Goal: Transaction & Acquisition: Purchase product/service

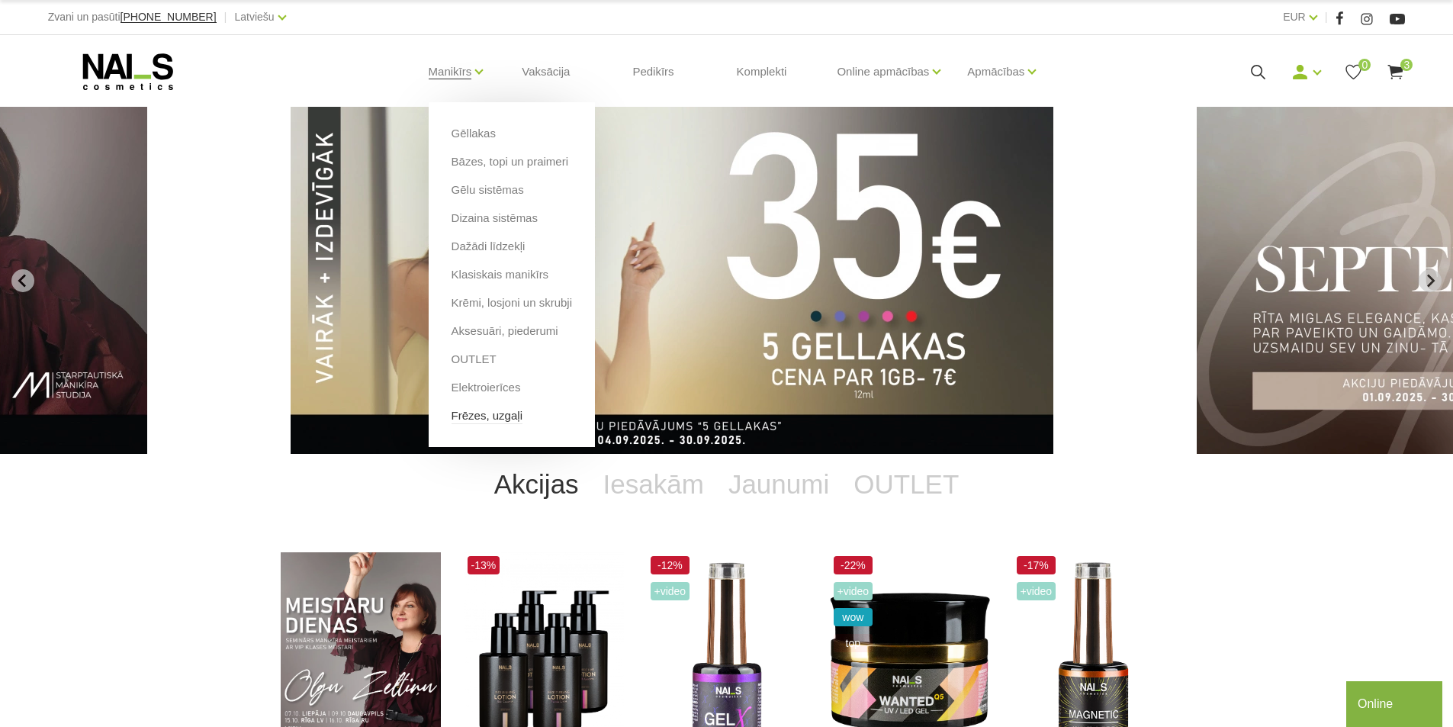
click at [478, 417] on link "Frēzes, uzgaļi" at bounding box center [487, 415] width 71 height 17
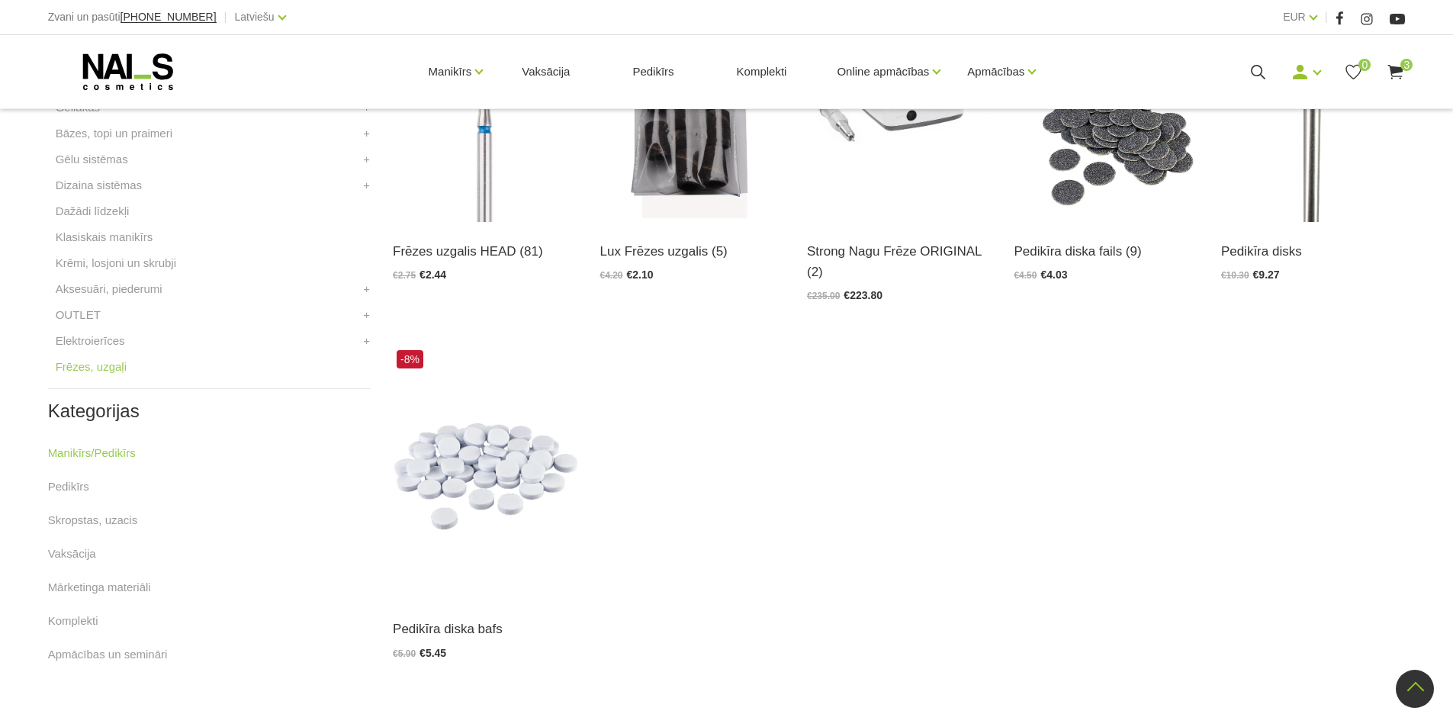
scroll to position [305, 0]
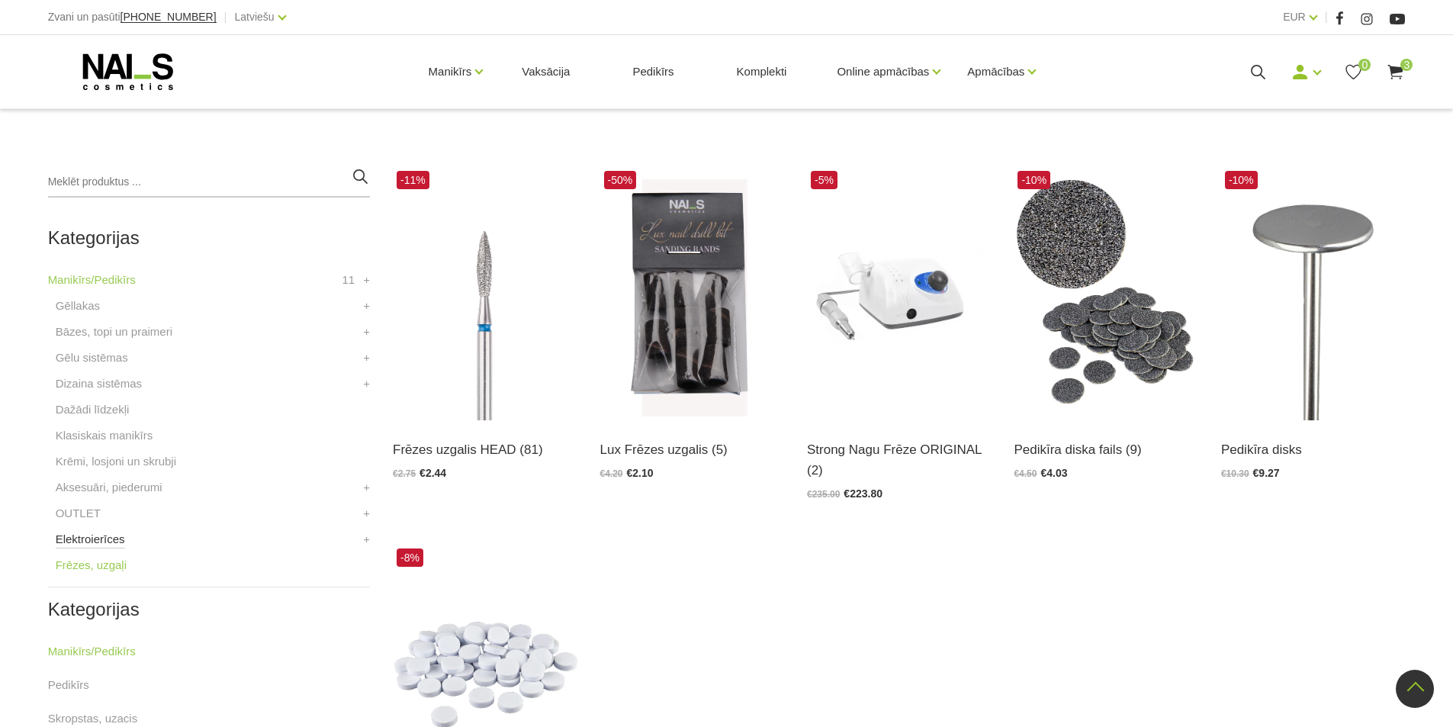
click at [95, 541] on link "Elektroierīces" at bounding box center [90, 539] width 69 height 18
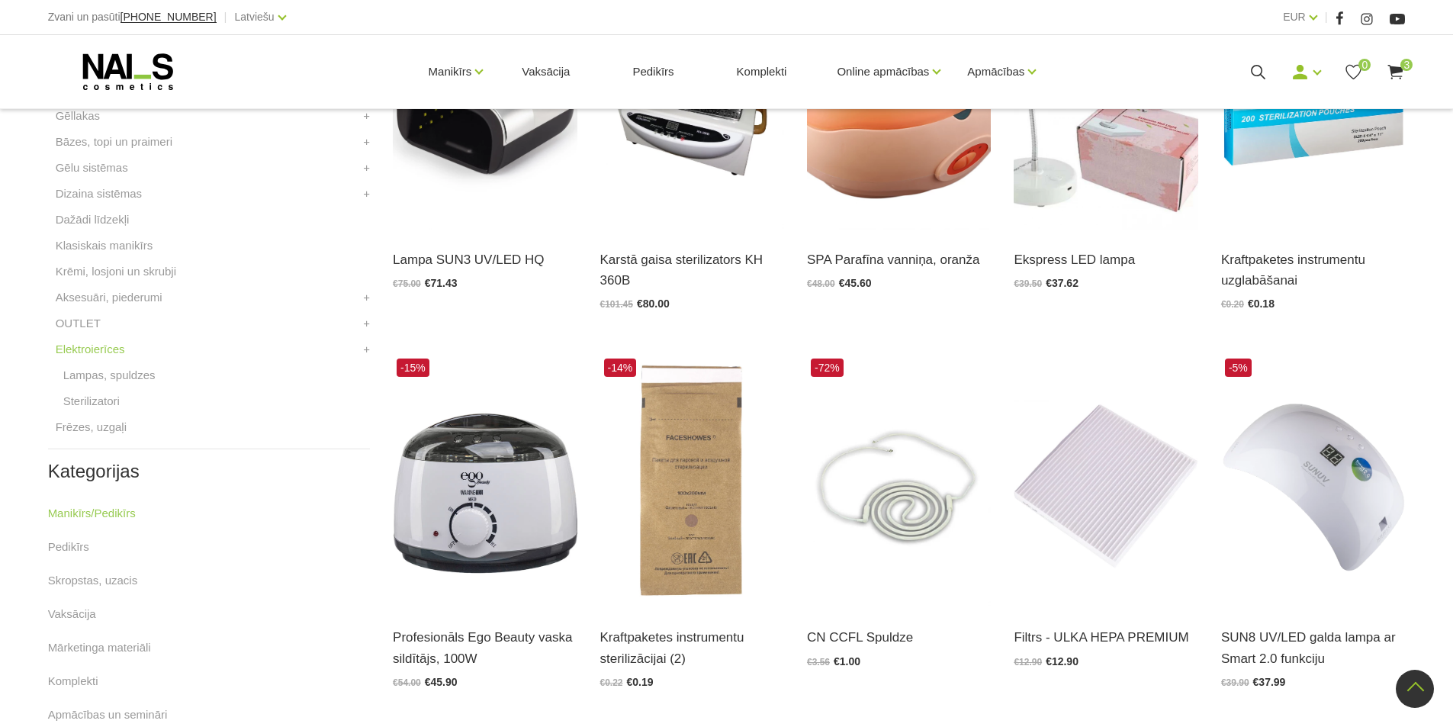
scroll to position [458, 0]
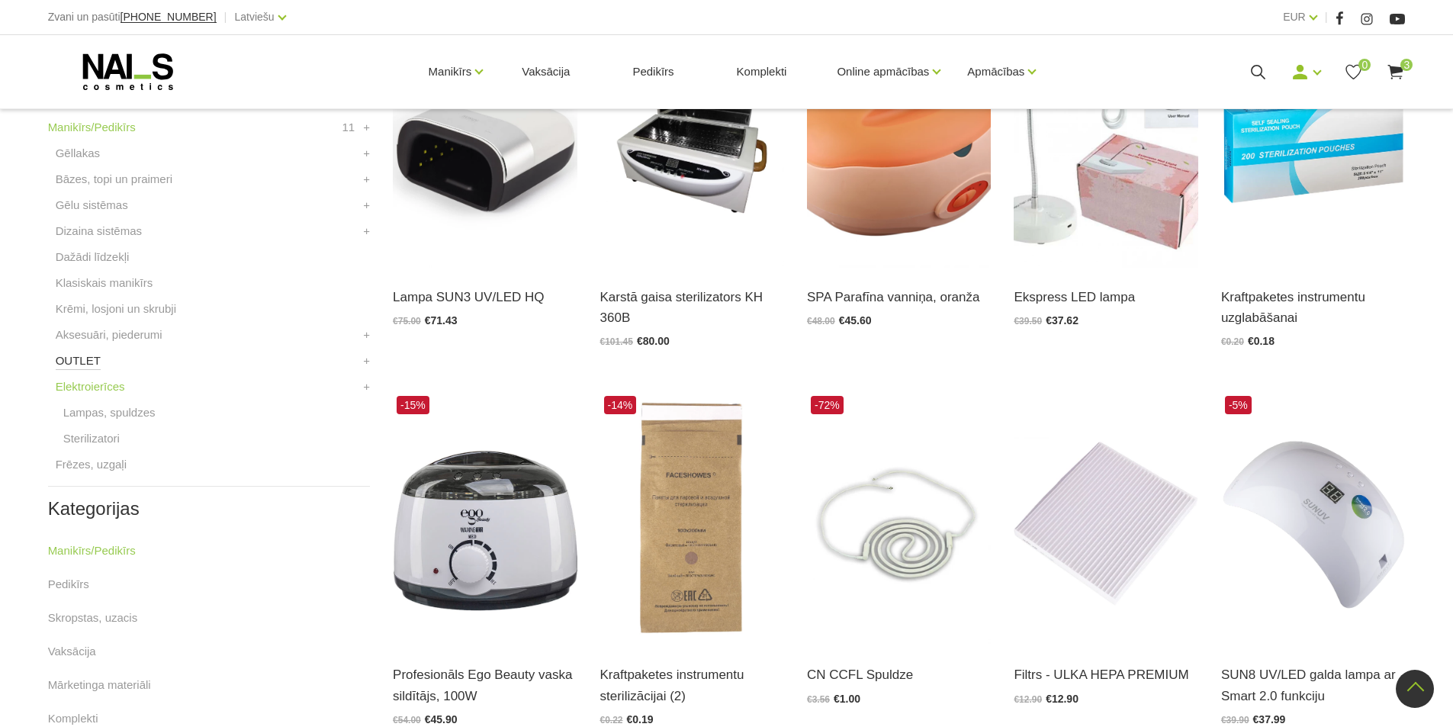
click at [70, 361] on link "OUTLET" at bounding box center [78, 361] width 45 height 18
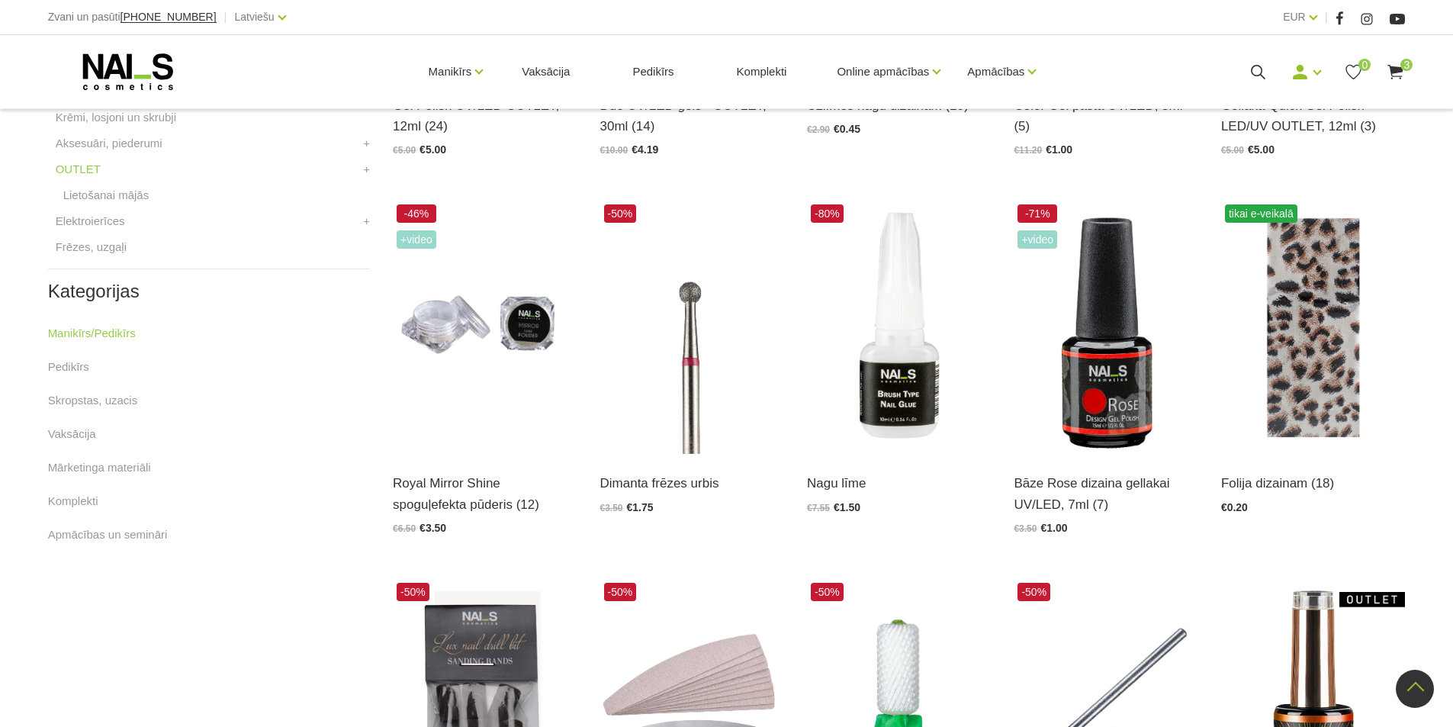
scroll to position [686, 0]
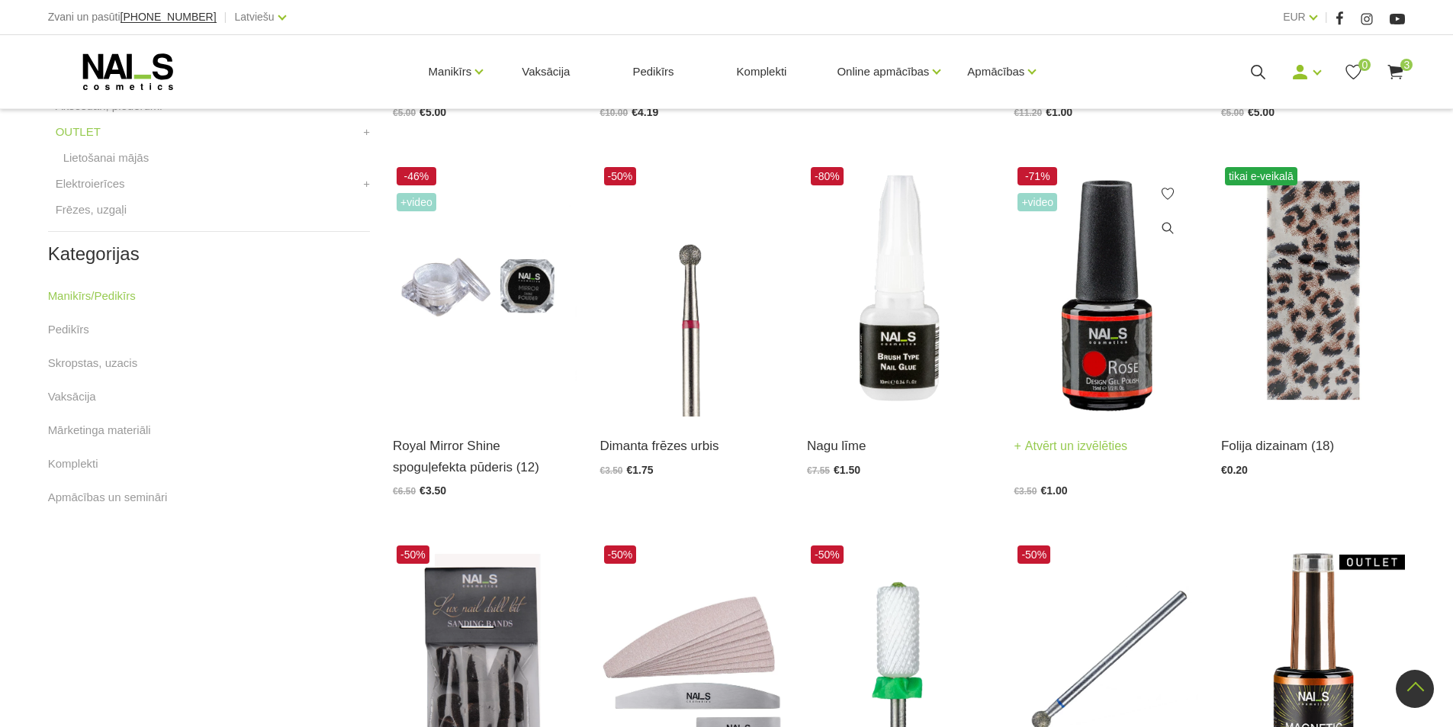
click at [1094, 378] on img at bounding box center [1106, 289] width 184 height 253
click at [1093, 320] on img at bounding box center [1106, 289] width 184 height 253
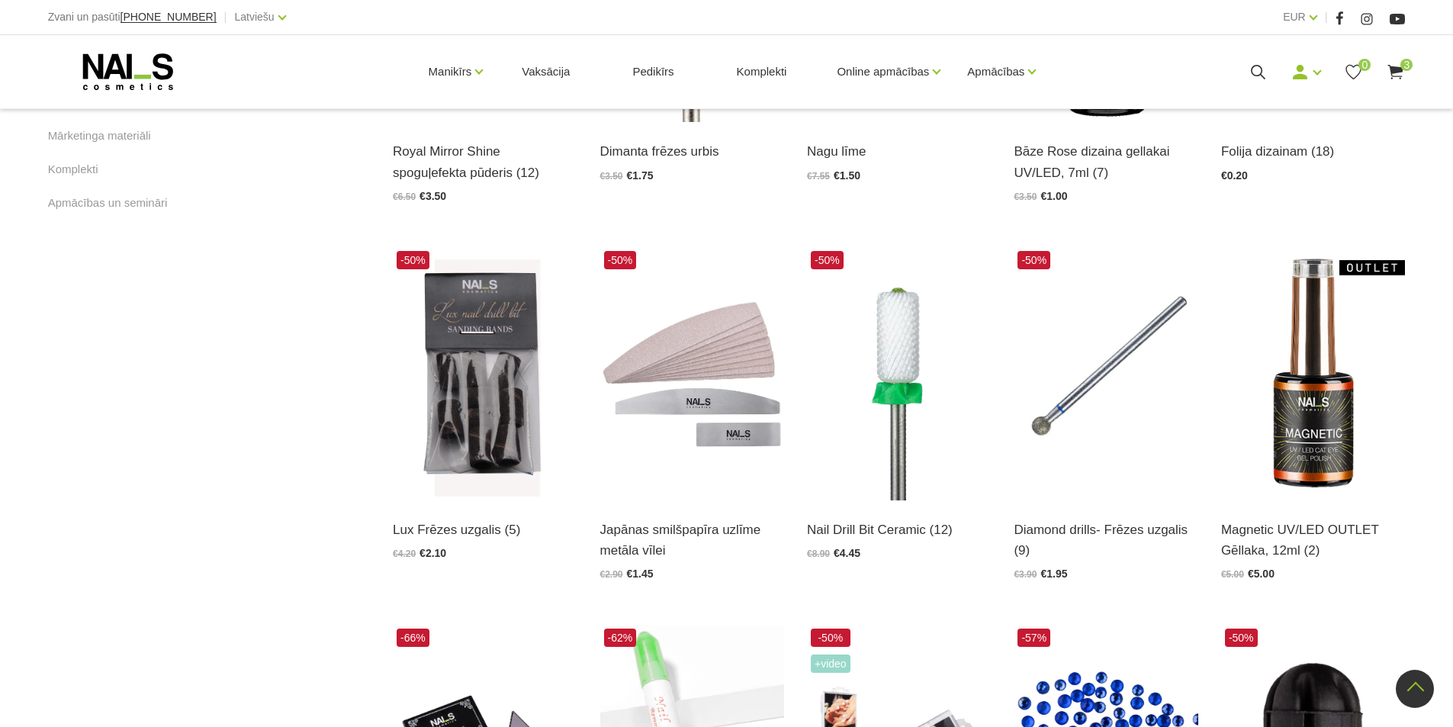
scroll to position [992, 0]
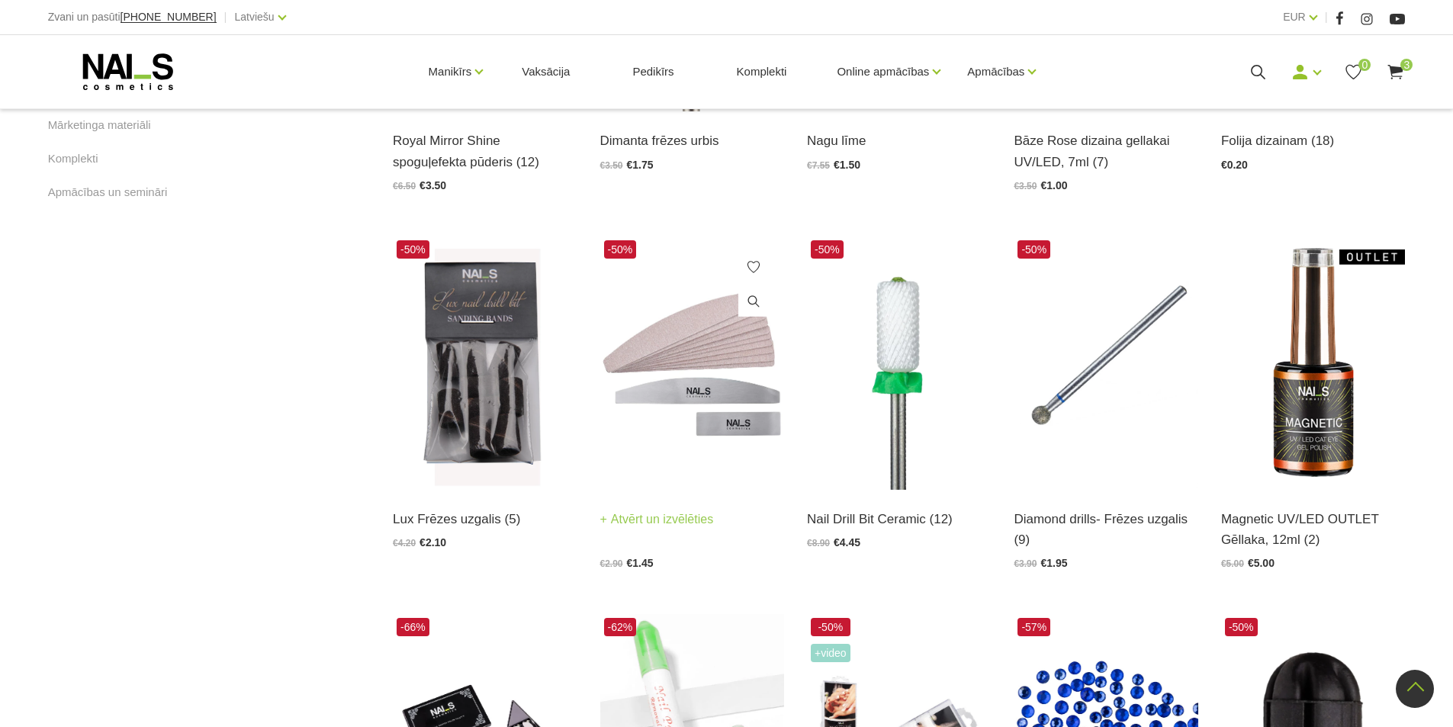
click at [697, 358] on img at bounding box center [692, 362] width 184 height 253
click at [901, 366] on img at bounding box center [899, 362] width 184 height 253
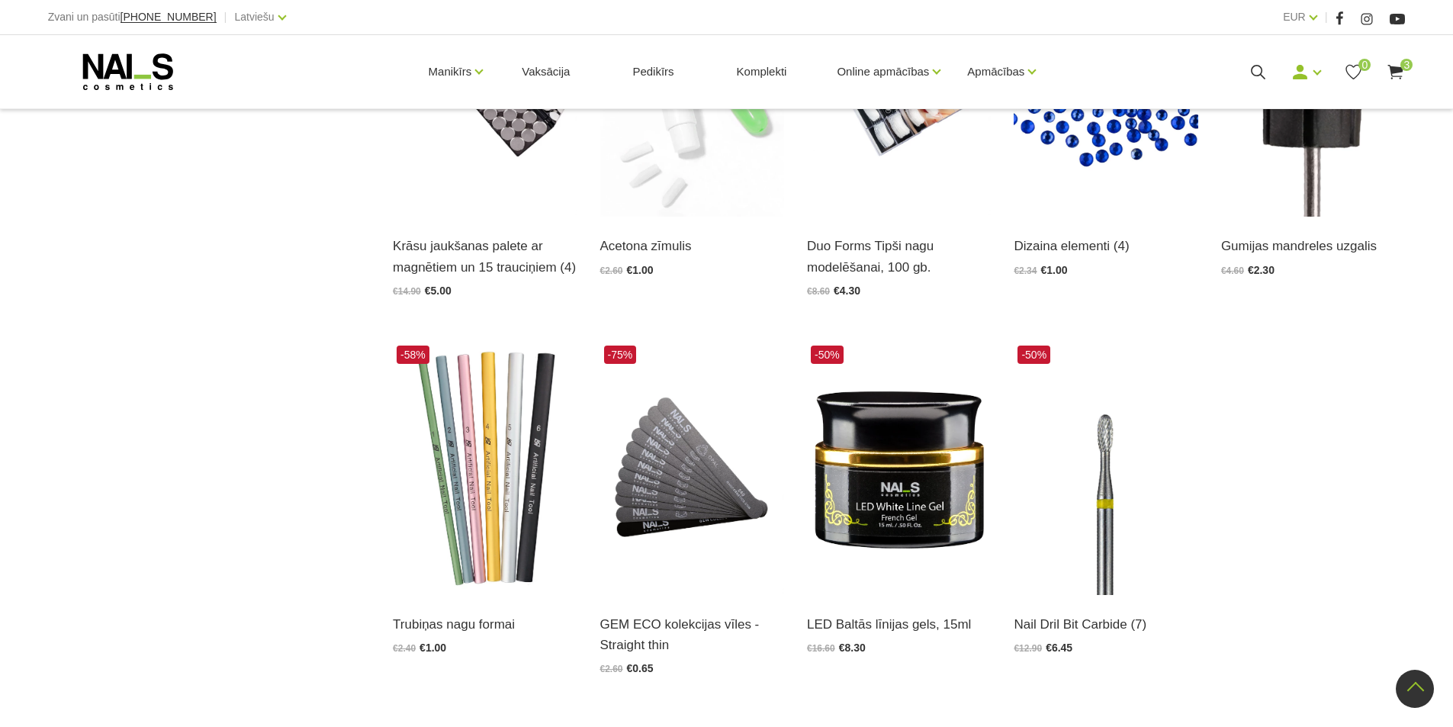
scroll to position [1678, 0]
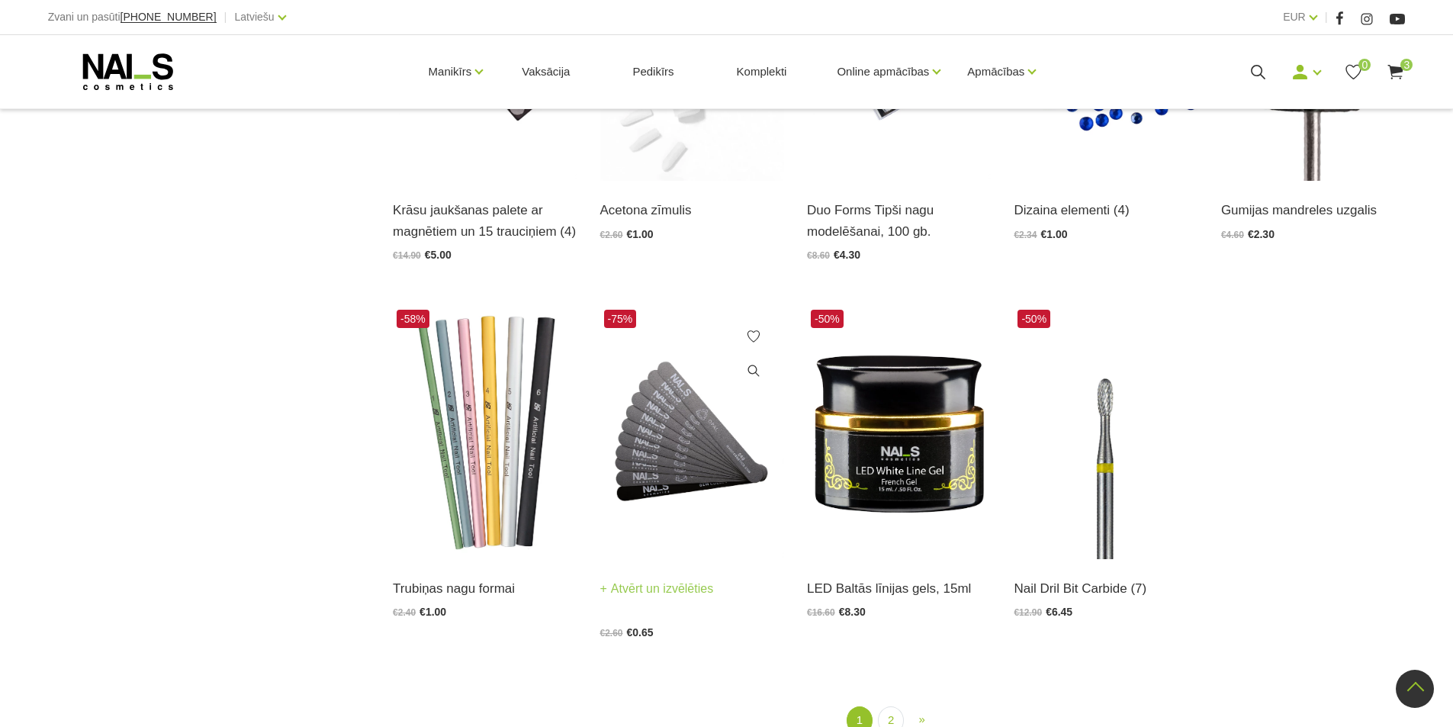
click at [683, 452] on img at bounding box center [692, 432] width 184 height 253
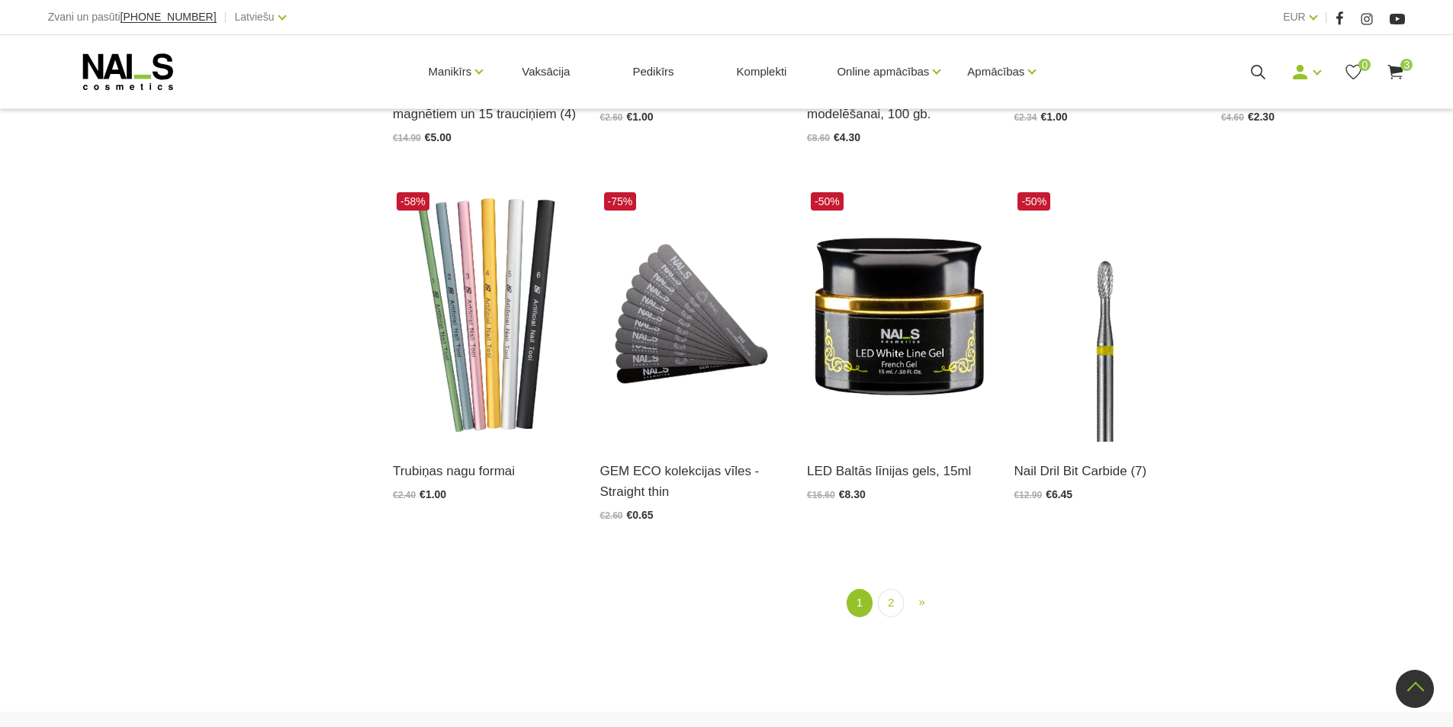
scroll to position [1831, 0]
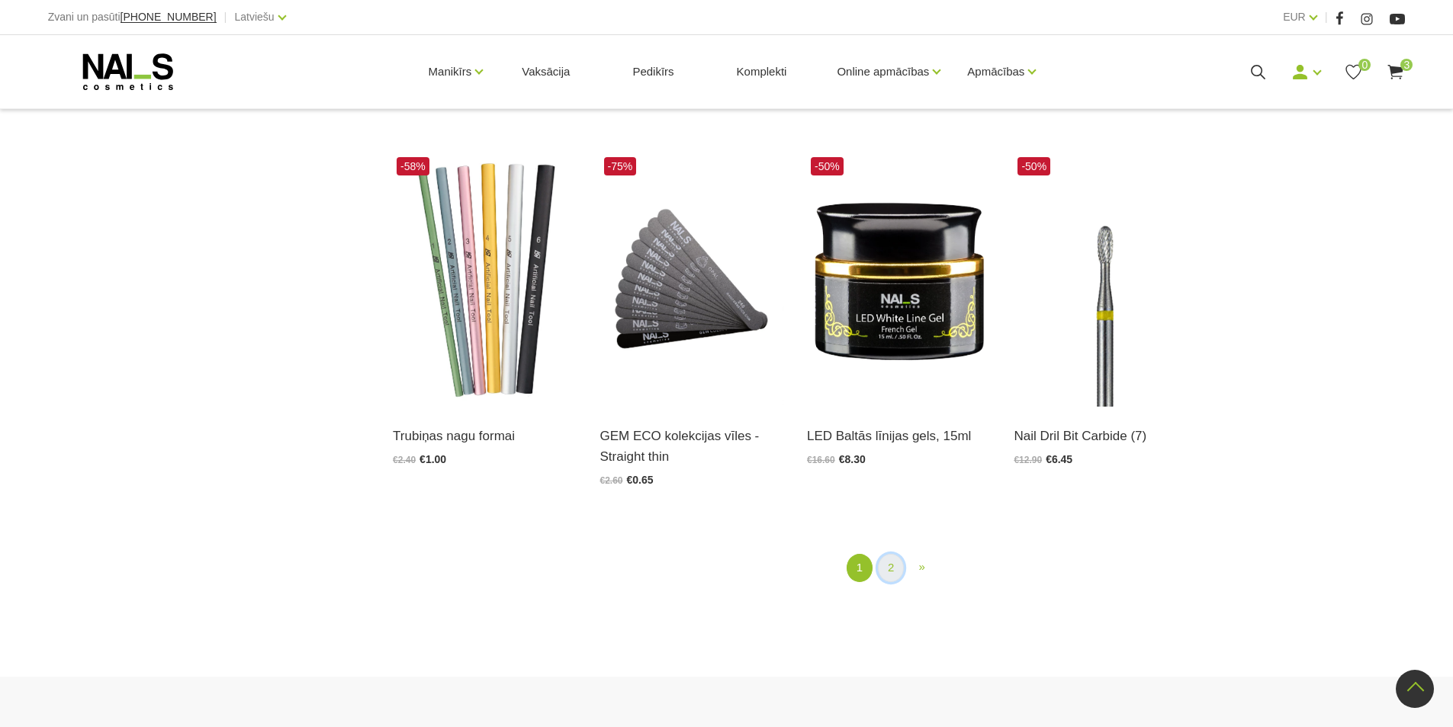
click at [885, 567] on link "2" at bounding box center [891, 568] width 26 height 28
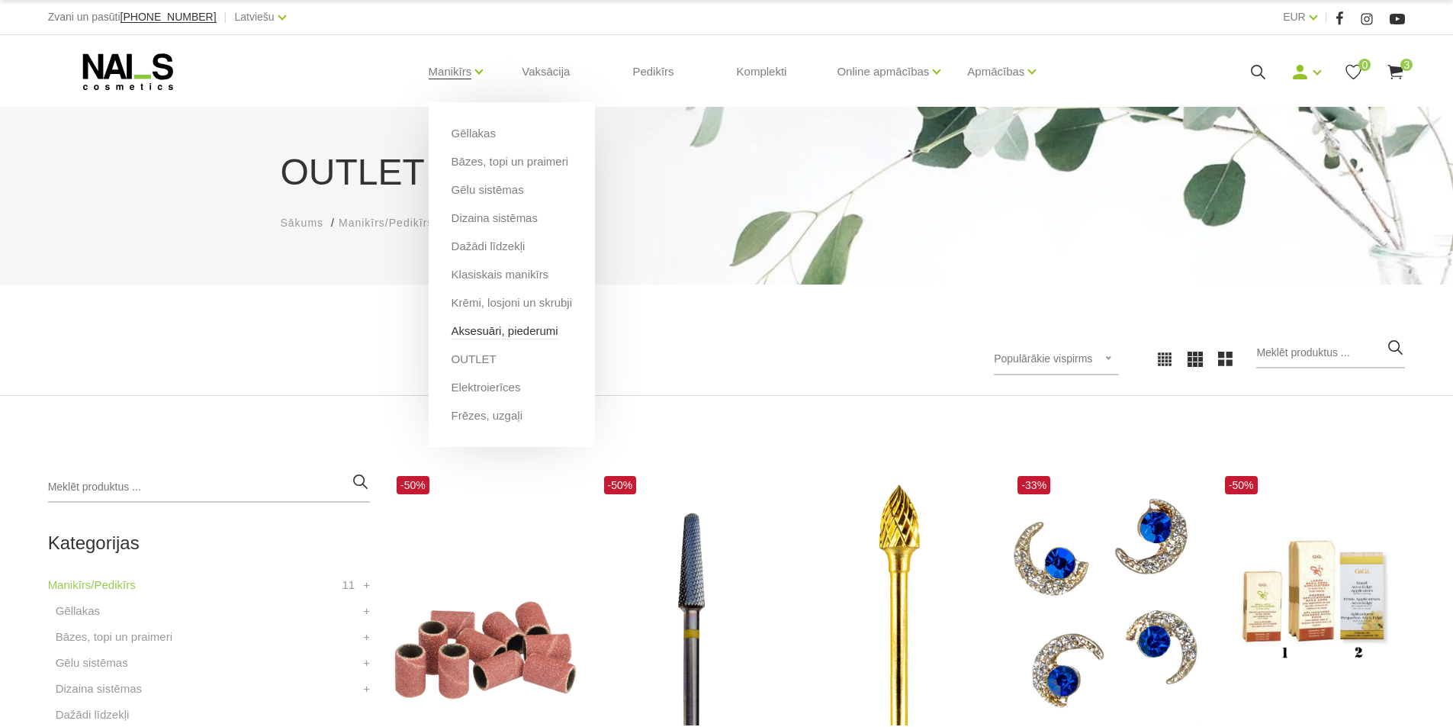
click at [486, 332] on link "Aksesuāri, piederumi" at bounding box center [505, 331] width 107 height 17
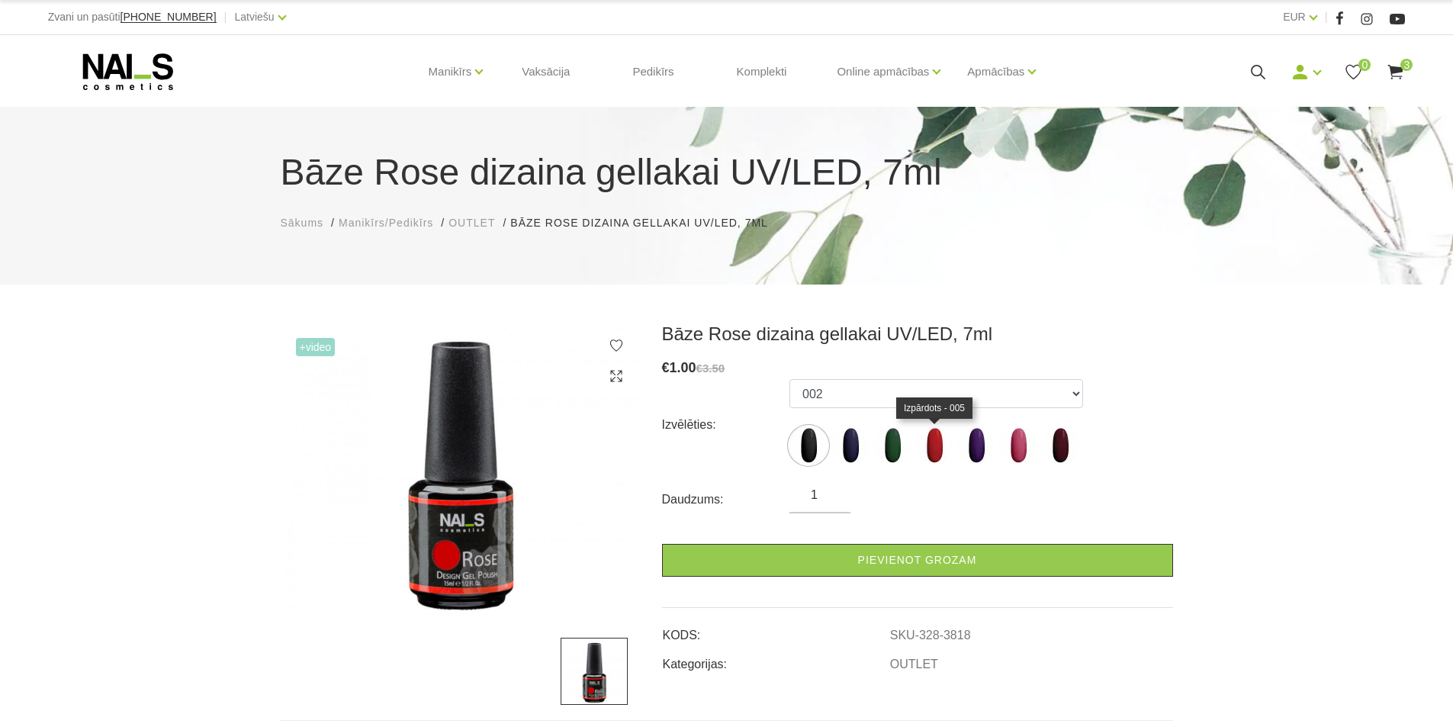
click at [927, 452] on img at bounding box center [934, 445] width 38 height 38
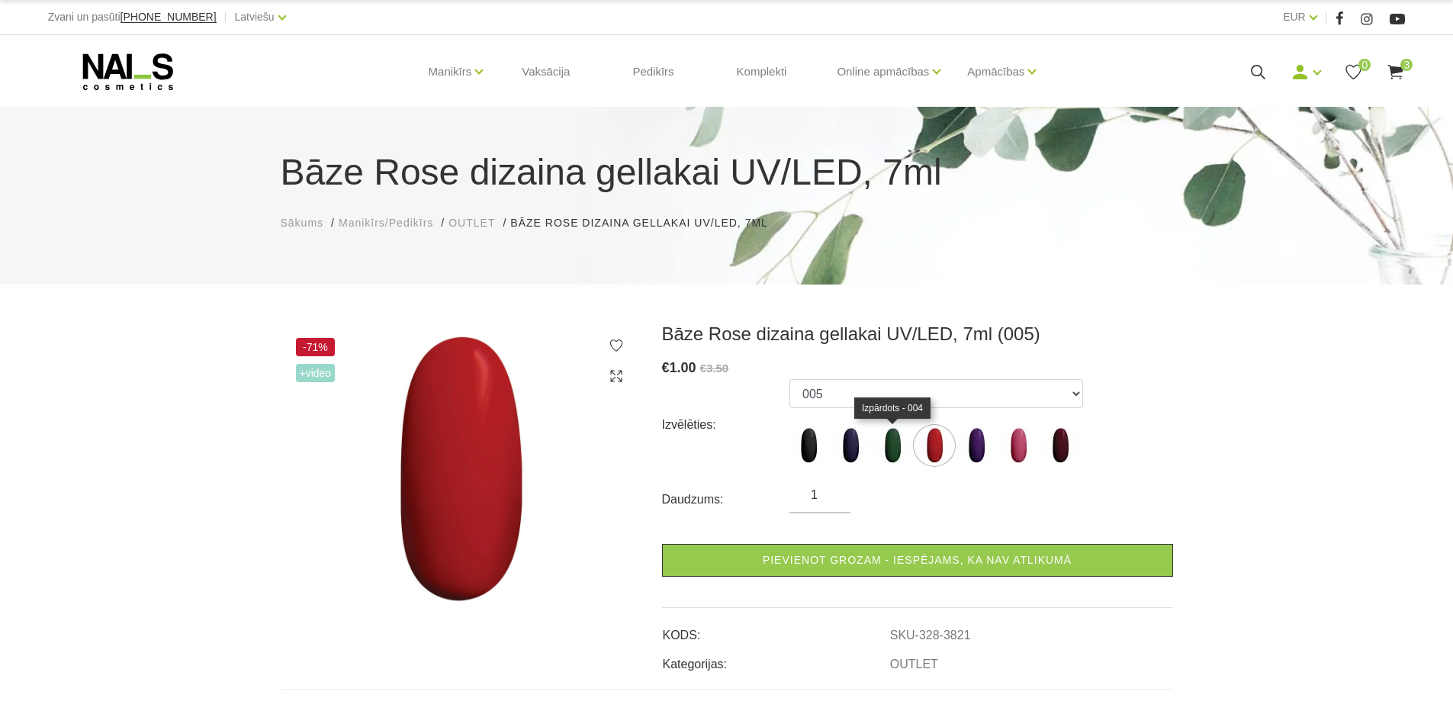
click at [900, 447] on img at bounding box center [892, 445] width 38 height 38
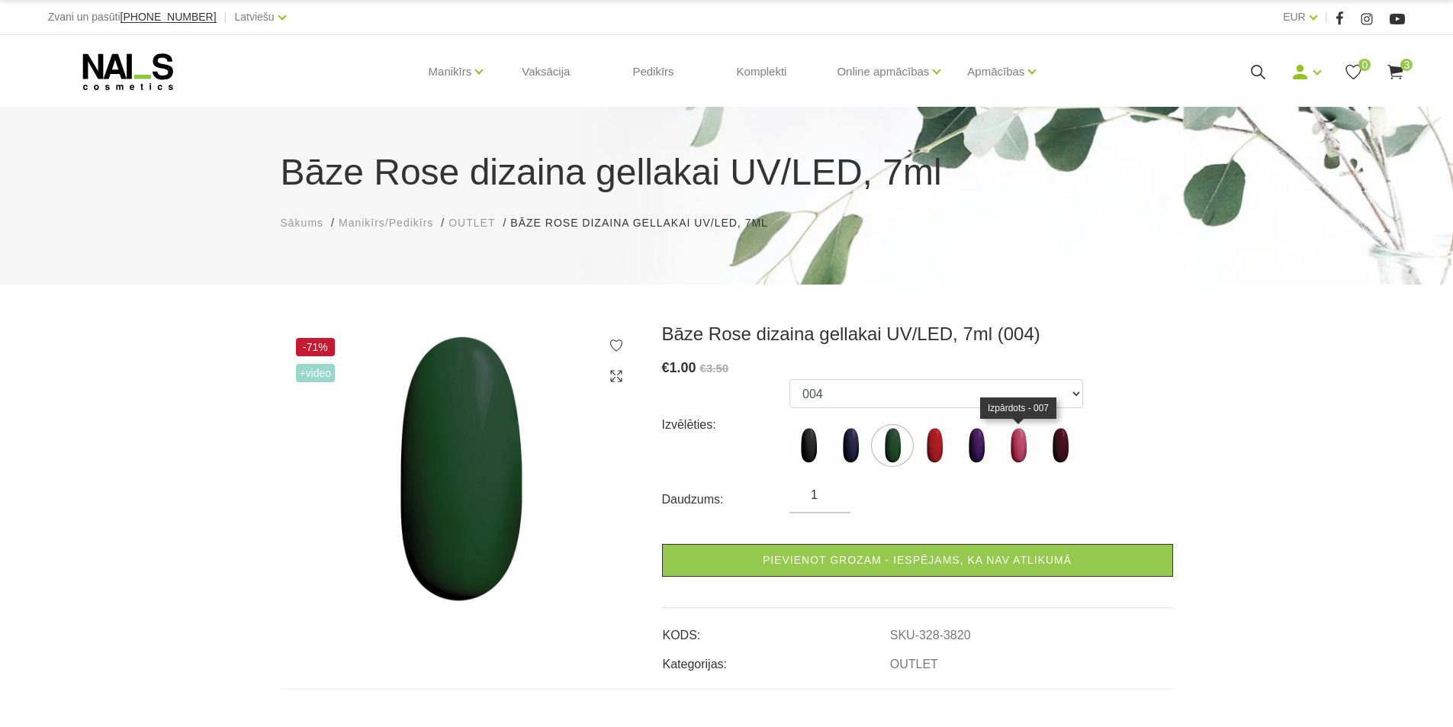
click at [1019, 437] on img at bounding box center [1018, 445] width 38 height 38
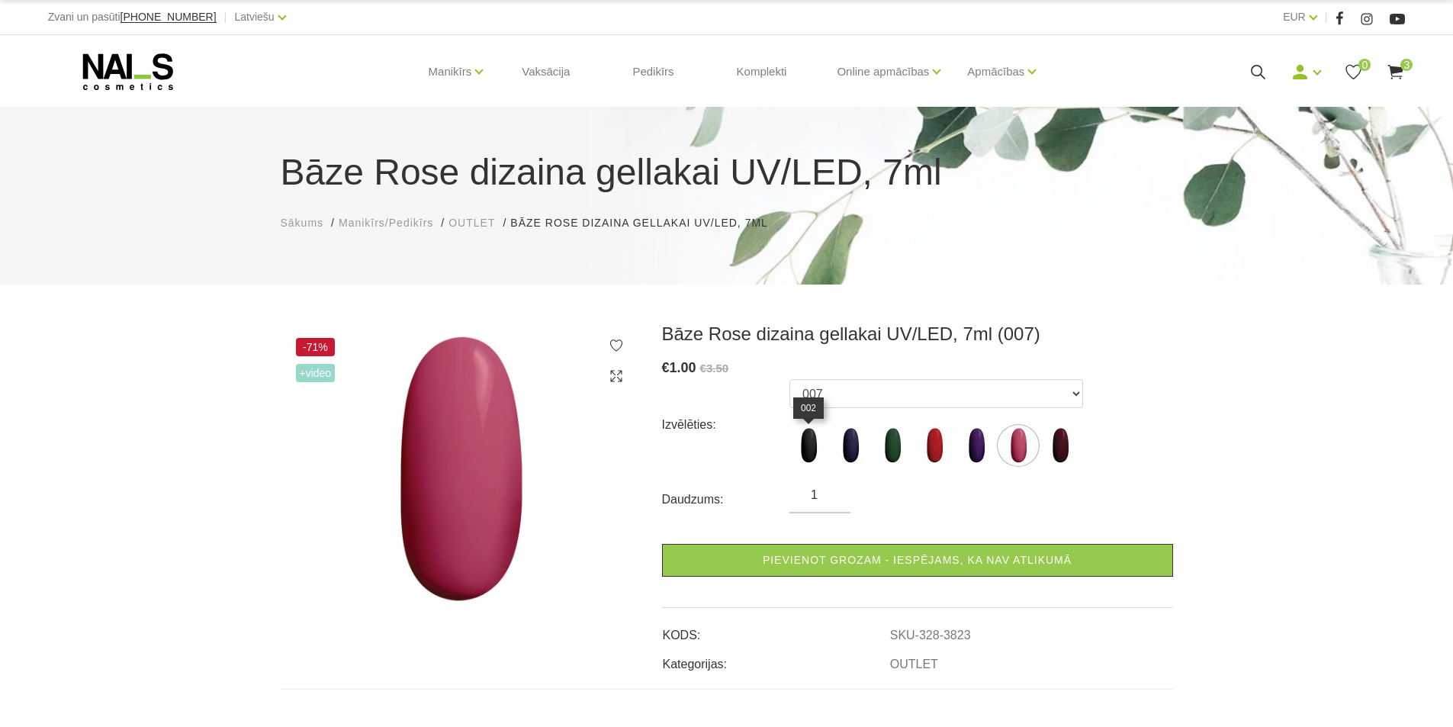
click at [807, 442] on img at bounding box center [808, 445] width 38 height 38
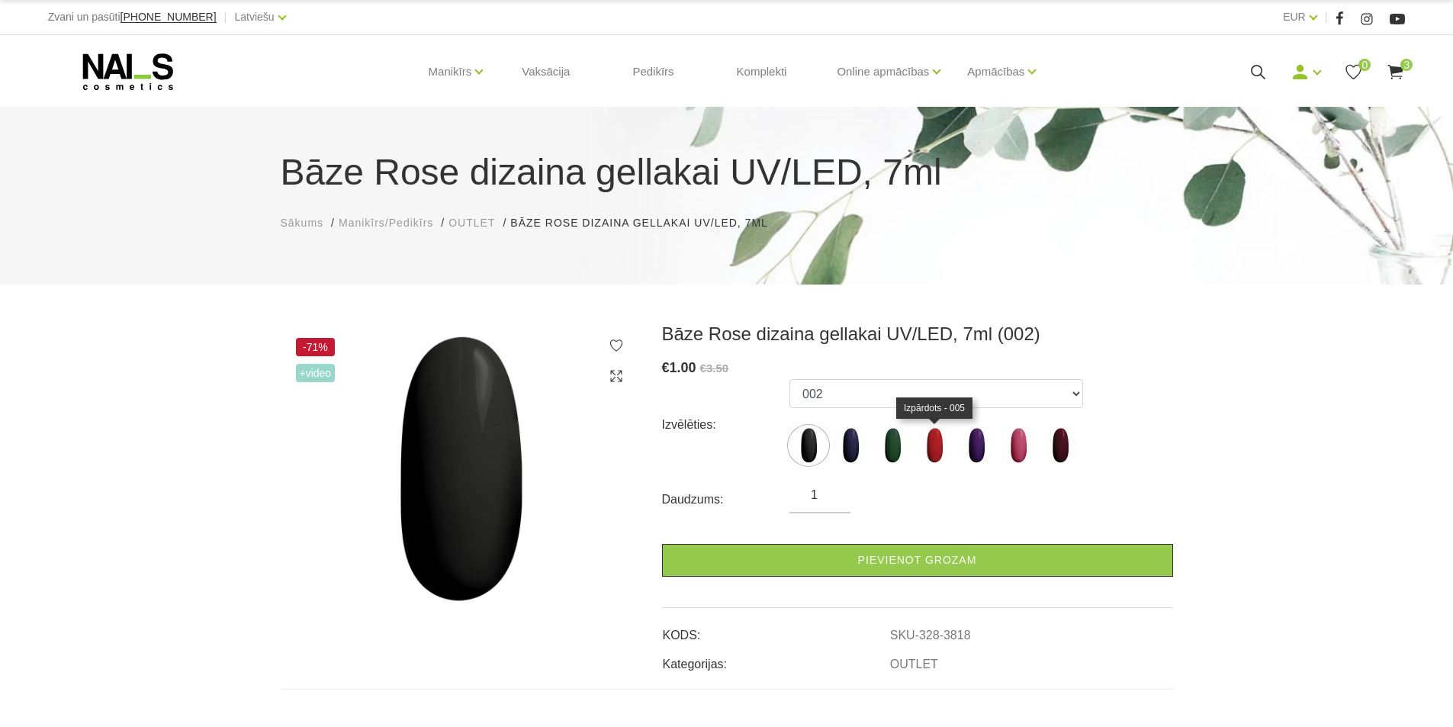
click at [931, 443] on img at bounding box center [934, 445] width 38 height 38
select select "3821"
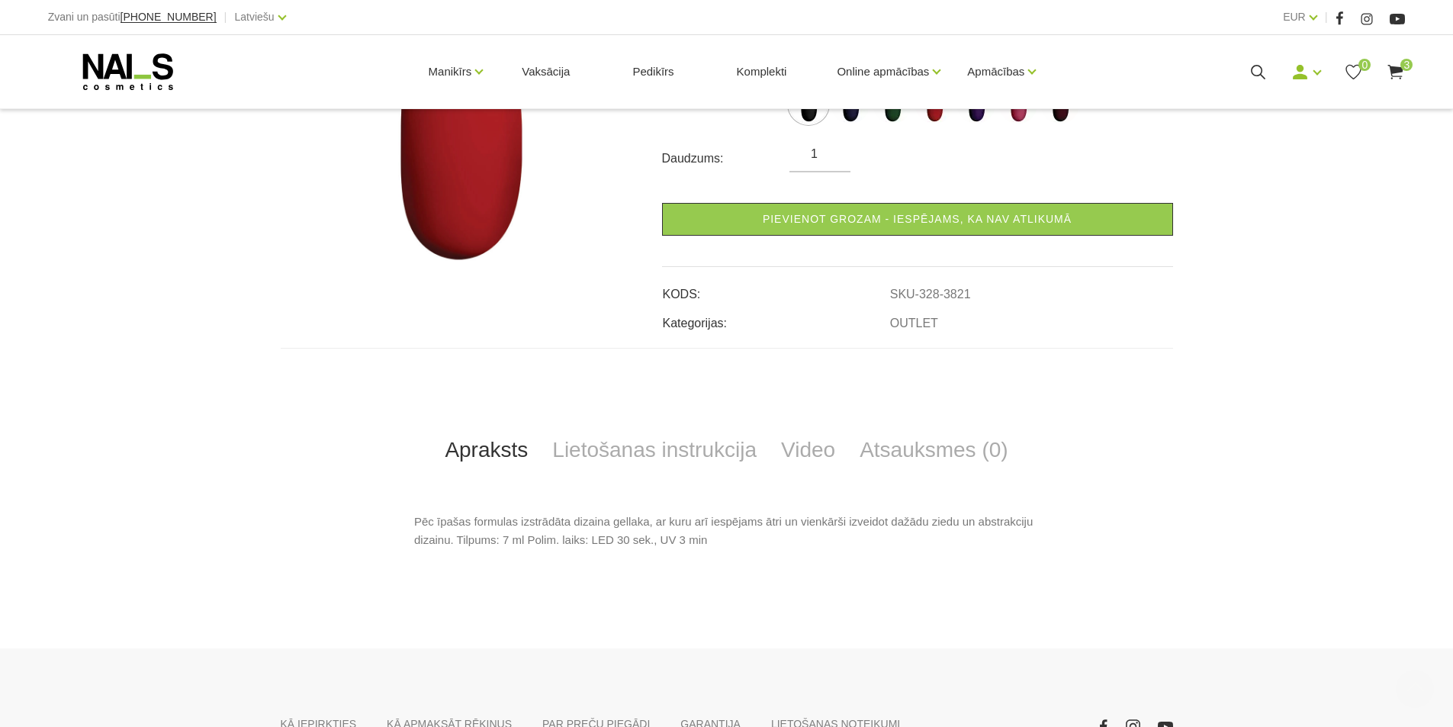
scroll to position [381, 0]
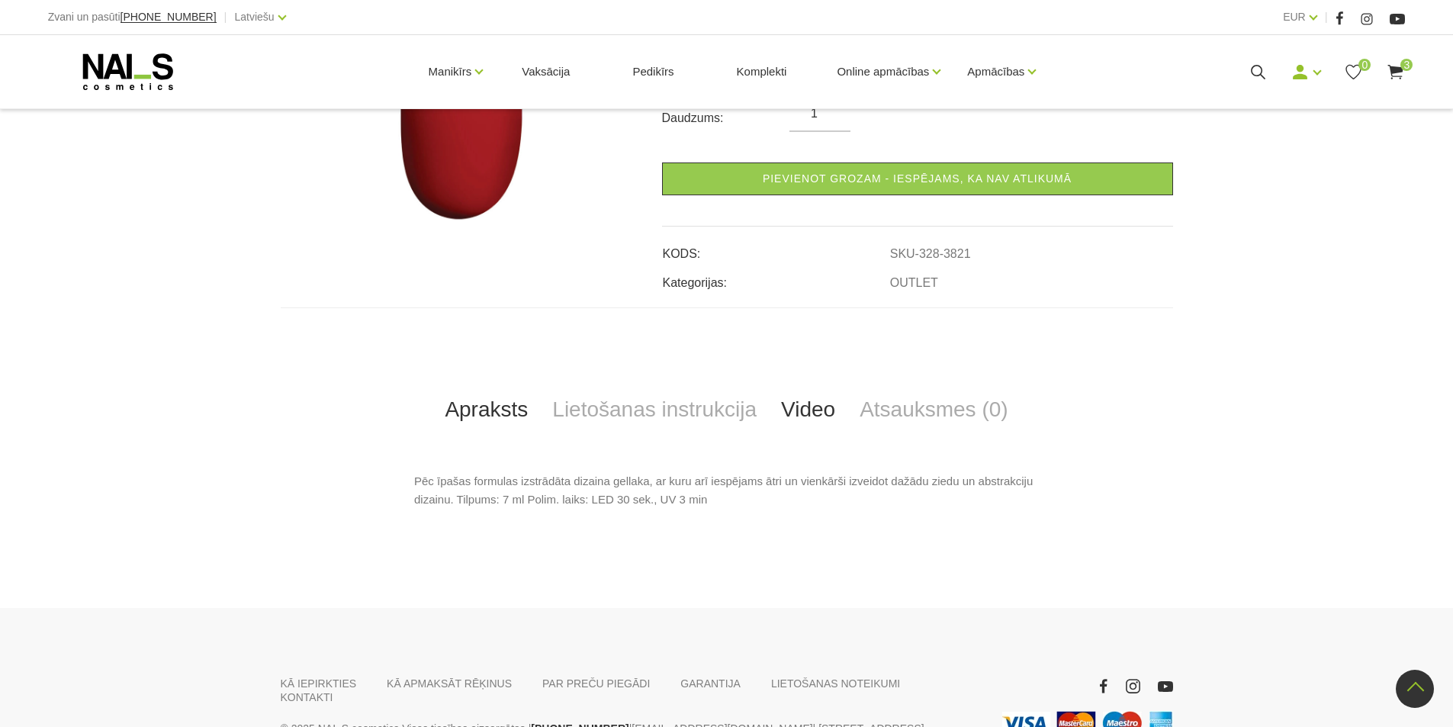
click at [822, 412] on link "Video" at bounding box center [808, 409] width 79 height 50
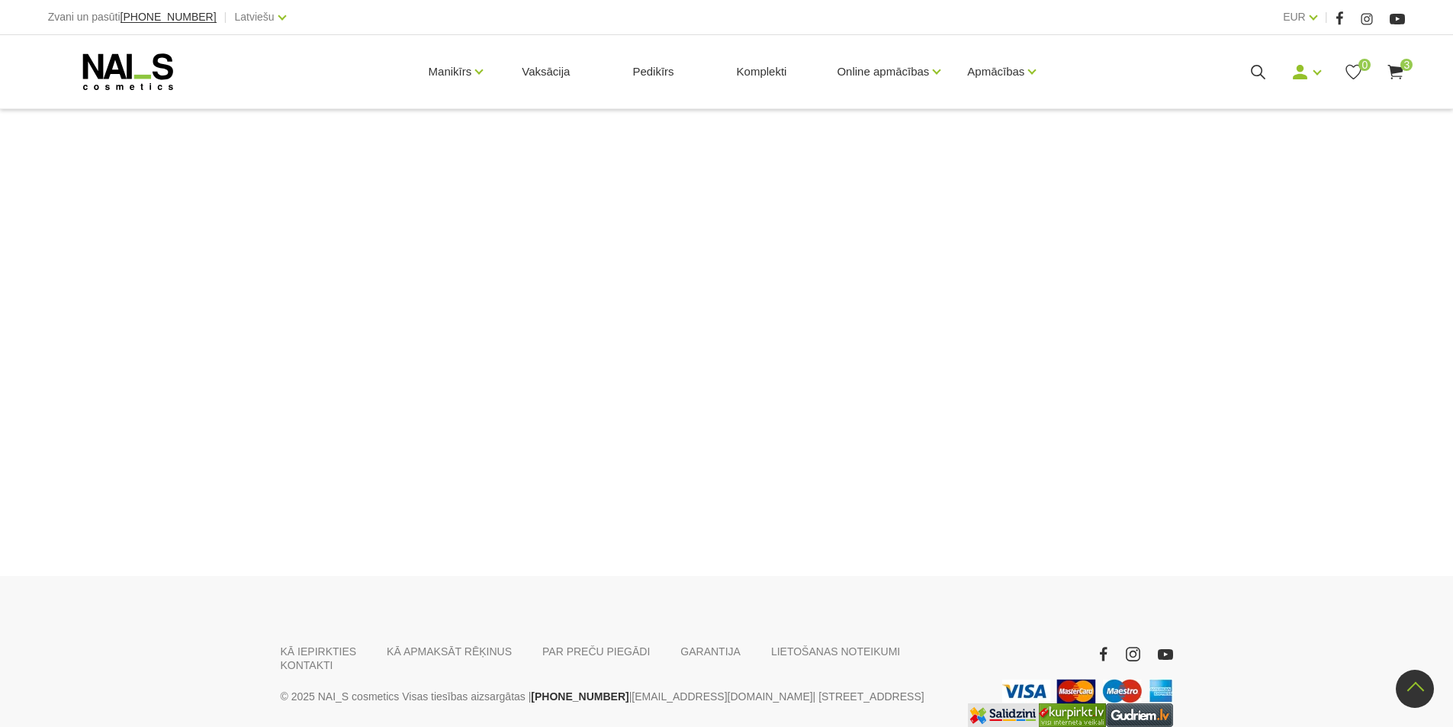
scroll to position [617, 0]
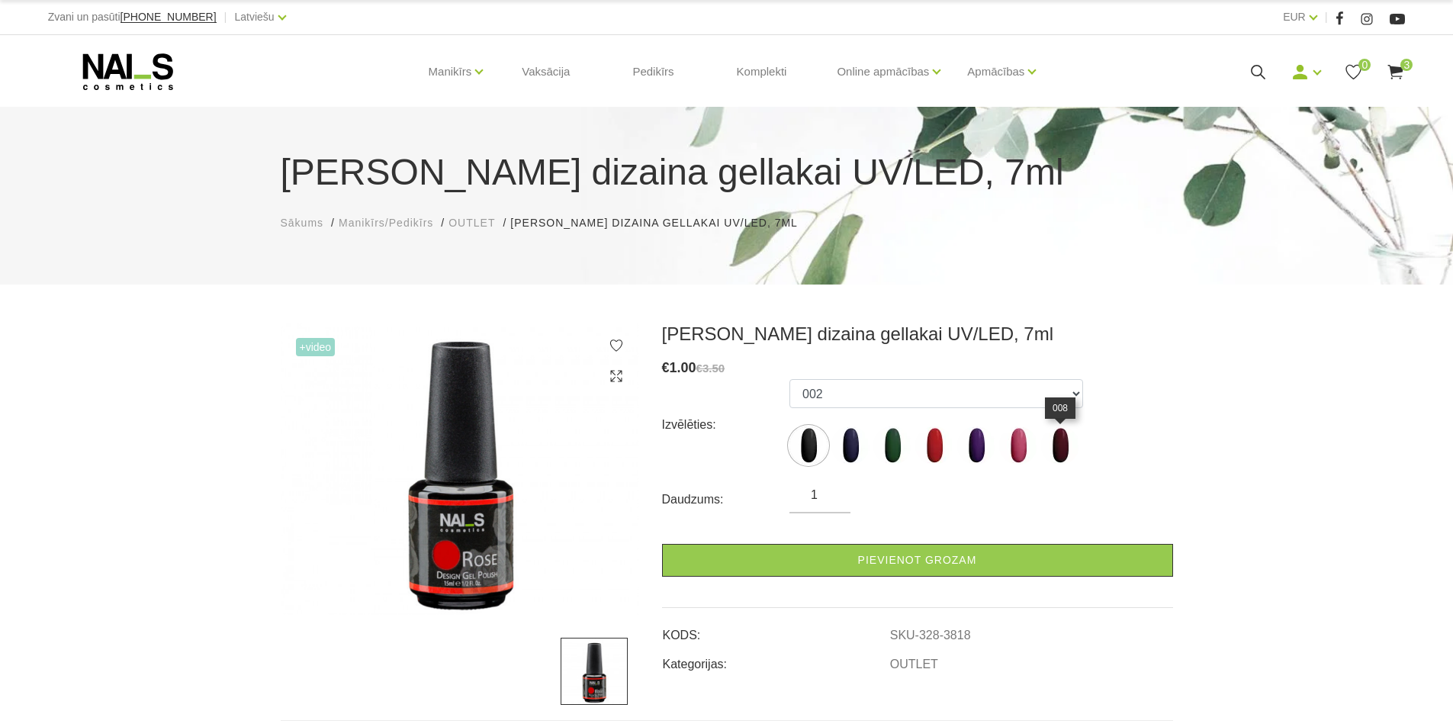
click at [1059, 443] on img at bounding box center [1060, 445] width 38 height 38
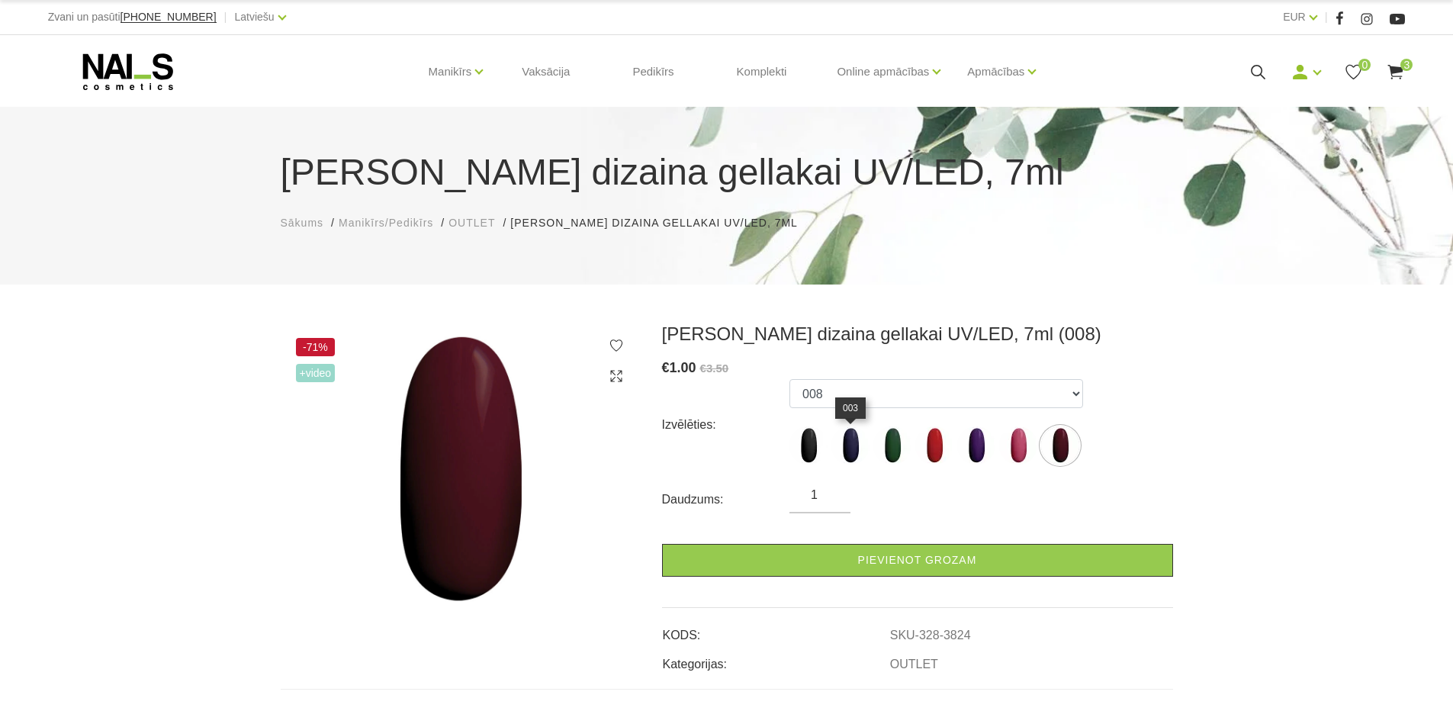
click at [854, 437] on img at bounding box center [850, 445] width 38 height 38
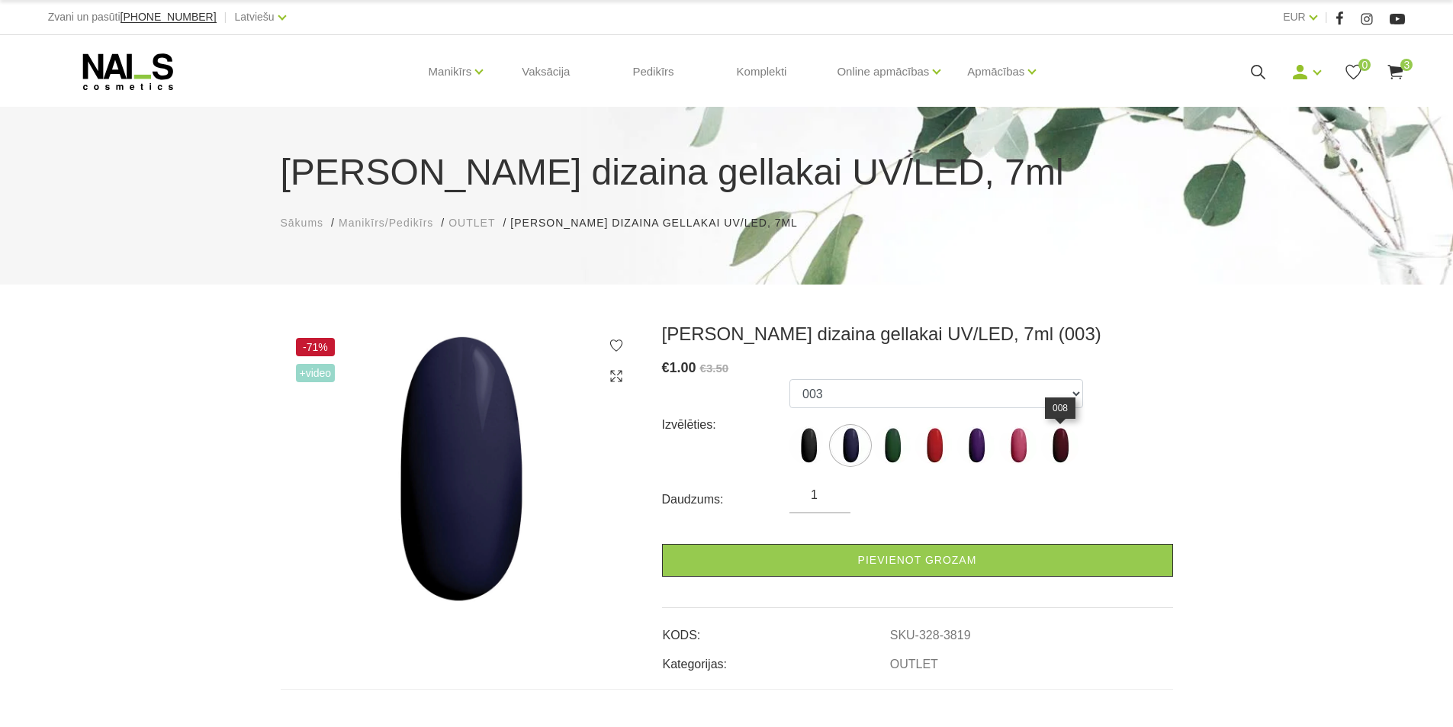
click at [1053, 443] on img at bounding box center [1060, 445] width 38 height 38
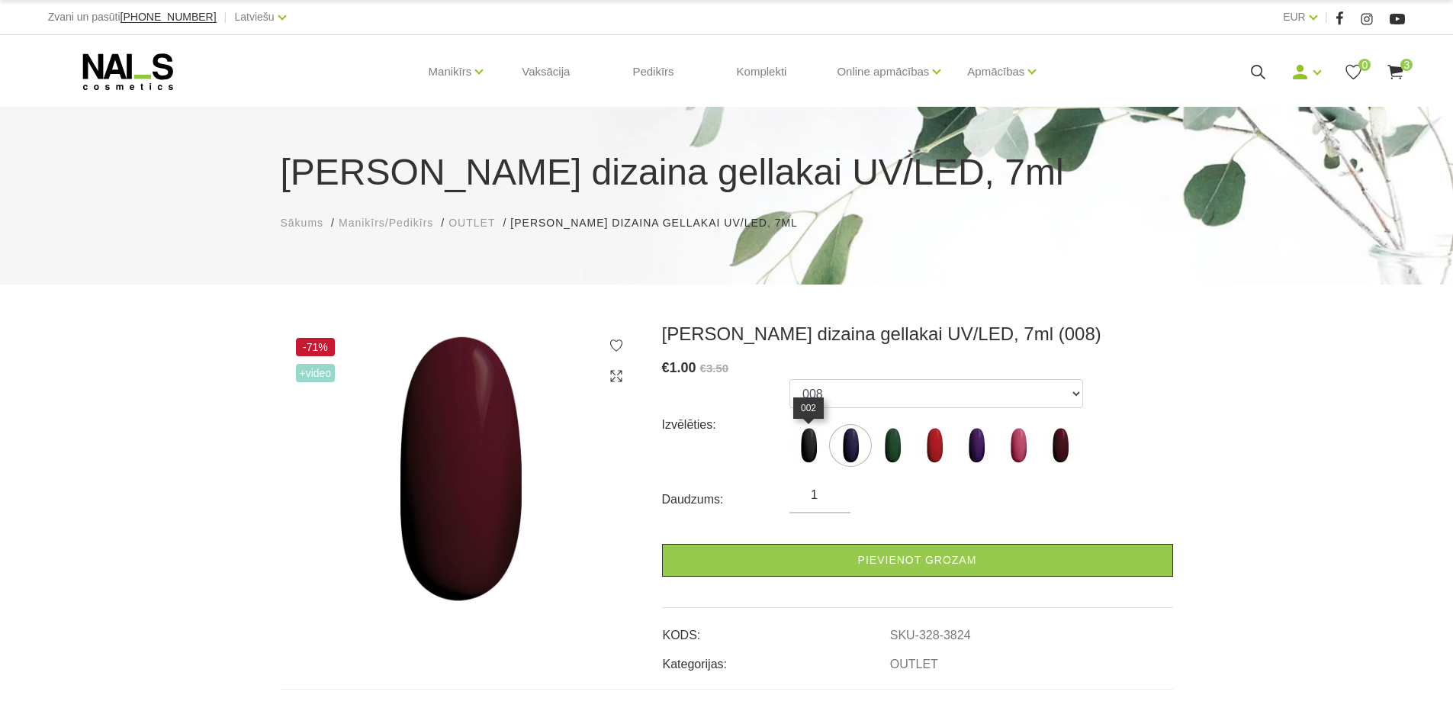
click at [813, 454] on img at bounding box center [808, 445] width 38 height 38
select select "3818"
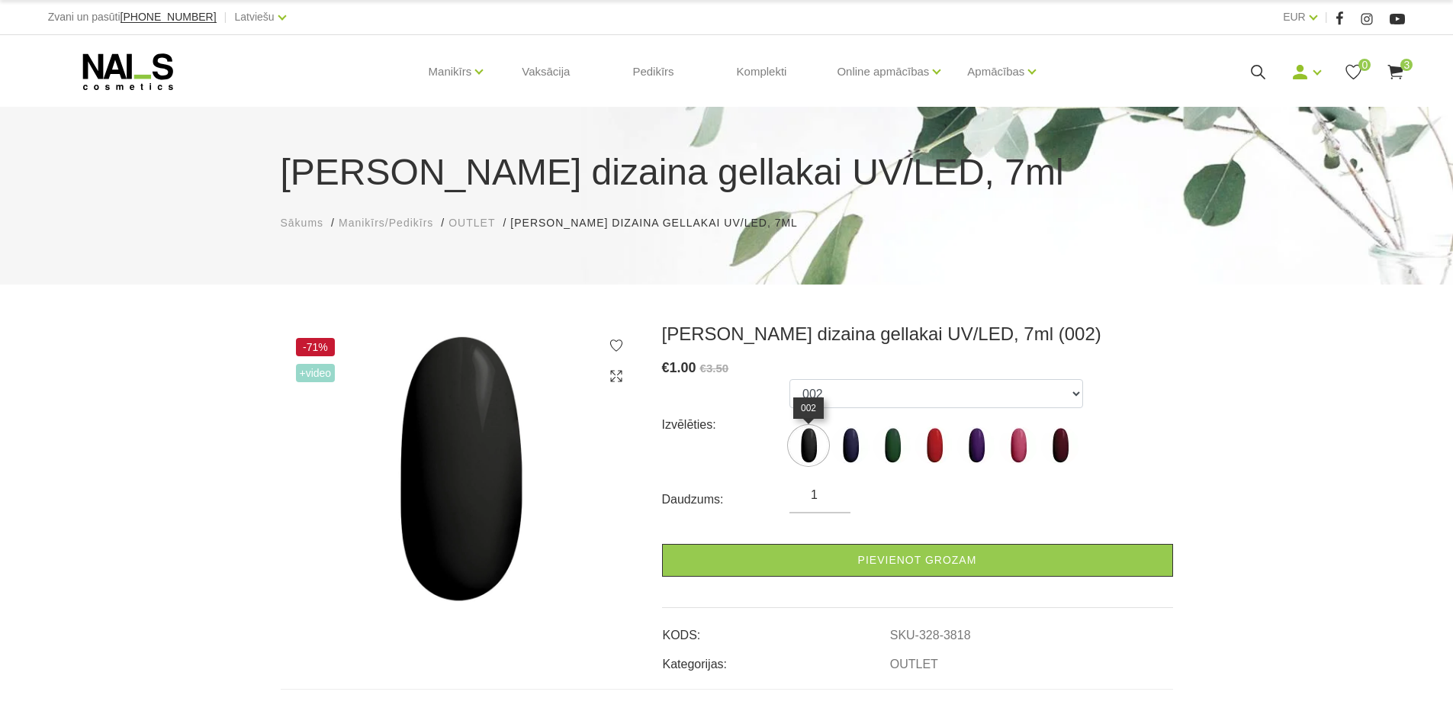
click at [812, 455] on img at bounding box center [808, 445] width 38 height 38
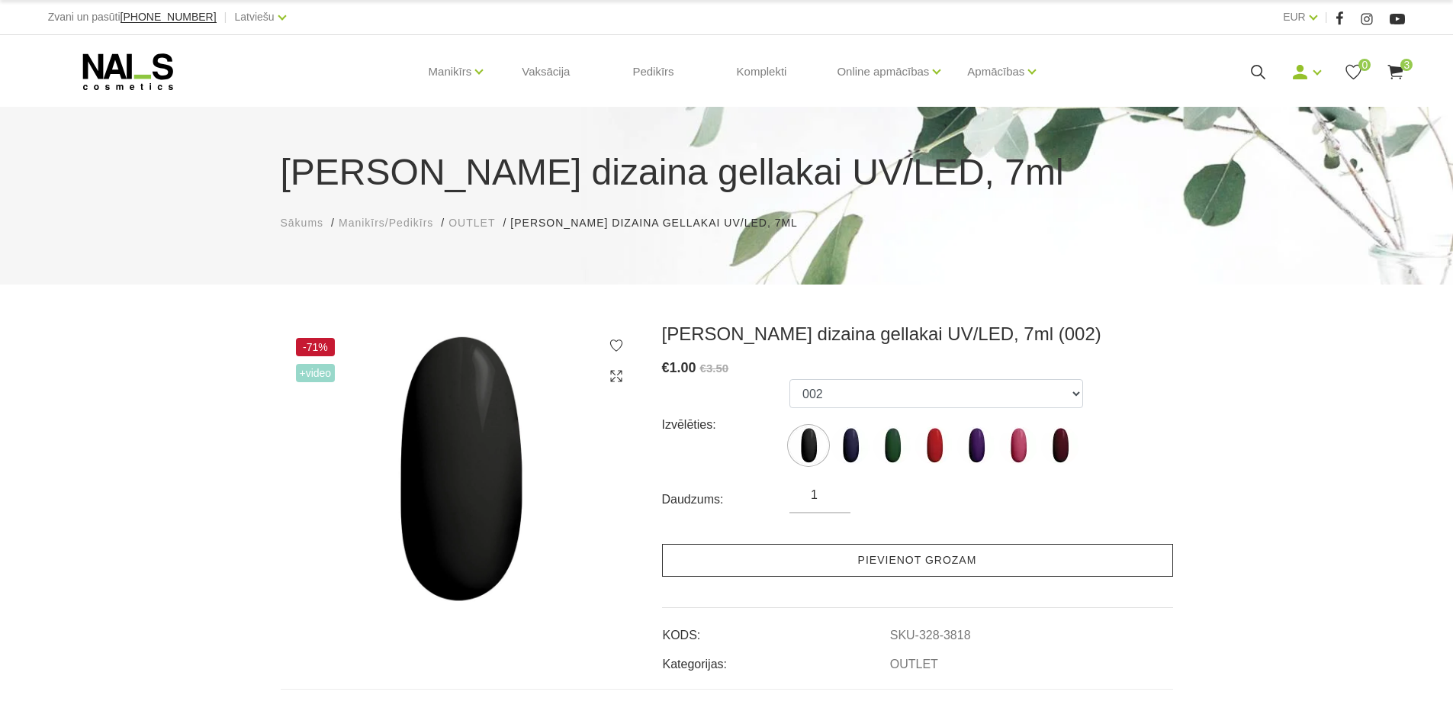
click at [847, 558] on link "Pievienot grozam" at bounding box center [917, 560] width 511 height 33
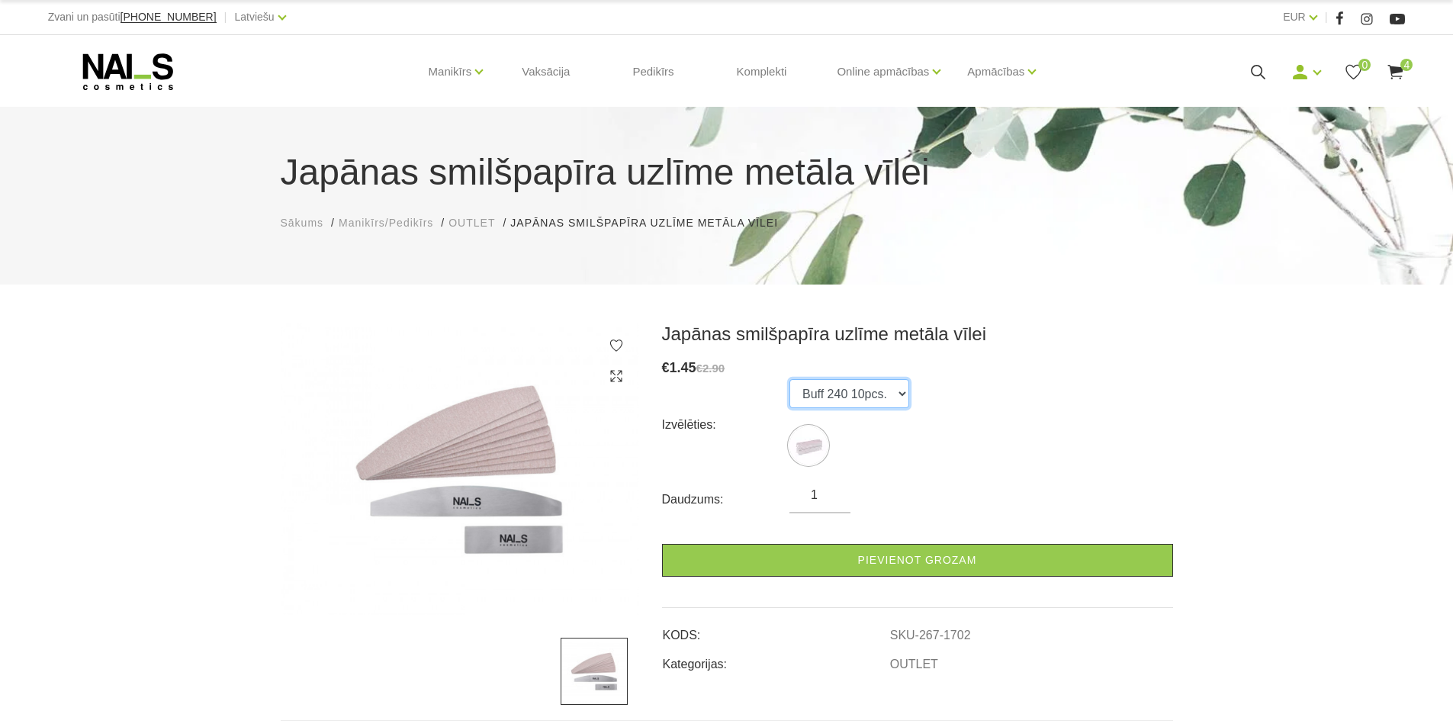
click at [898, 397] on select "Buff 240 10pcs." at bounding box center [849, 393] width 120 height 29
click at [517, 425] on img at bounding box center [460, 469] width 358 height 292
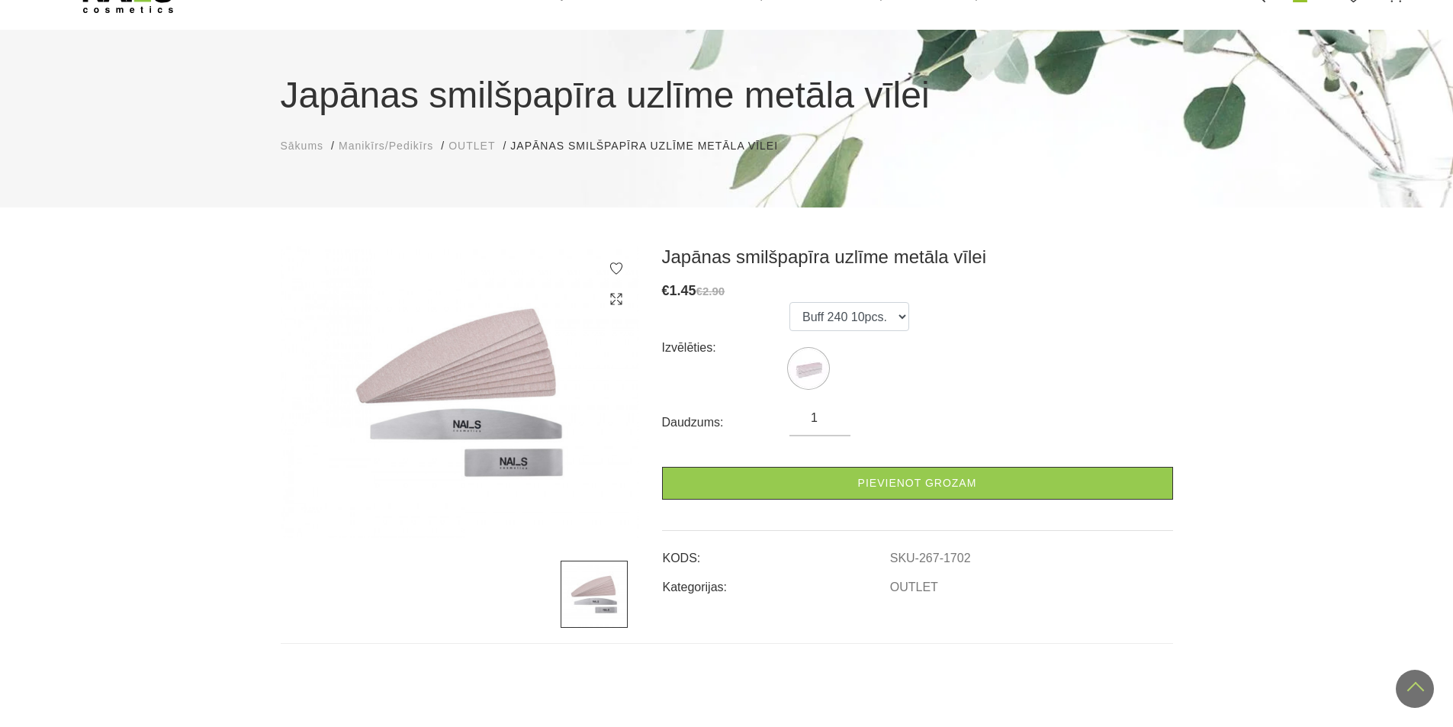
scroll to position [76, 0]
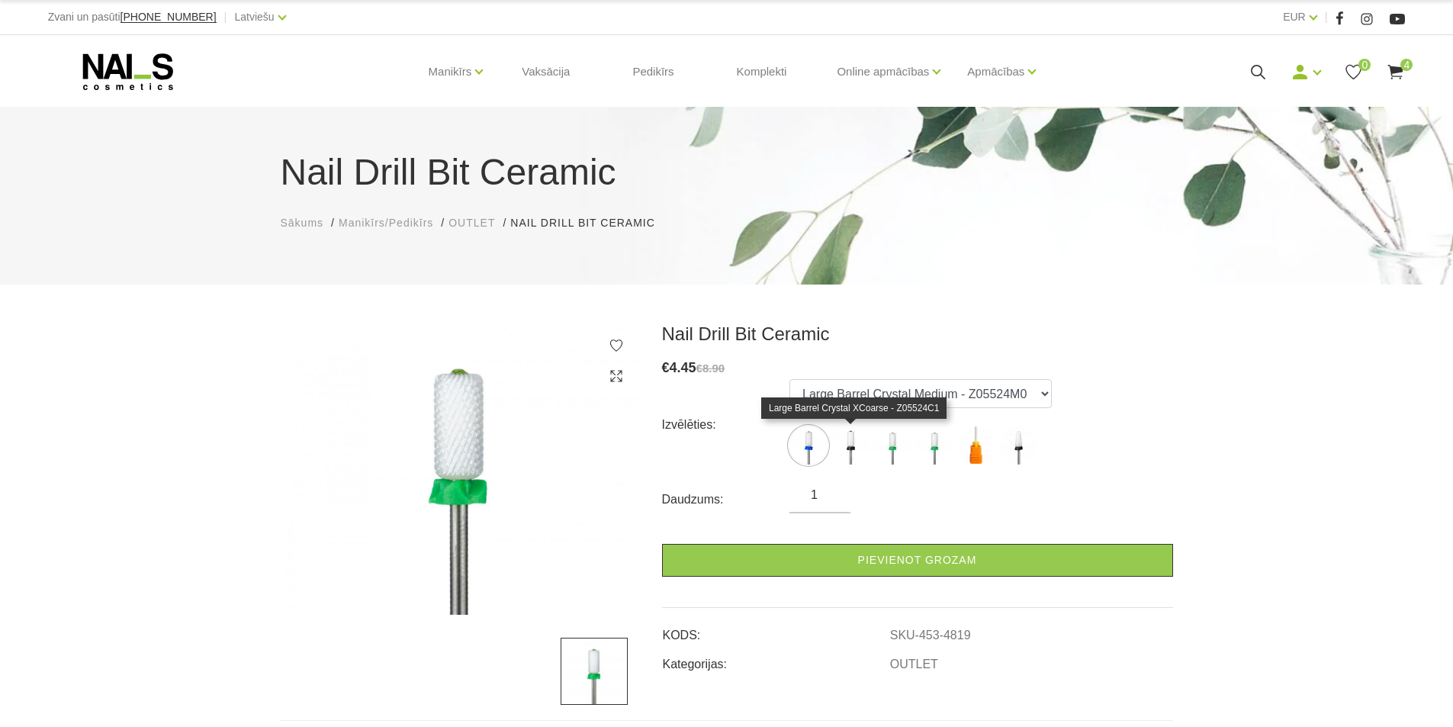
click at [847, 444] on img at bounding box center [850, 445] width 38 height 38
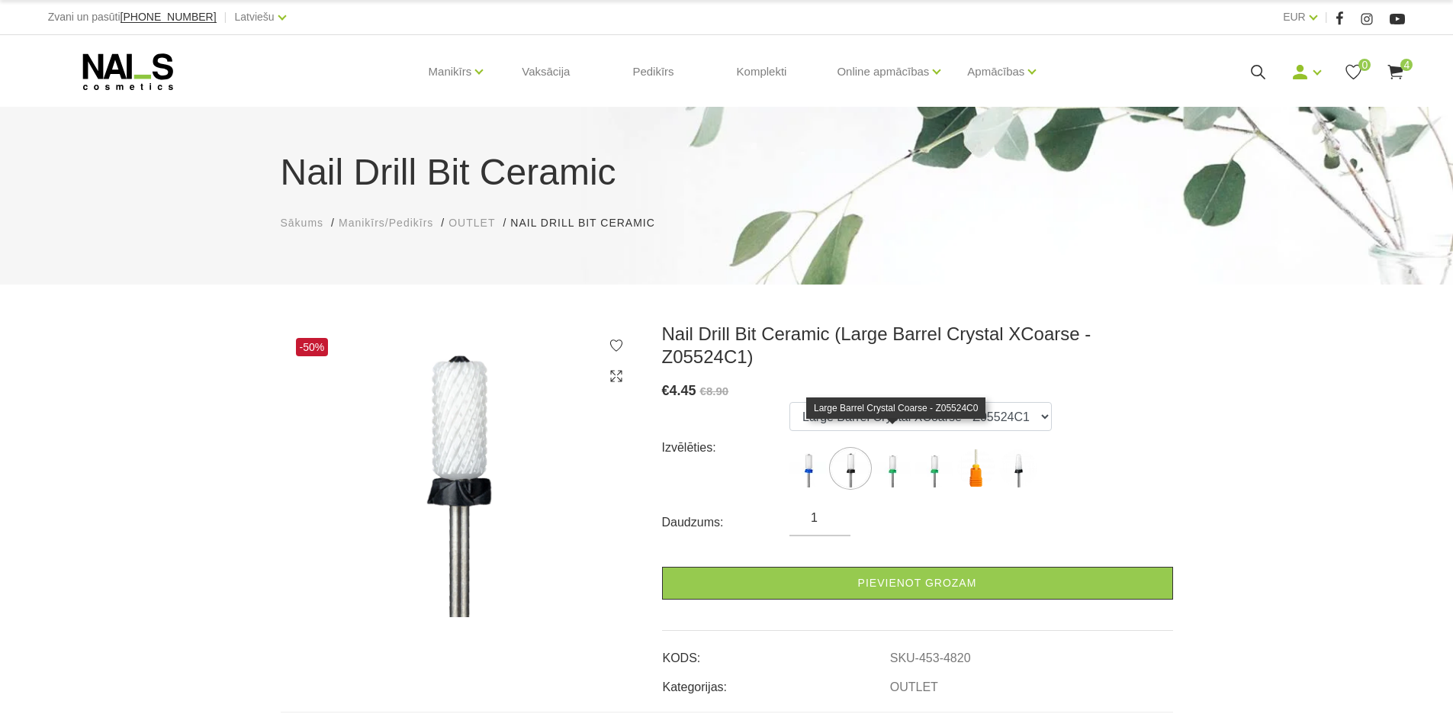
click at [896, 449] on img at bounding box center [892, 468] width 38 height 38
click at [934, 449] on img at bounding box center [934, 468] width 38 height 38
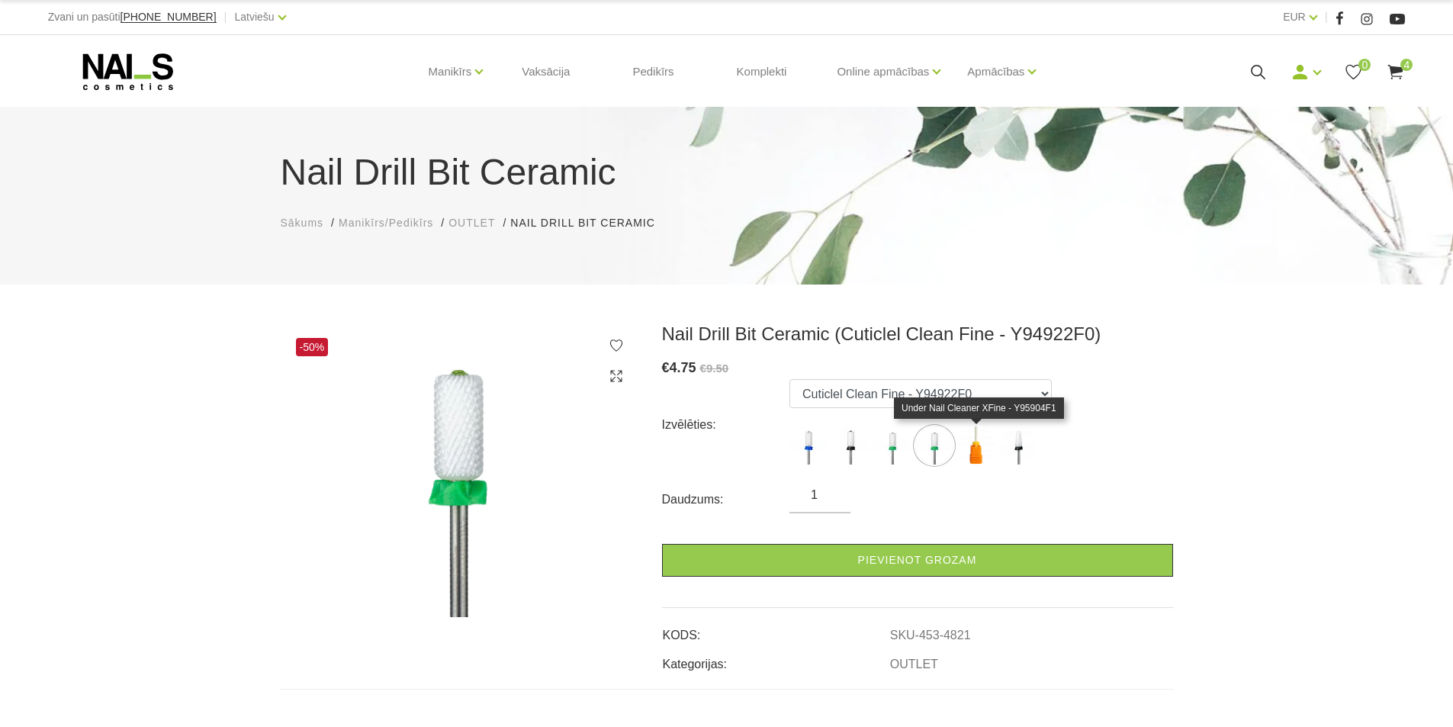
click at [972, 444] on img at bounding box center [976, 445] width 38 height 38
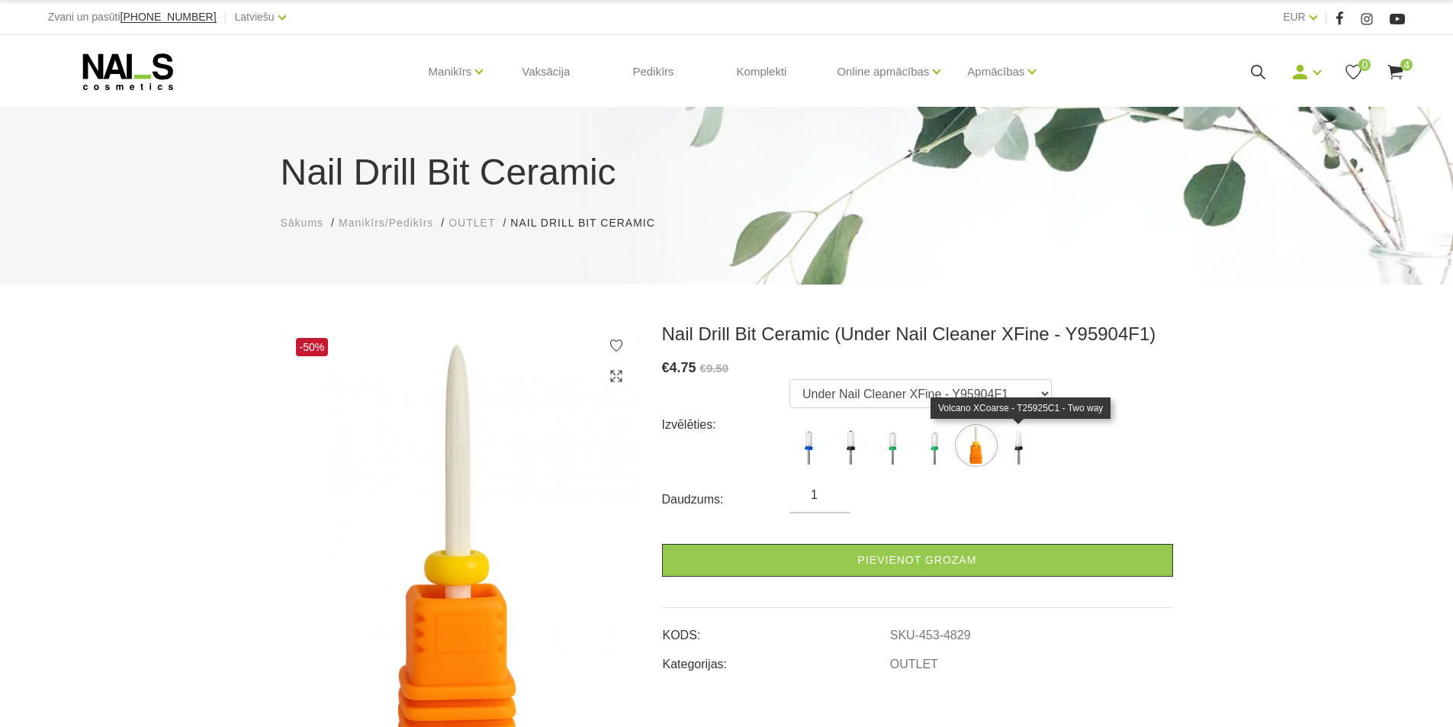
click at [1014, 447] on img at bounding box center [1018, 445] width 38 height 38
select select "4830"
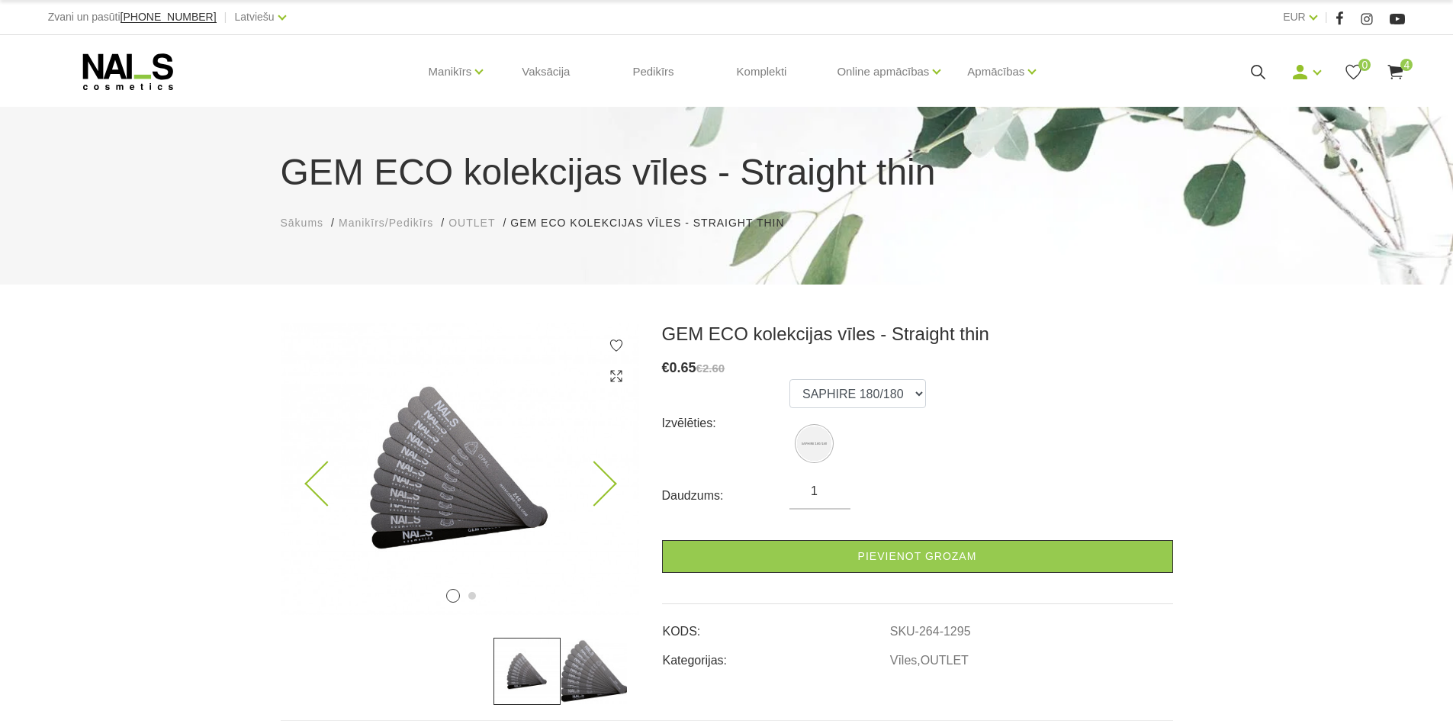
click at [411, 488] on img at bounding box center [460, 469] width 358 height 292
click at [441, 483] on img at bounding box center [460, 469] width 358 height 292
click at [912, 395] on select "SAPHIRE 180/180" at bounding box center [857, 393] width 137 height 29
click at [912, 396] on select "SAPHIRE 180/180" at bounding box center [857, 393] width 137 height 29
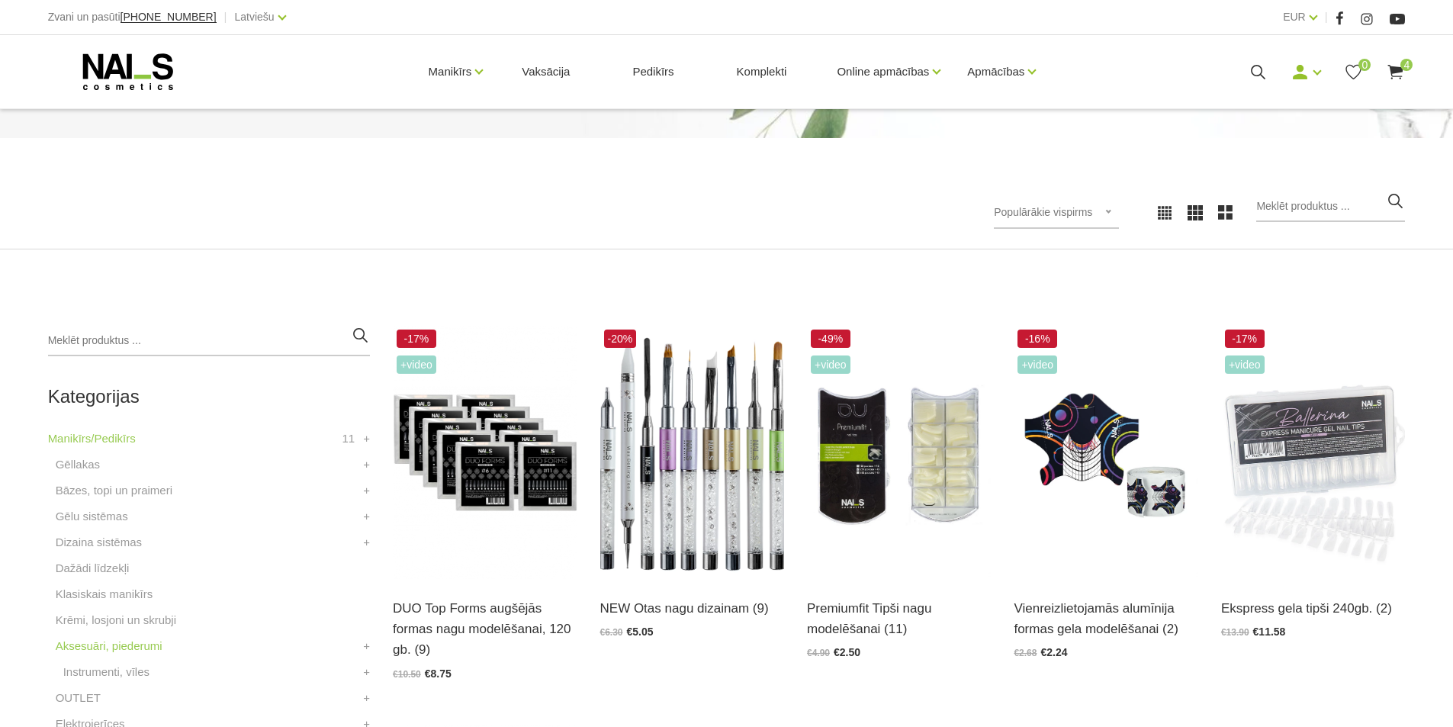
scroll to position [153, 0]
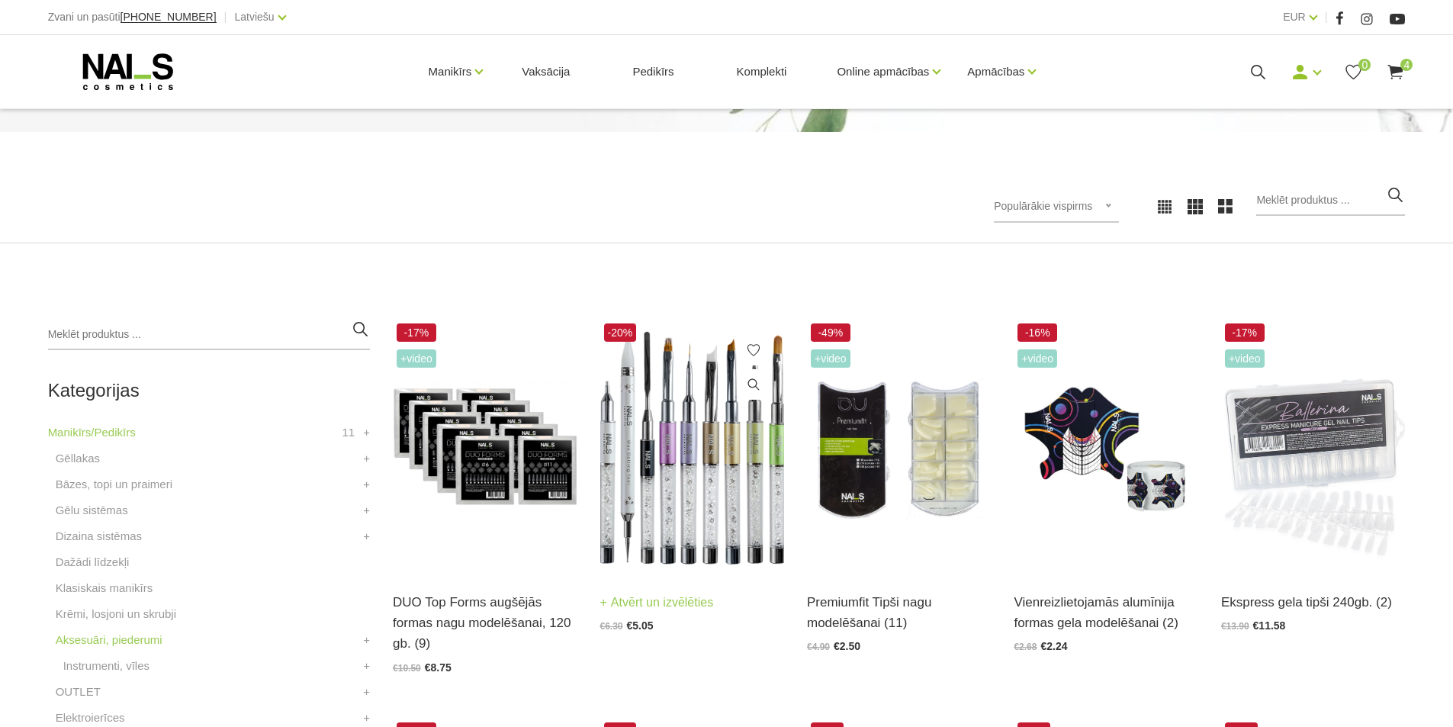
click at [684, 444] on img at bounding box center [692, 446] width 184 height 253
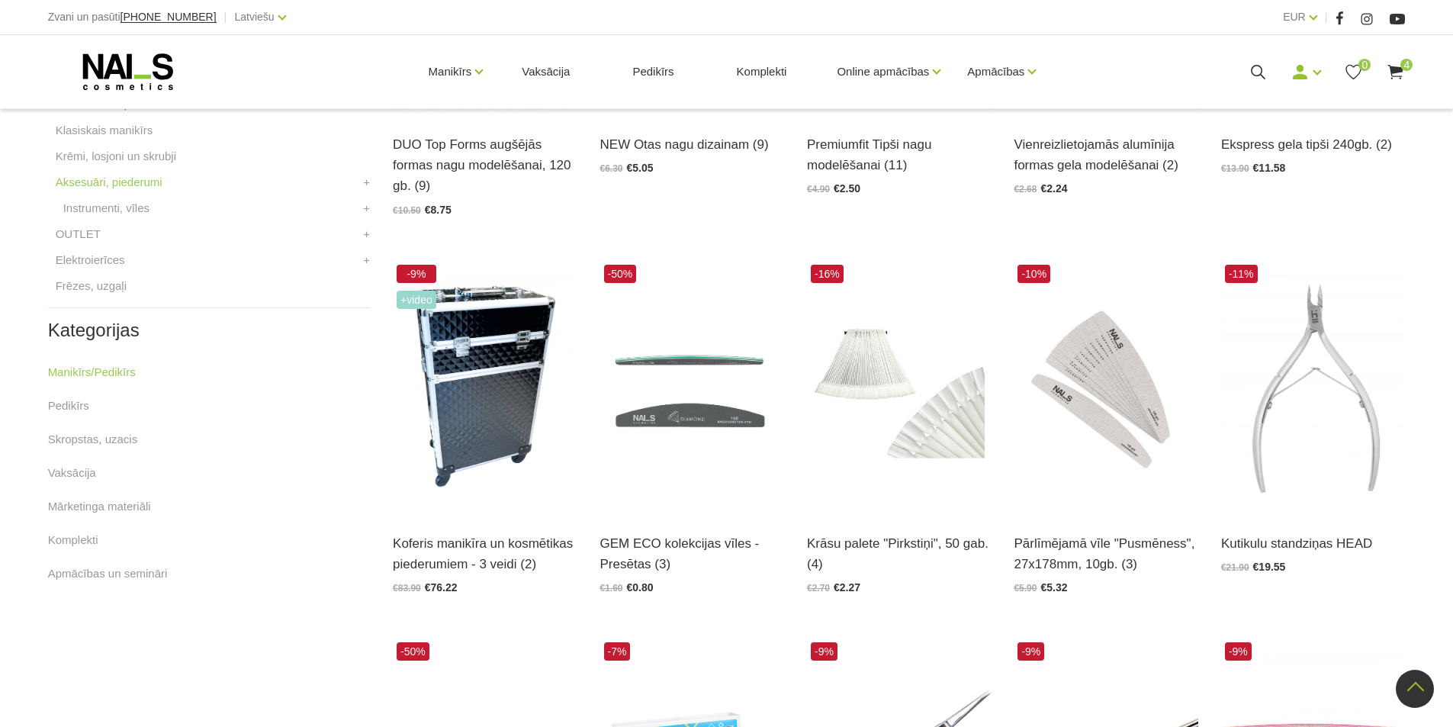
scroll to position [992, 0]
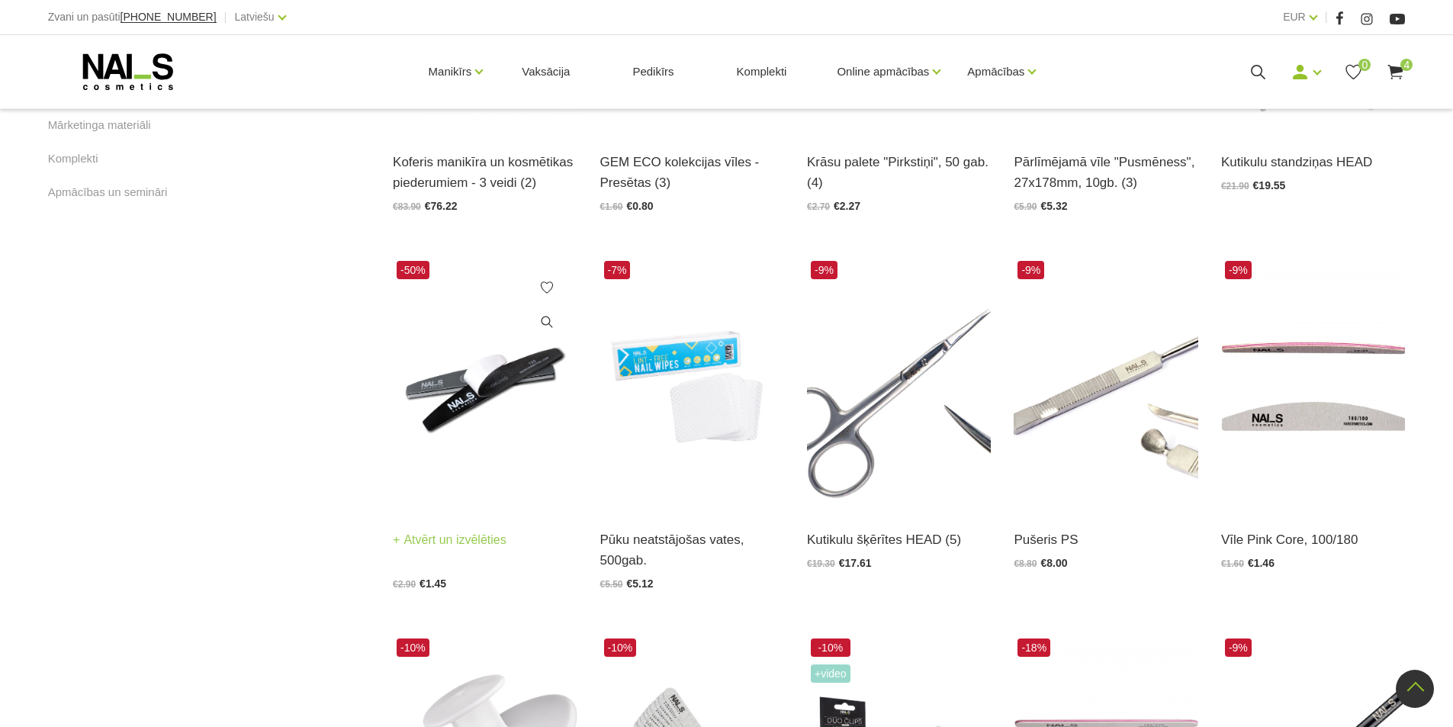
click at [458, 403] on img at bounding box center [485, 383] width 184 height 253
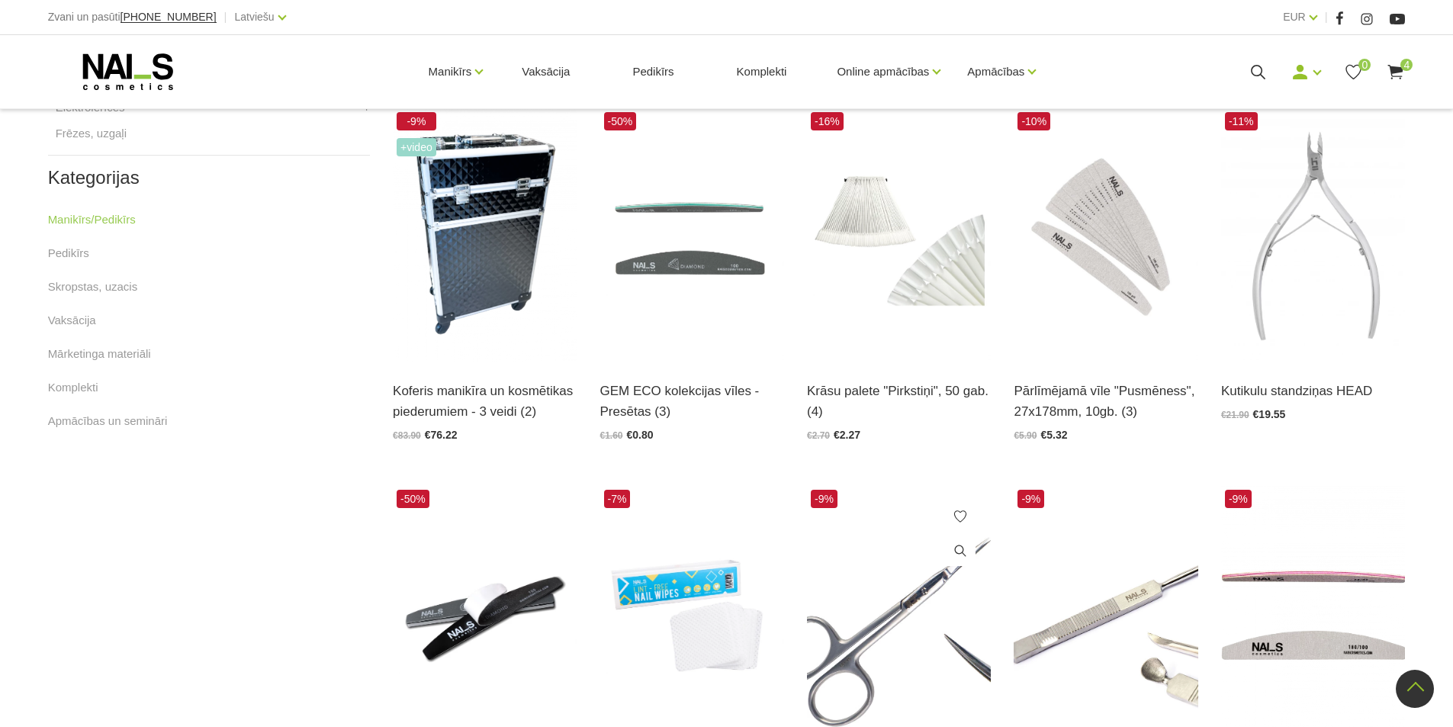
scroll to position [534, 0]
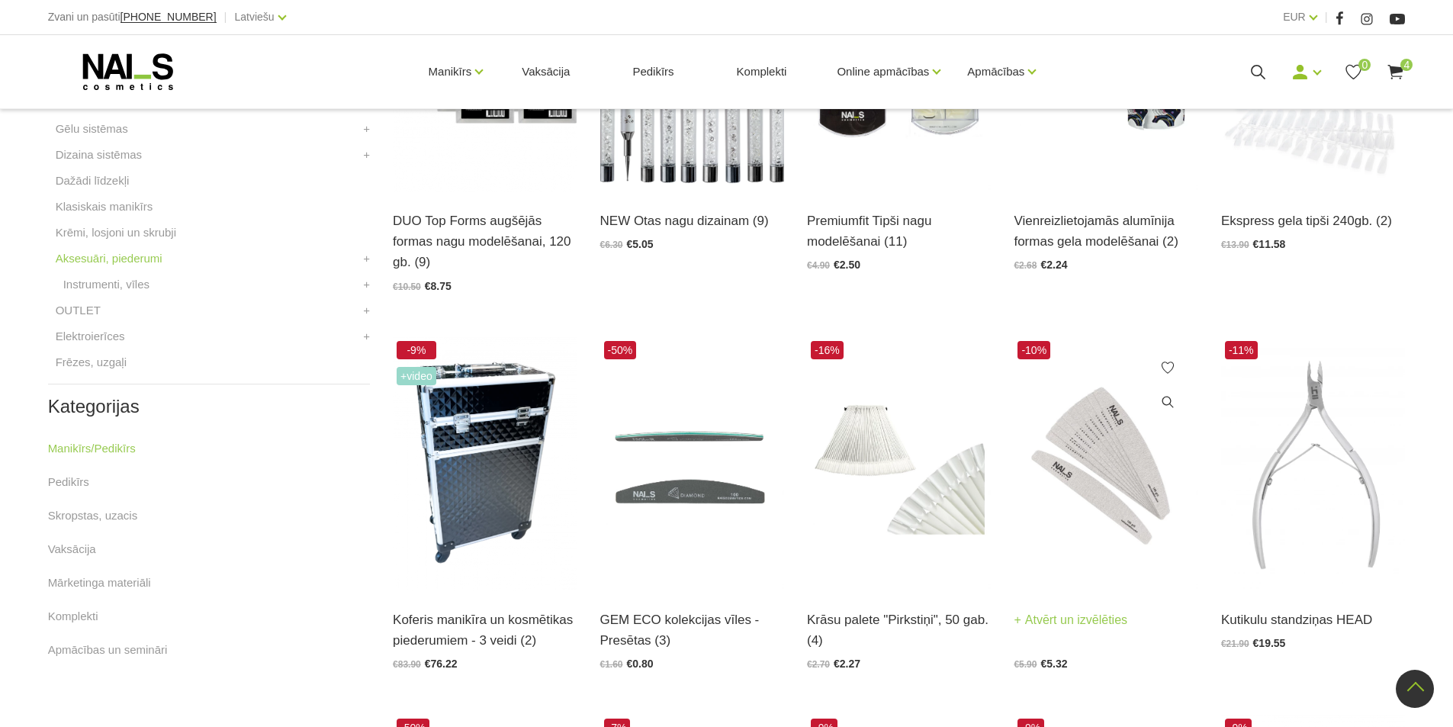
click at [1109, 460] on img at bounding box center [1106, 463] width 184 height 253
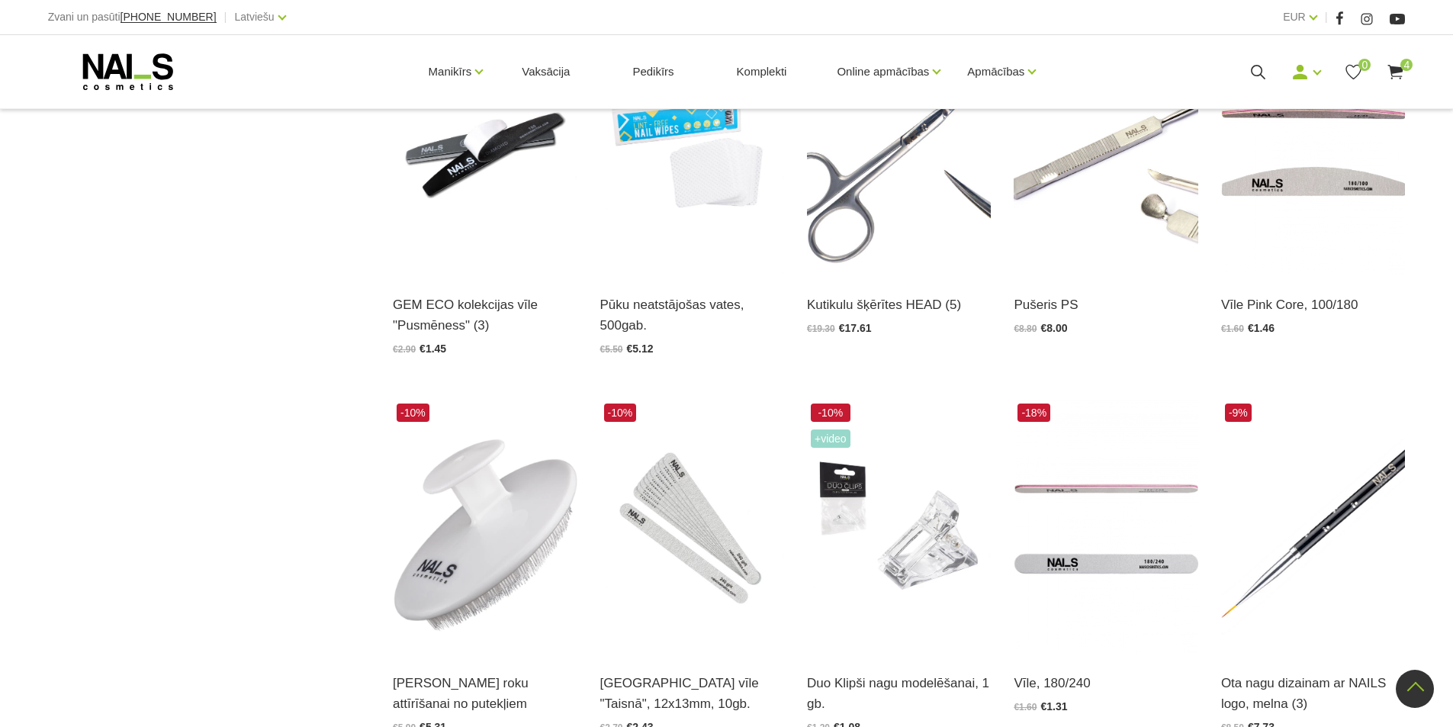
scroll to position [1297, 0]
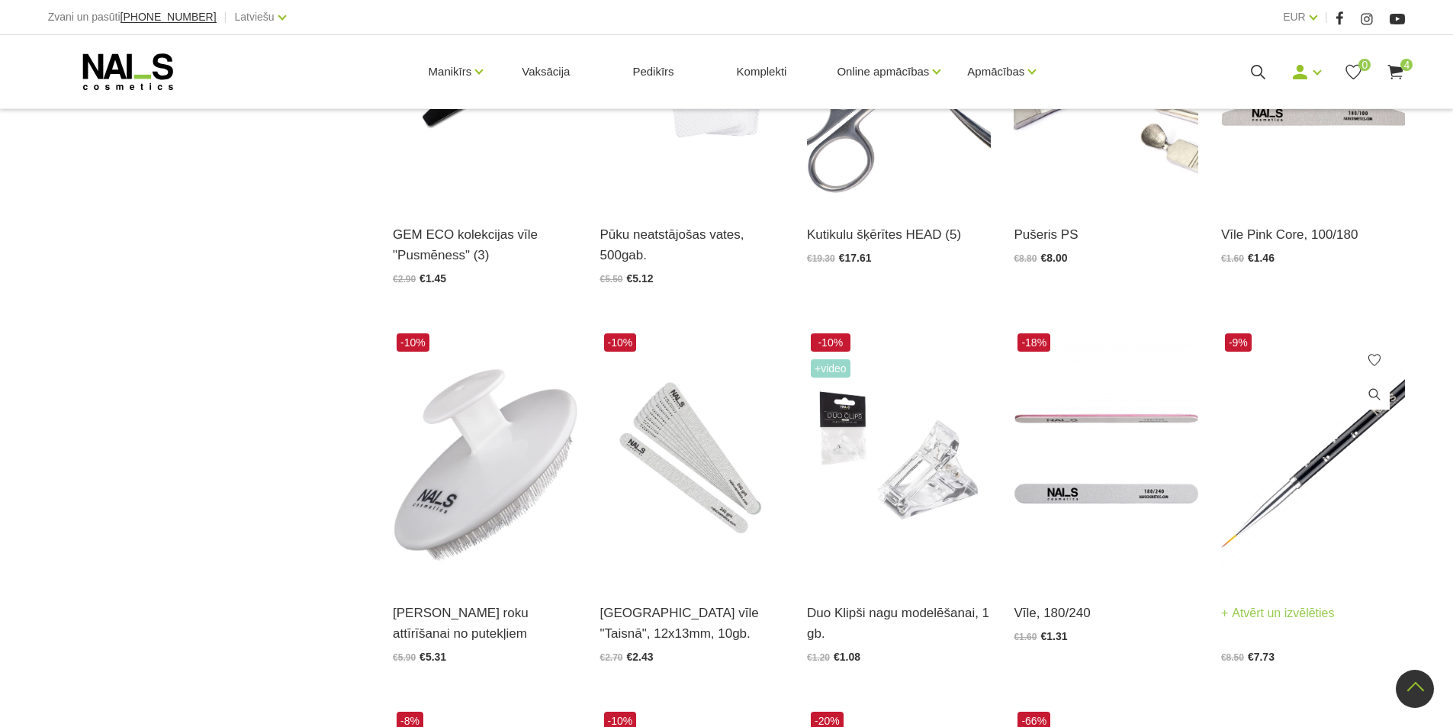
click at [1355, 448] on img at bounding box center [1313, 455] width 184 height 253
click at [713, 472] on img at bounding box center [692, 455] width 184 height 253
click at [1098, 499] on img at bounding box center [1106, 455] width 184 height 253
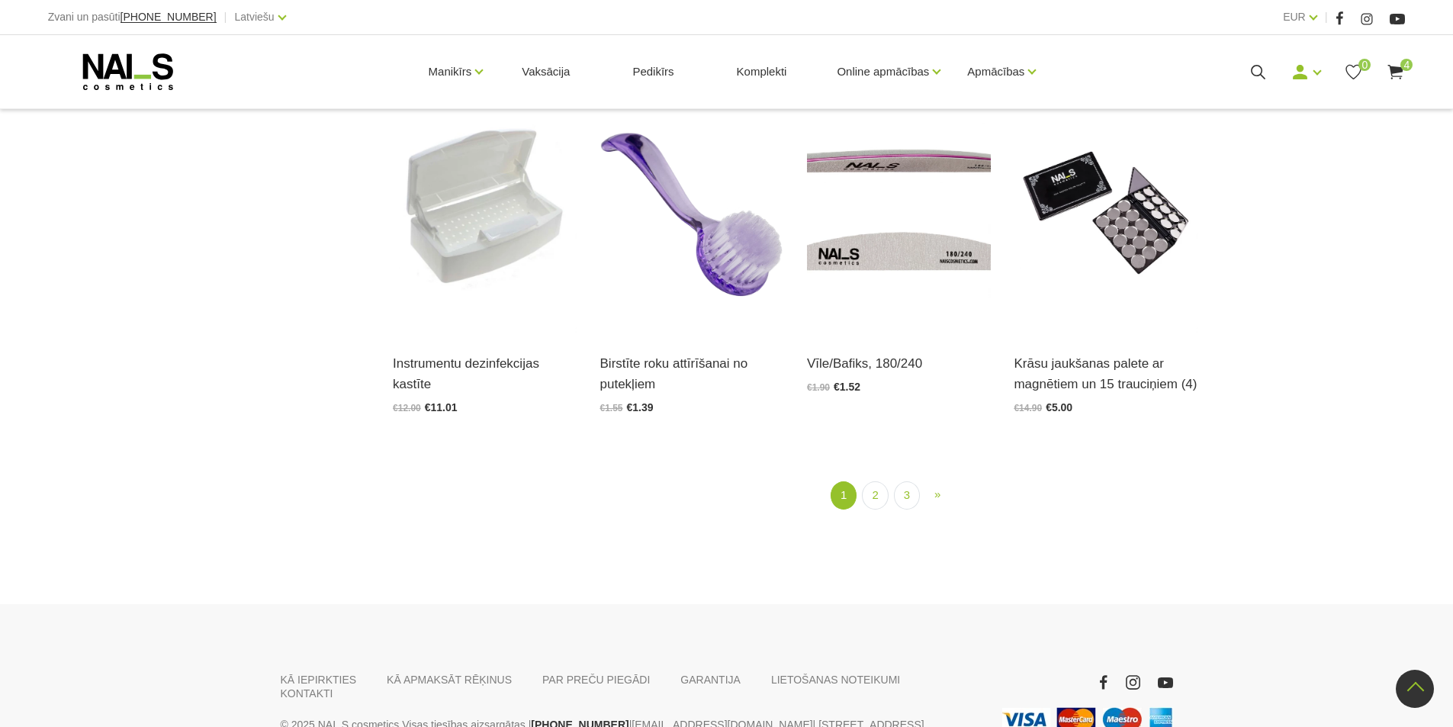
scroll to position [2028, 0]
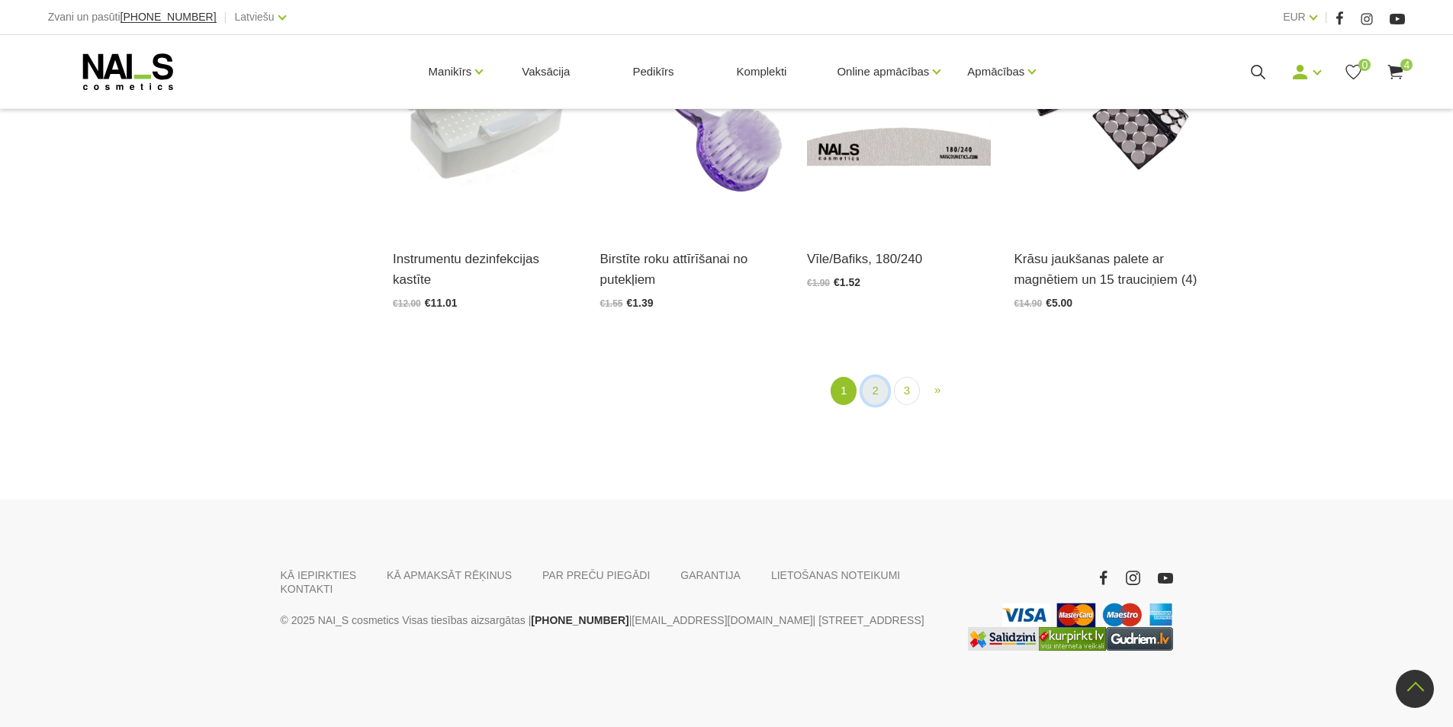
click at [878, 394] on link "2" at bounding box center [875, 391] width 26 height 28
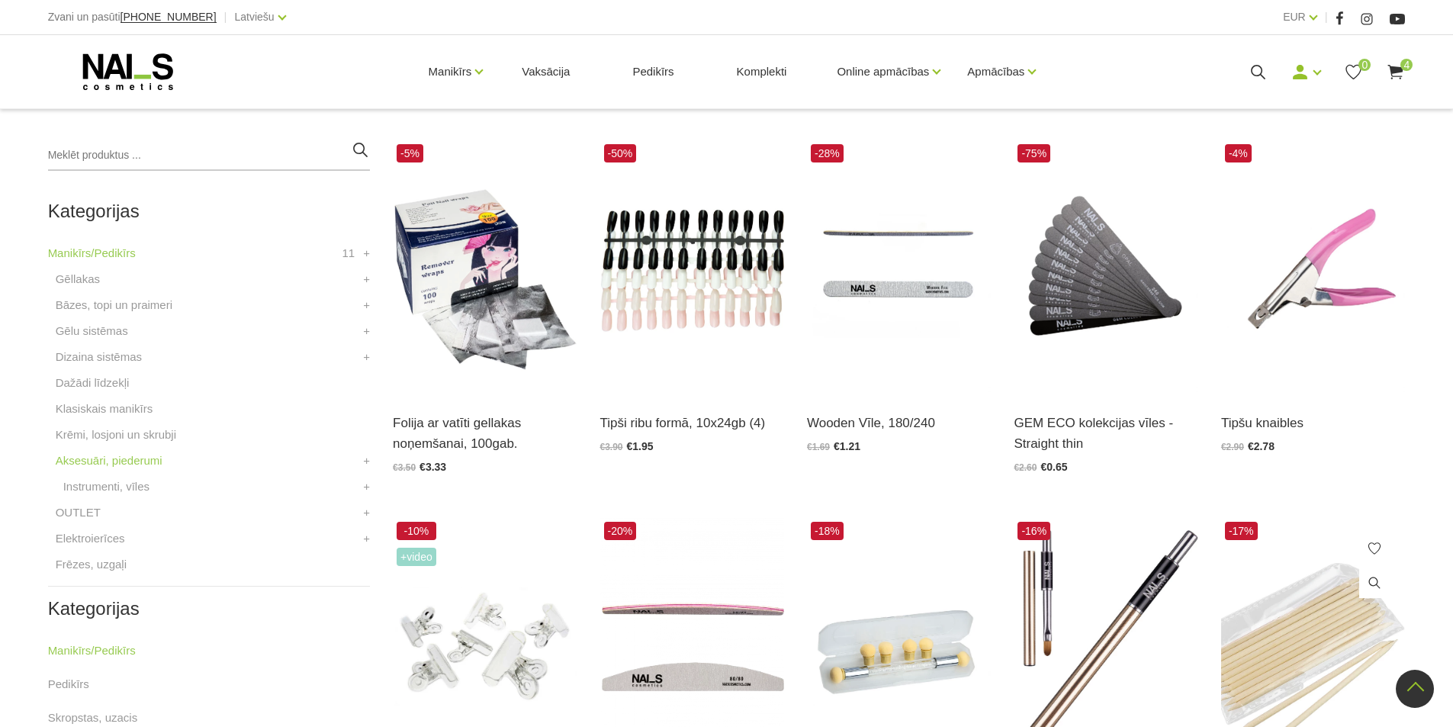
scroll to position [312, 0]
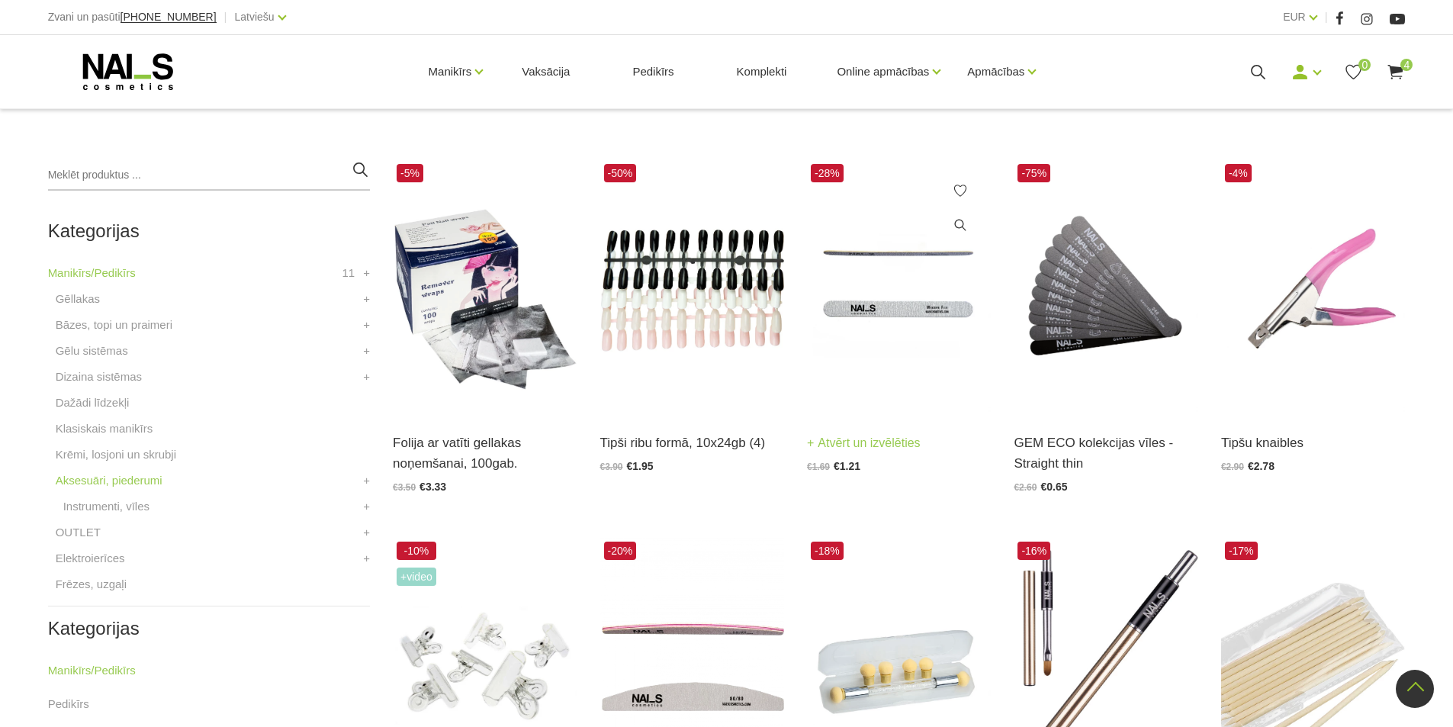
click at [905, 301] on img at bounding box center [899, 286] width 184 height 253
click at [885, 311] on img at bounding box center [899, 286] width 184 height 253
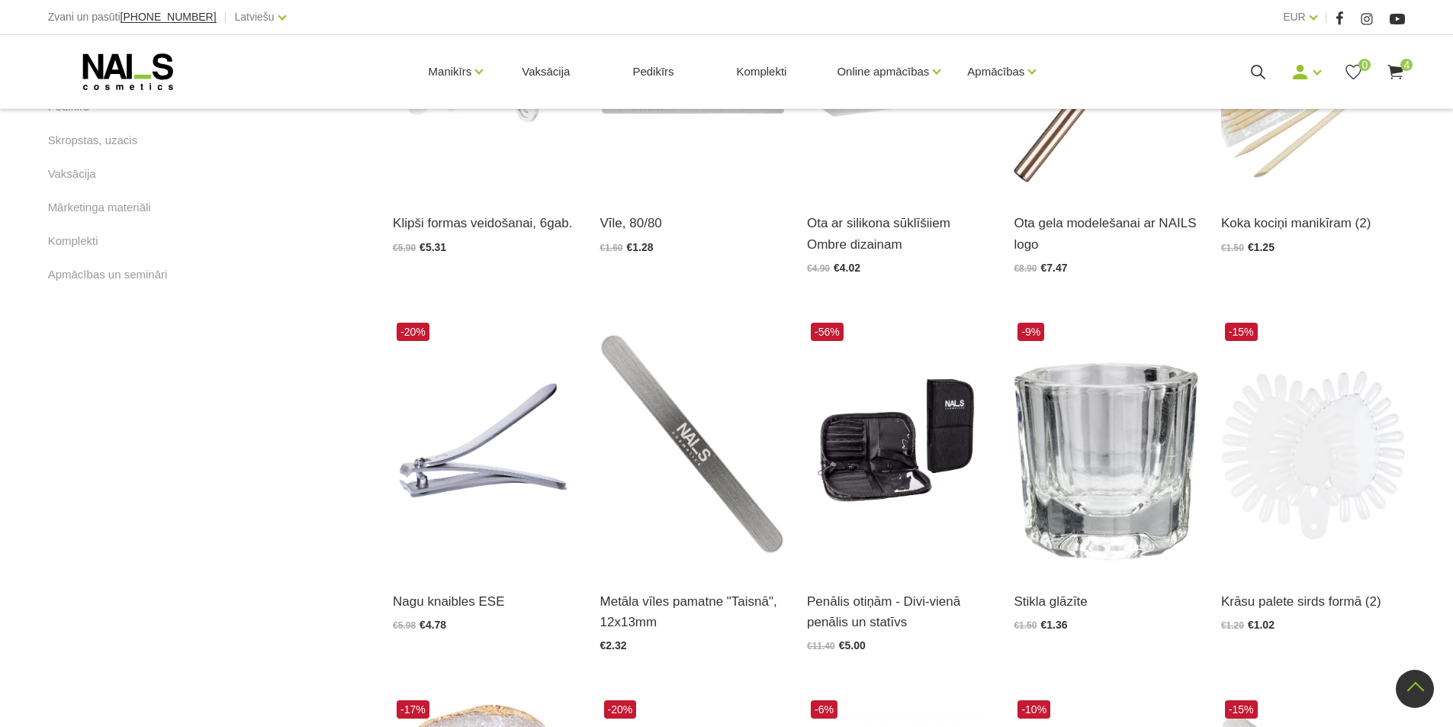
scroll to position [922, 0]
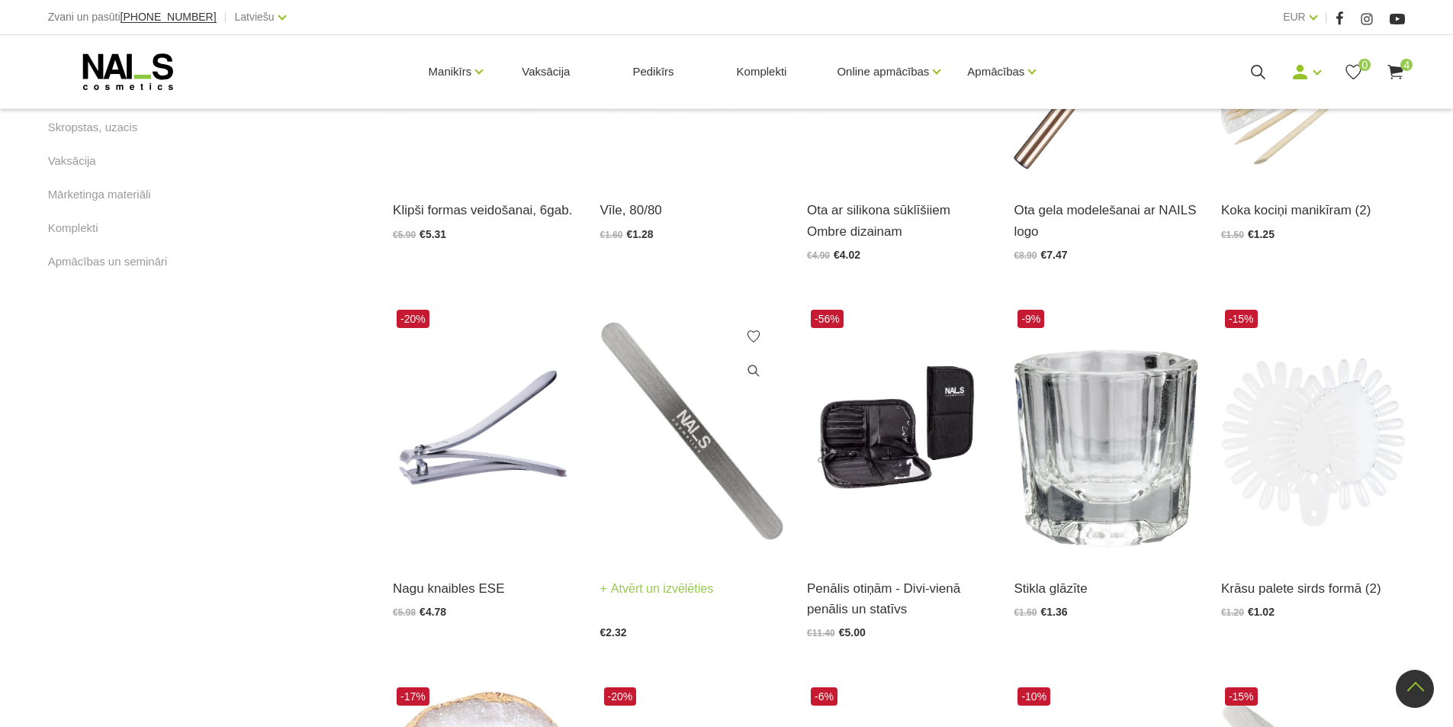
click at [717, 460] on img at bounding box center [692, 432] width 184 height 253
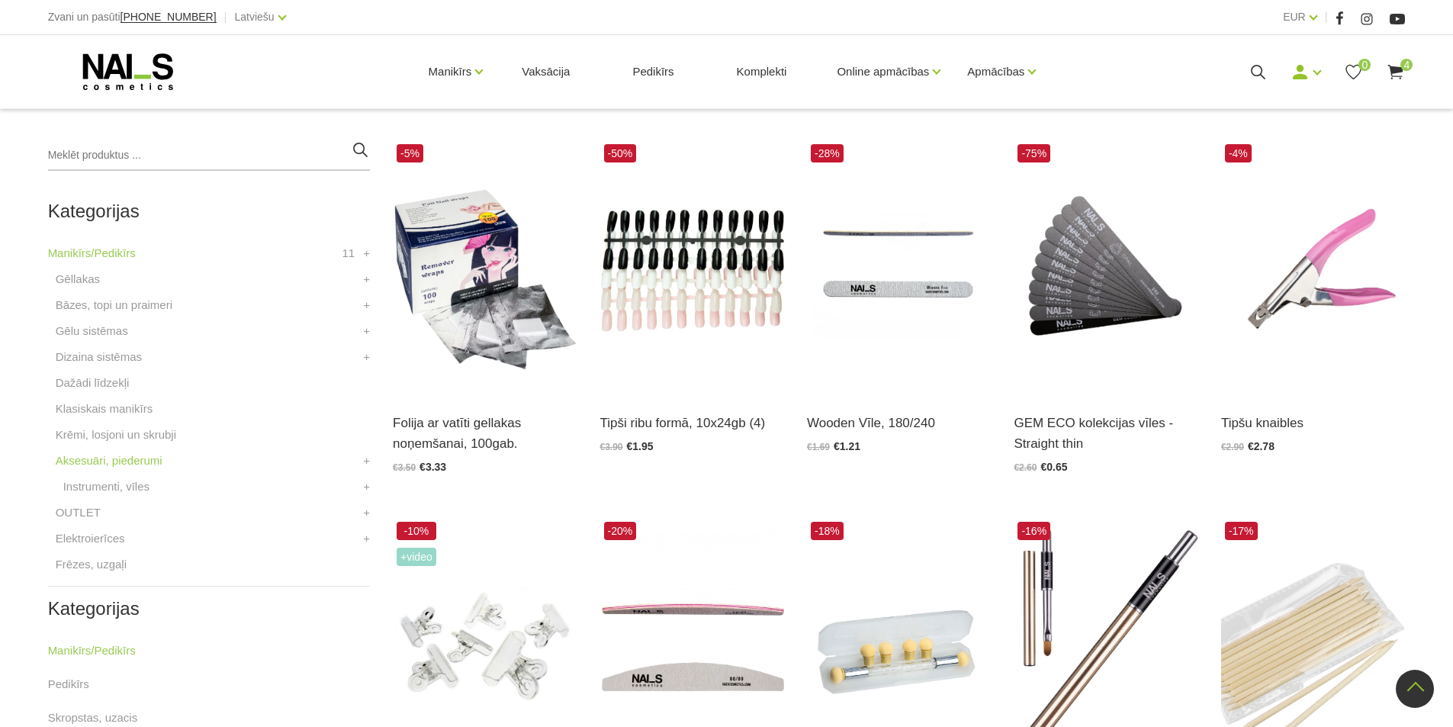
scroll to position [312, 0]
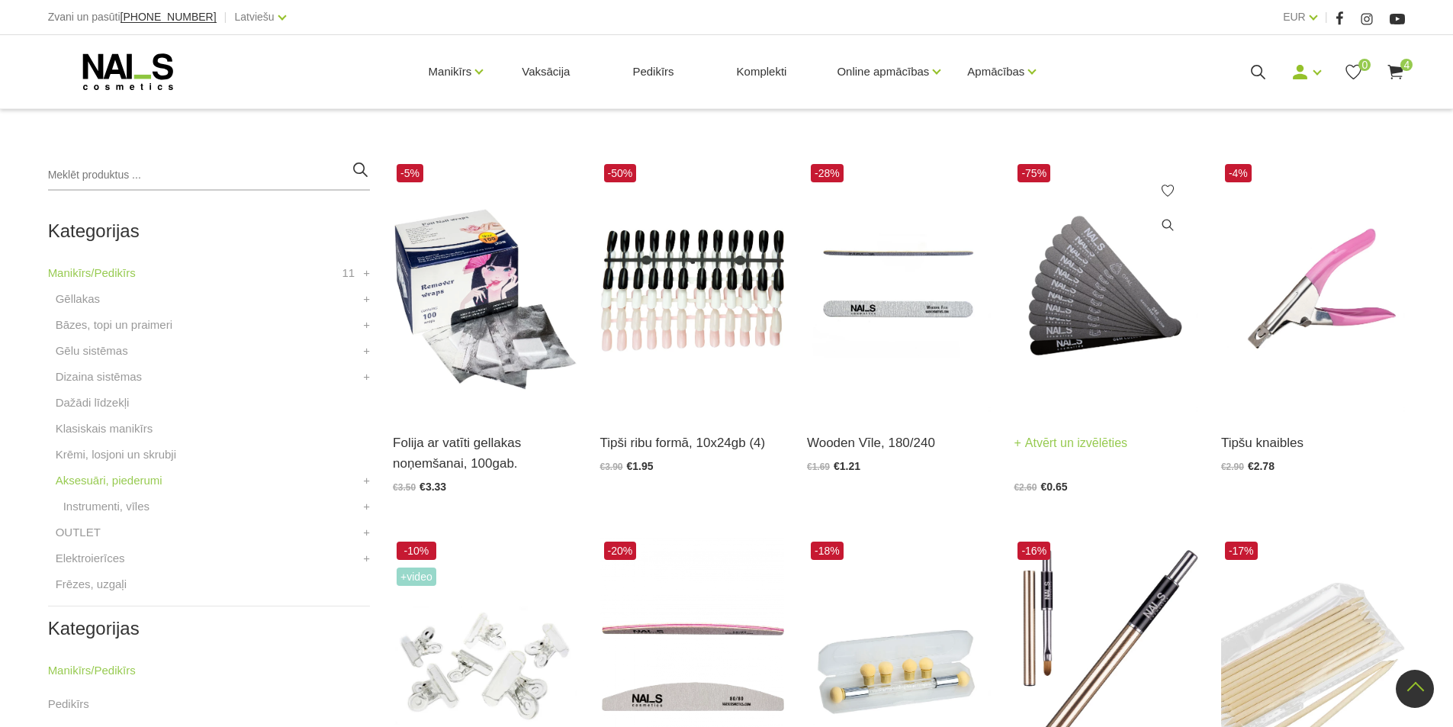
click at [1076, 310] on img at bounding box center [1106, 286] width 184 height 253
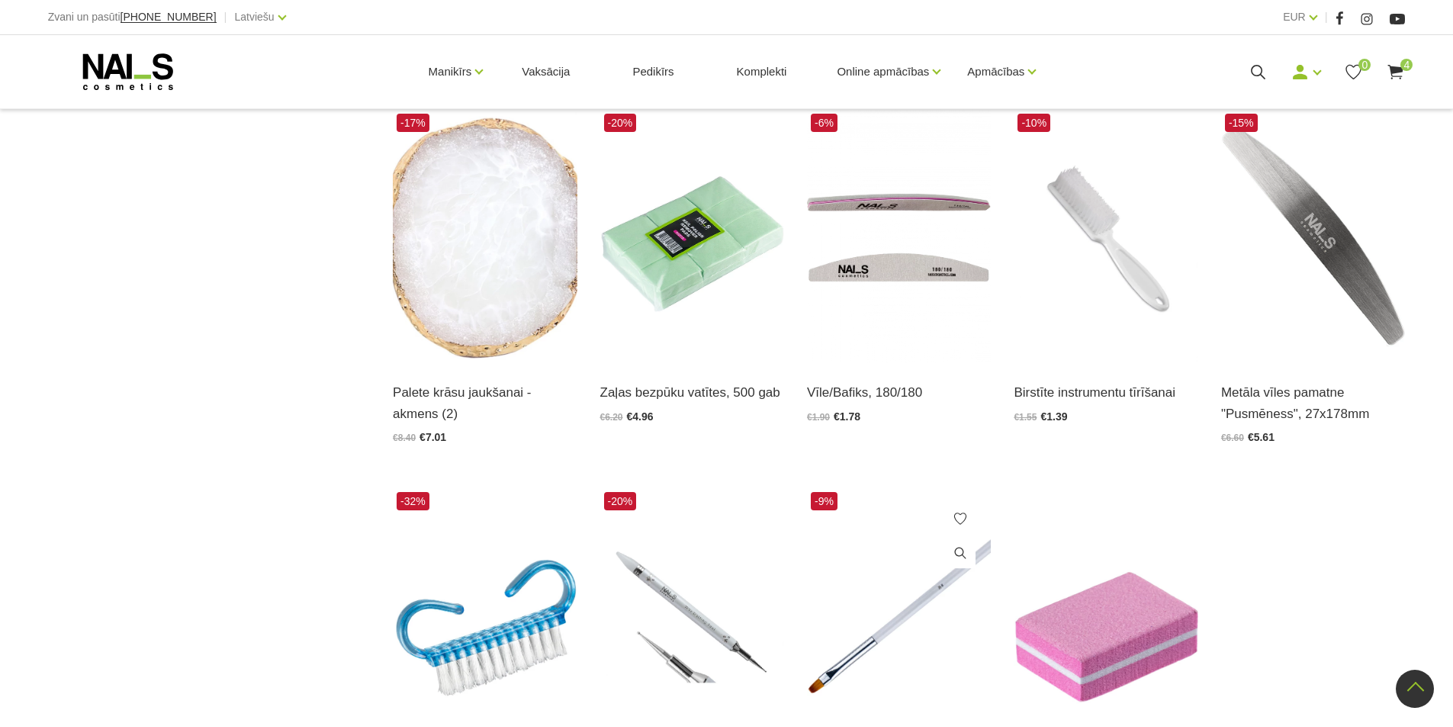
scroll to position [1837, 0]
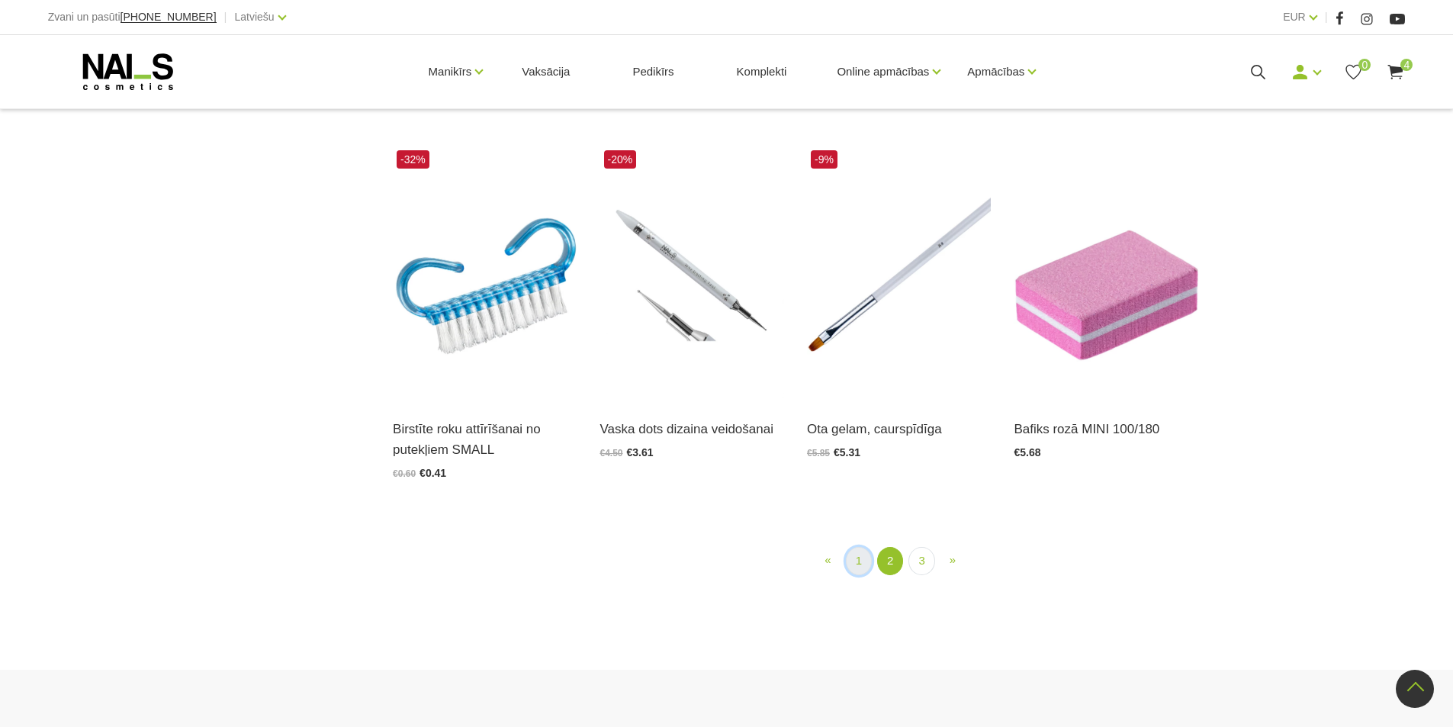
click at [852, 561] on link "1" at bounding box center [859, 561] width 26 height 28
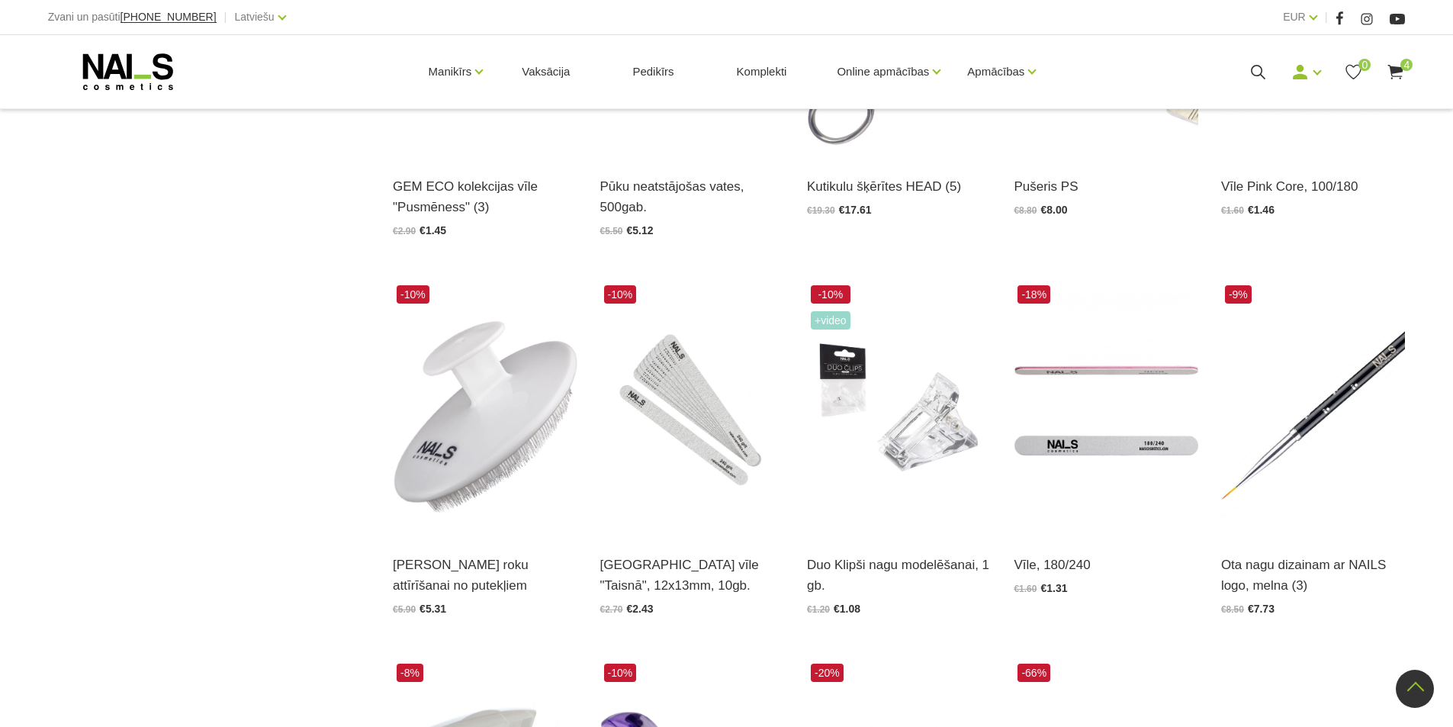
scroll to position [1380, 0]
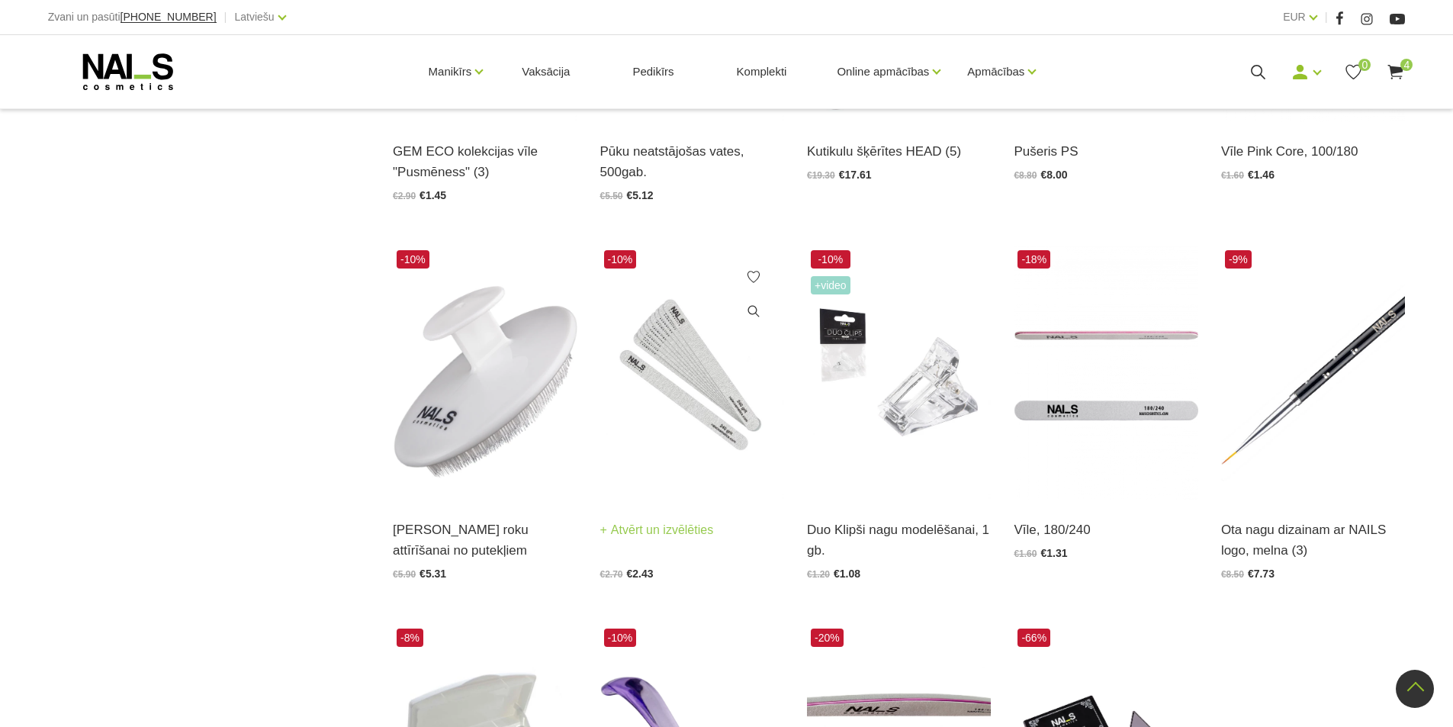
click at [698, 364] on img at bounding box center [692, 372] width 184 height 253
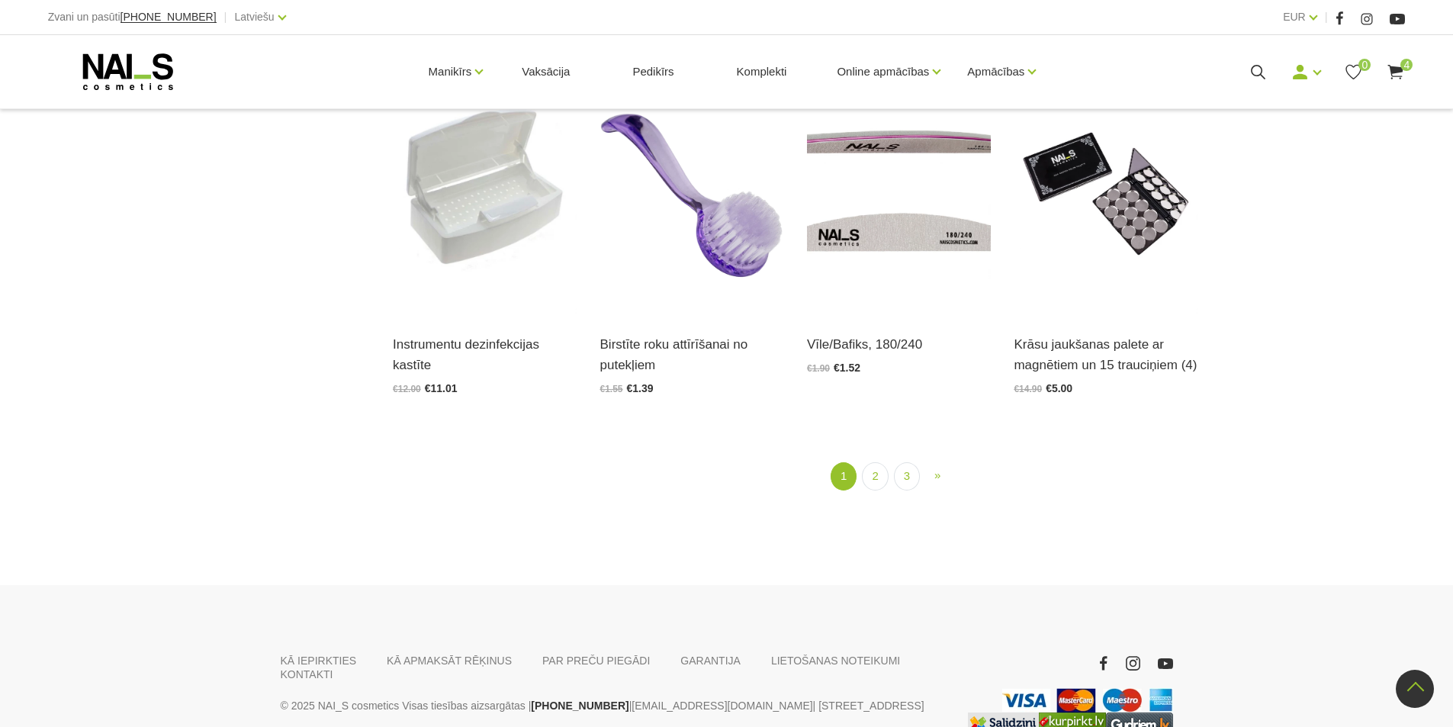
scroll to position [2028, 0]
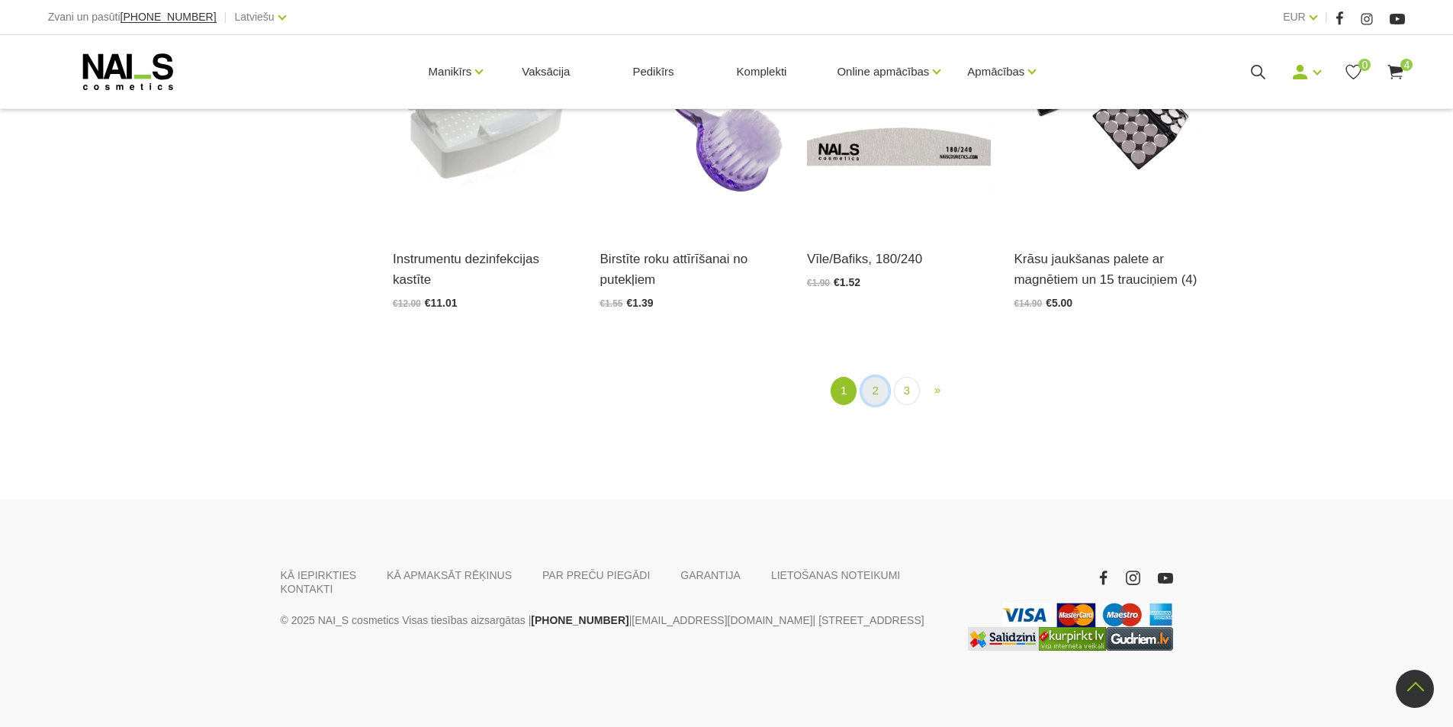
click at [875, 397] on link "2" at bounding box center [875, 391] width 26 height 28
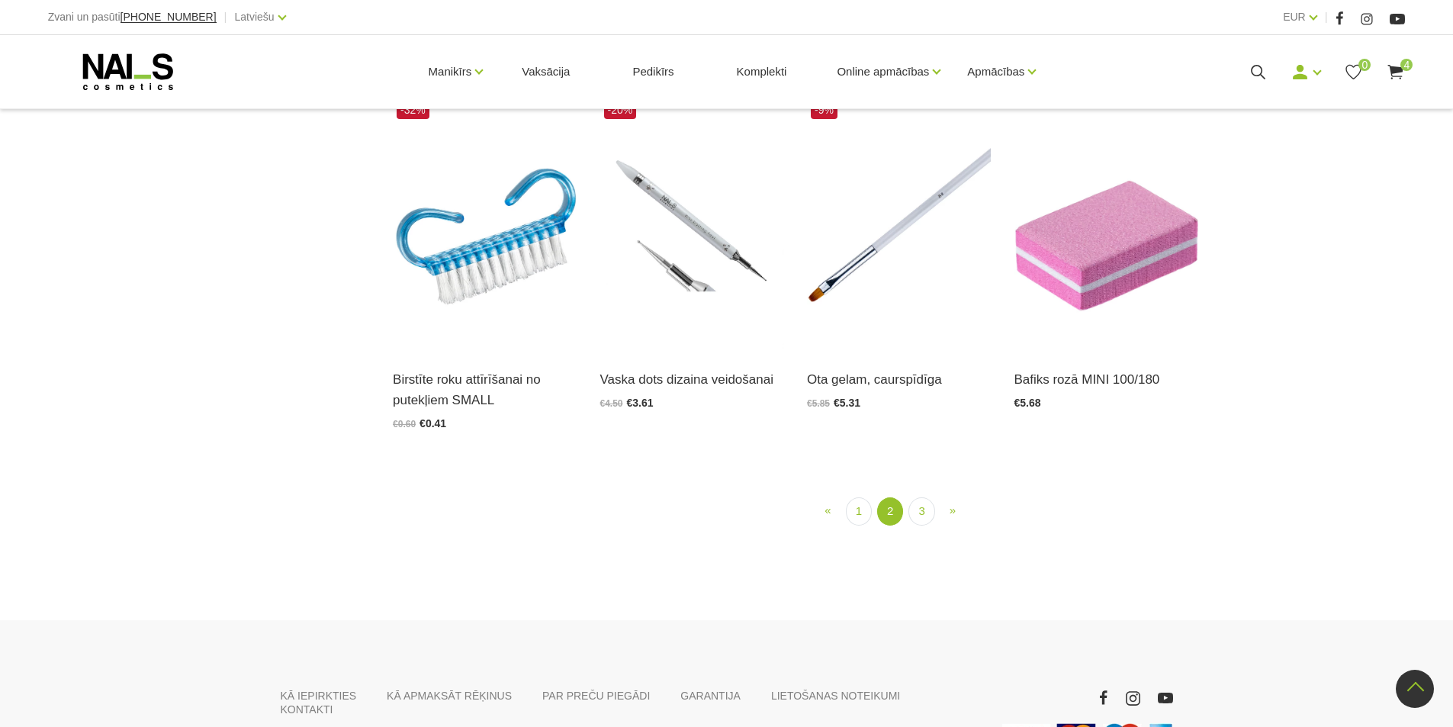
scroll to position [1914, 0]
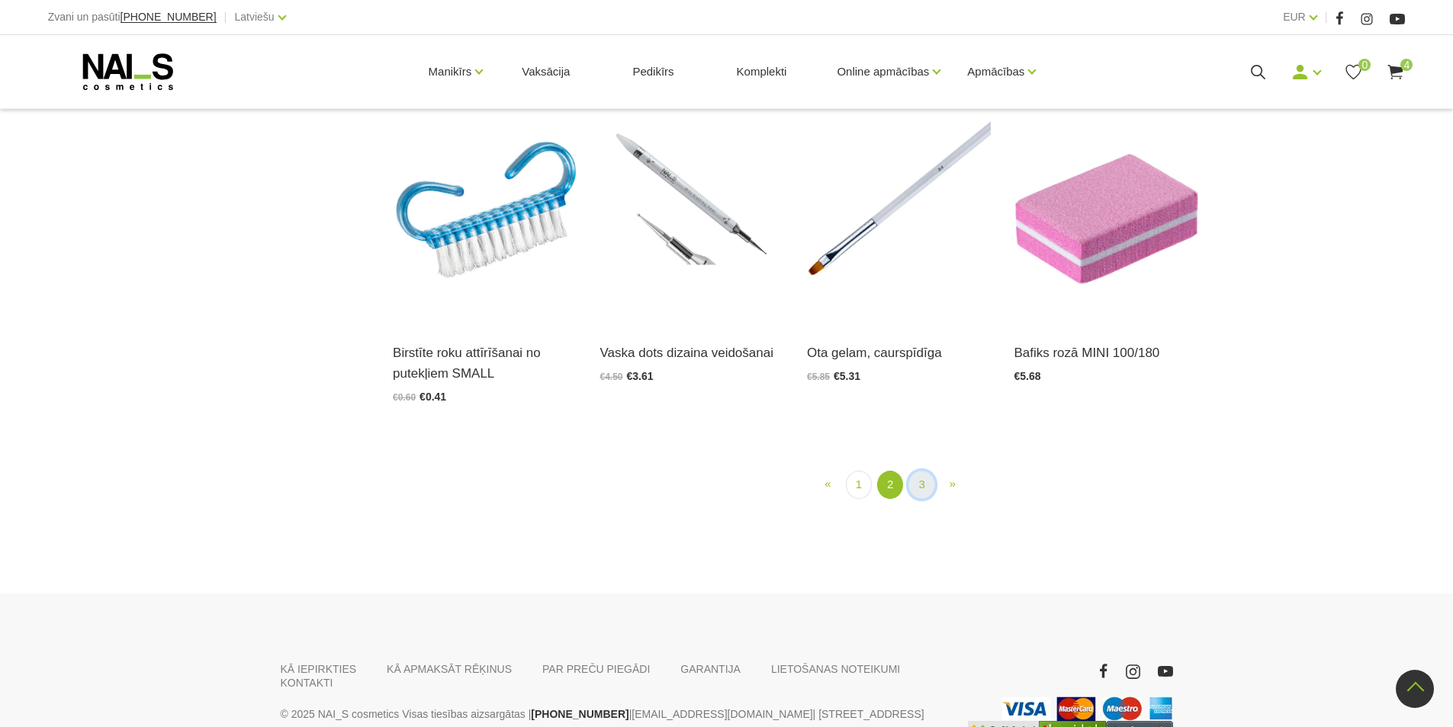
click at [917, 483] on link "3" at bounding box center [921, 485] width 26 height 28
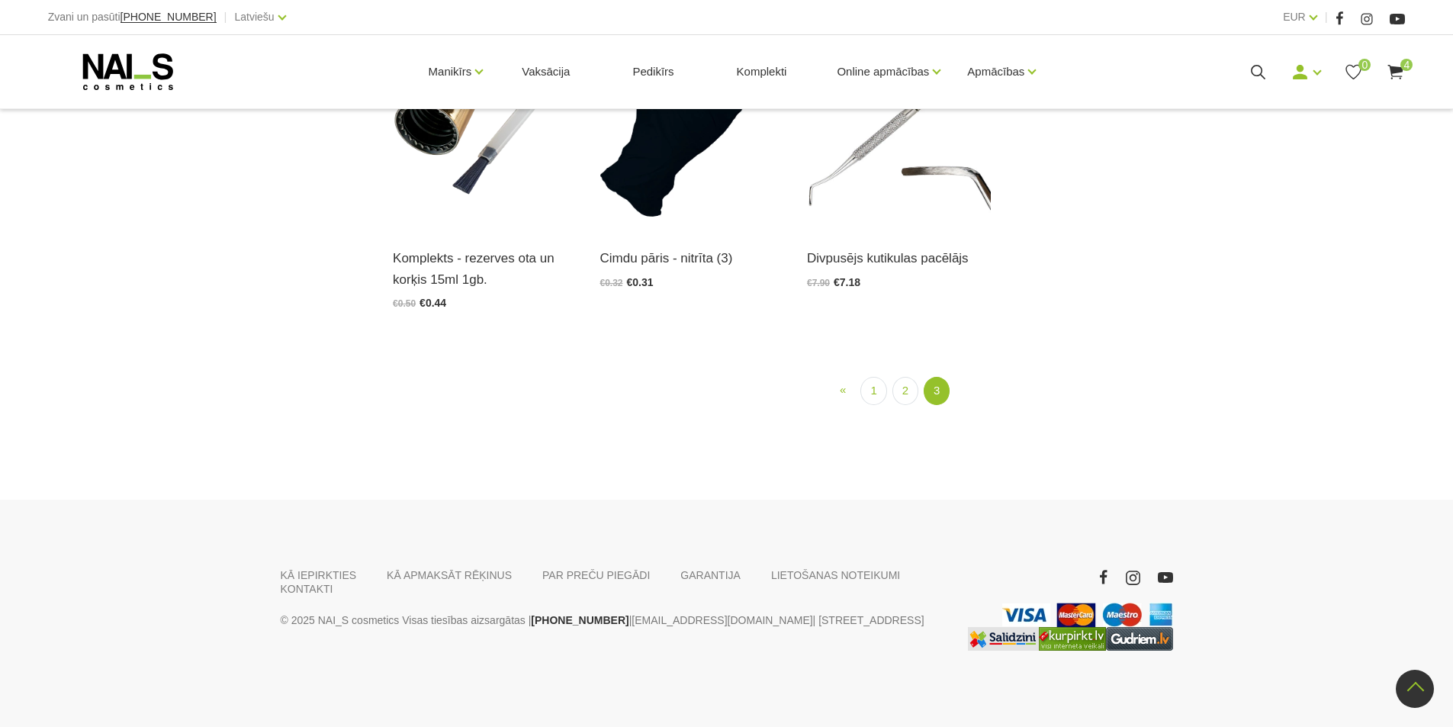
scroll to position [1914, 0]
click at [902, 405] on link "2" at bounding box center [905, 391] width 26 height 28
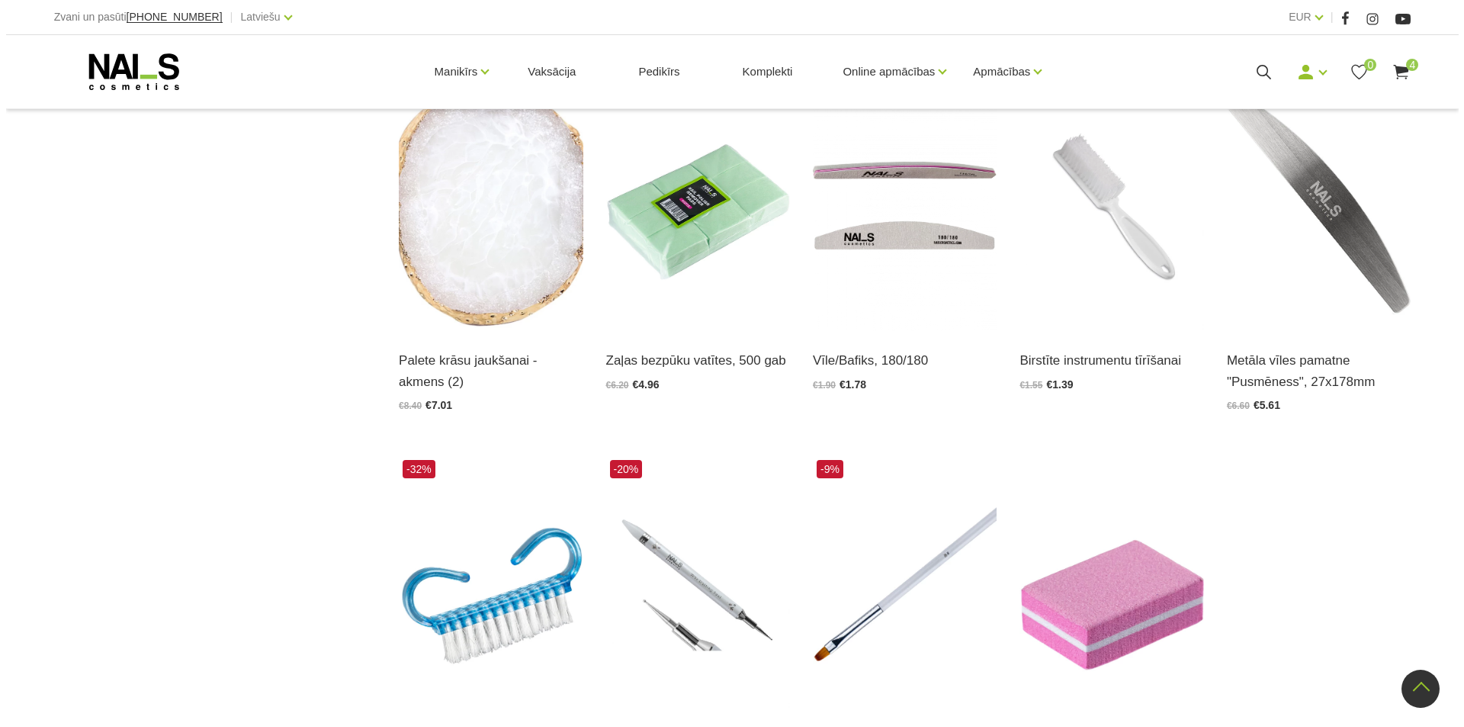
scroll to position [1321, 0]
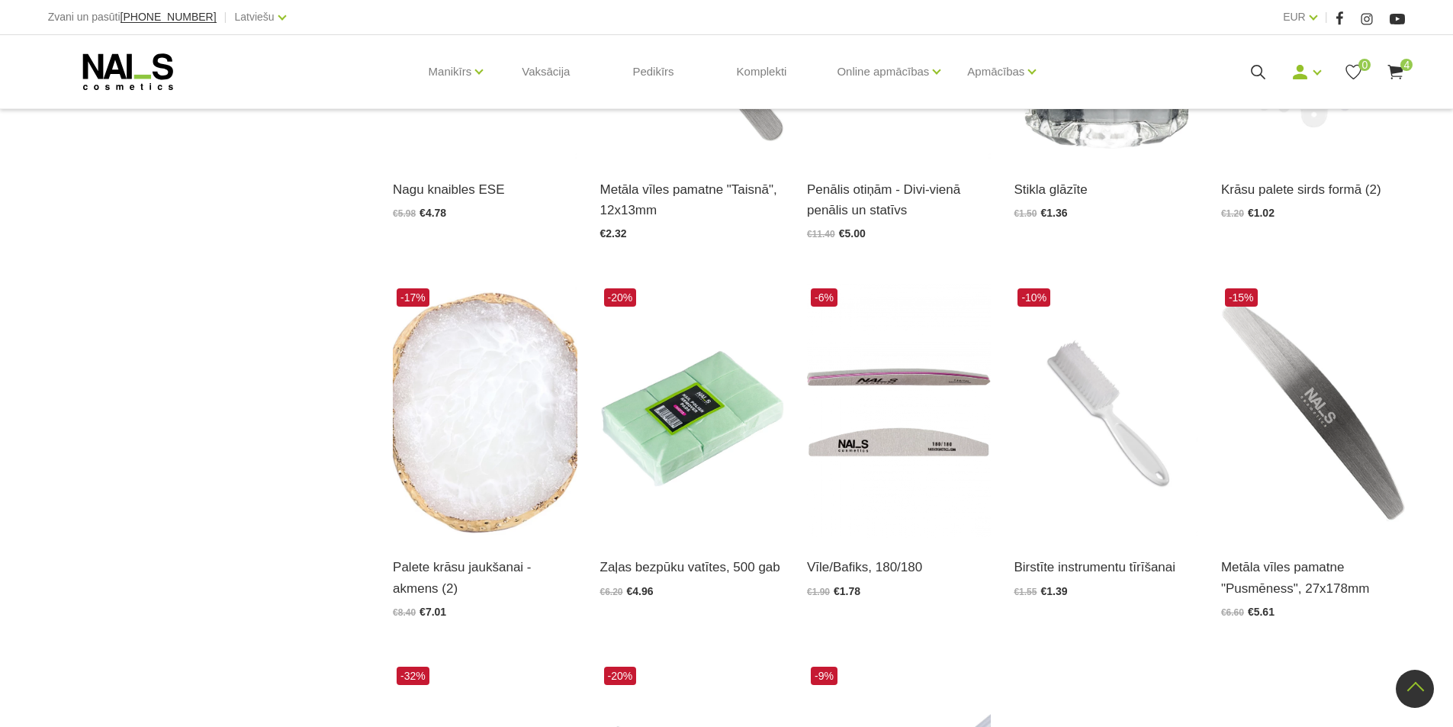
click at [1401, 67] on span "4" at bounding box center [1406, 65] width 12 height 12
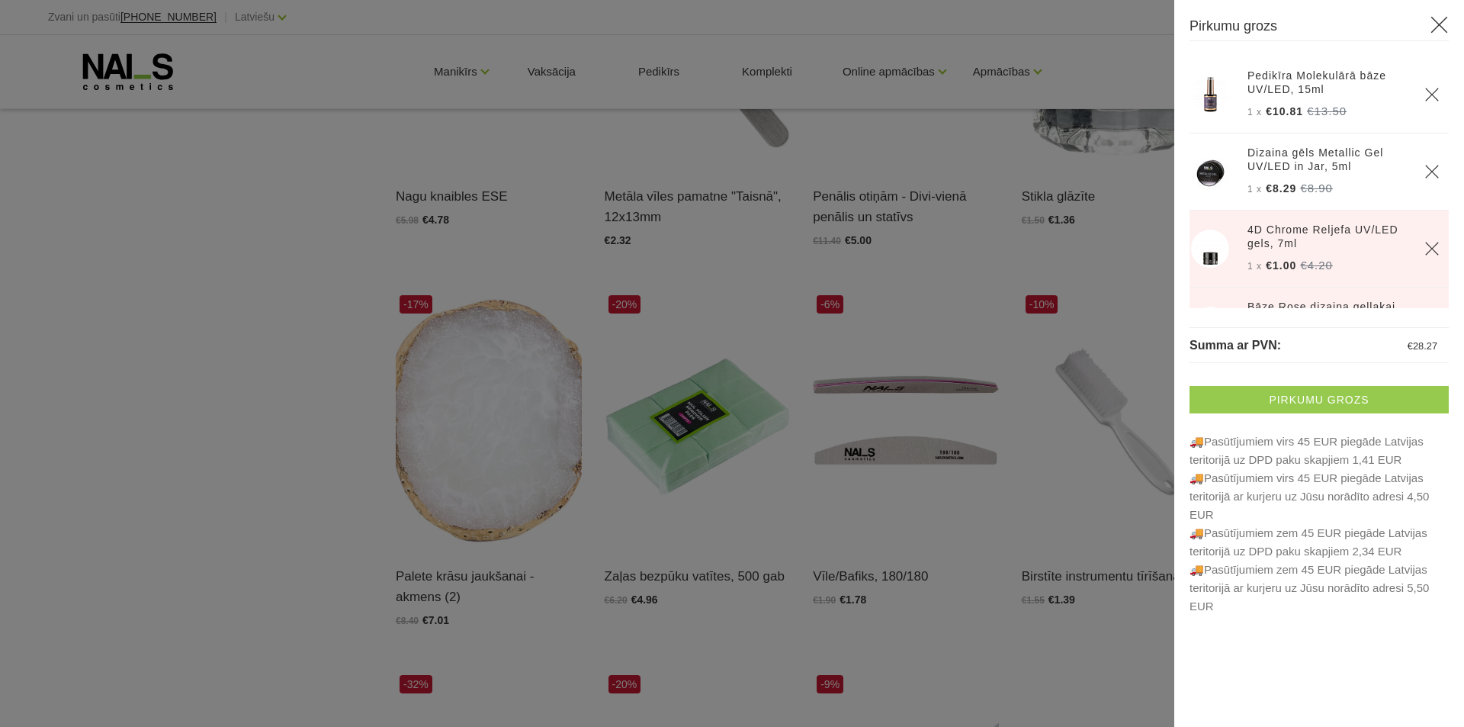
click at [1297, 401] on link "Pirkumu grozs" at bounding box center [1319, 399] width 259 height 27
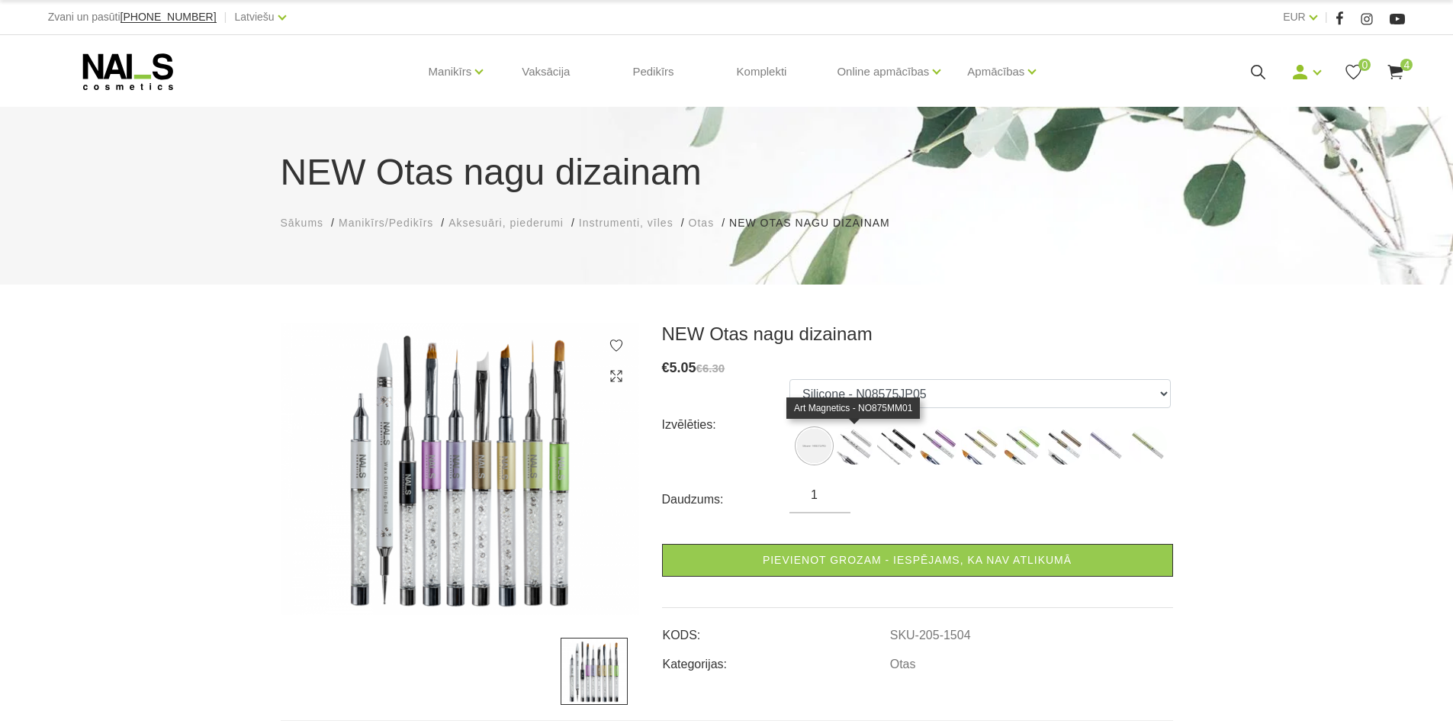
click at [849, 434] on img at bounding box center [854, 445] width 38 height 38
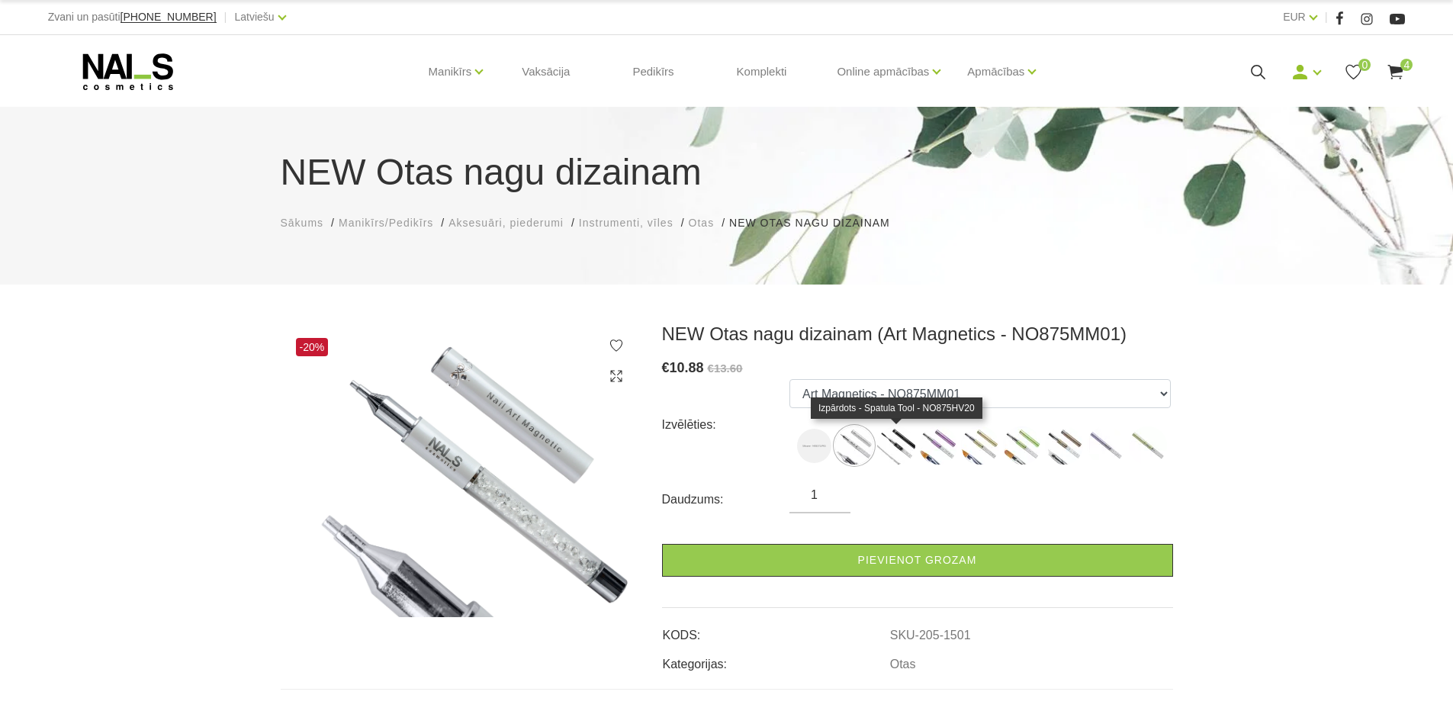
click at [896, 442] on img at bounding box center [896, 445] width 38 height 38
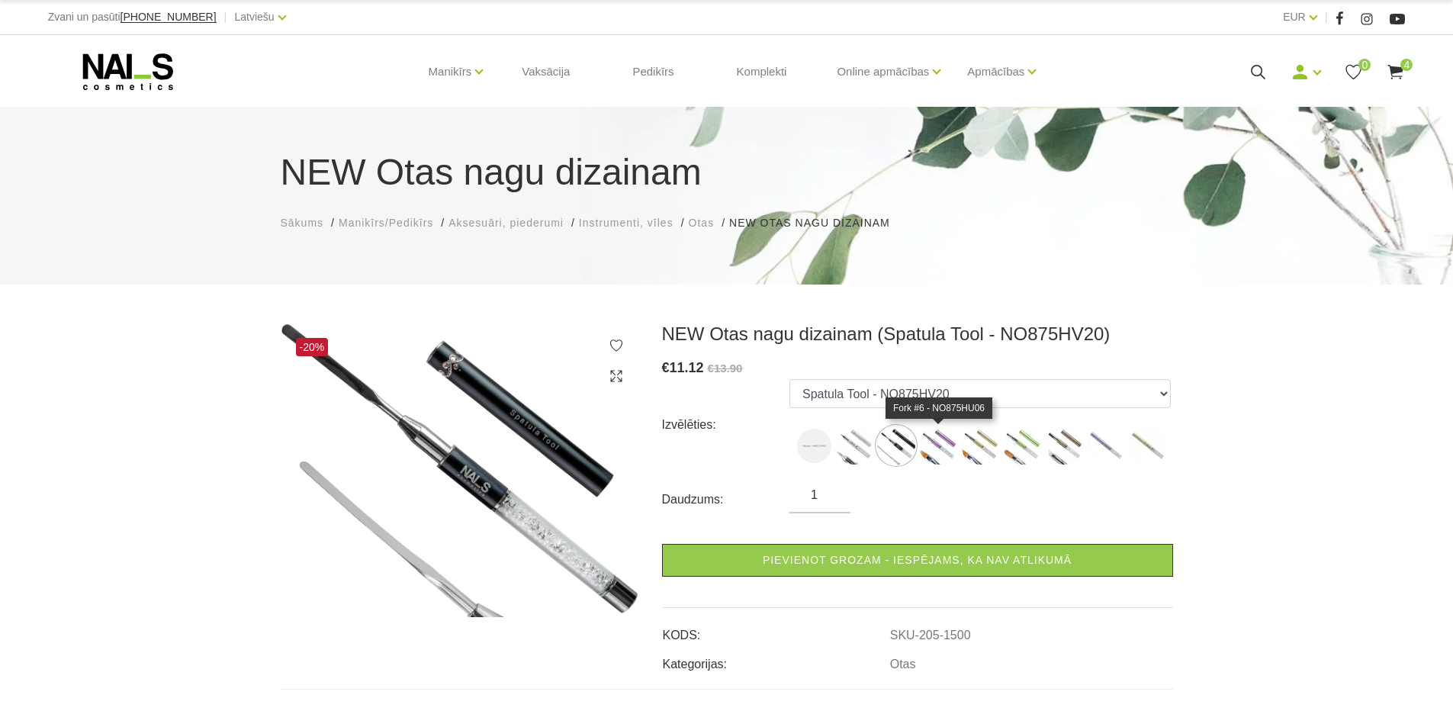
click at [939, 448] on img at bounding box center [938, 445] width 38 height 38
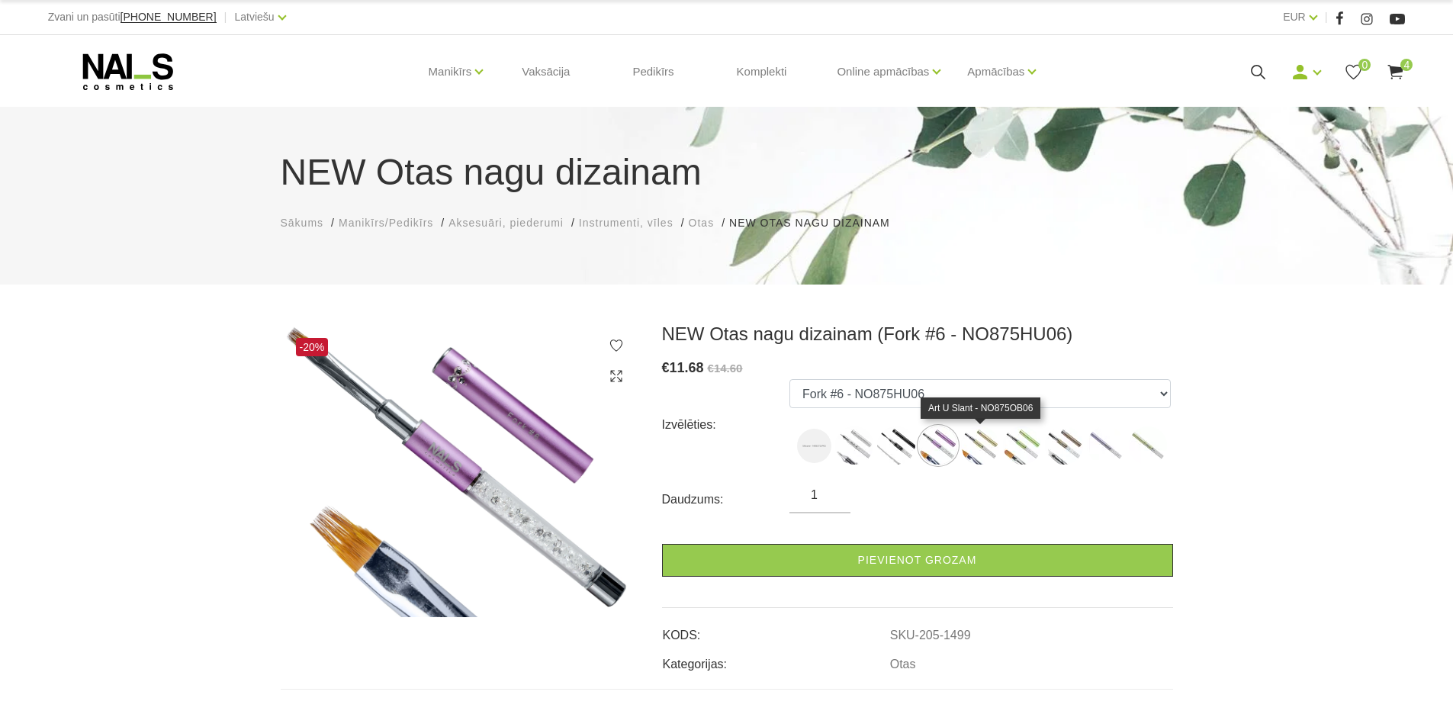
click at [979, 452] on img at bounding box center [980, 445] width 38 height 38
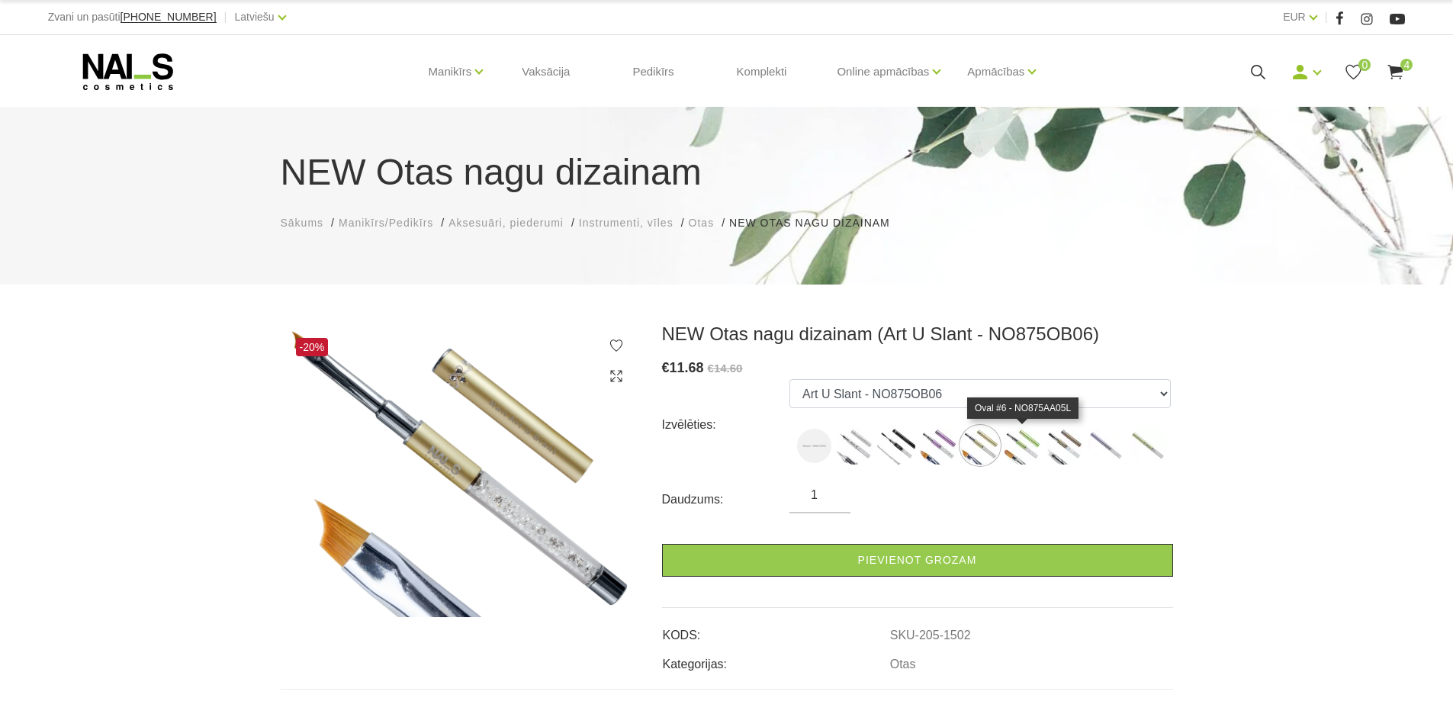
click at [1012, 452] on img at bounding box center [1022, 445] width 38 height 38
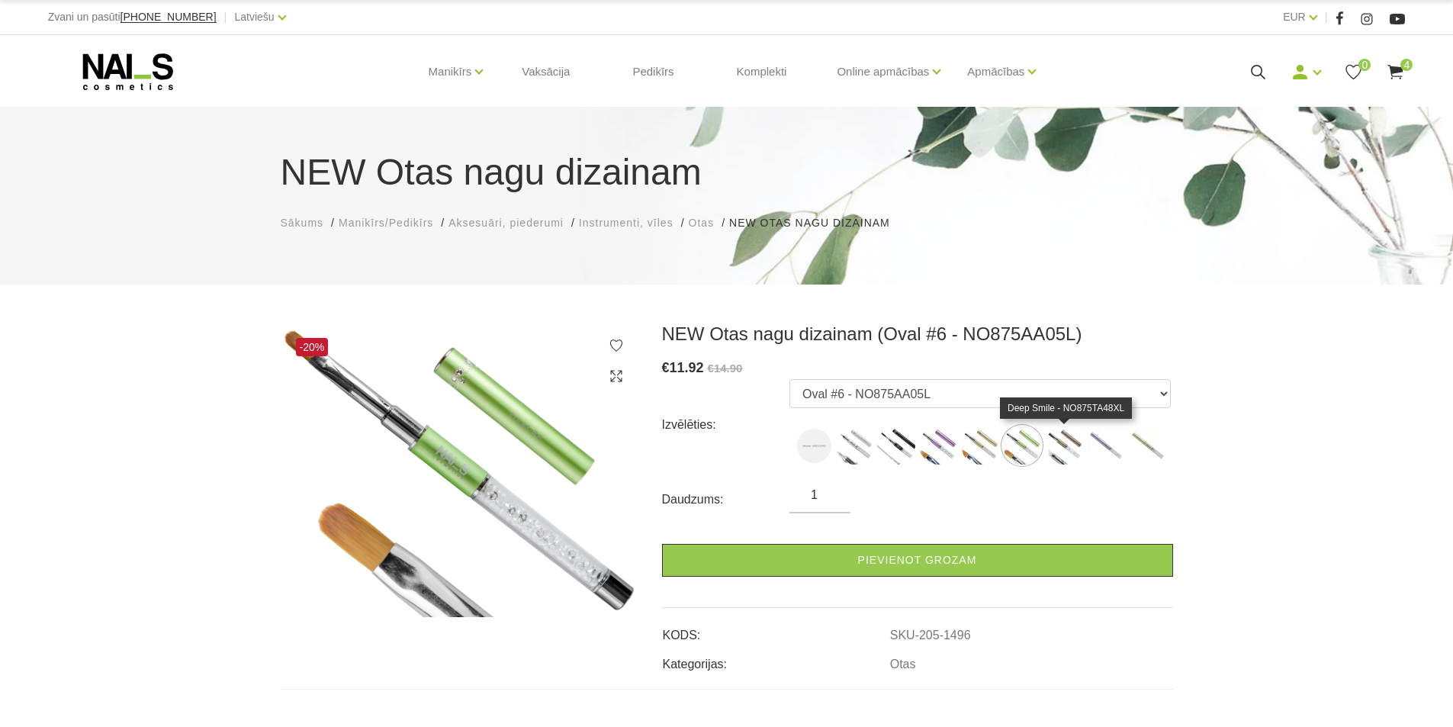
click at [1068, 456] on img at bounding box center [1064, 445] width 38 height 38
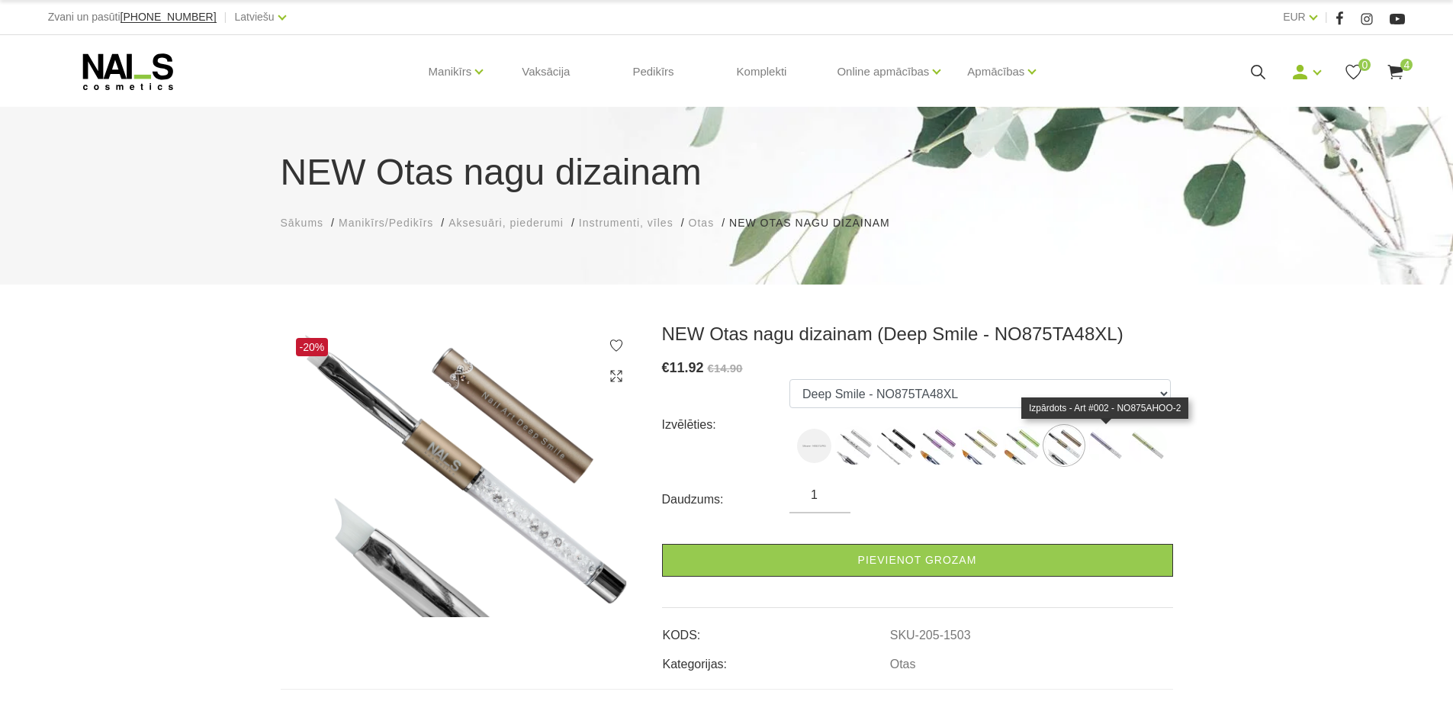
click at [1103, 449] on img at bounding box center [1106, 445] width 38 height 38
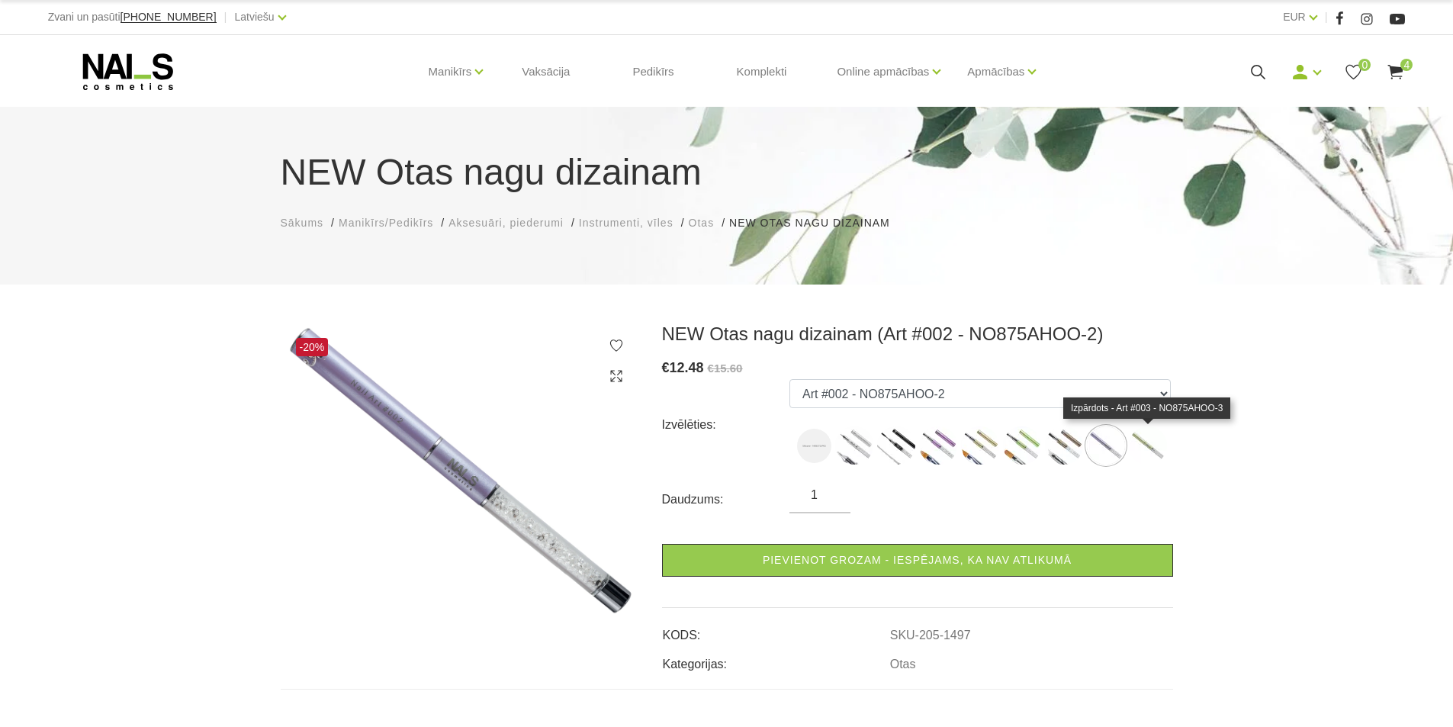
click at [1146, 445] on img at bounding box center [1148, 445] width 38 height 38
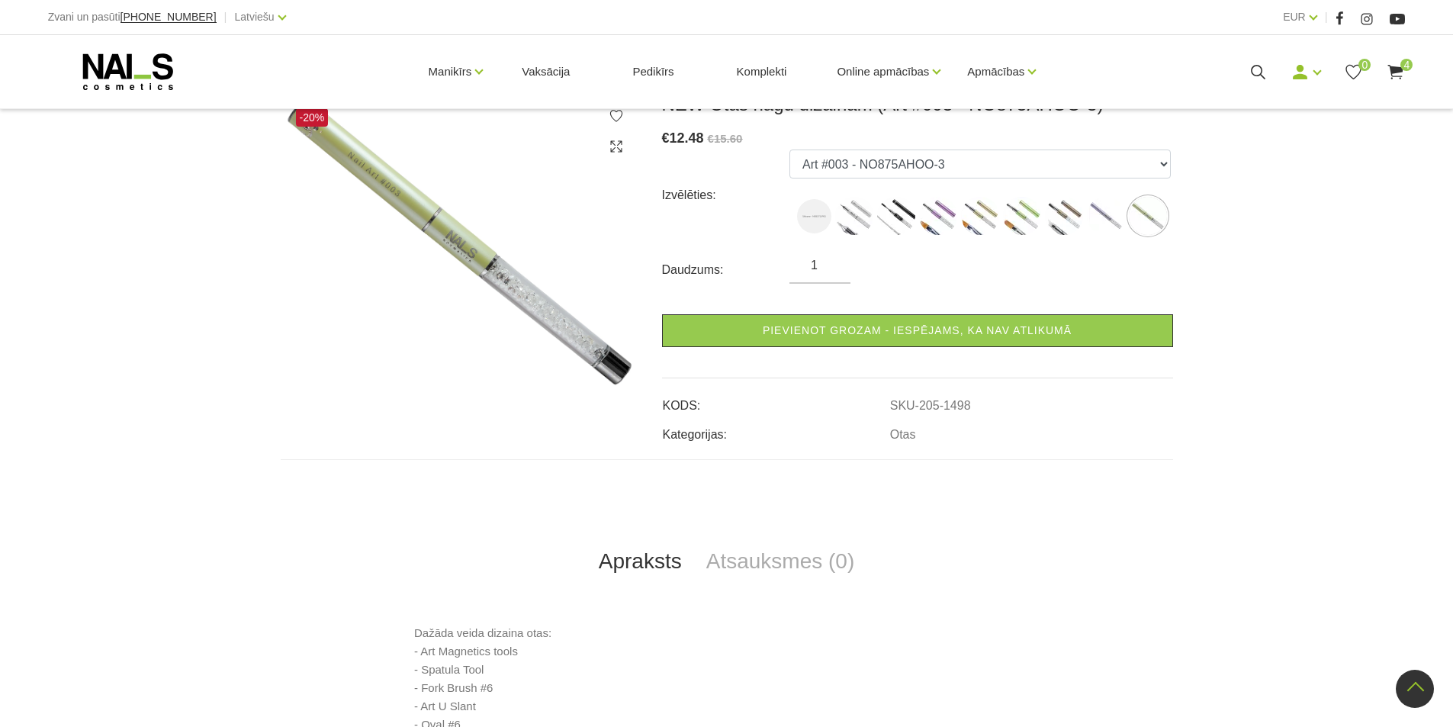
scroll to position [76, 0]
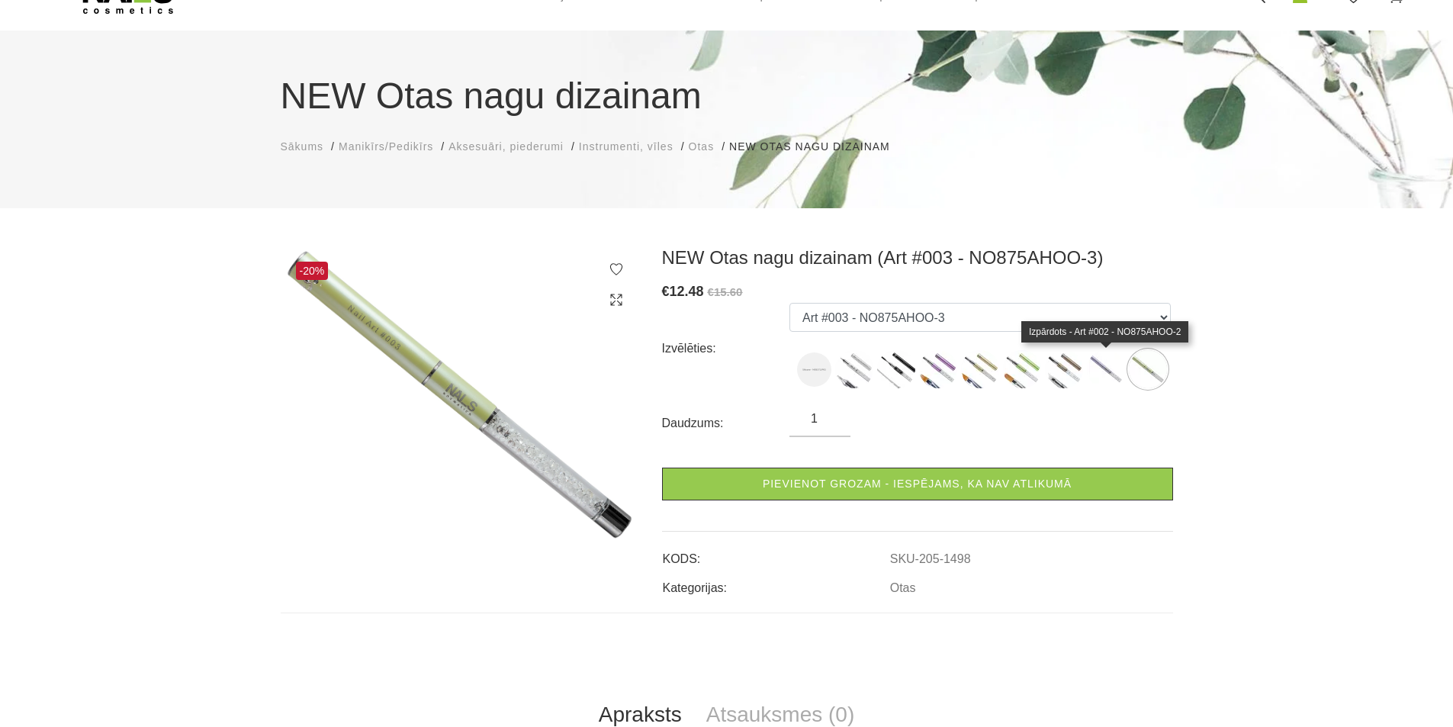
click at [1110, 358] on img at bounding box center [1106, 369] width 38 height 38
select select "1497"
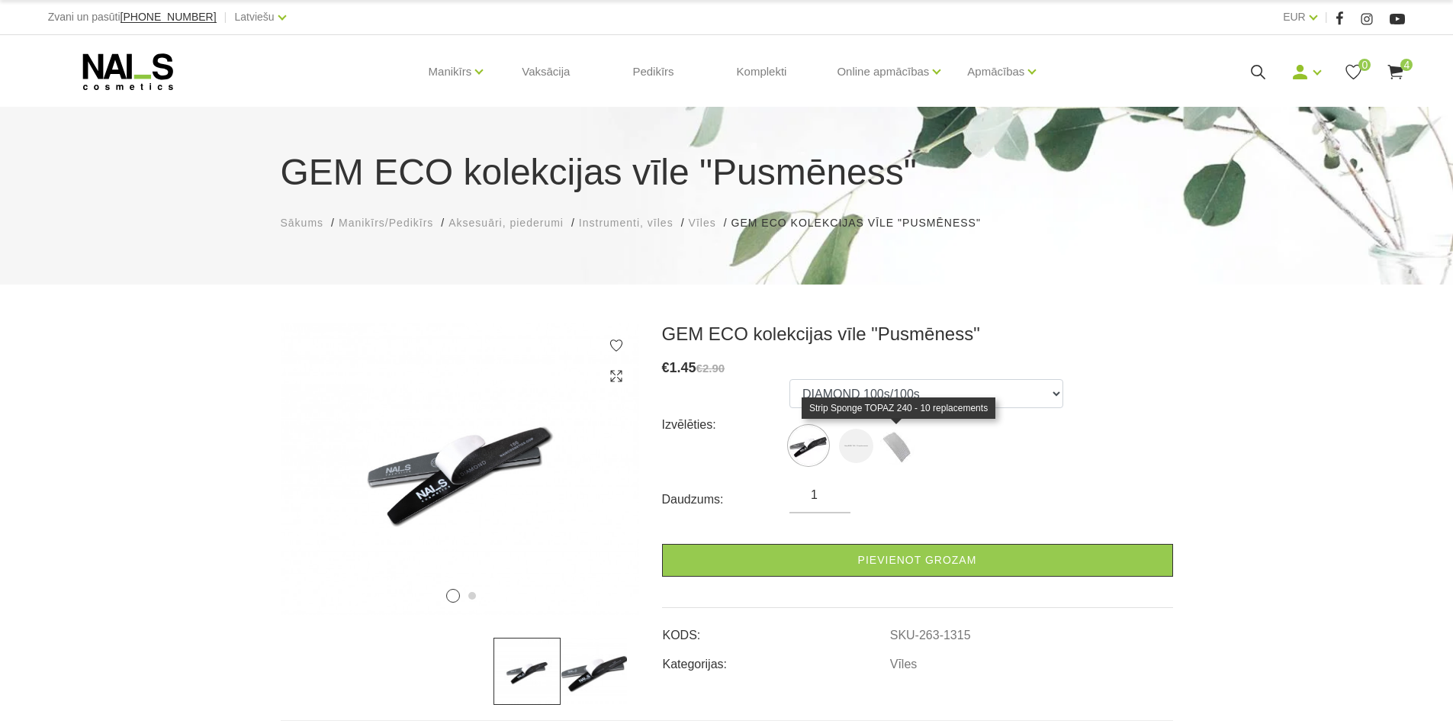
click at [907, 445] on img at bounding box center [896, 445] width 38 height 38
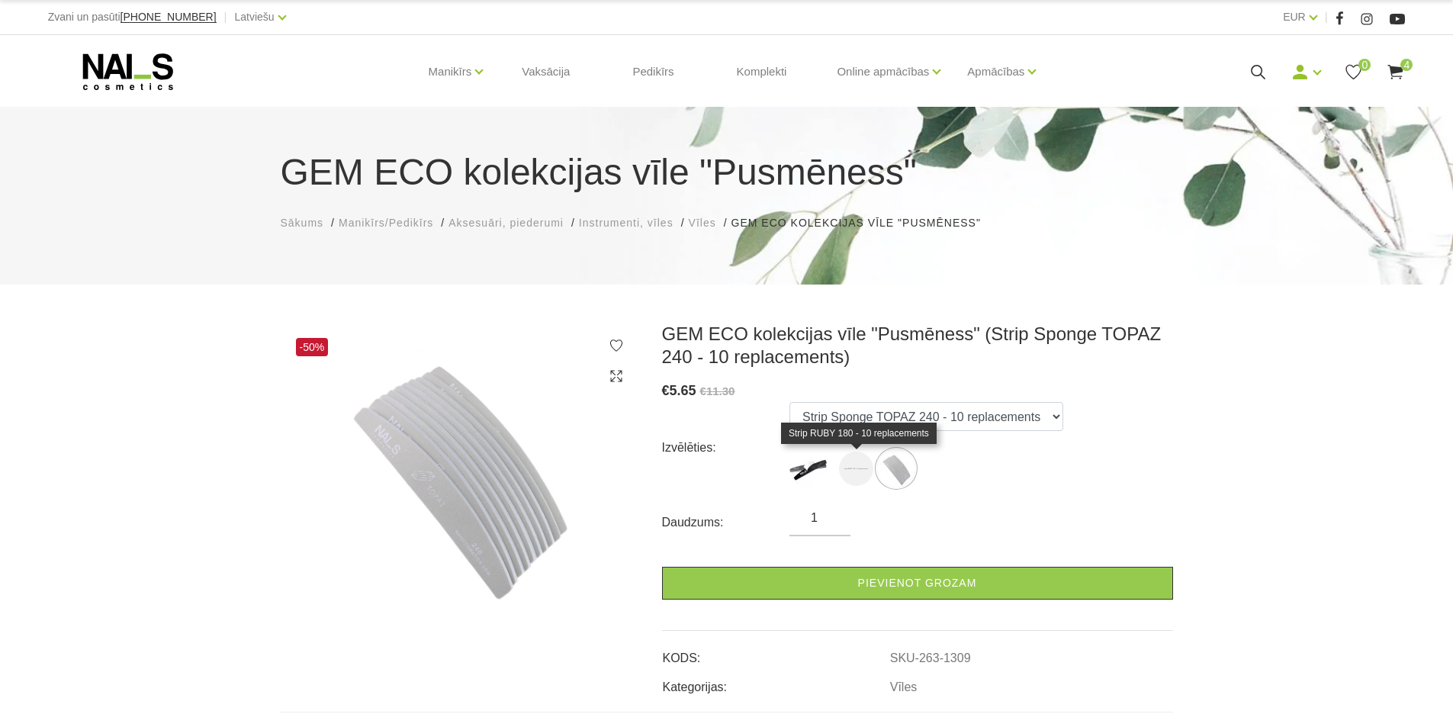
click at [850, 467] on img at bounding box center [856, 469] width 34 height 34
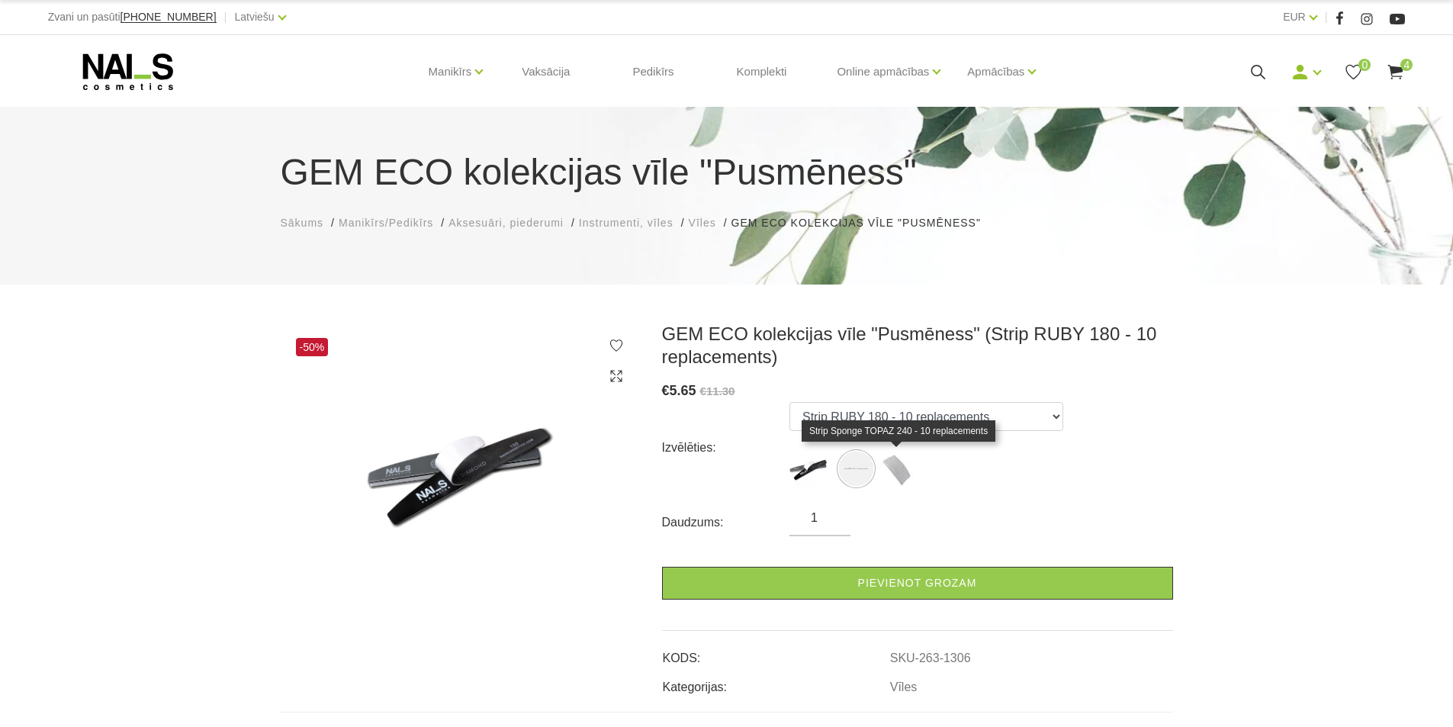
click at [894, 469] on img at bounding box center [896, 468] width 38 height 38
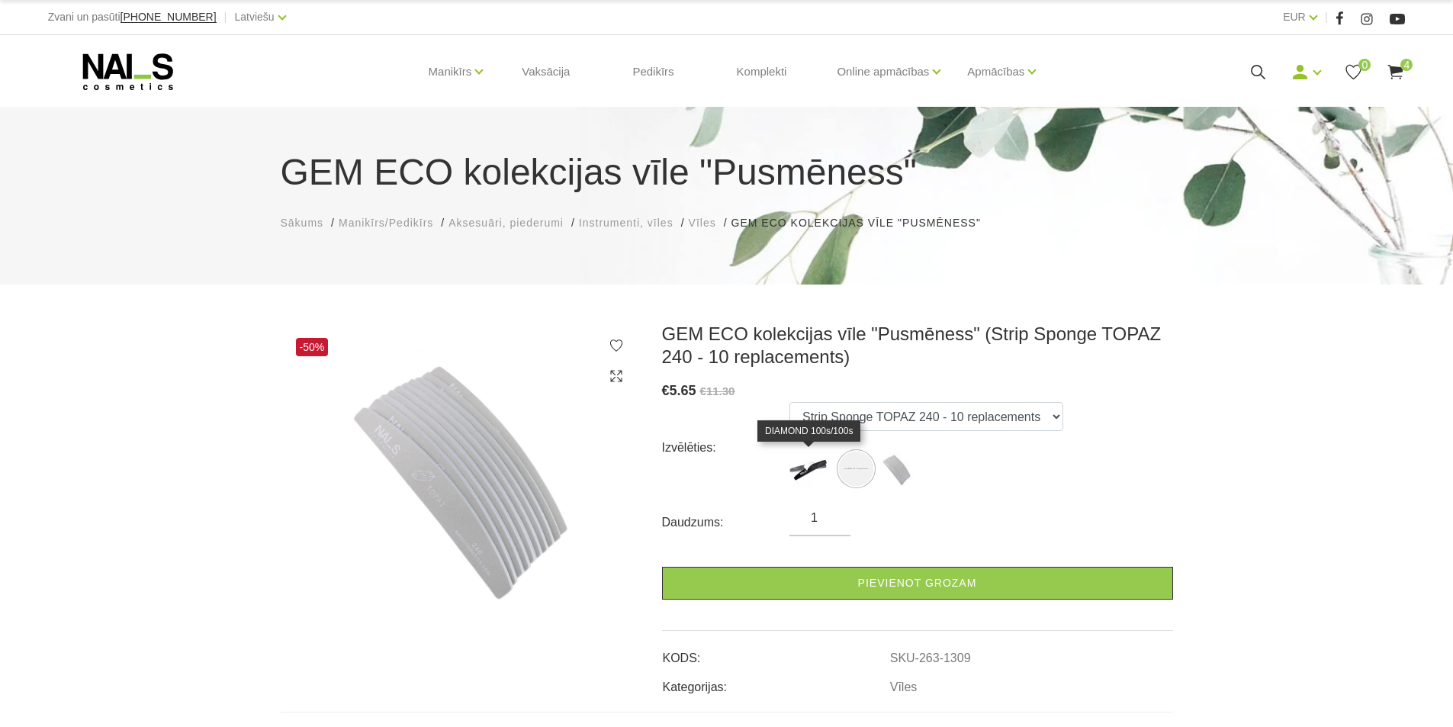
click at [812, 466] on img at bounding box center [808, 468] width 38 height 38
select select "1315"
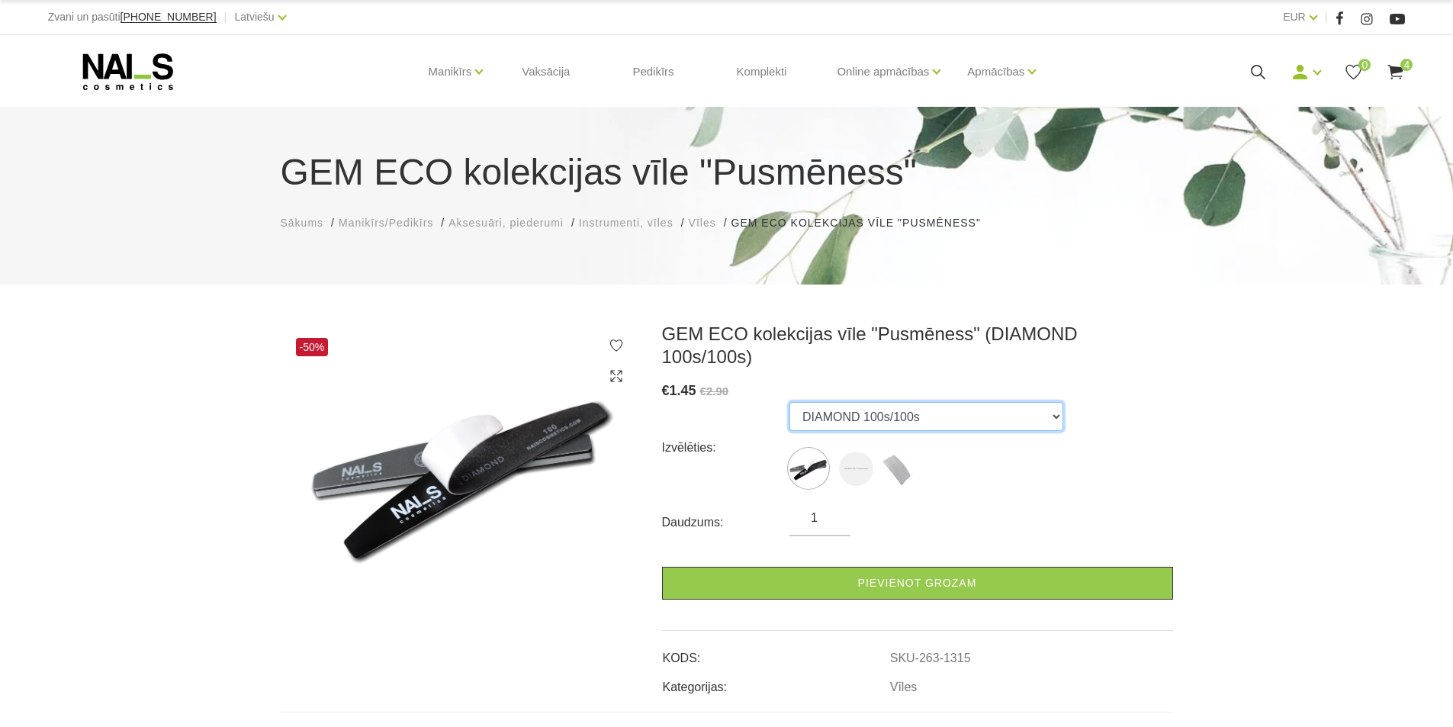
click at [1019, 402] on select "DIAMOND 100s/100s Strip RUBY 180 - 10 replacements Strip Sponge TOPAZ 240 - 10 …" at bounding box center [926, 416] width 274 height 29
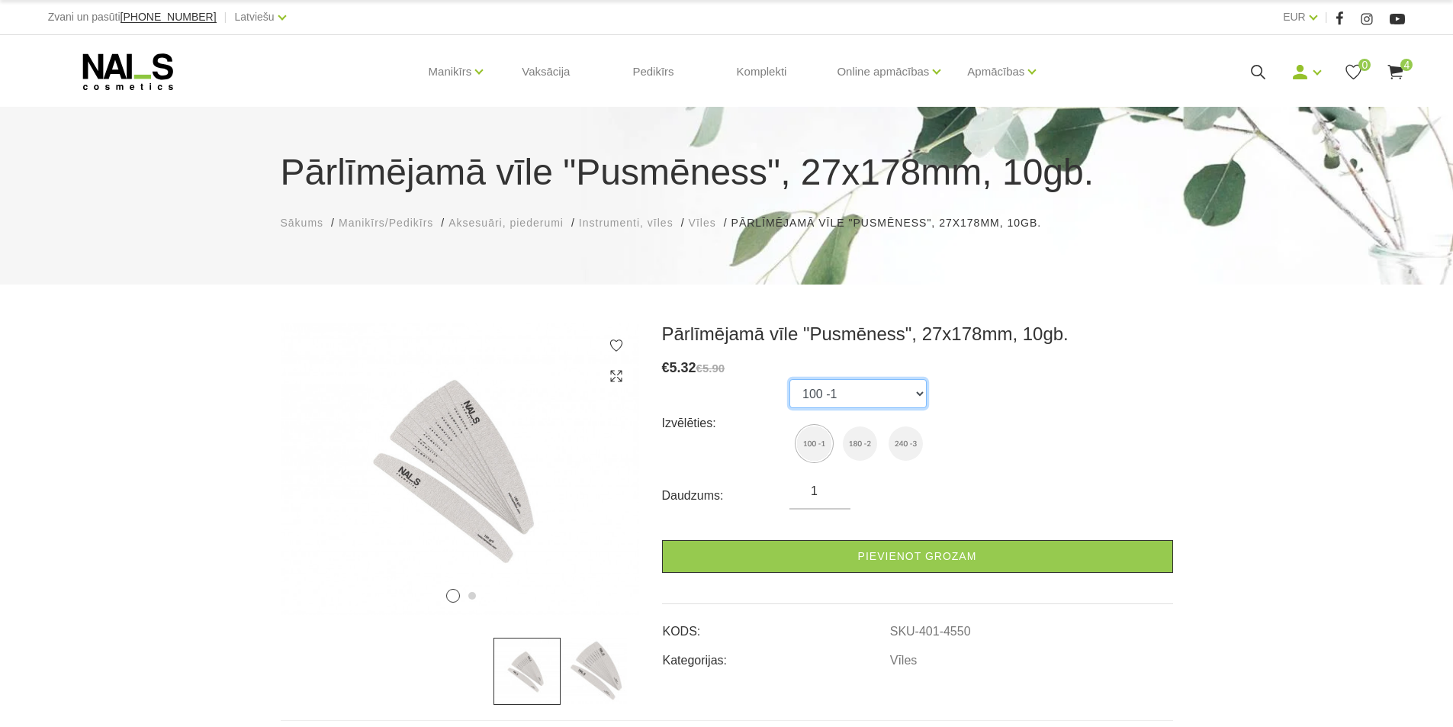
click at [900, 397] on select "100 -1 180 -2 240 -3" at bounding box center [857, 393] width 137 height 29
click at [902, 384] on select "100 -1 180 -2 240 -3" at bounding box center [857, 393] width 137 height 29
click at [902, 387] on select "100 -1 180 -2 240 -3" at bounding box center [857, 393] width 137 height 29
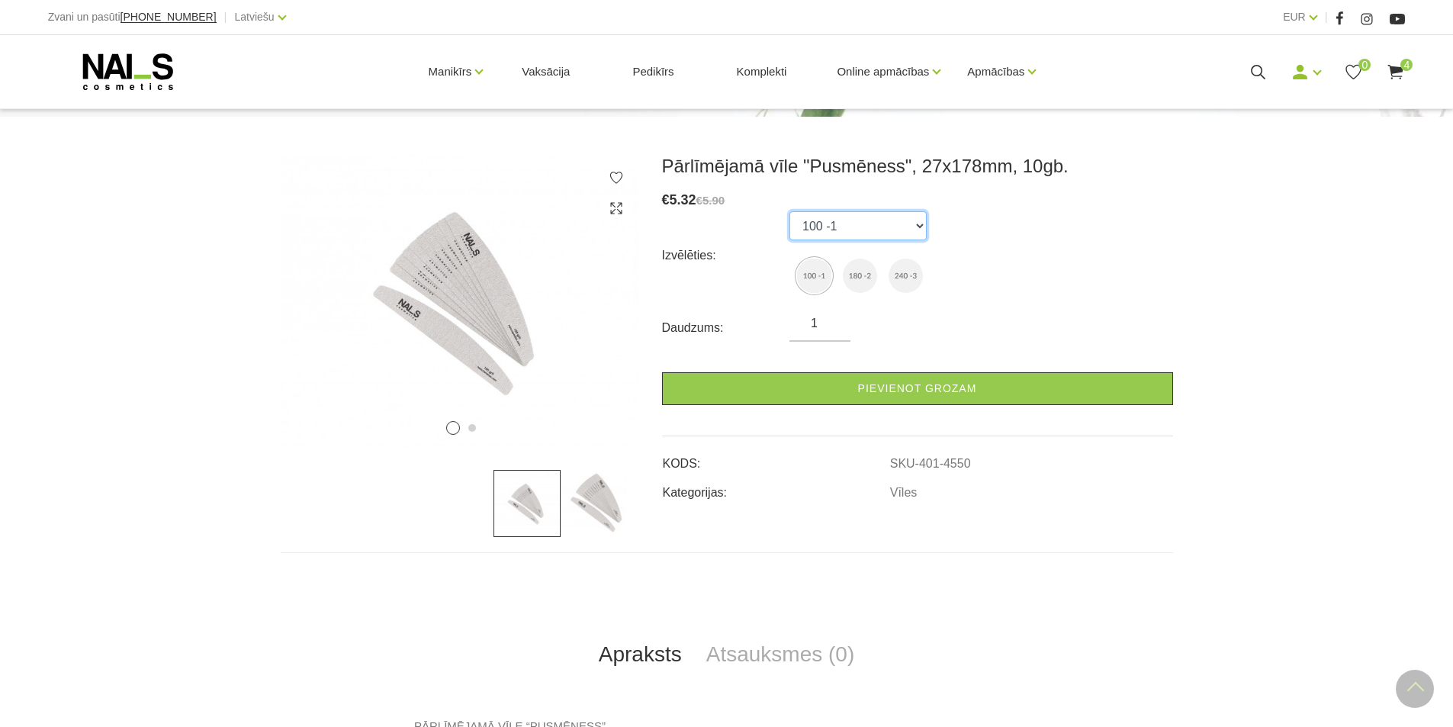
scroll to position [76, 0]
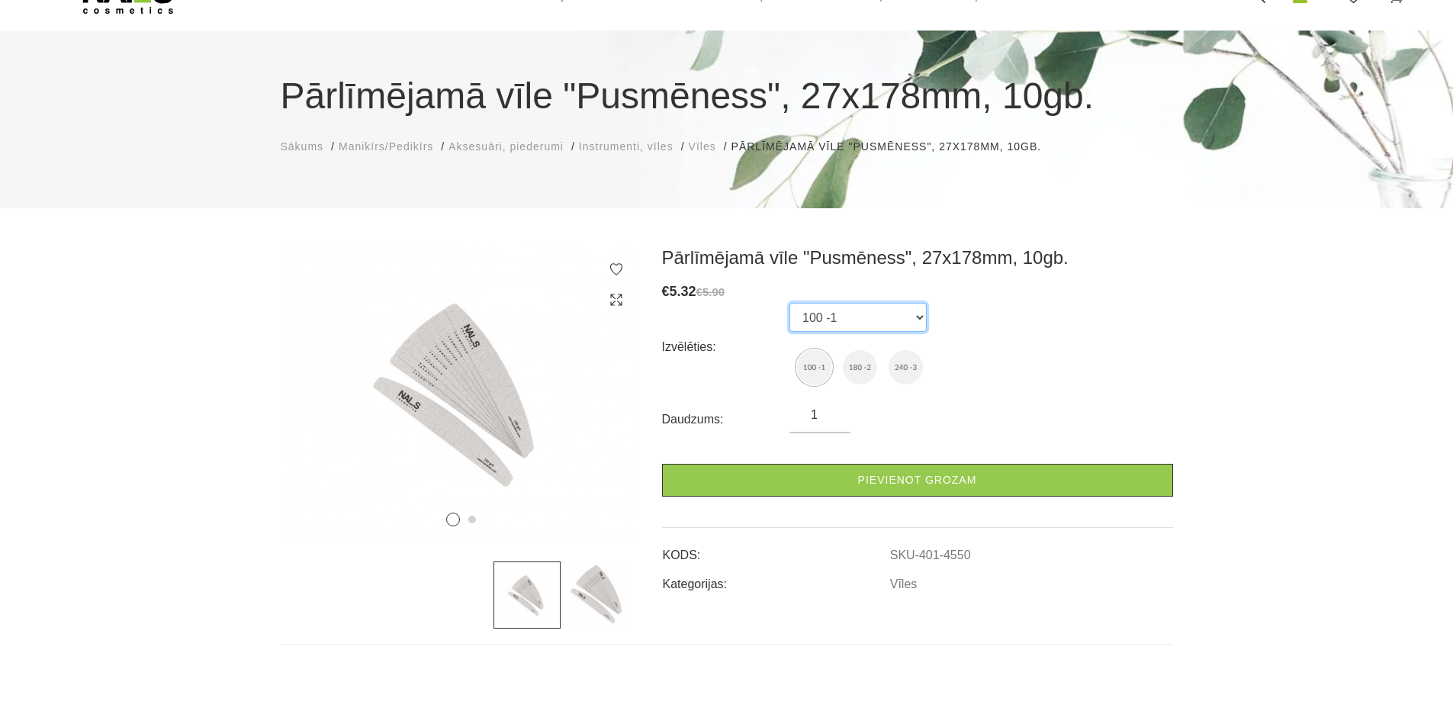
click at [886, 321] on select "100 -1 180 -2 240 -3" at bounding box center [857, 317] width 137 height 29
select select "4902"
click at [789, 303] on select "100 -1 180 -2 240 -3" at bounding box center [857, 317] width 137 height 29
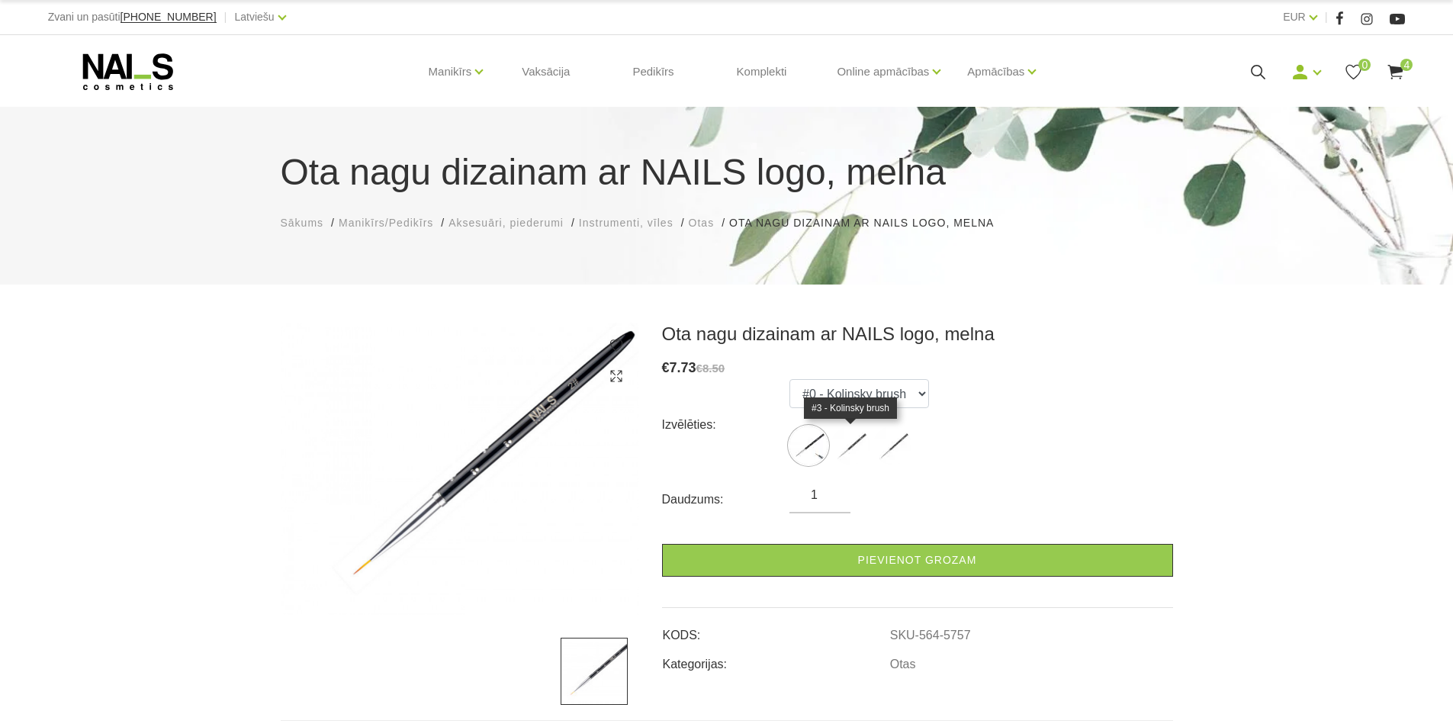
click at [847, 443] on img at bounding box center [850, 445] width 38 height 38
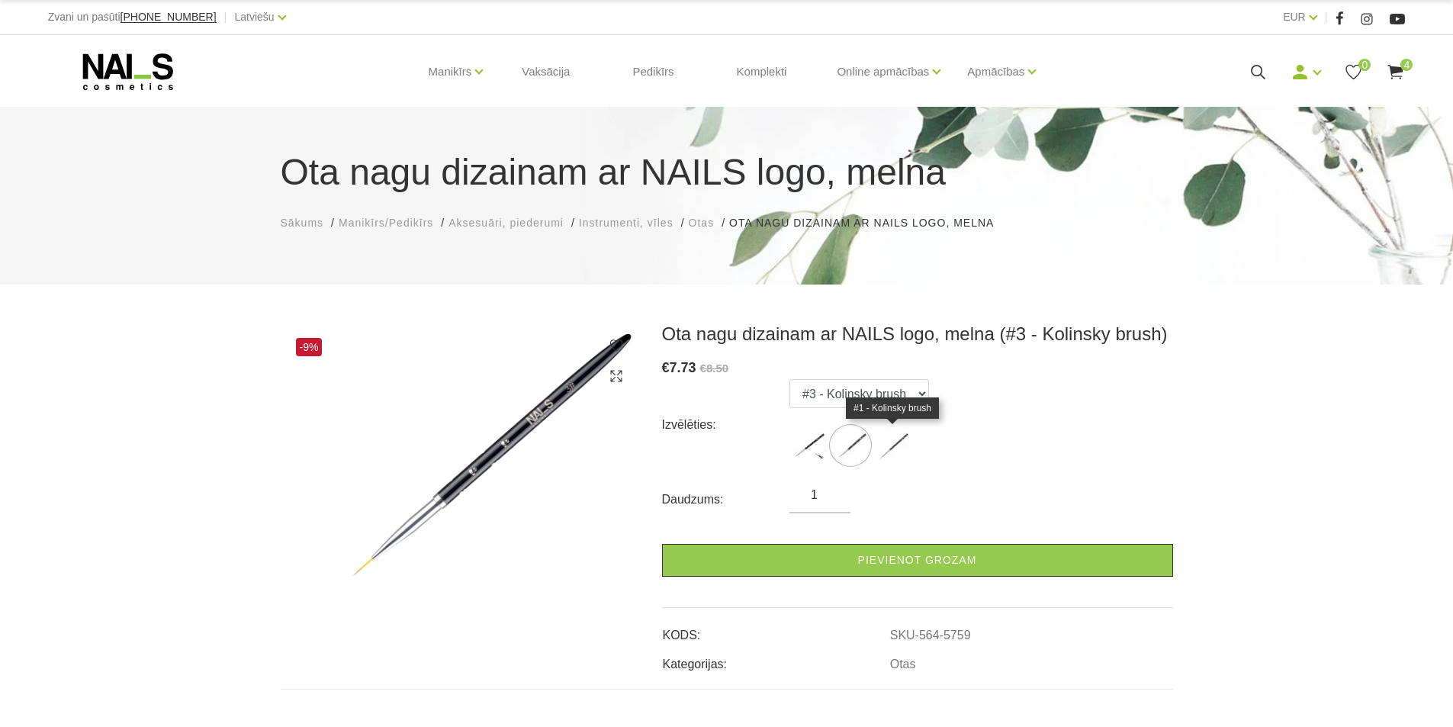
click at [897, 450] on img at bounding box center [892, 445] width 38 height 38
click at [815, 439] on img at bounding box center [808, 445] width 38 height 38
select select "5757"
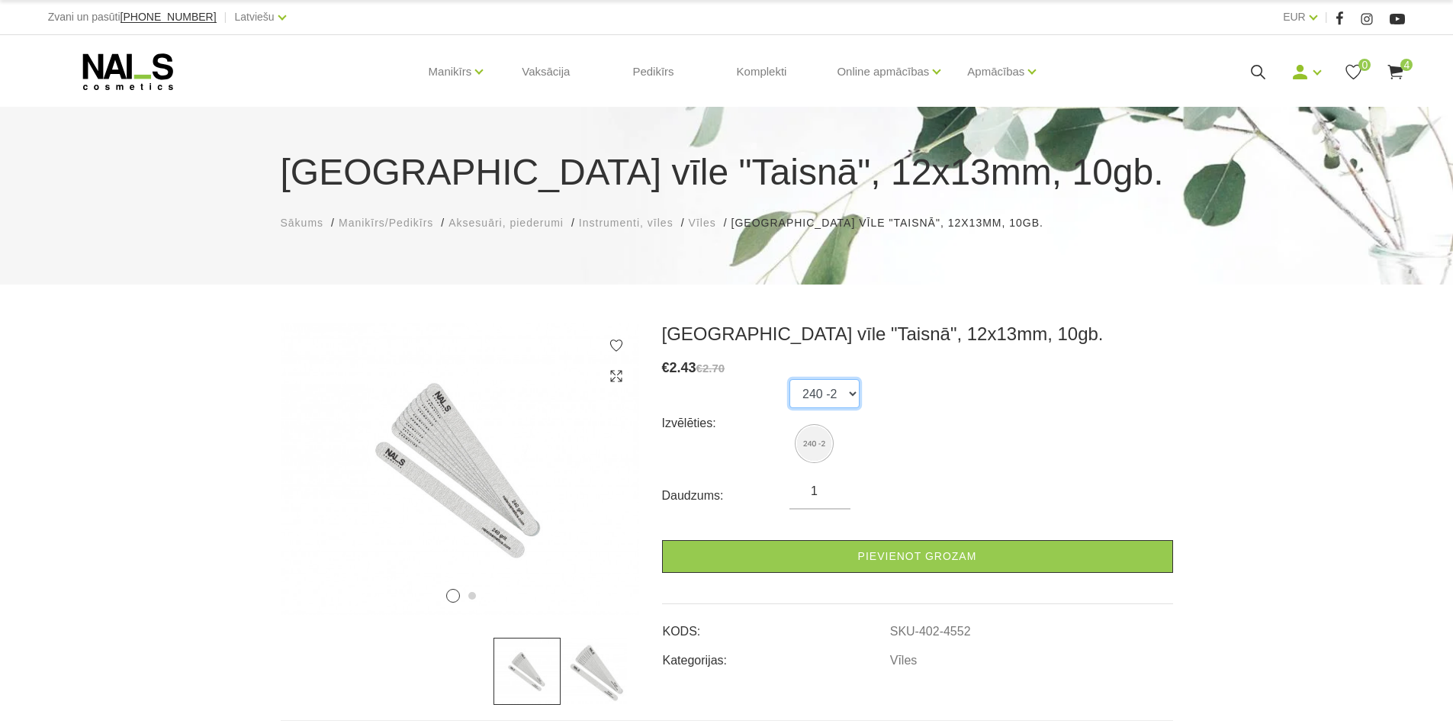
click at [843, 400] on select "240 -2" at bounding box center [824, 393] width 70 height 29
click at [844, 400] on select "240 -2" at bounding box center [824, 393] width 70 height 29
click at [477, 473] on img at bounding box center [460, 469] width 358 height 292
click at [611, 475] on img at bounding box center [460, 469] width 358 height 292
click at [439, 474] on img at bounding box center [460, 469] width 358 height 292
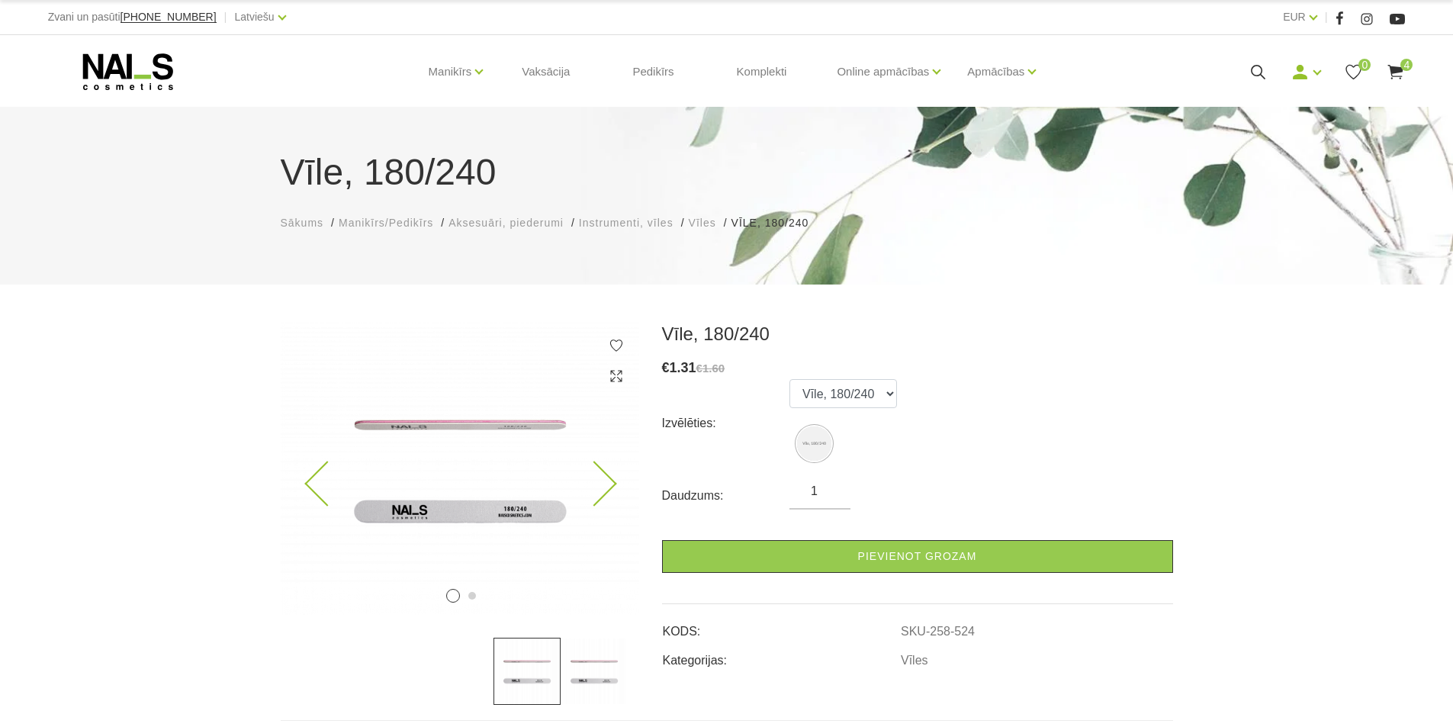
click at [453, 429] on img at bounding box center [460, 469] width 358 height 292
click at [452, 426] on img at bounding box center [460, 469] width 358 height 292
click at [501, 519] on img at bounding box center [460, 469] width 358 height 292
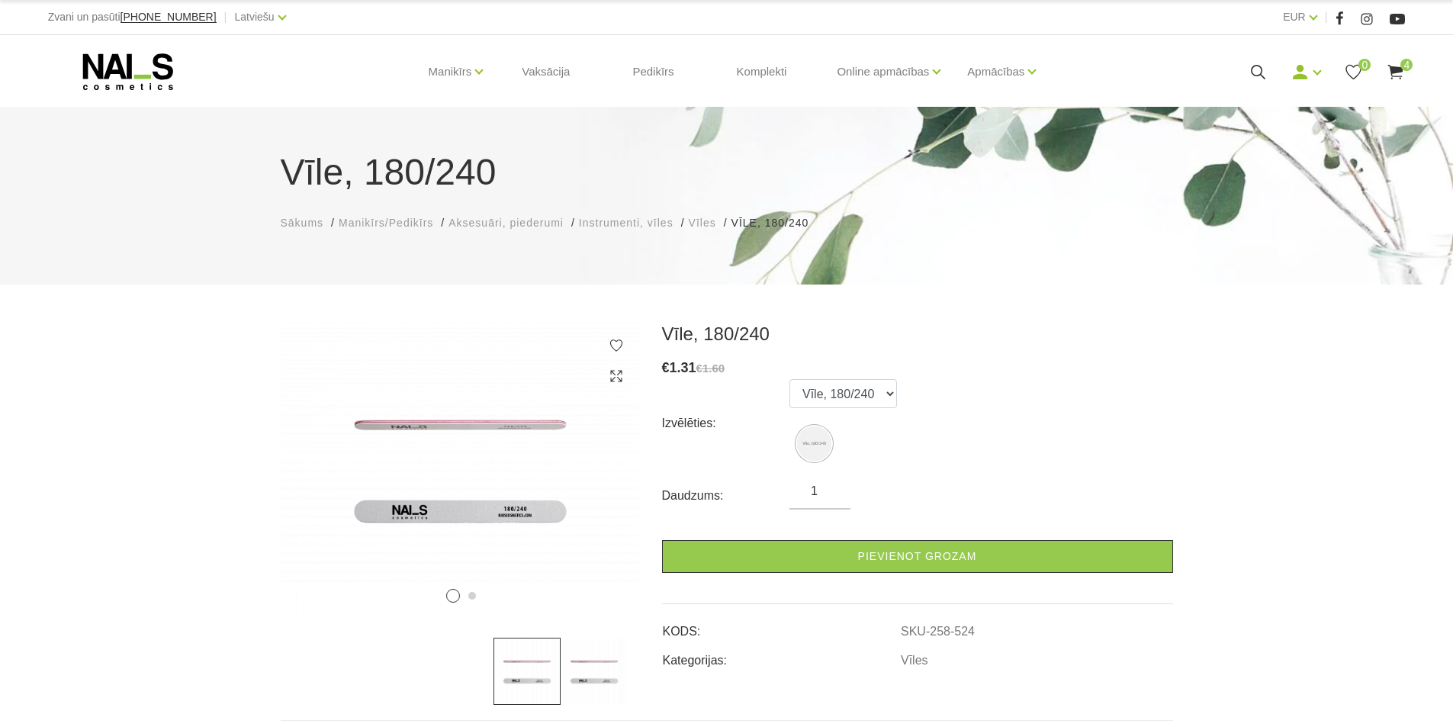
click at [598, 678] on img at bounding box center [594, 671] width 67 height 67
click at [624, 379] on img at bounding box center [460, 469] width 358 height 292
click at [621, 374] on use at bounding box center [615, 375] width 11 height 11
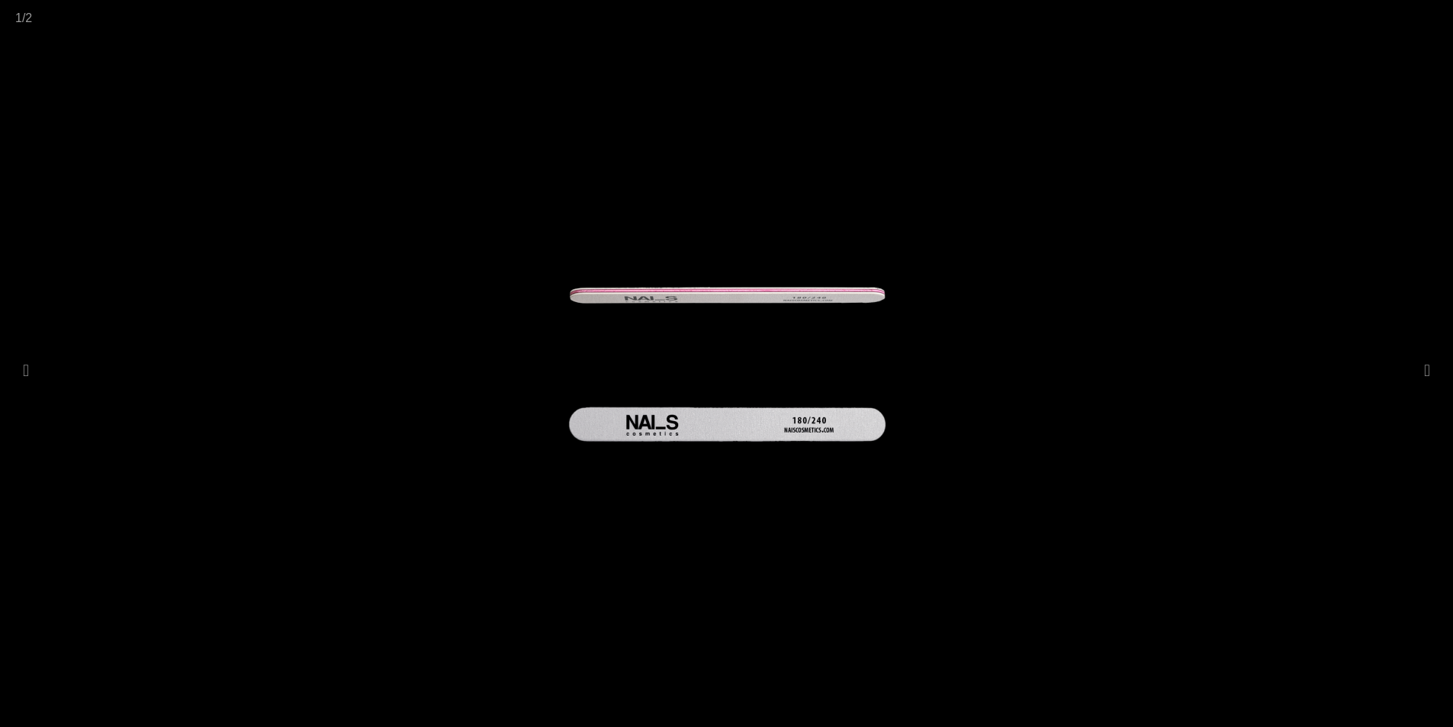
drag, startPoint x: 28, startPoint y: 25, endPoint x: 23, endPoint y: 1, distance: 25.0
click at [29, 24] on div "1 / 2" at bounding box center [16, 13] width 32 height 27
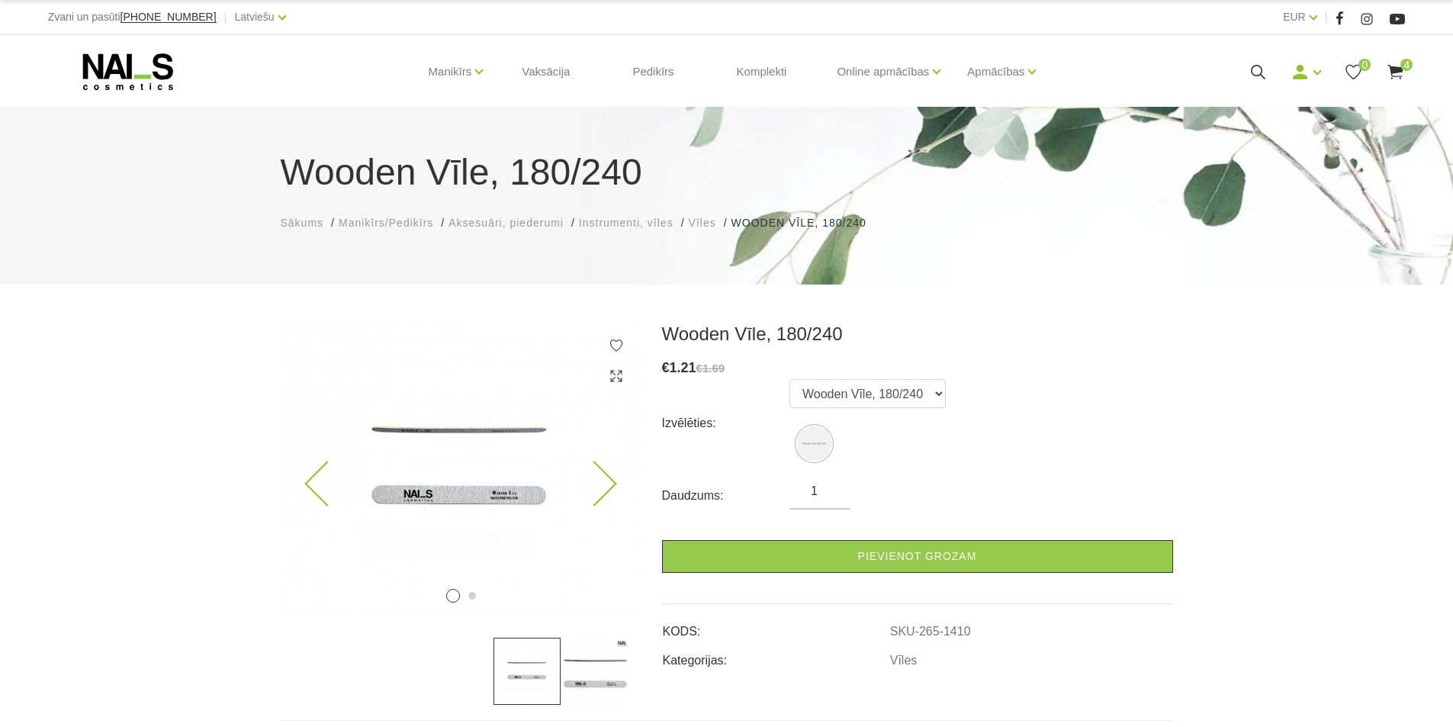
click at [453, 434] on img at bounding box center [460, 469] width 358 height 292
click at [616, 378] on icon at bounding box center [616, 375] width 15 height 15
click at [930, 394] on select "Wooden Vīle, 180/240" at bounding box center [867, 393] width 156 height 29
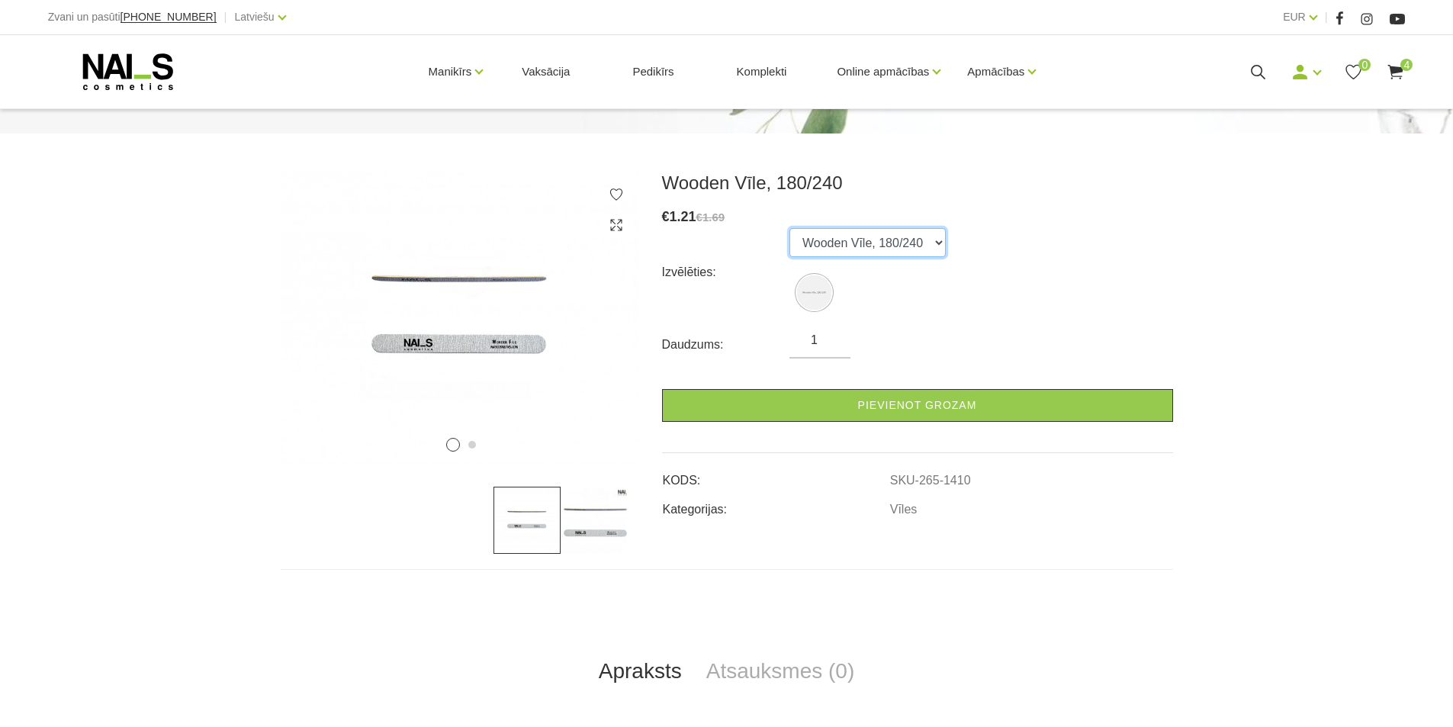
scroll to position [153, 0]
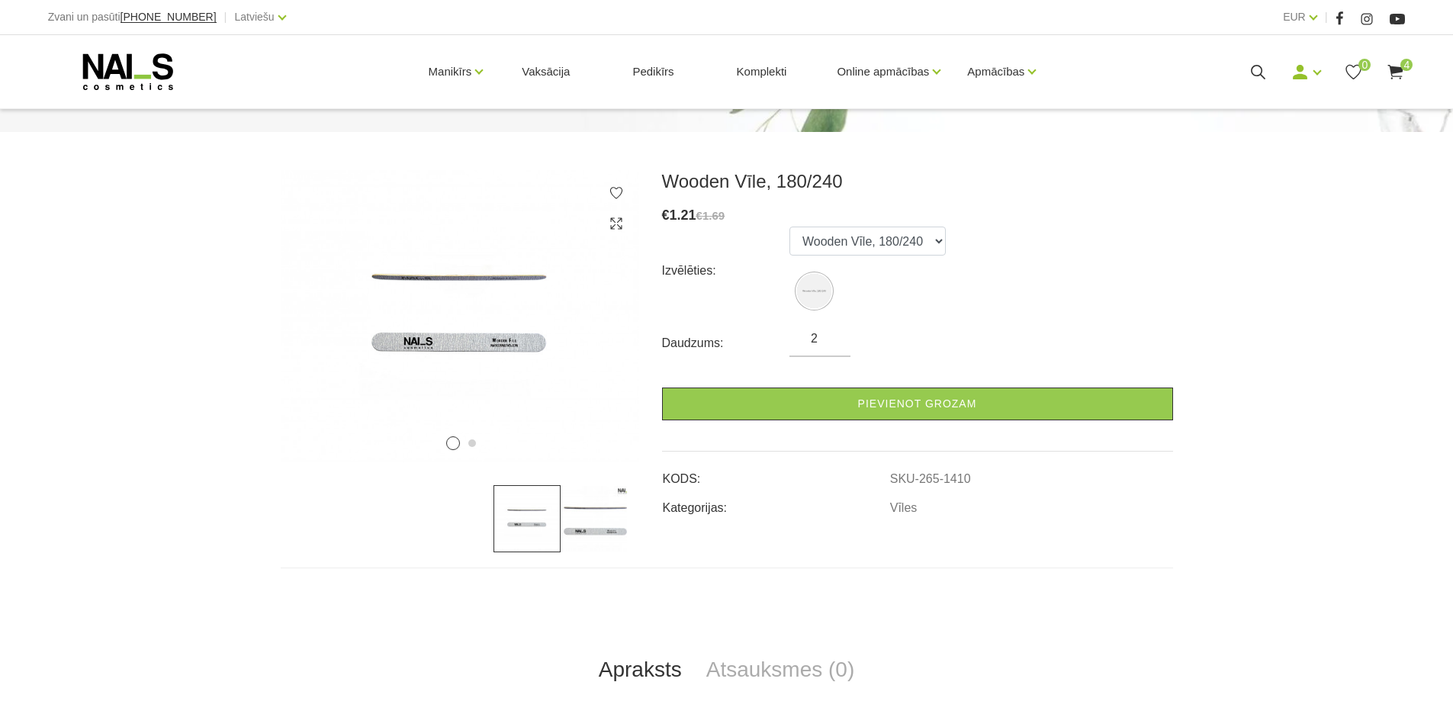
type input "2"
click at [833, 338] on input "2" at bounding box center [819, 338] width 61 height 18
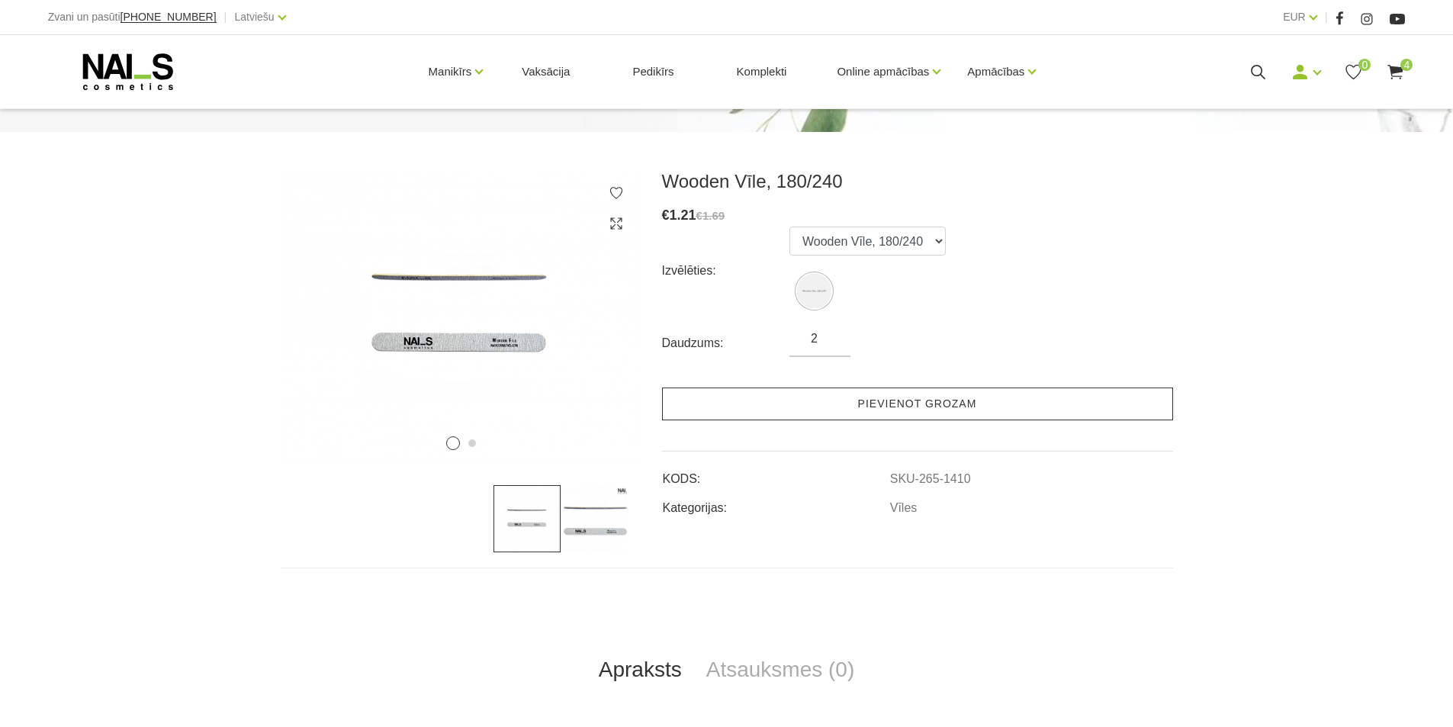
click at [861, 401] on link "Pievienot grozam" at bounding box center [917, 403] width 511 height 33
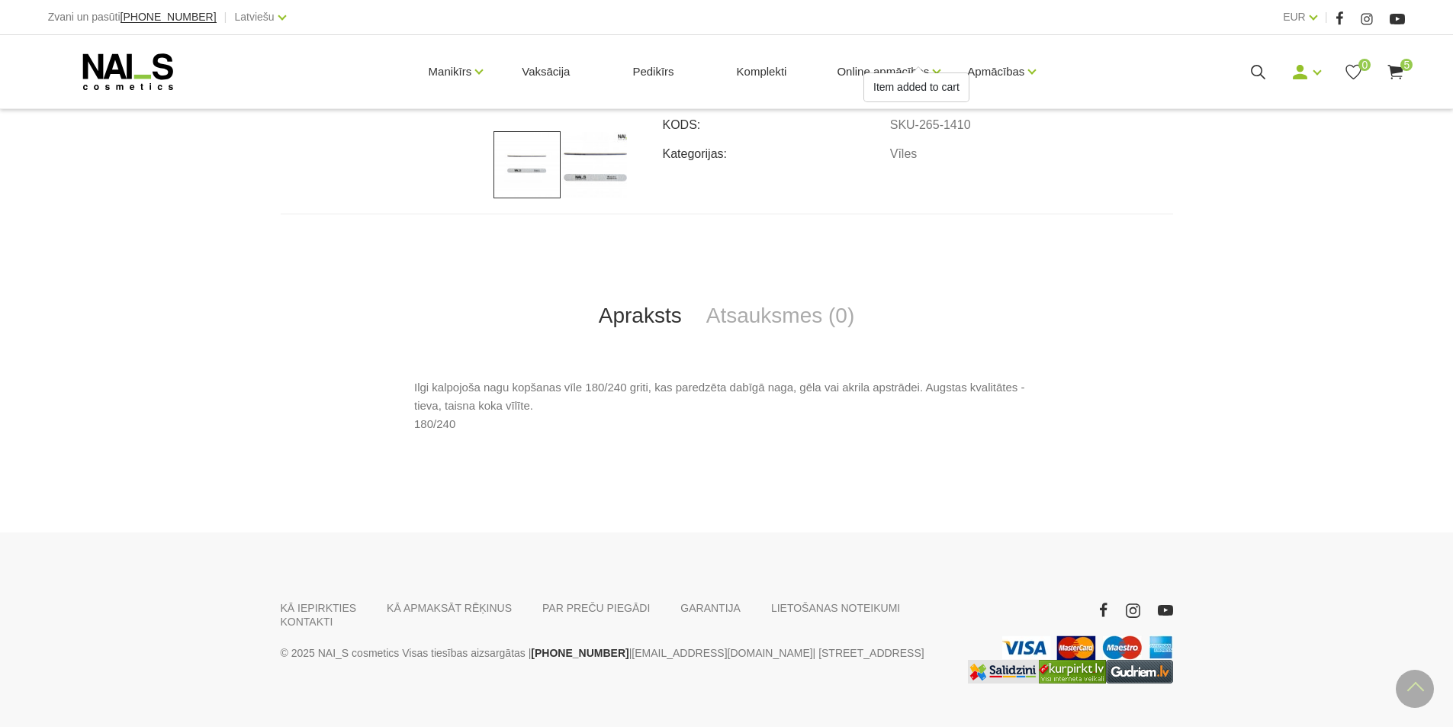
scroll to position [534, 0]
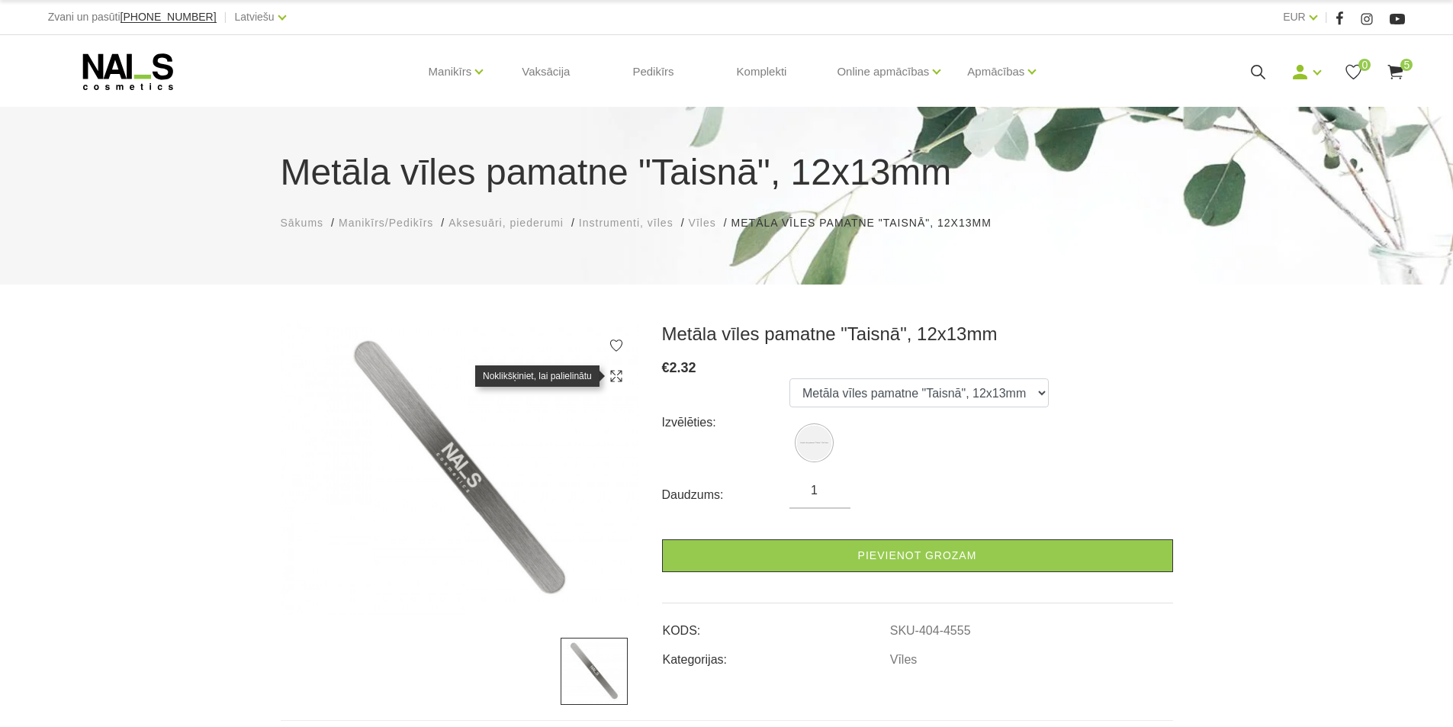
click at [612, 372] on use at bounding box center [615, 375] width 11 height 11
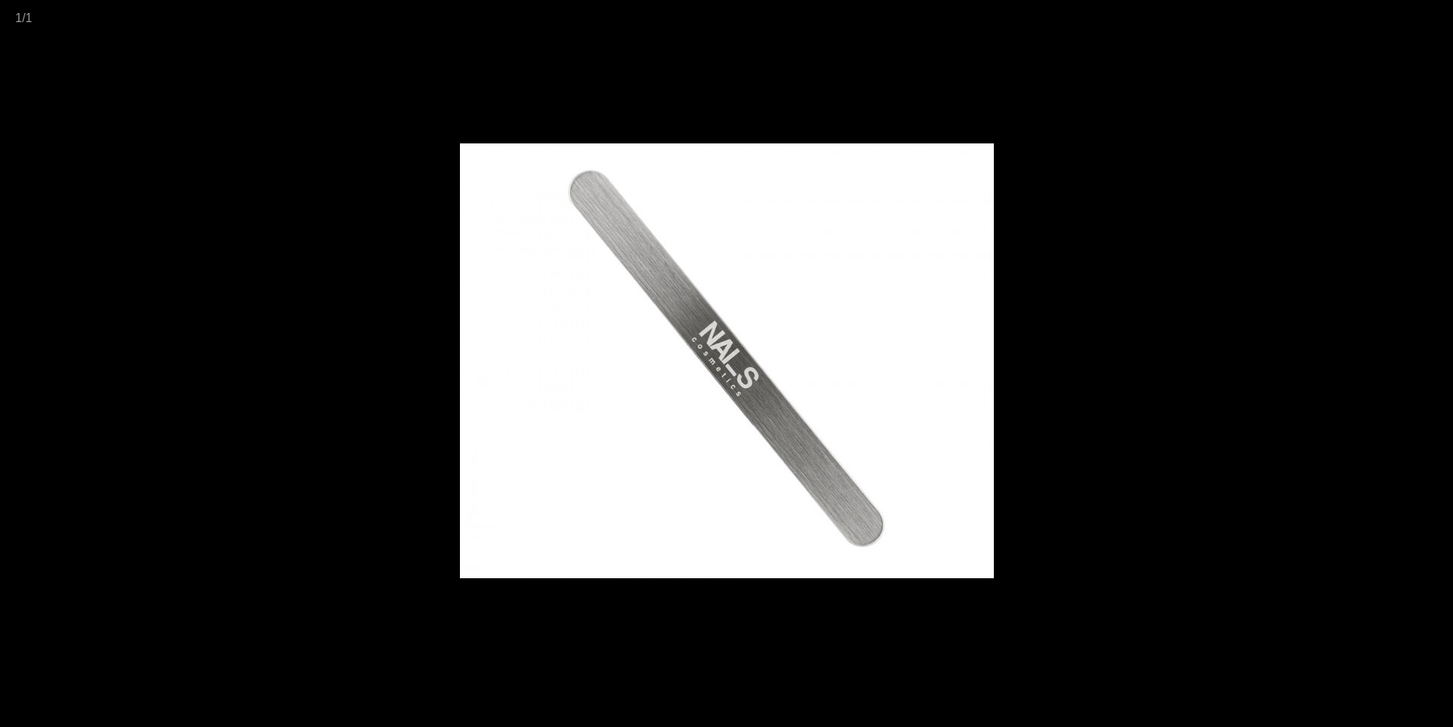
click at [997, 126] on div at bounding box center [726, 363] width 1453 height 727
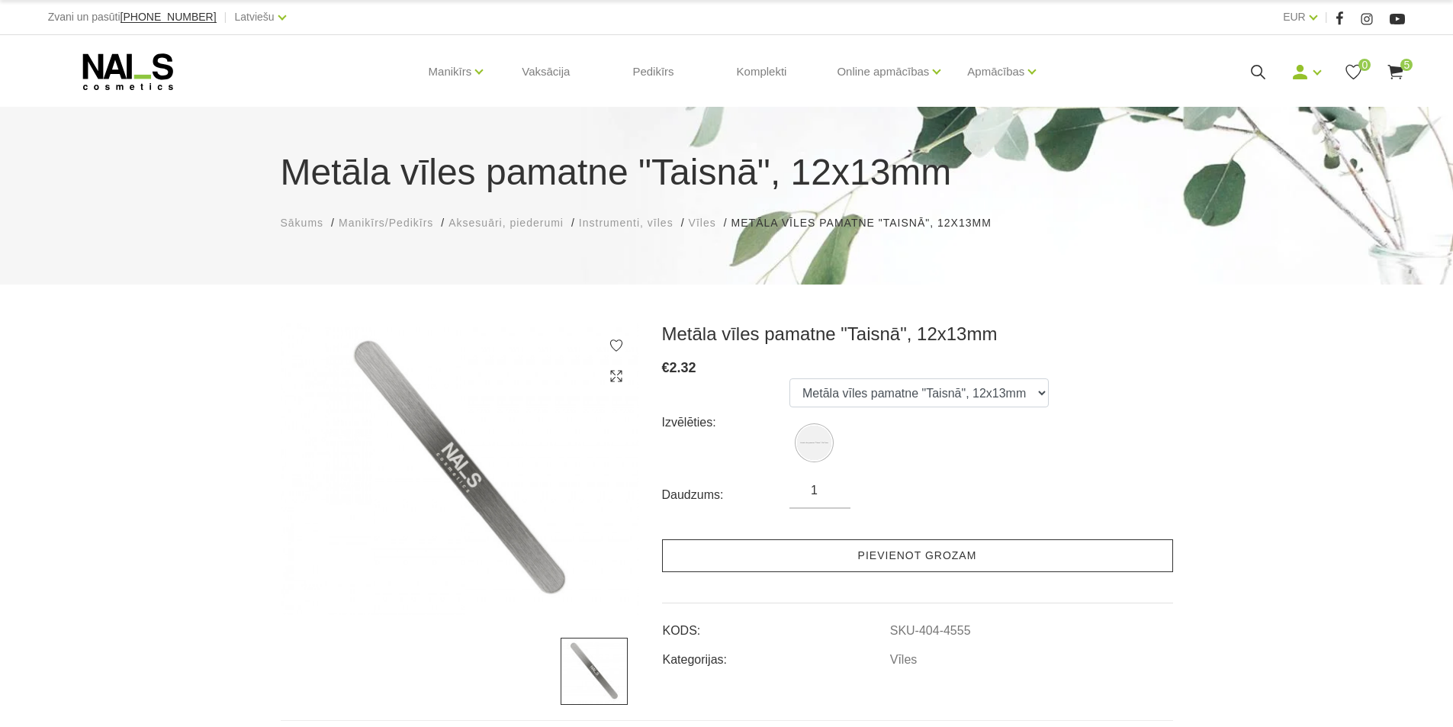
click at [798, 555] on link "Pievienot grozam" at bounding box center [917, 555] width 511 height 33
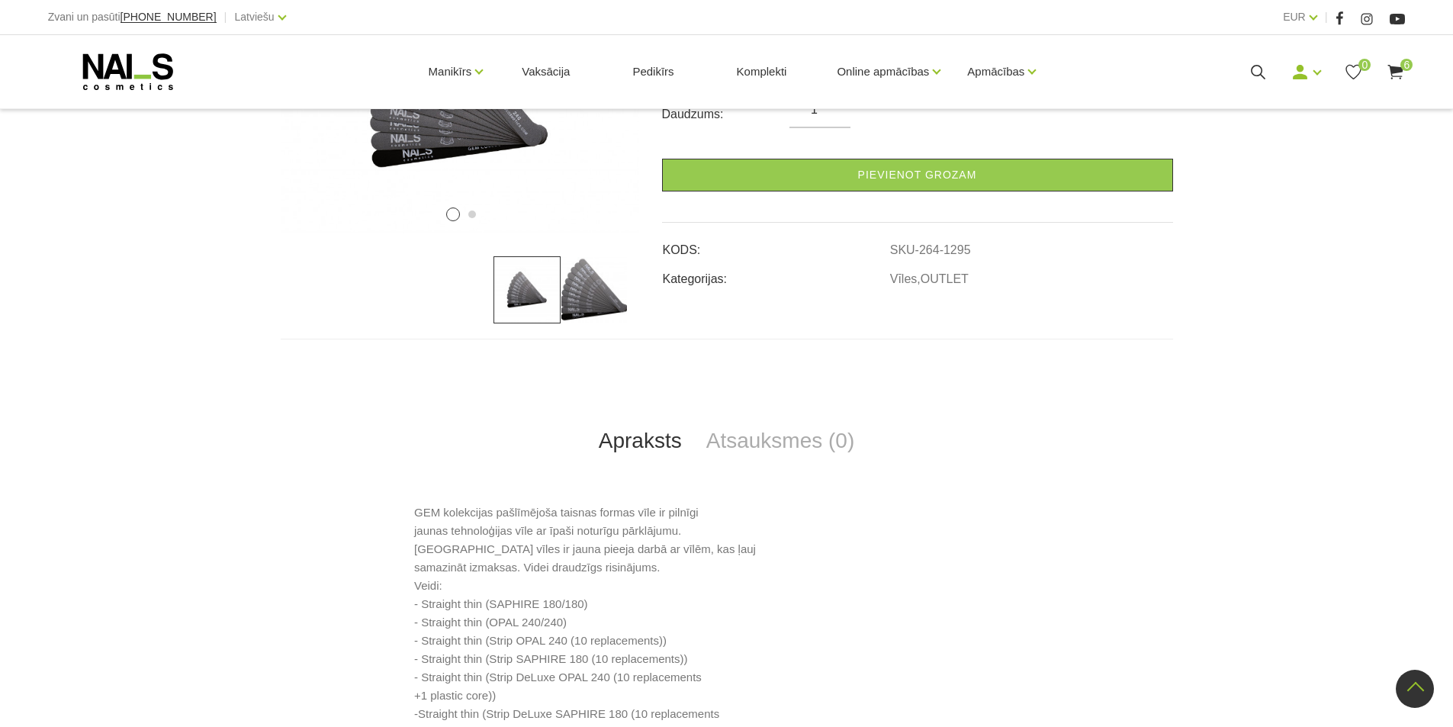
scroll to position [76, 0]
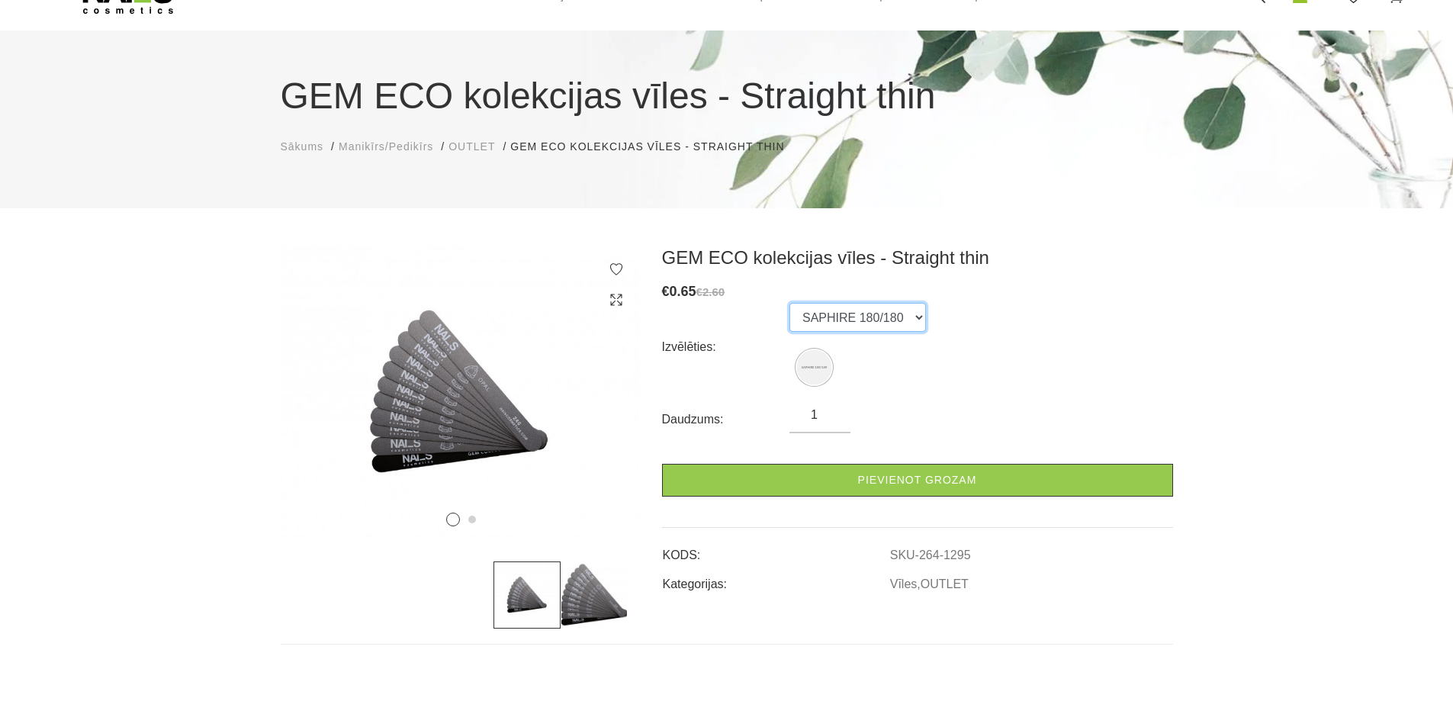
click at [914, 319] on select "SAPHIRE 180/180" at bounding box center [857, 317] width 137 height 29
drag, startPoint x: 914, startPoint y: 319, endPoint x: 860, endPoint y: 288, distance: 61.5
click at [914, 319] on select "SAPHIRE 180/180" at bounding box center [857, 317] width 137 height 29
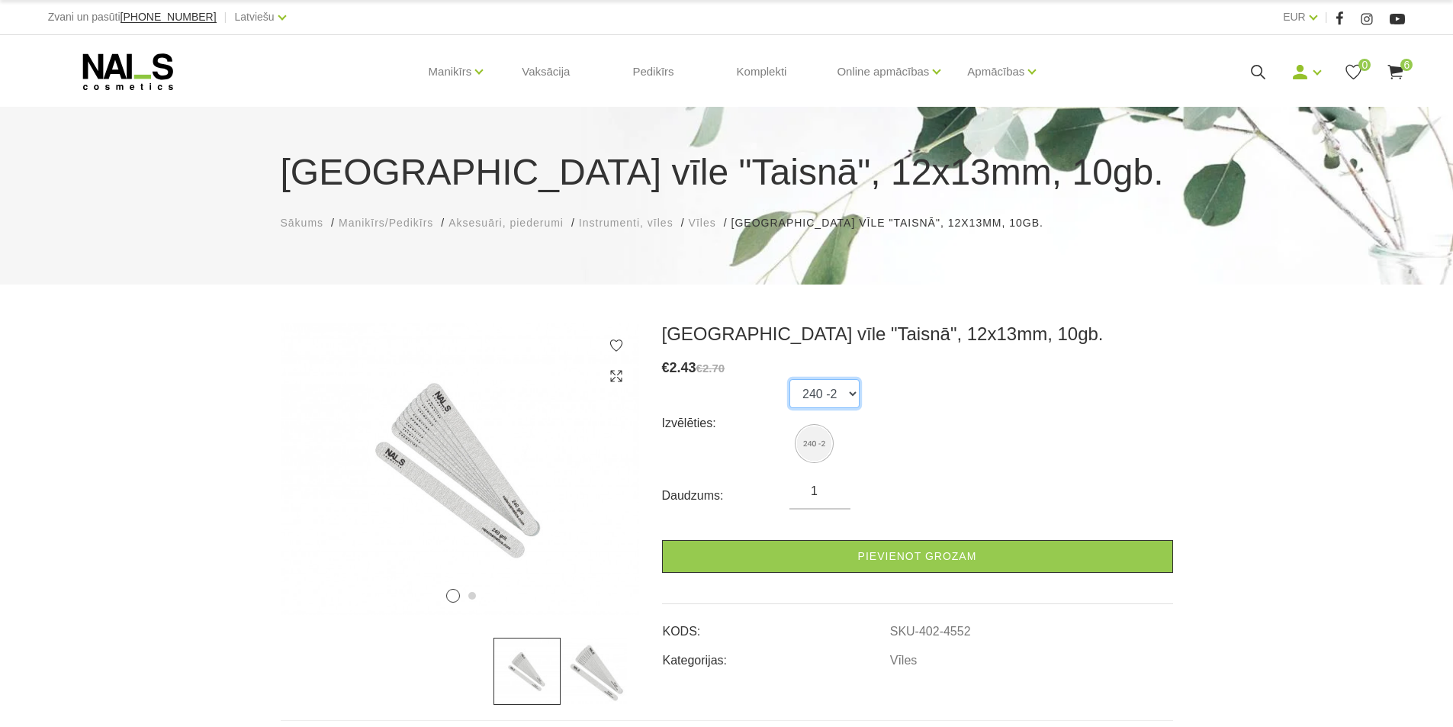
click at [848, 393] on select "240 -2" at bounding box center [824, 393] width 70 height 29
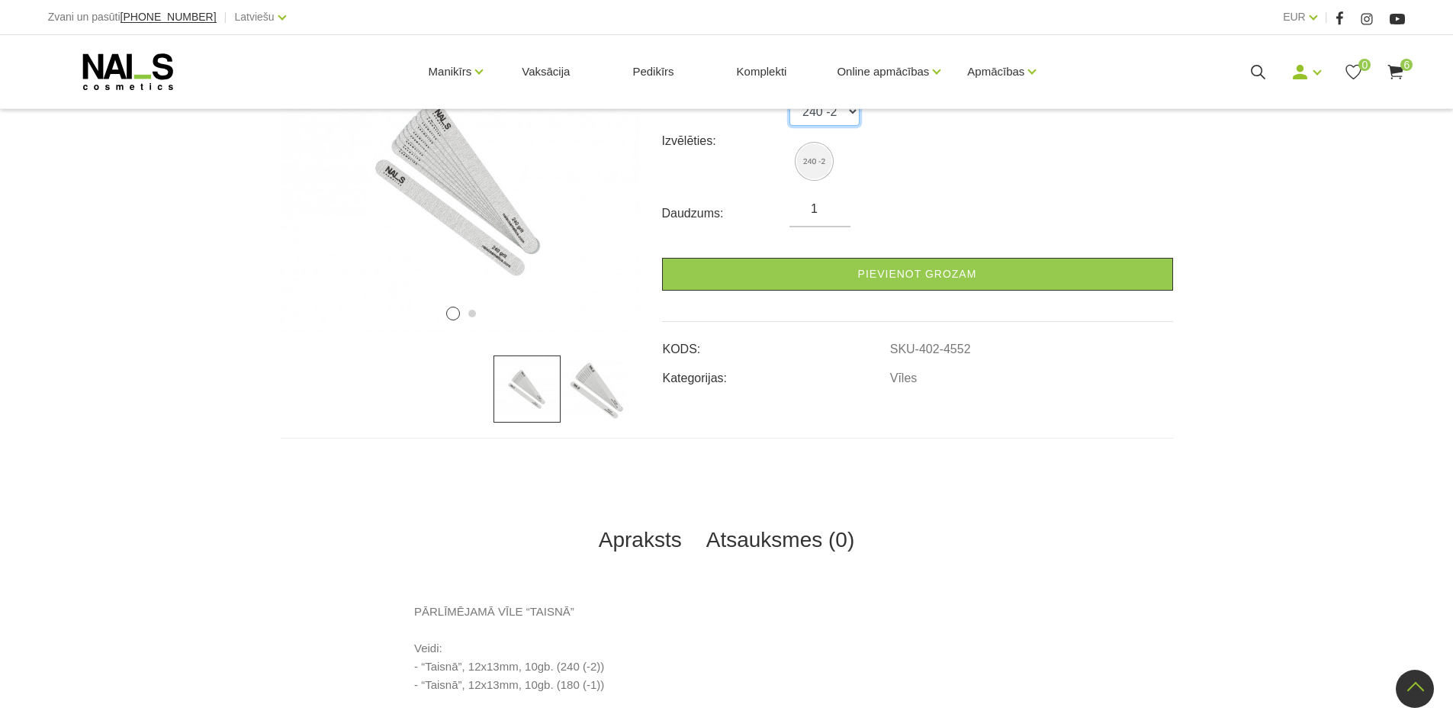
scroll to position [153, 0]
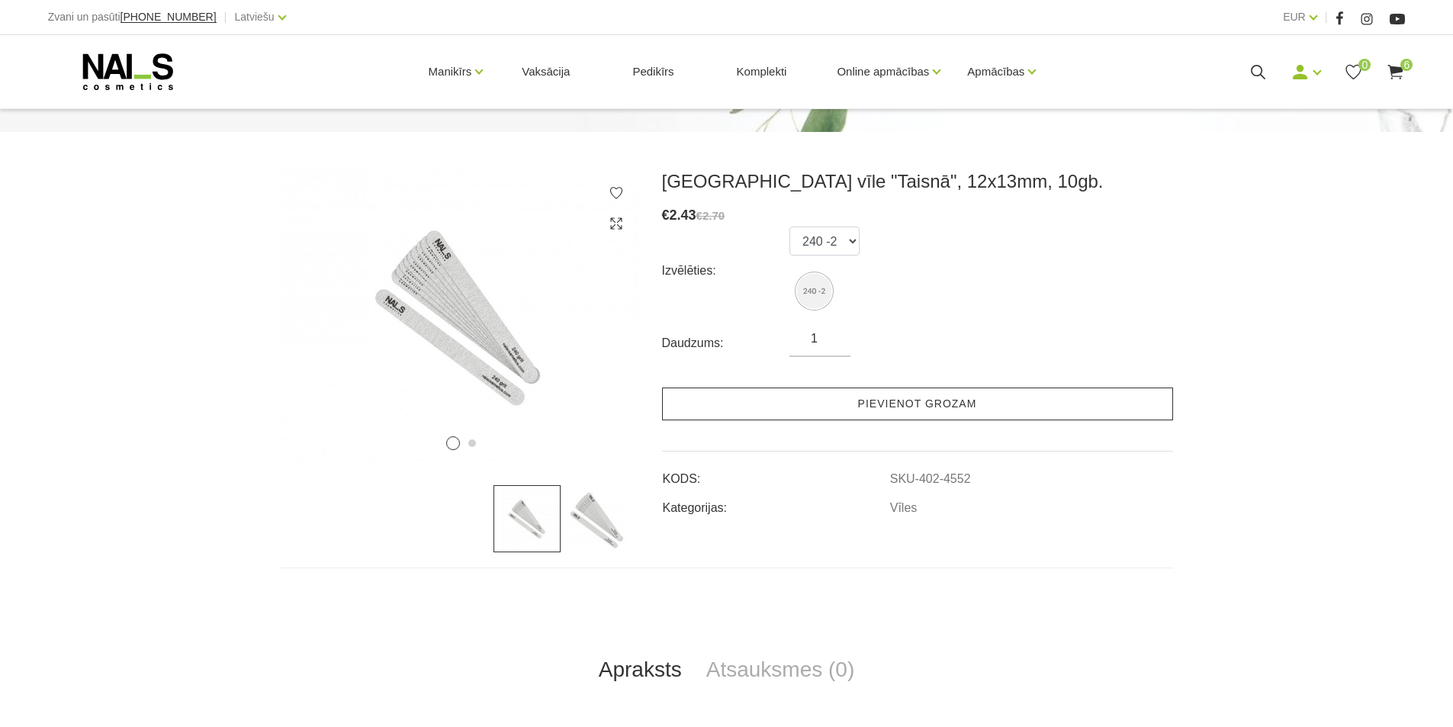
click at [871, 411] on link "Pievienot grozam" at bounding box center [917, 403] width 511 height 33
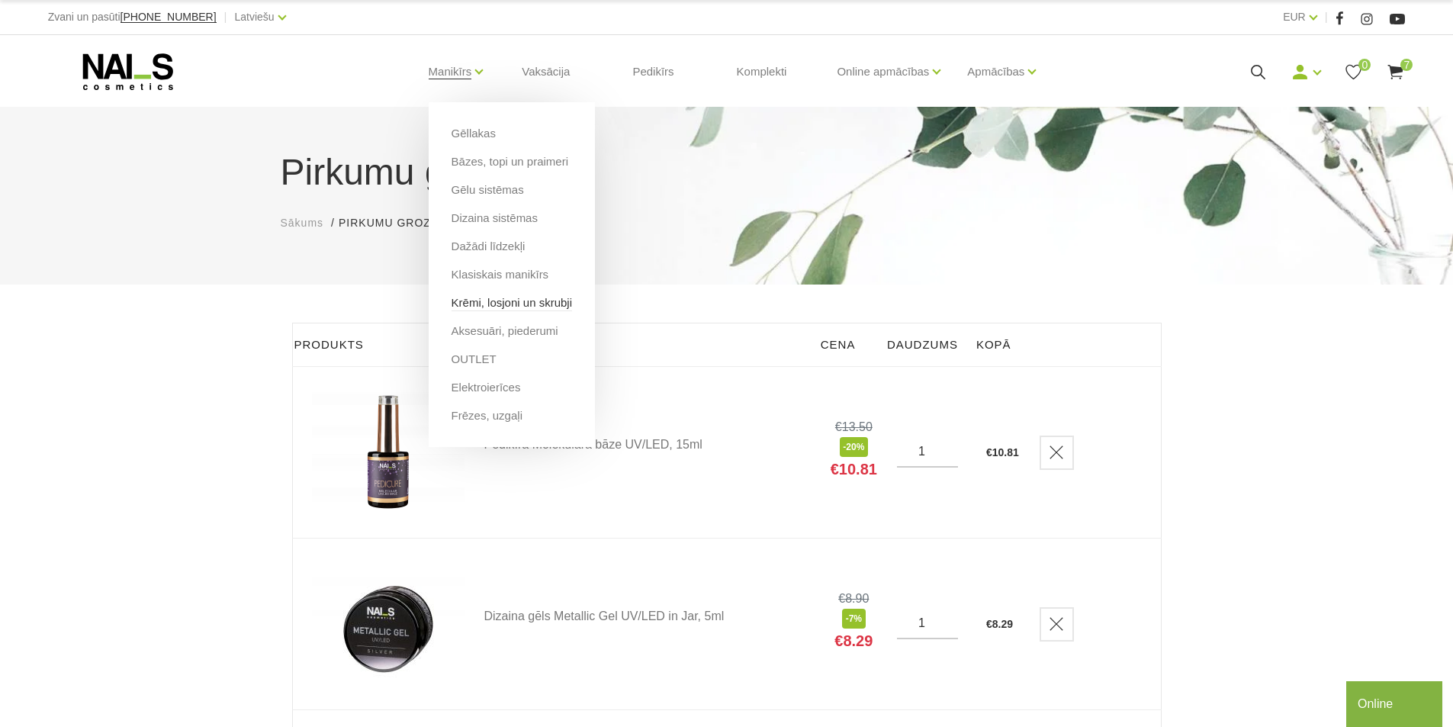
click at [490, 303] on link "Krēmi, losjoni un skrubji" at bounding box center [512, 302] width 121 height 17
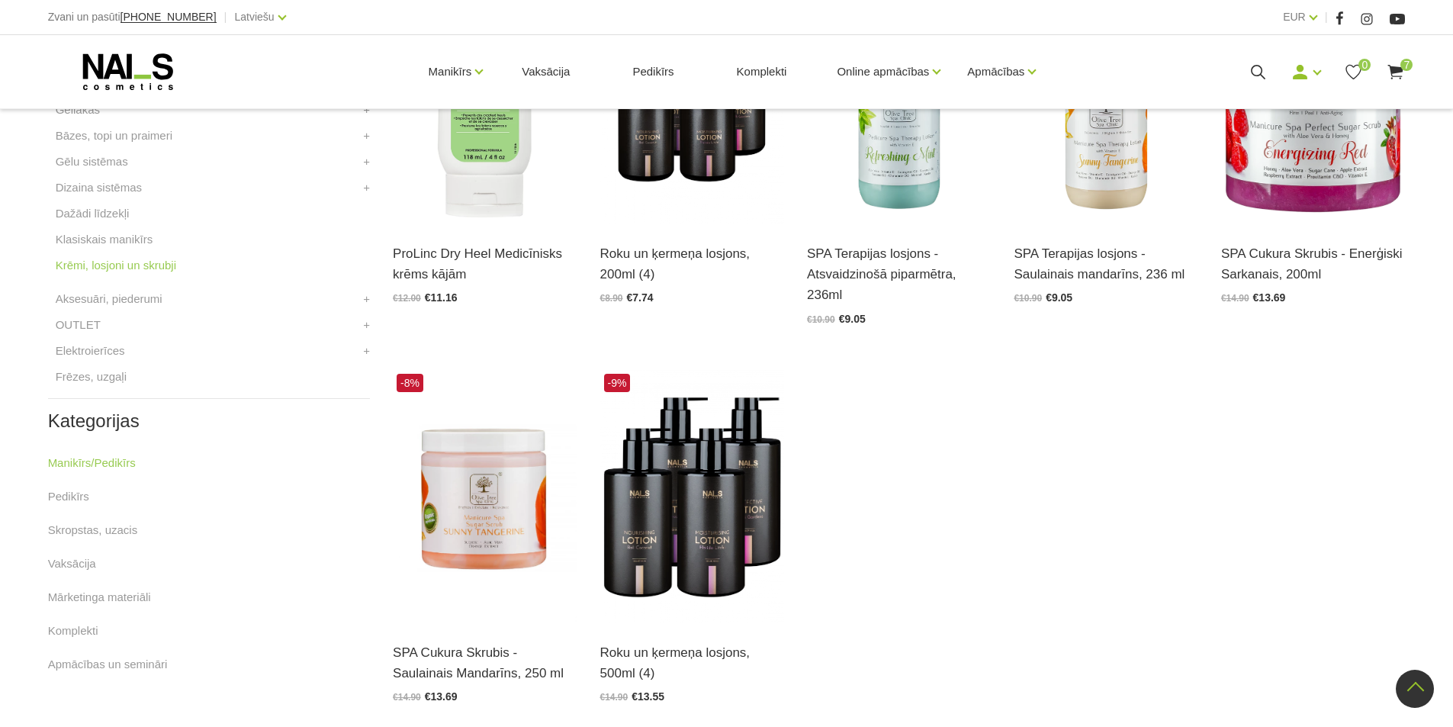
scroll to position [534, 0]
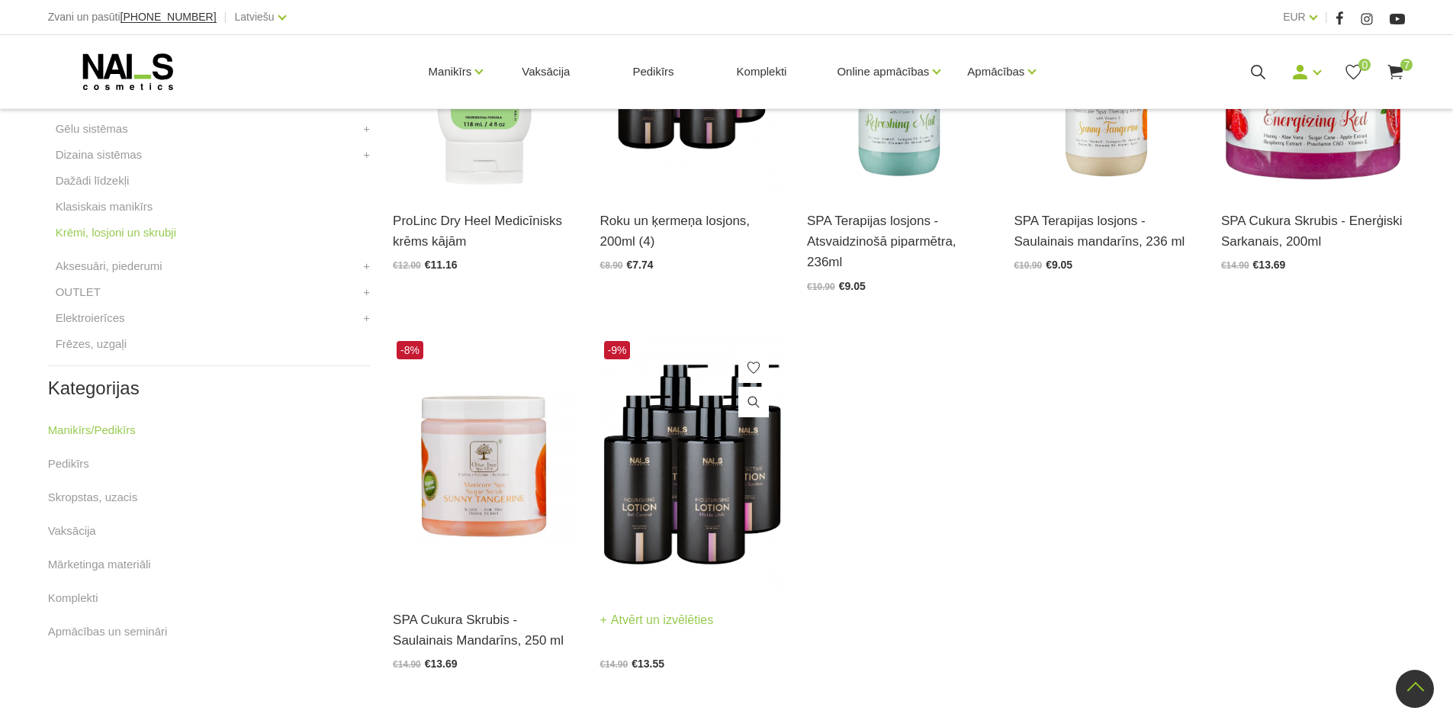
click at [709, 497] on img at bounding box center [692, 463] width 184 height 253
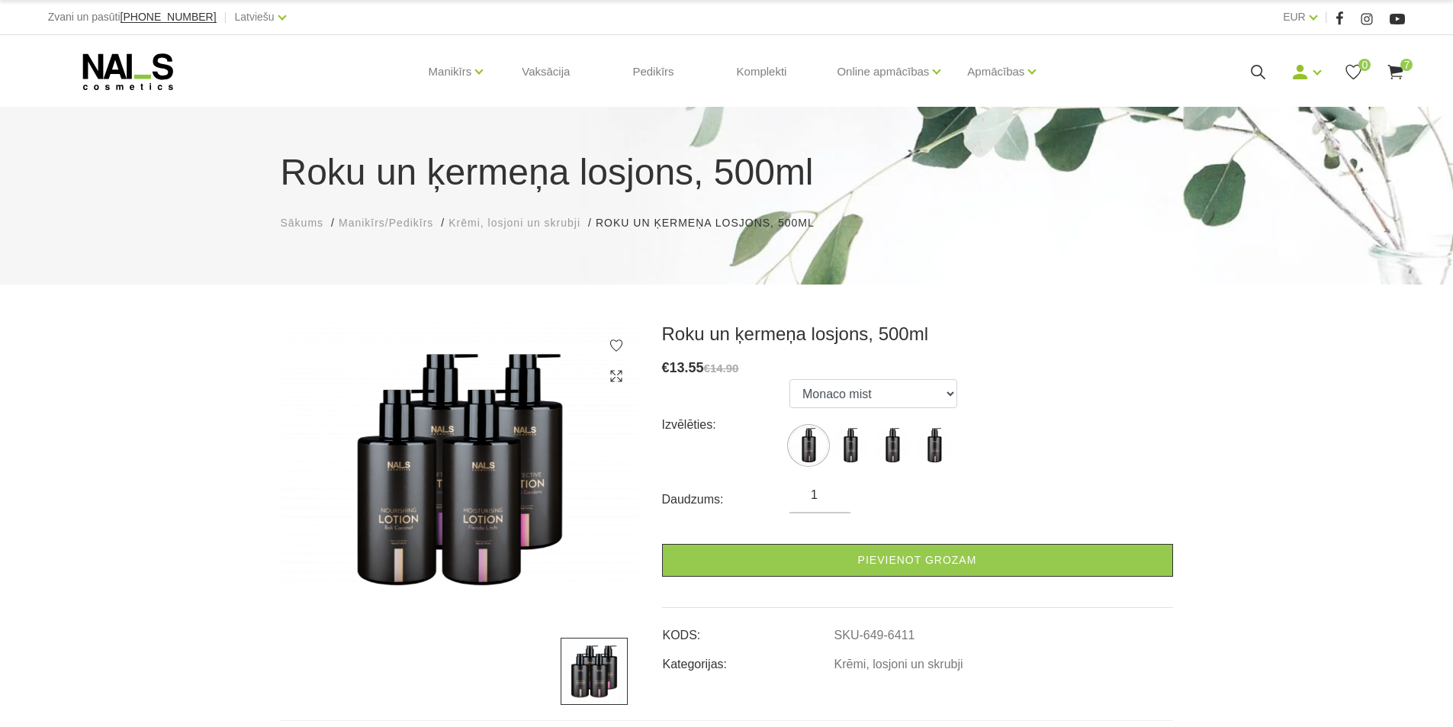
scroll to position [76, 0]
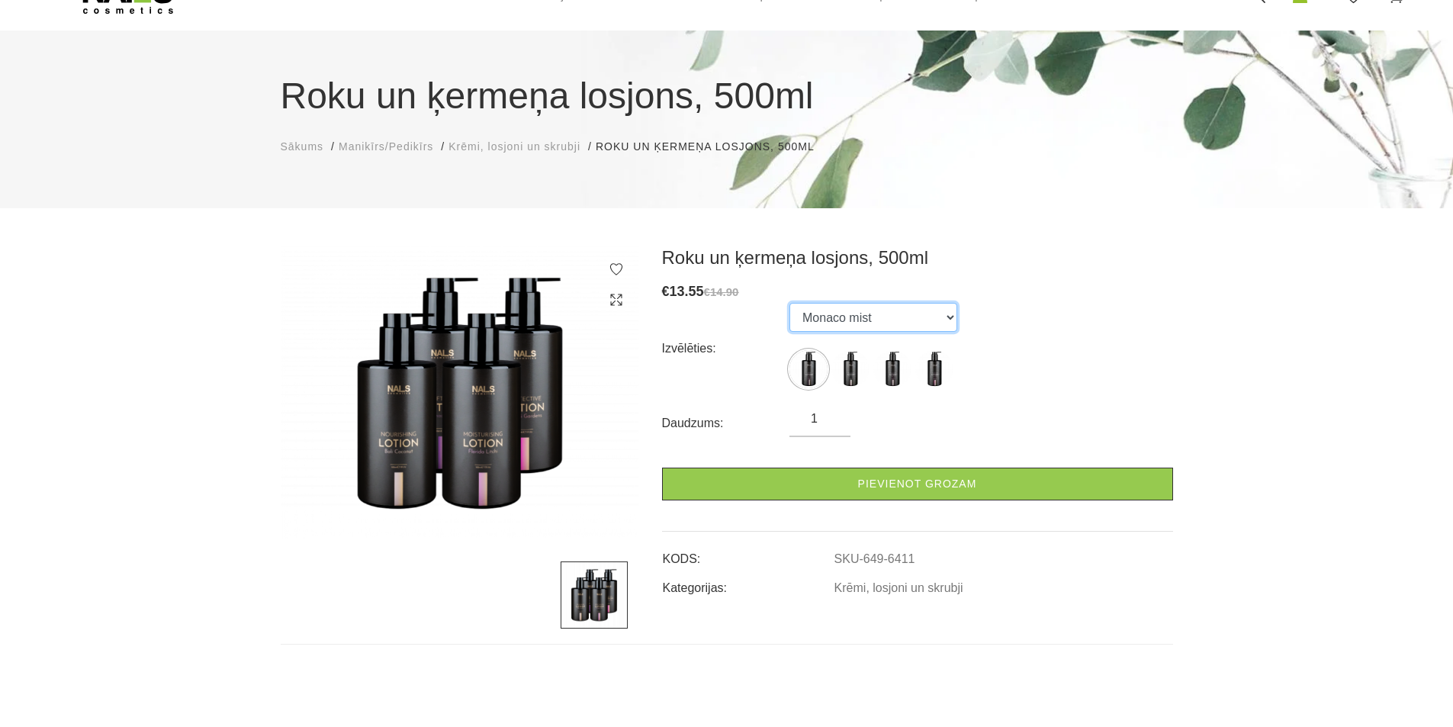
click at [934, 319] on select "Monaco mist Bali coconut Florida litchi Amalfi gardens" at bounding box center [873, 317] width 168 height 29
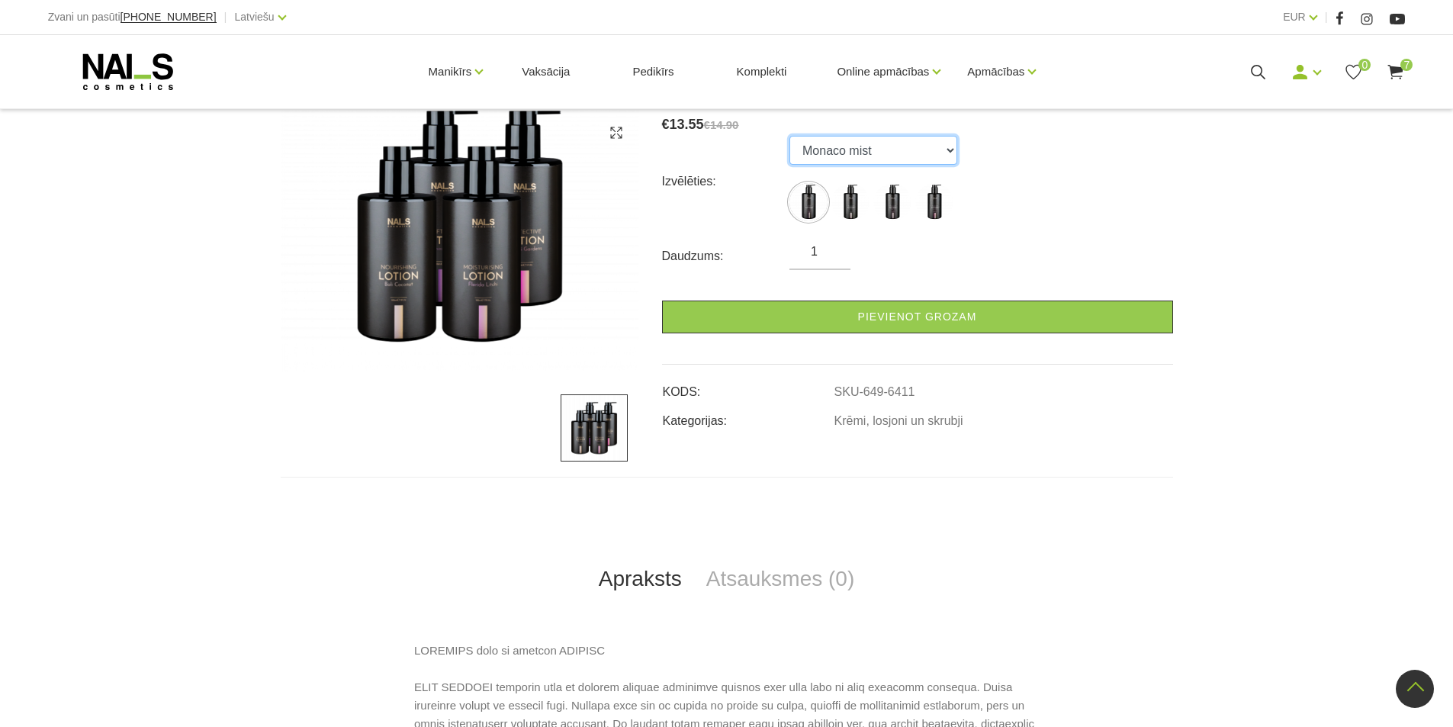
scroll to position [229, 0]
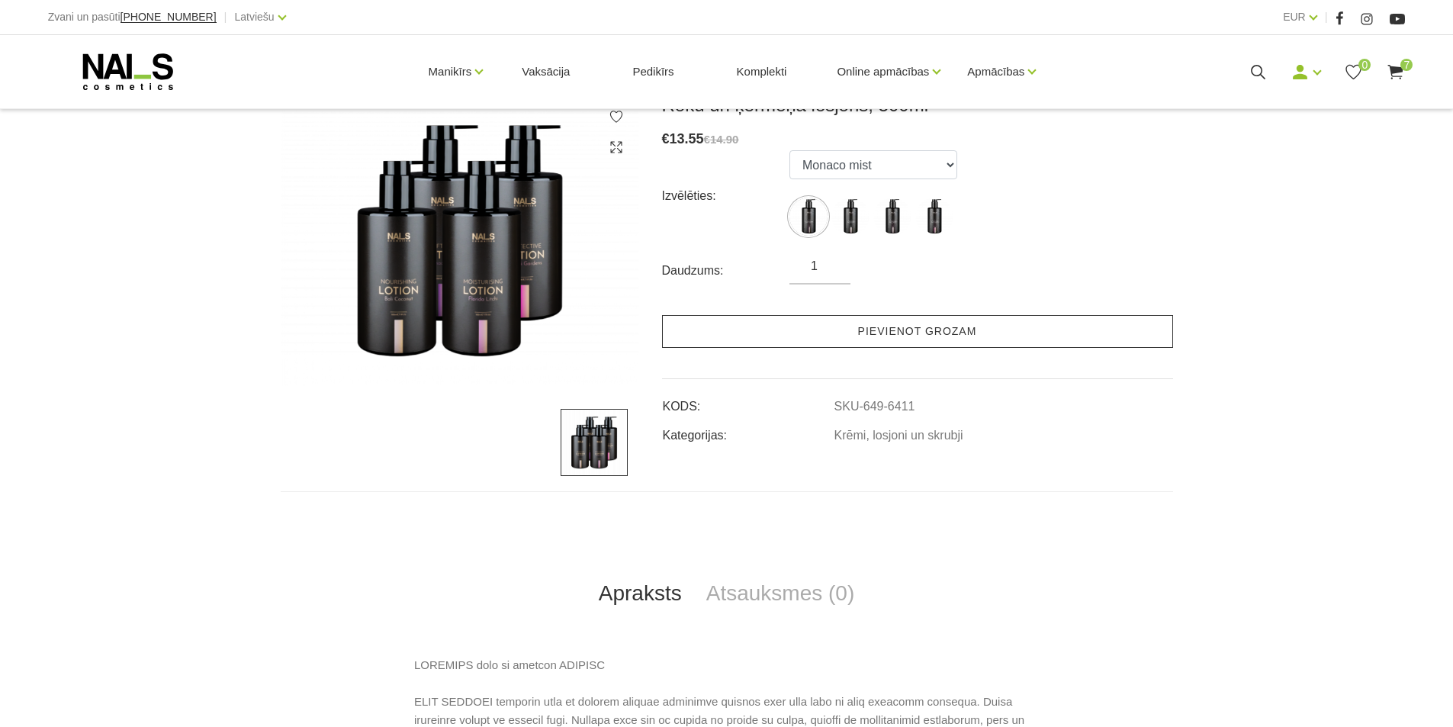
click at [844, 334] on link "Pievienot grozam" at bounding box center [917, 331] width 511 height 33
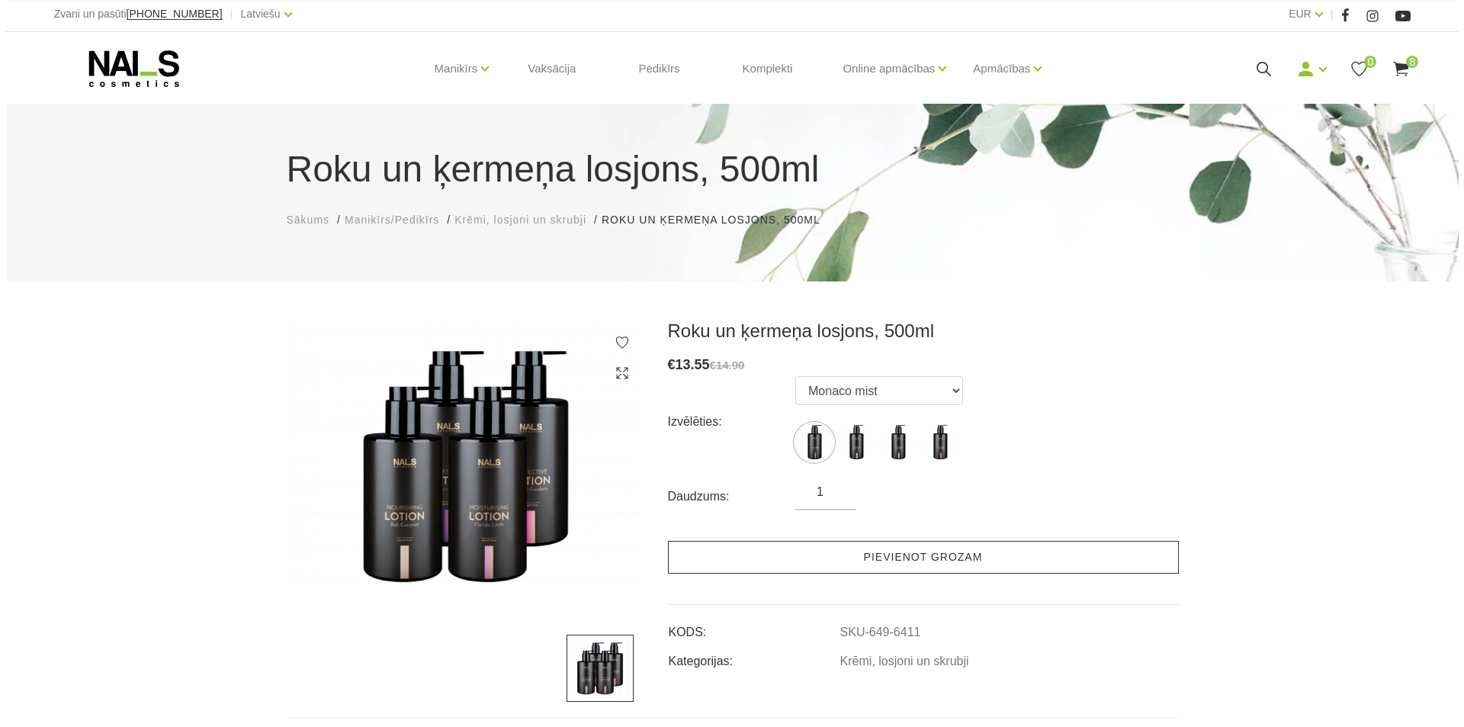
scroll to position [0, 0]
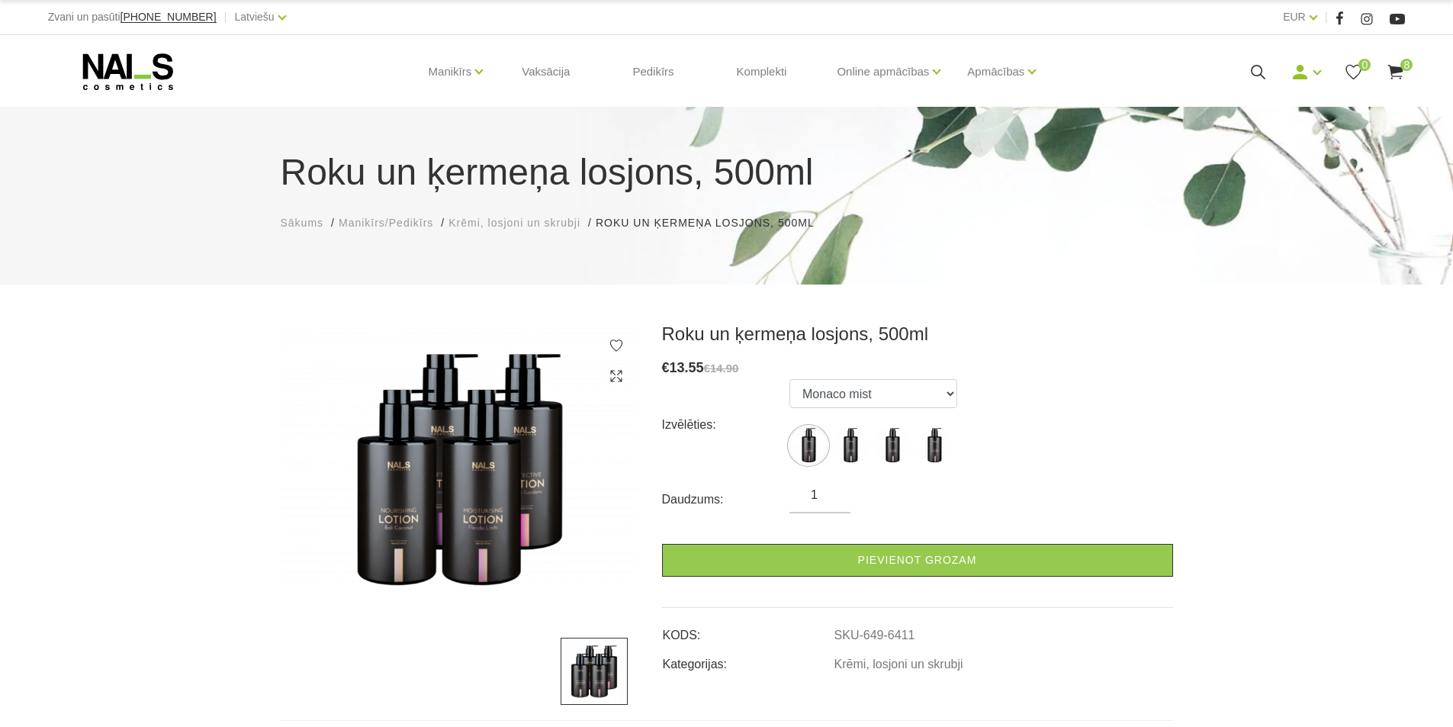
click at [1394, 69] on use at bounding box center [1395, 72] width 15 height 14
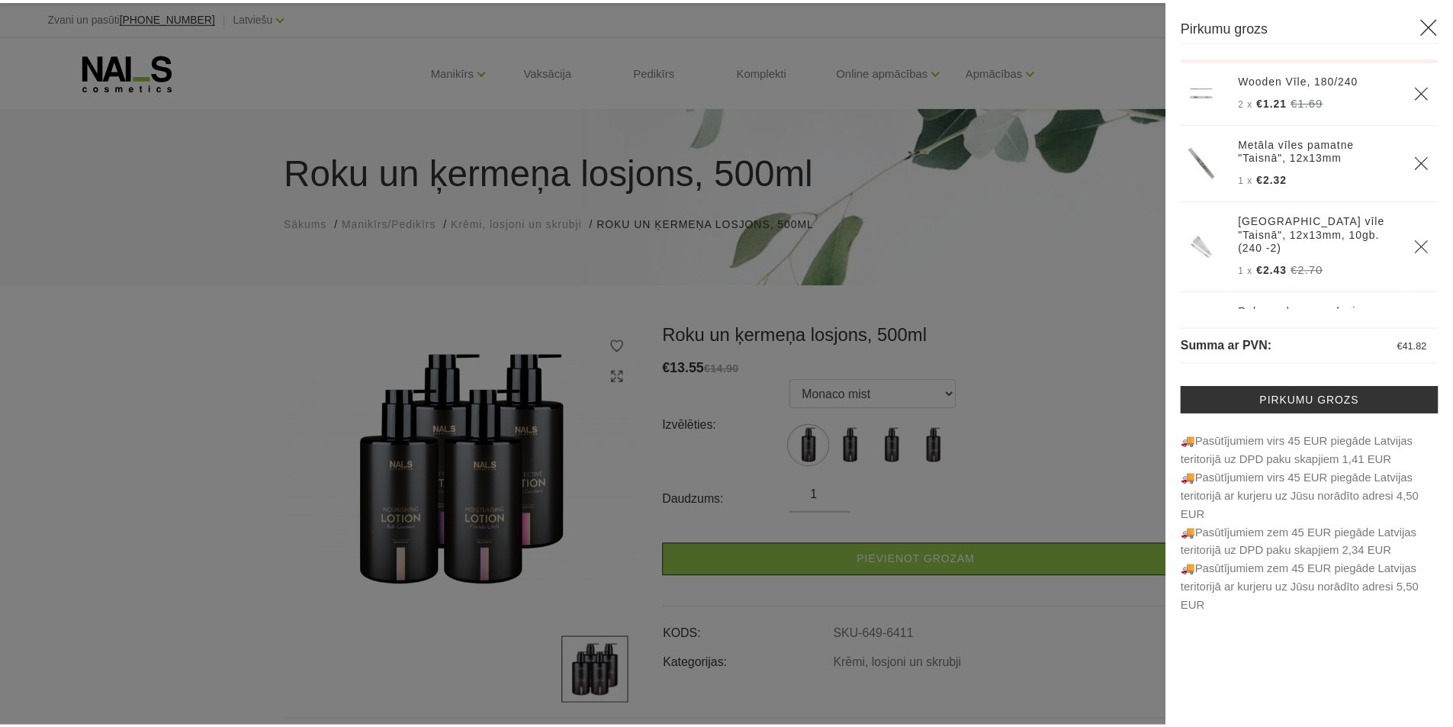
scroll to position [305, 0]
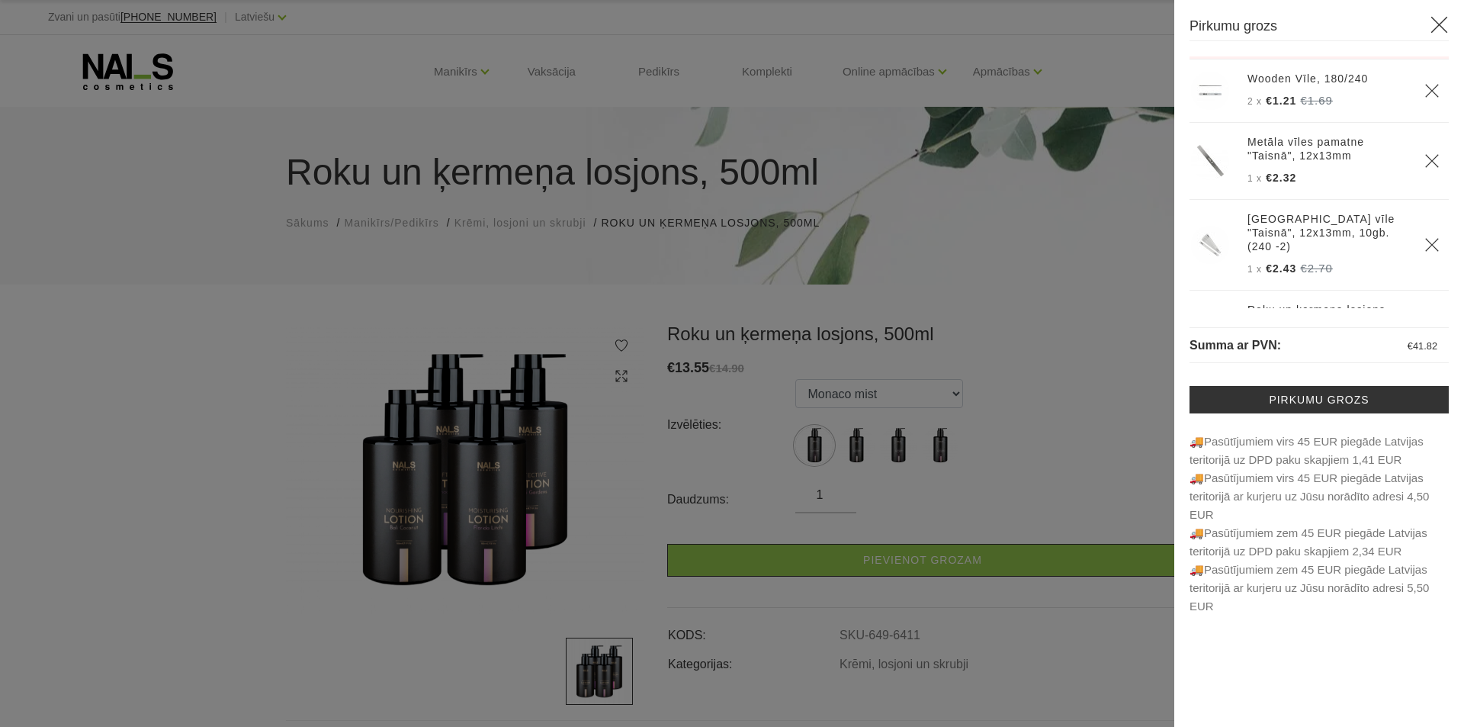
click at [253, 323] on div at bounding box center [732, 363] width 1464 height 727
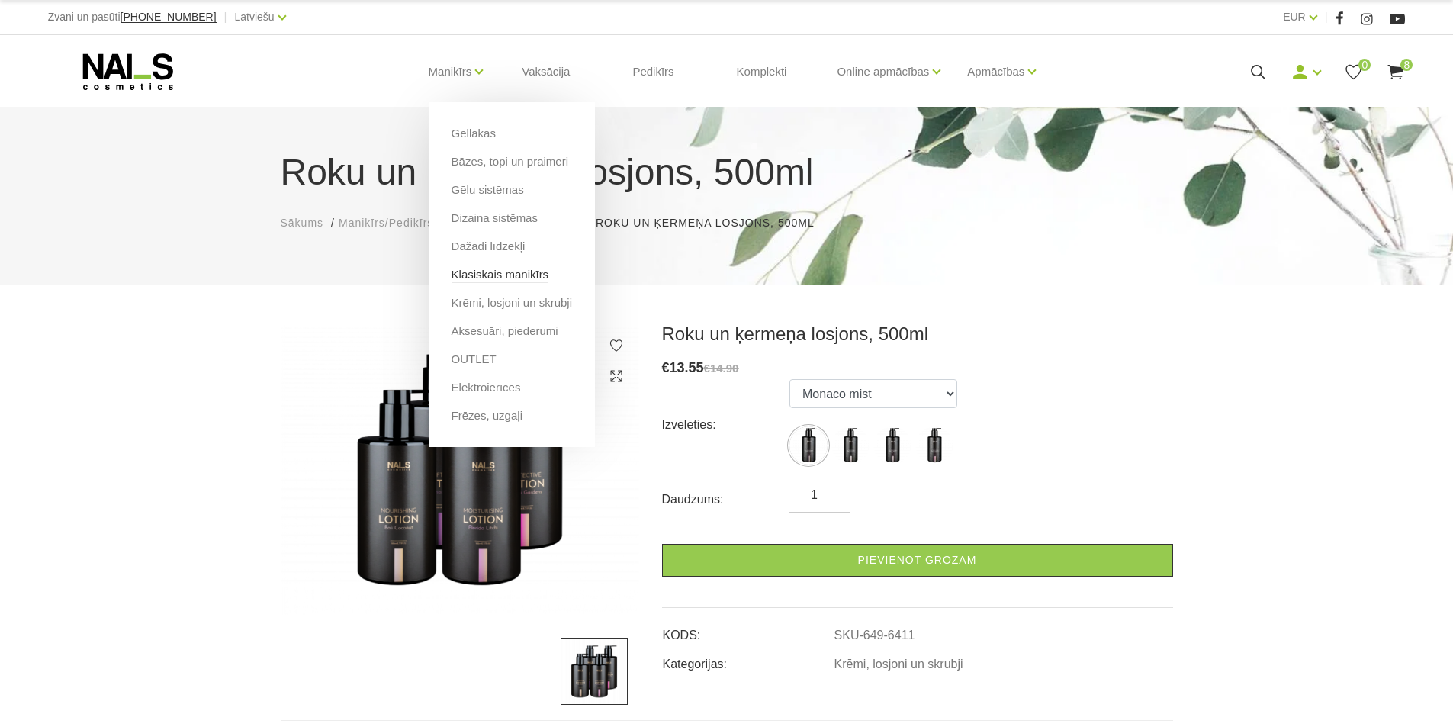
click at [510, 281] on link "Klasiskais manikīrs" at bounding box center [501, 274] width 98 height 17
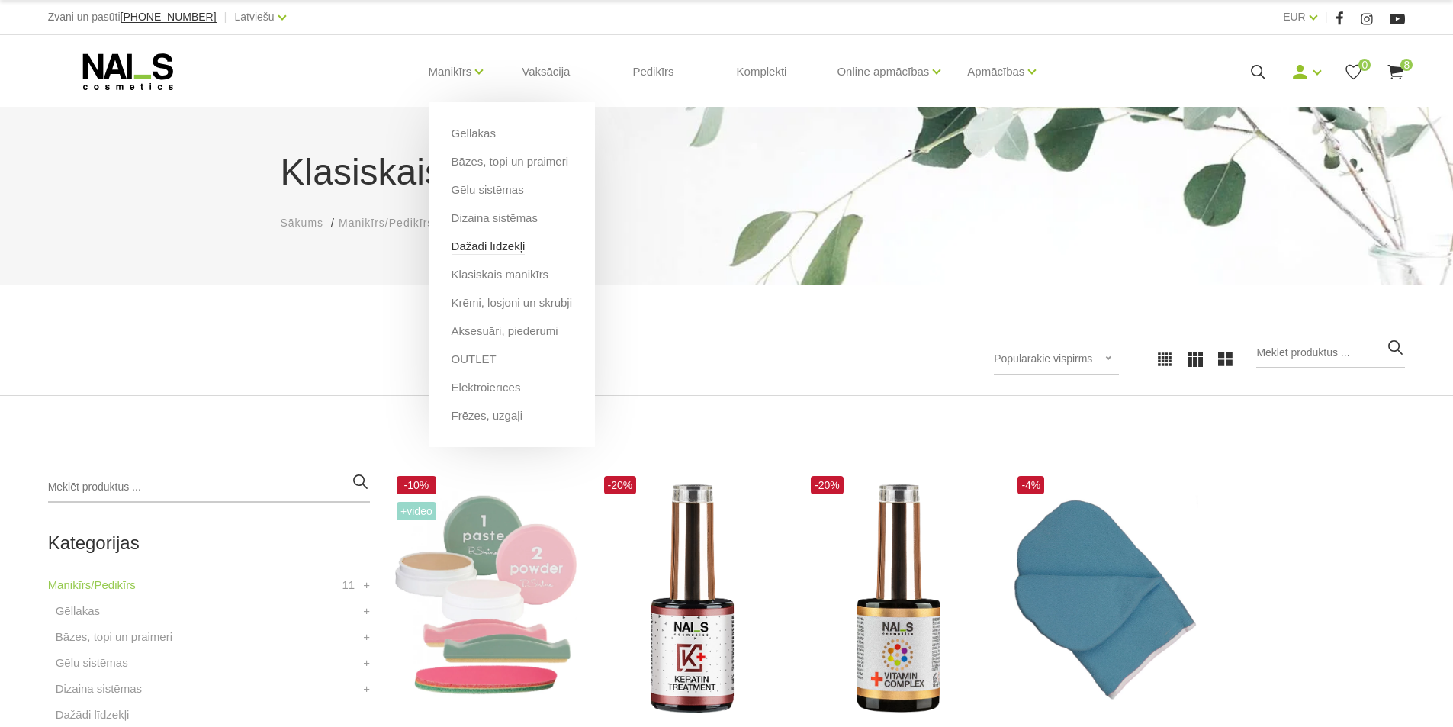
click at [489, 246] on link "Dažādi līdzekļi" at bounding box center [489, 246] width 74 height 17
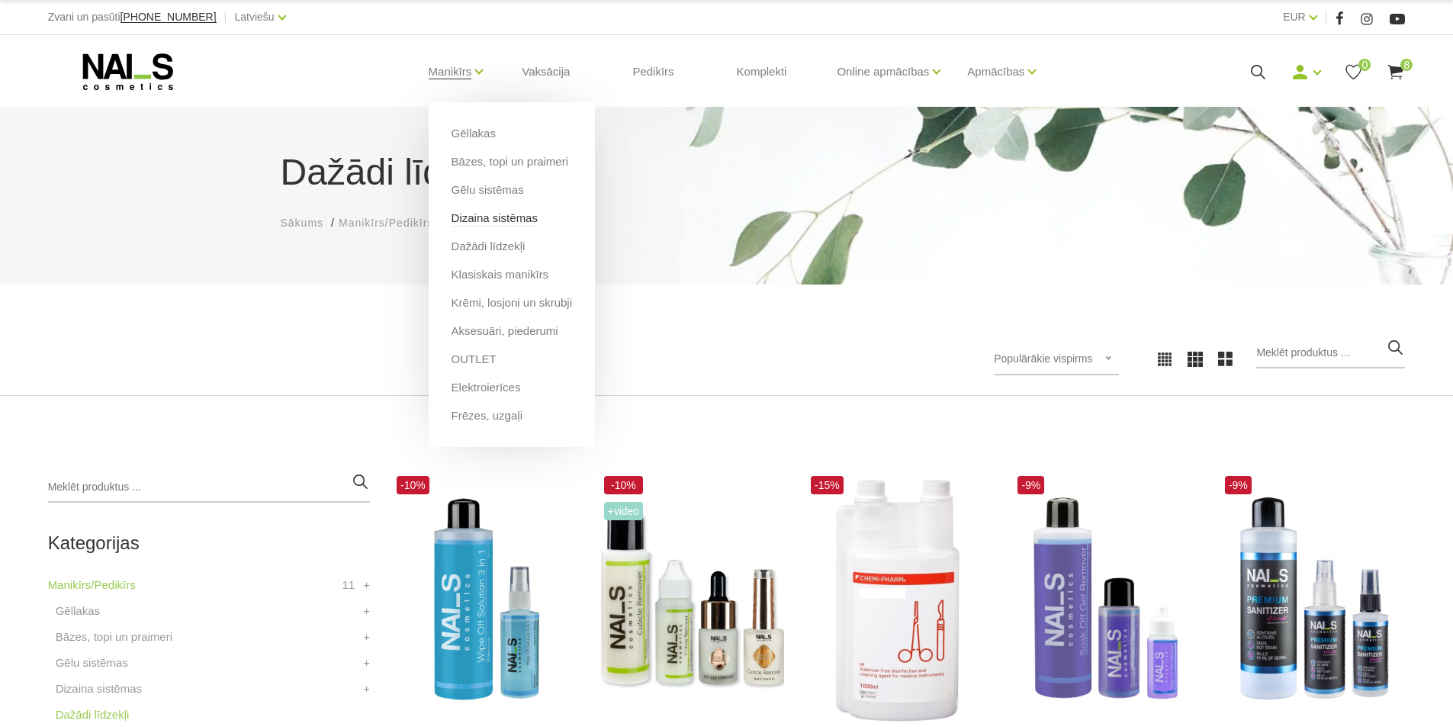
click at [480, 215] on link "Dizaina sistēmas" at bounding box center [495, 218] width 86 height 17
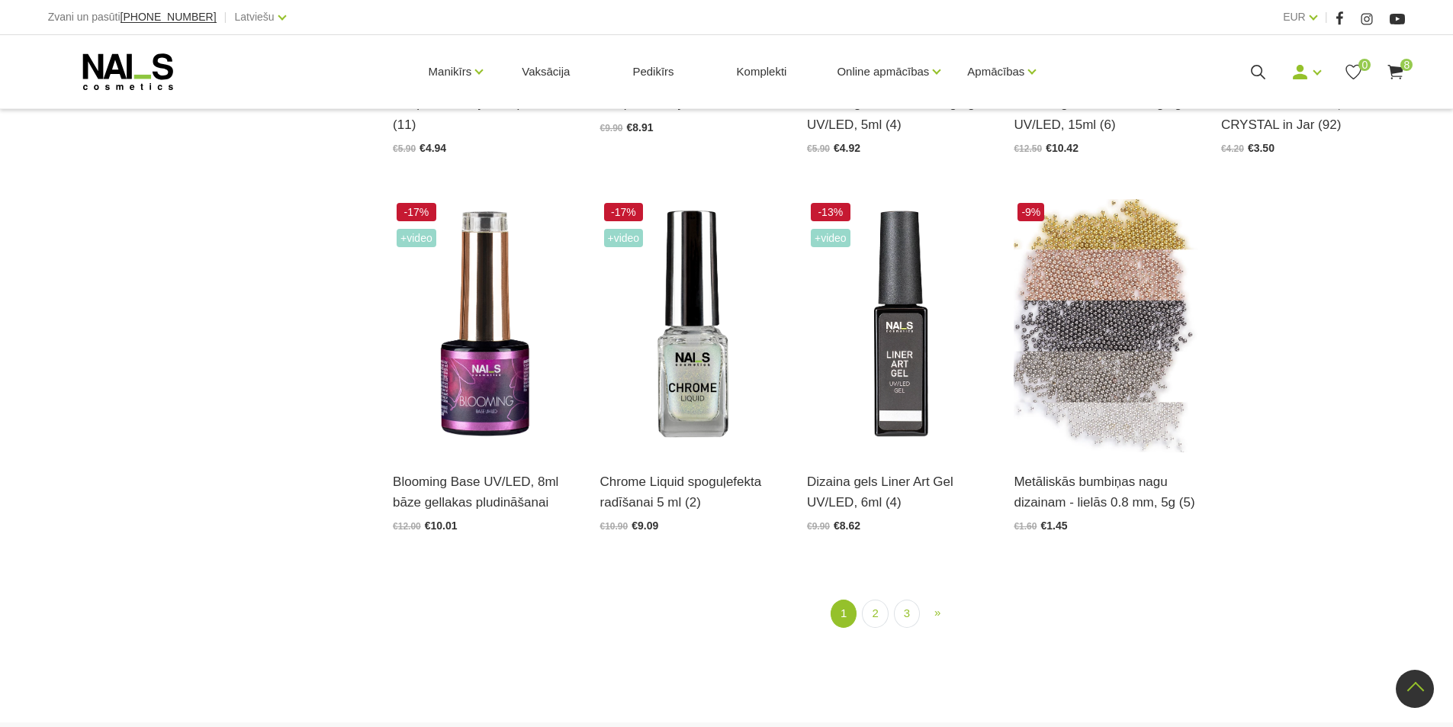
scroll to position [1831, 0]
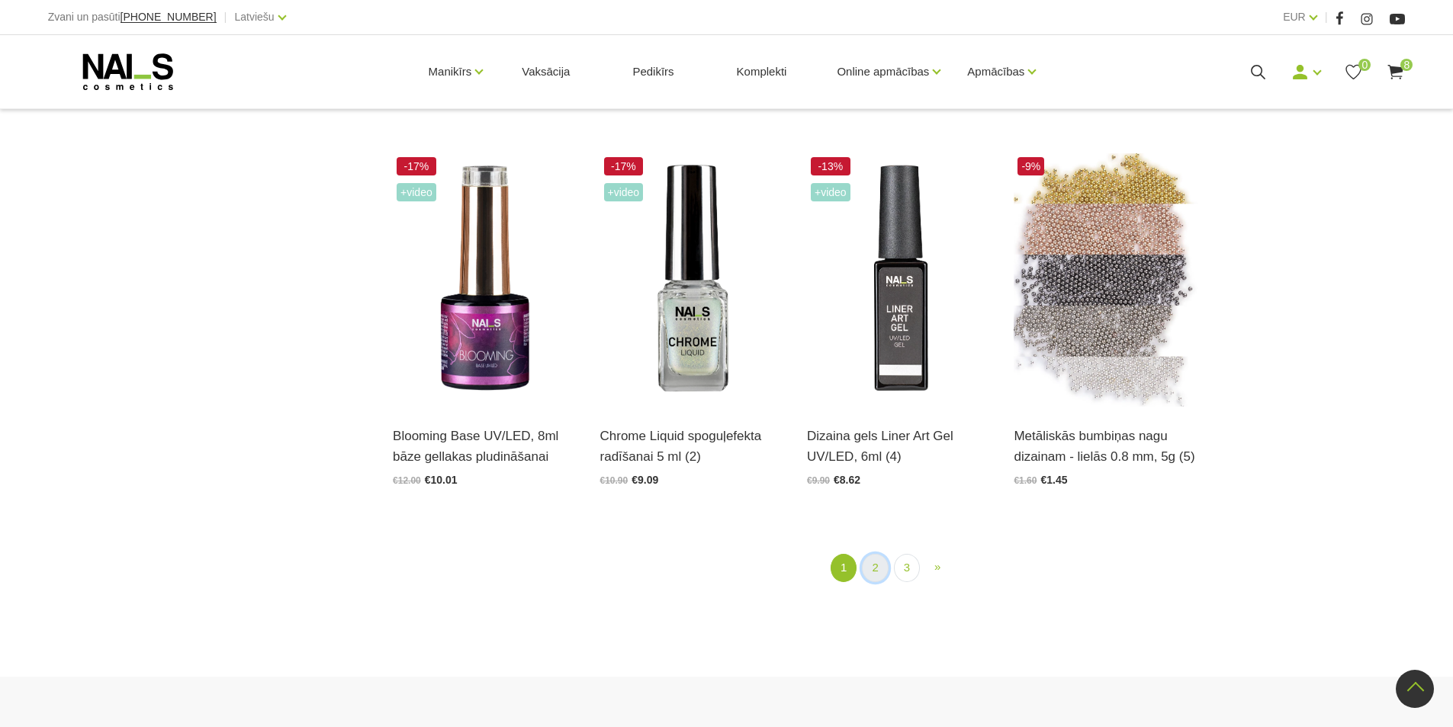
click at [868, 574] on link "2" at bounding box center [875, 568] width 26 height 28
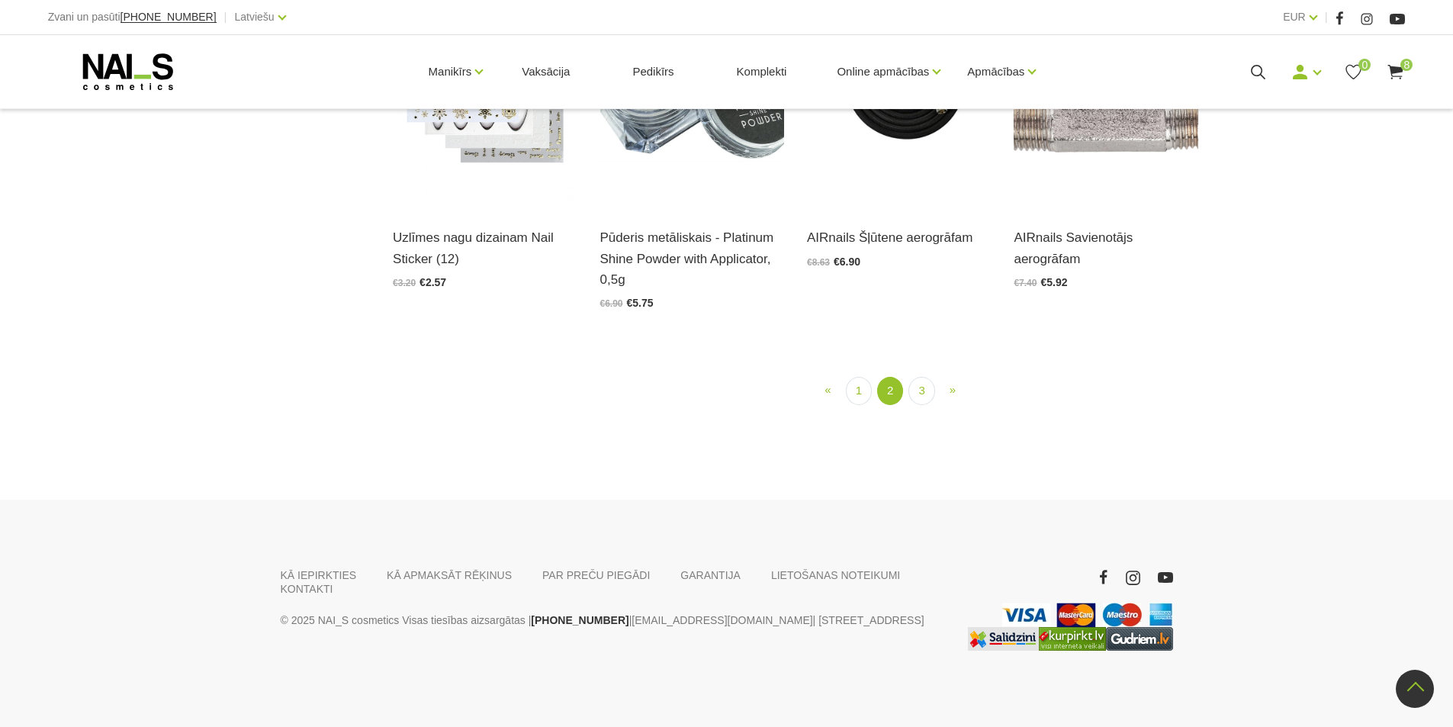
scroll to position [1990, 0]
click at [918, 405] on link "3" at bounding box center [921, 391] width 26 height 28
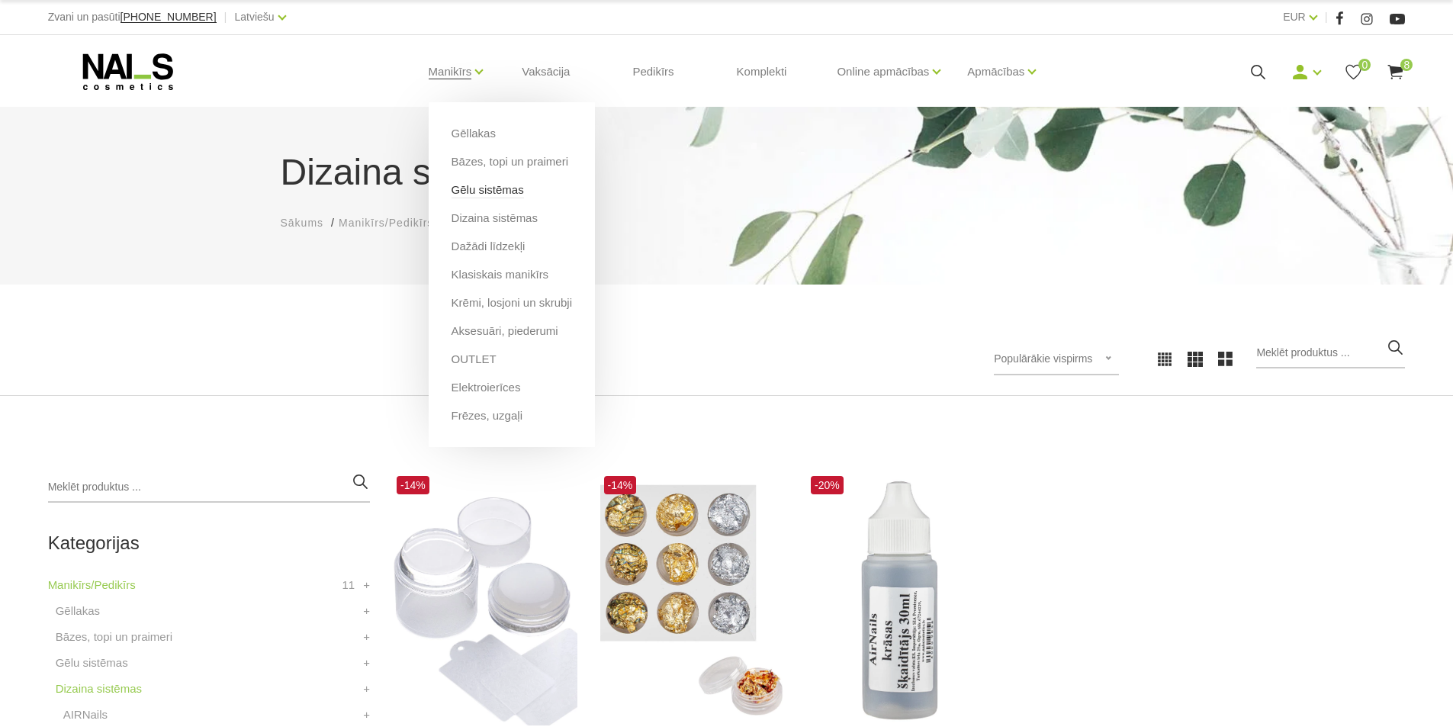
click at [467, 192] on link "Gēlu sistēmas" at bounding box center [488, 190] width 72 height 17
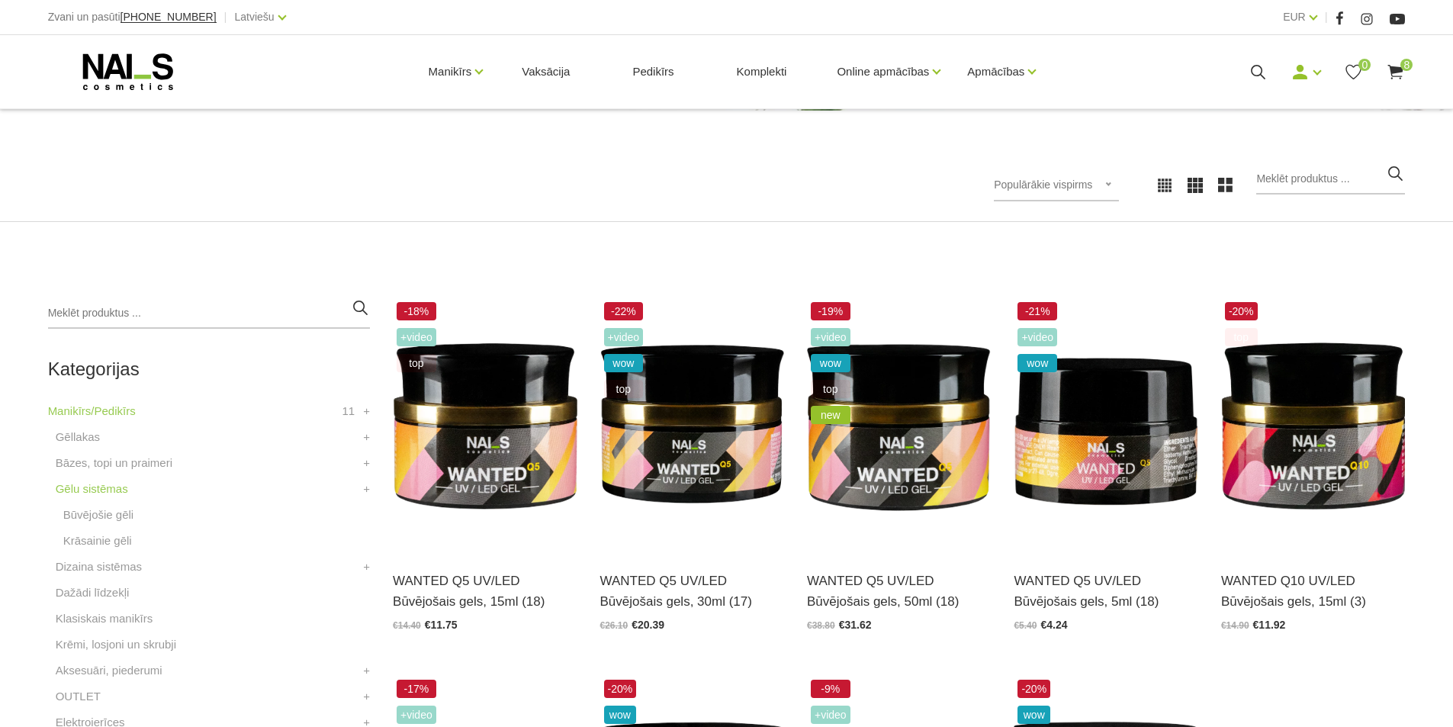
scroll to position [229, 0]
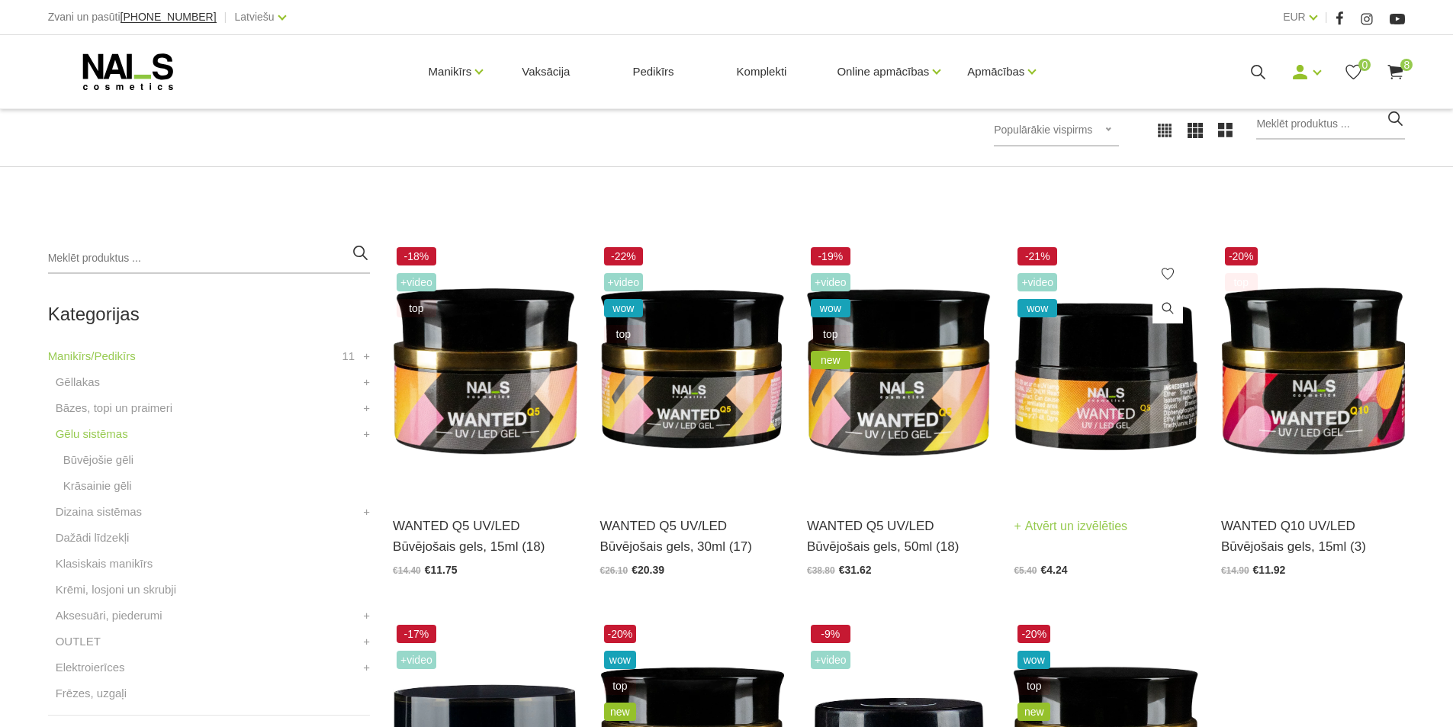
click at [1116, 374] on img at bounding box center [1106, 369] width 184 height 253
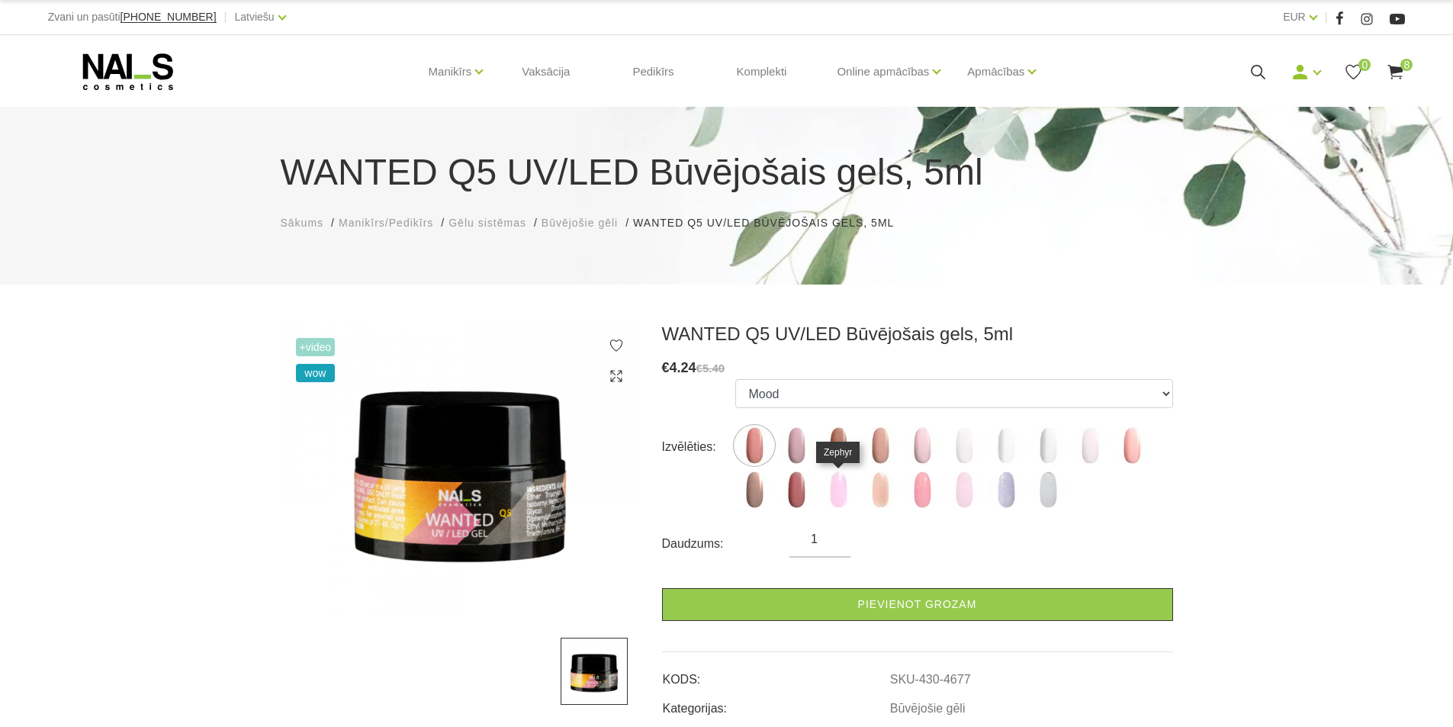
click at [841, 492] on img at bounding box center [838, 490] width 38 height 38
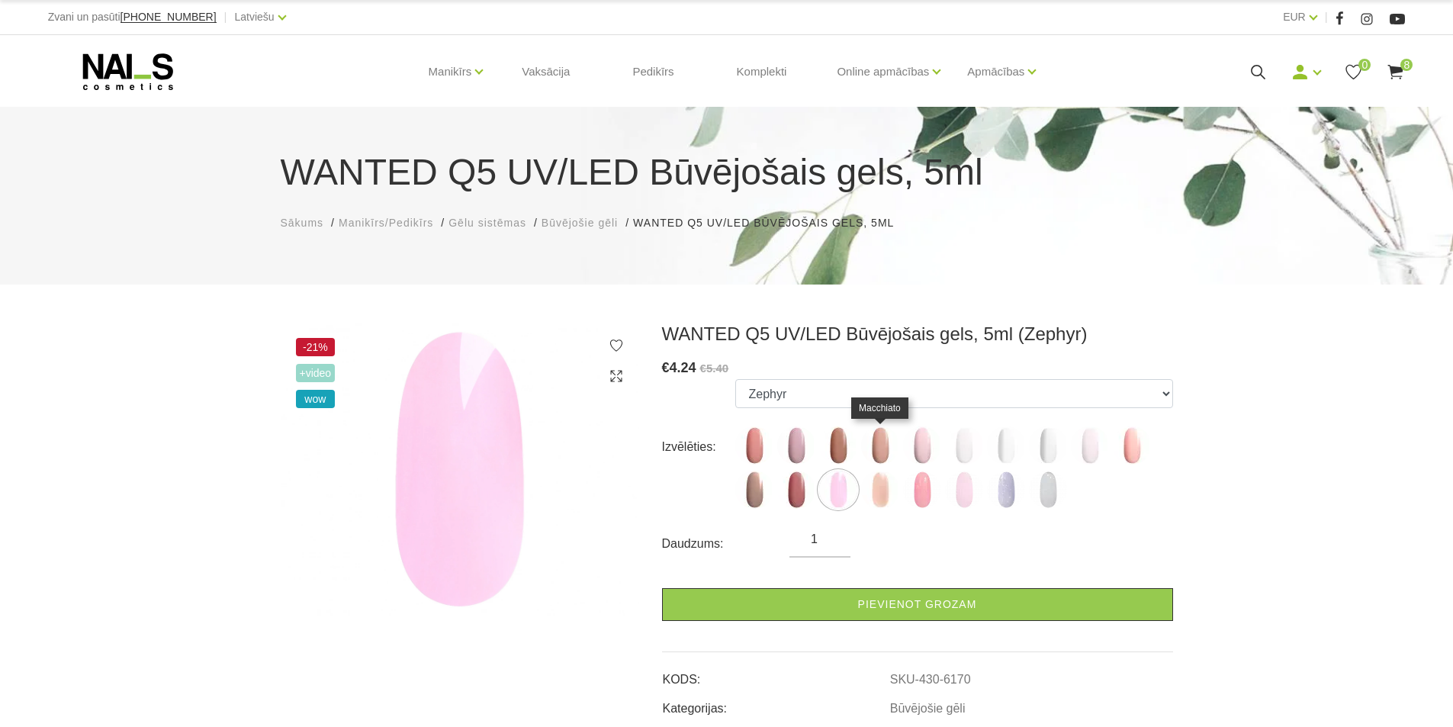
click at [873, 442] on img at bounding box center [880, 445] width 38 height 38
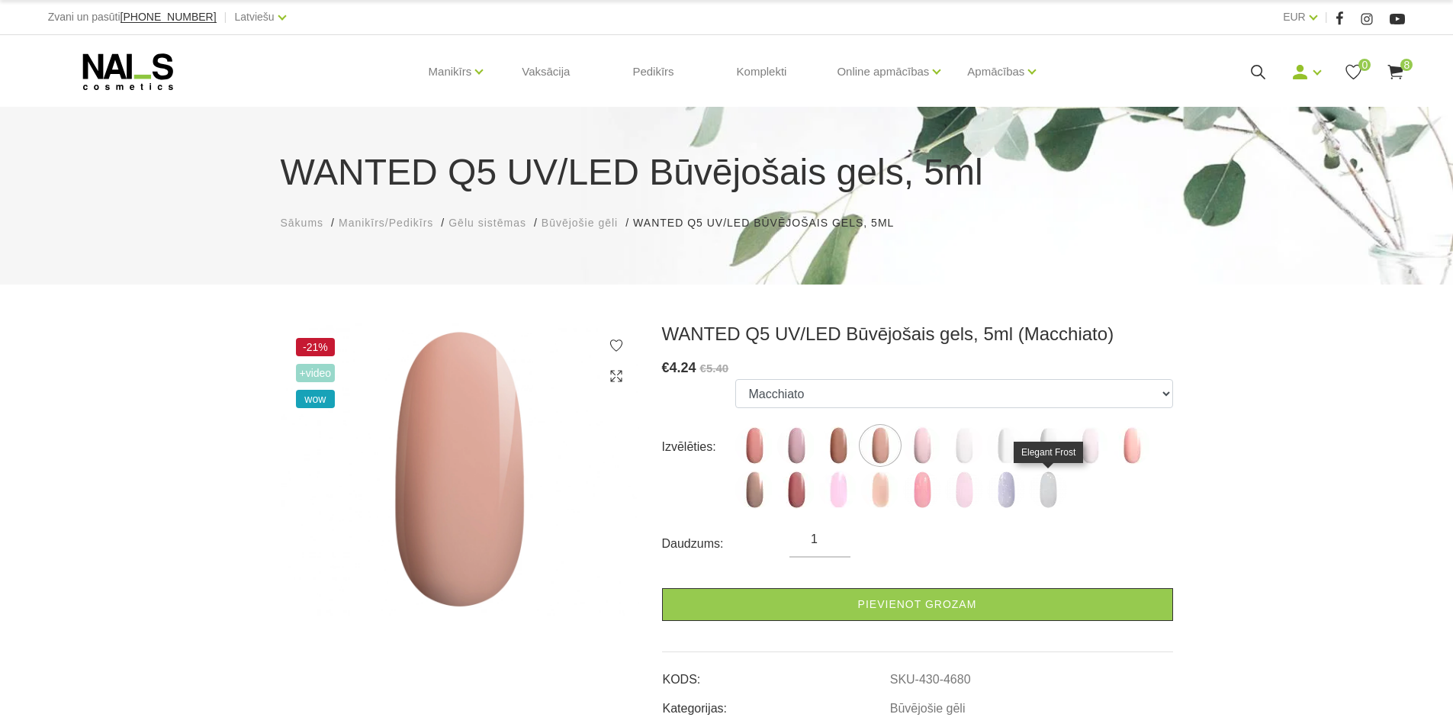
click at [1043, 492] on img at bounding box center [1048, 490] width 38 height 38
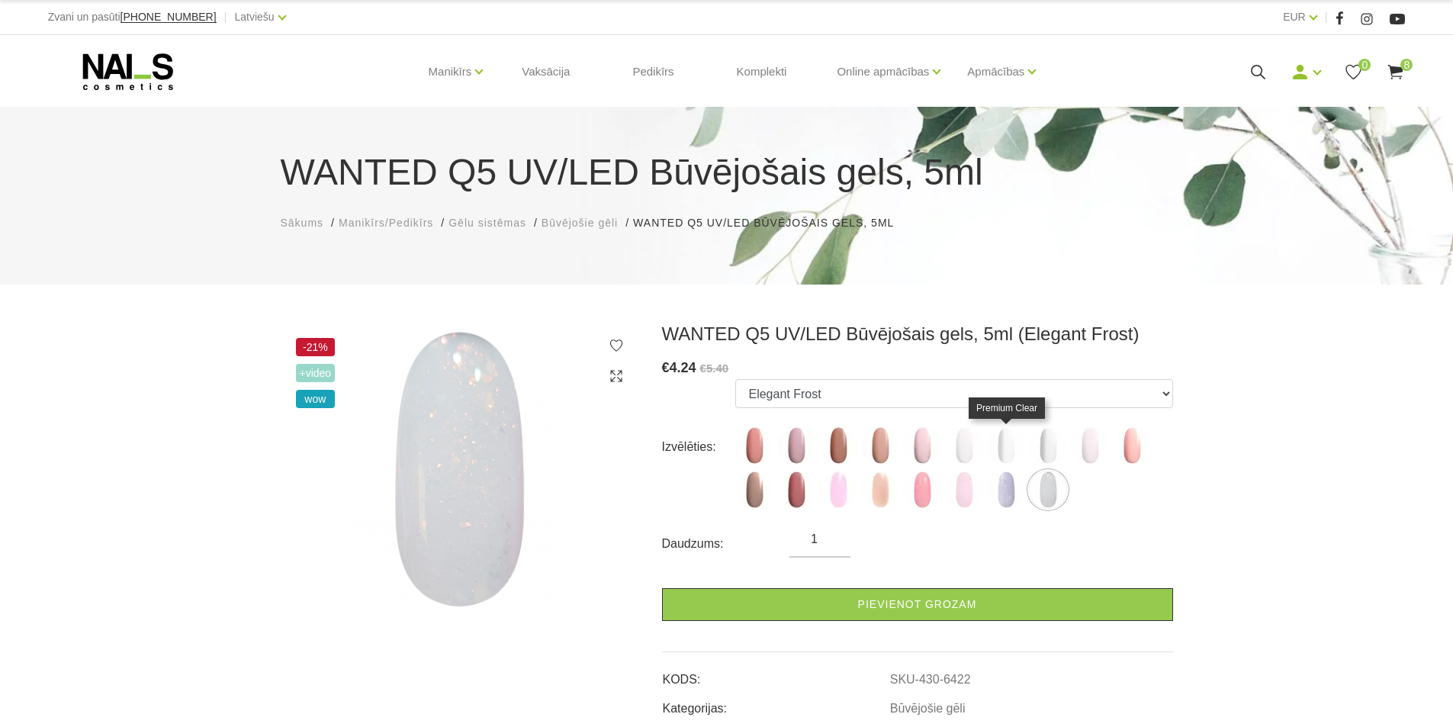
click at [1011, 445] on img at bounding box center [1006, 445] width 38 height 38
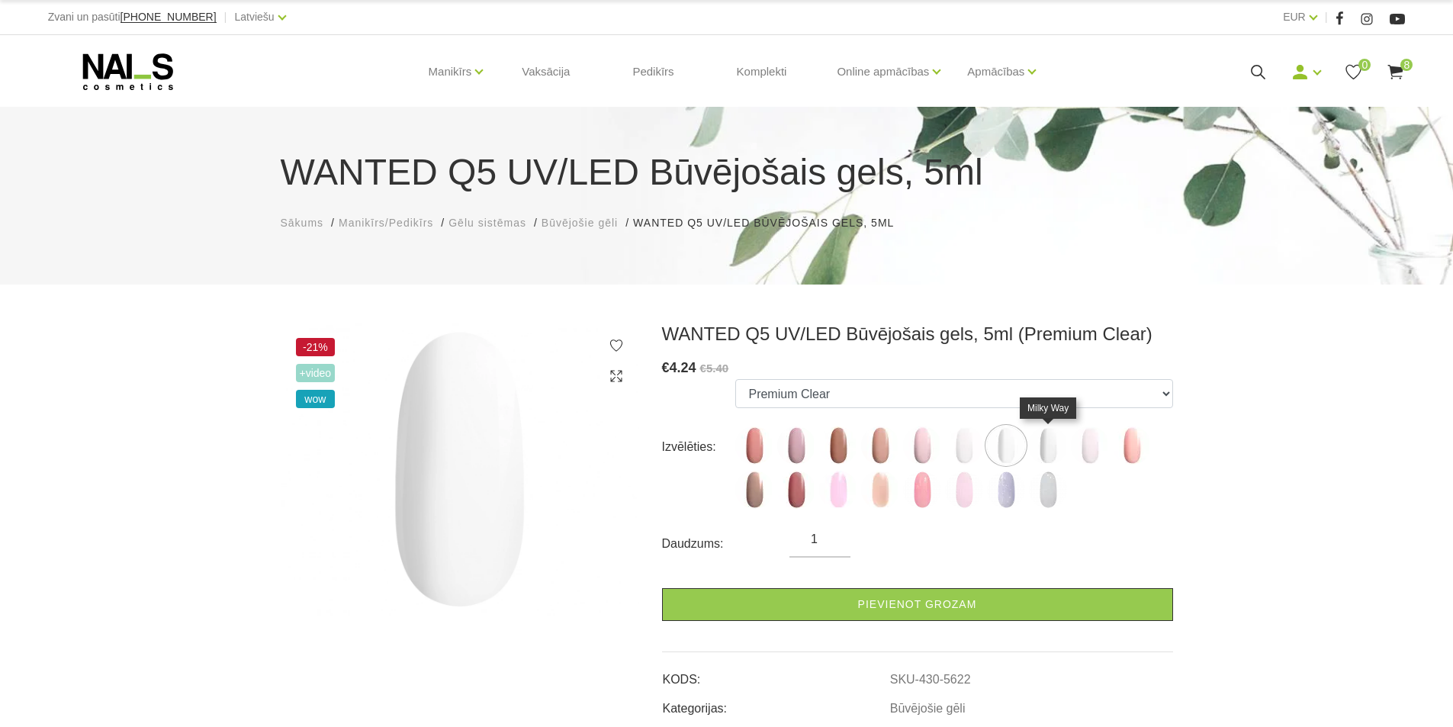
click at [1042, 448] on img at bounding box center [1048, 445] width 38 height 38
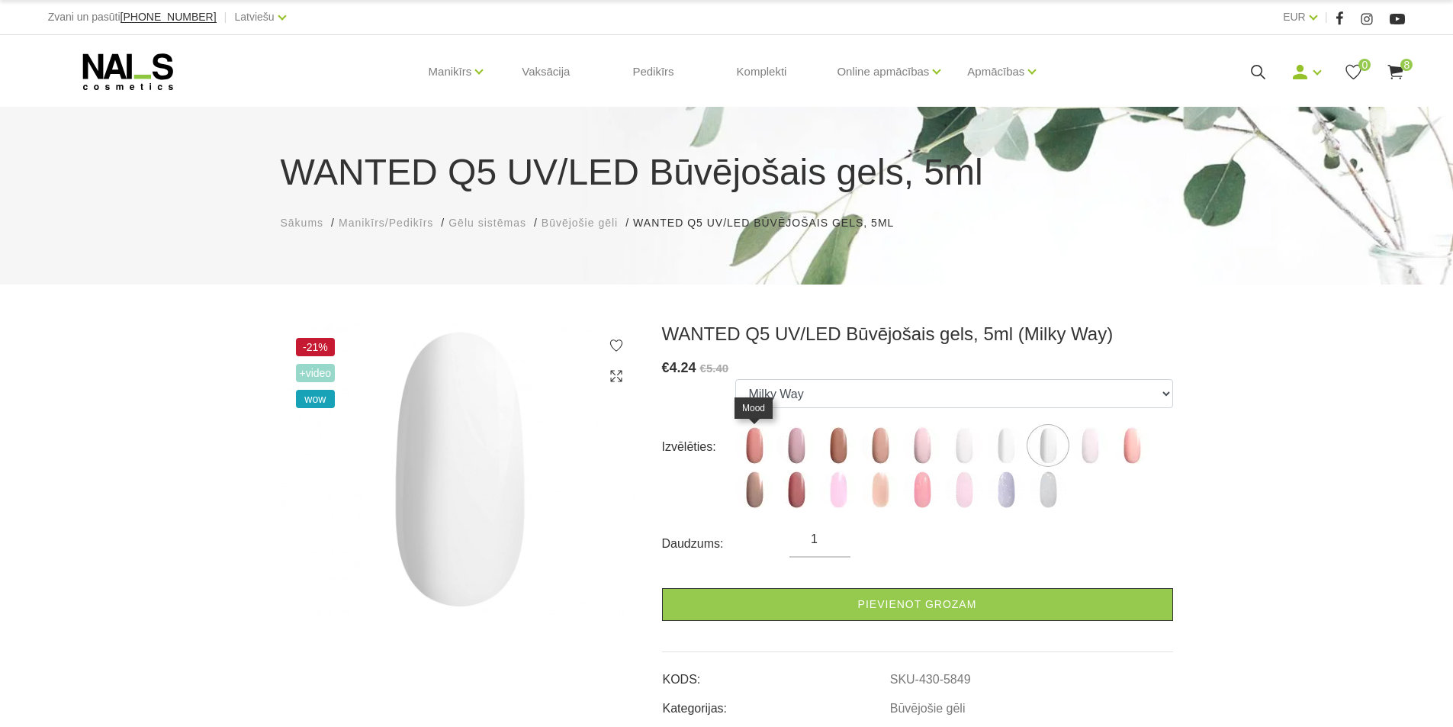
click at [753, 436] on img at bounding box center [754, 445] width 38 height 38
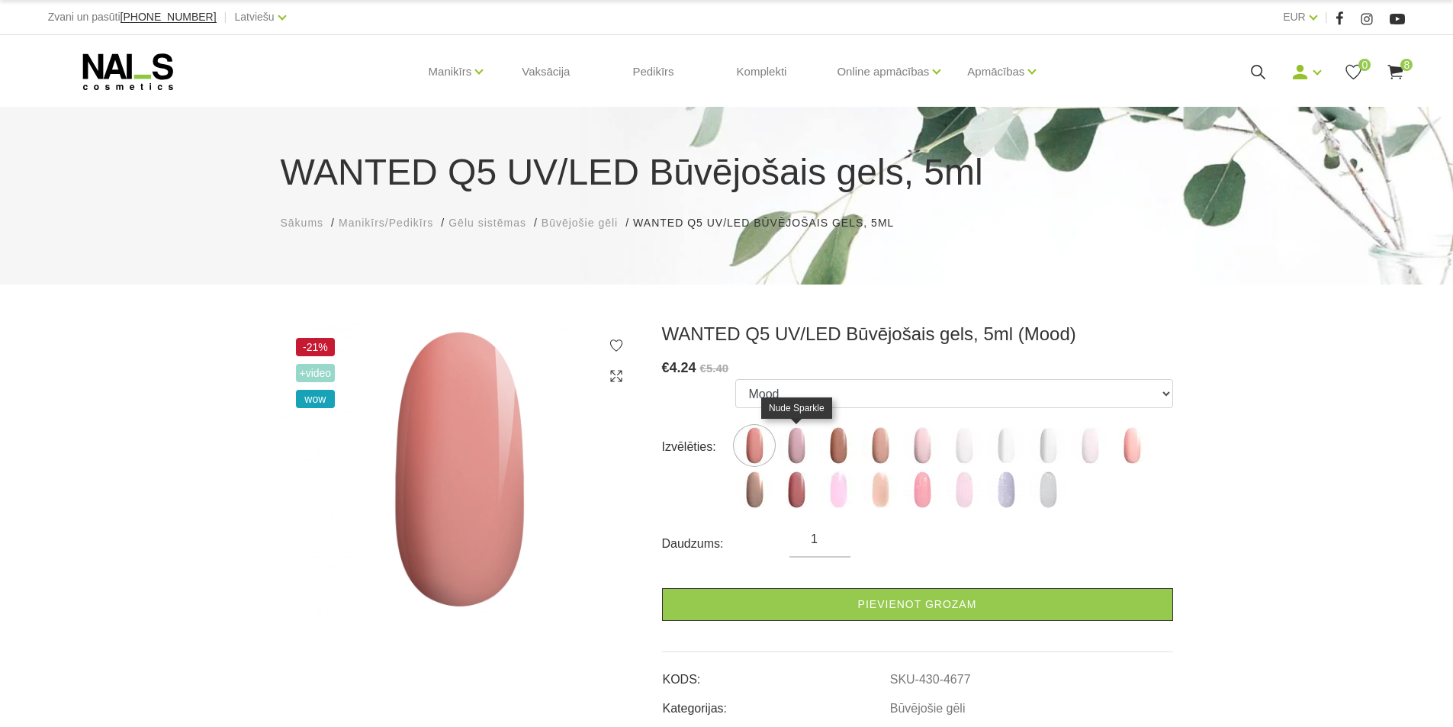
click at [795, 442] on img at bounding box center [796, 445] width 38 height 38
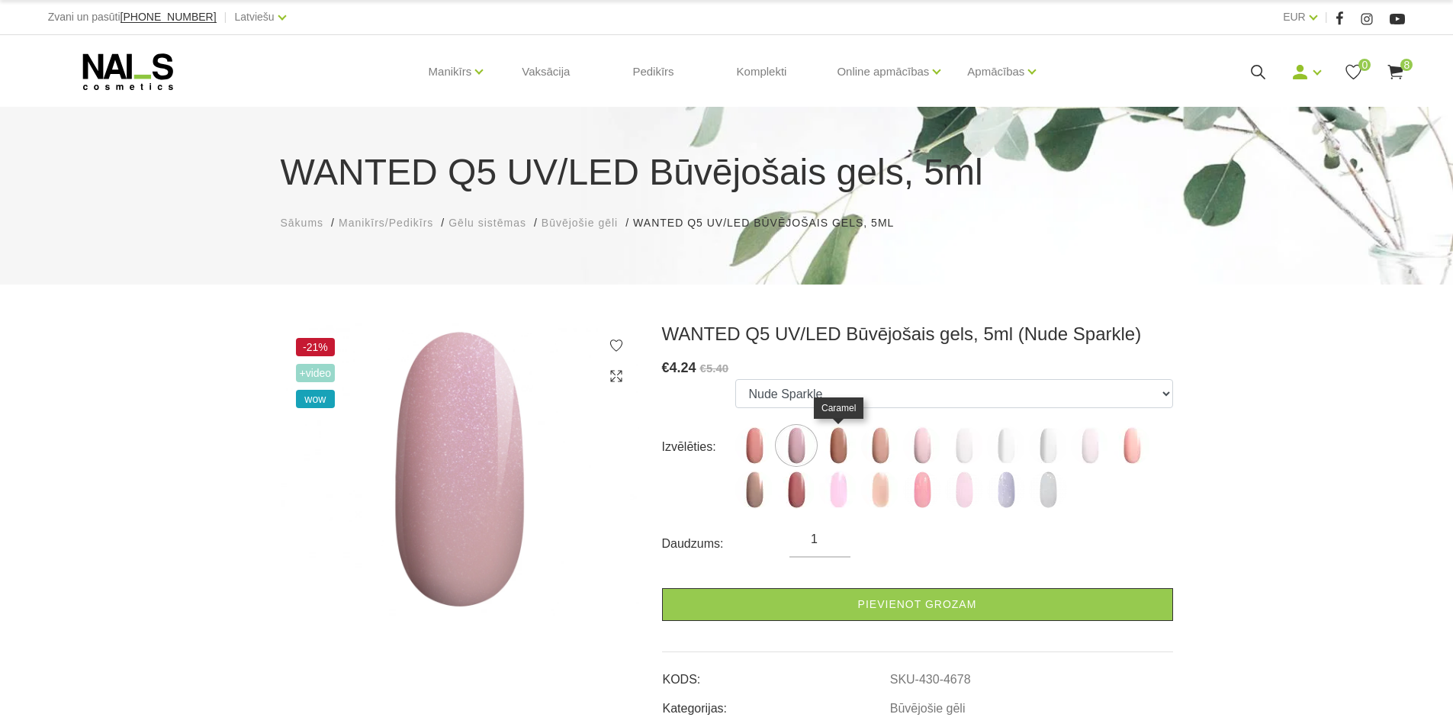
click at [836, 445] on img at bounding box center [838, 445] width 38 height 38
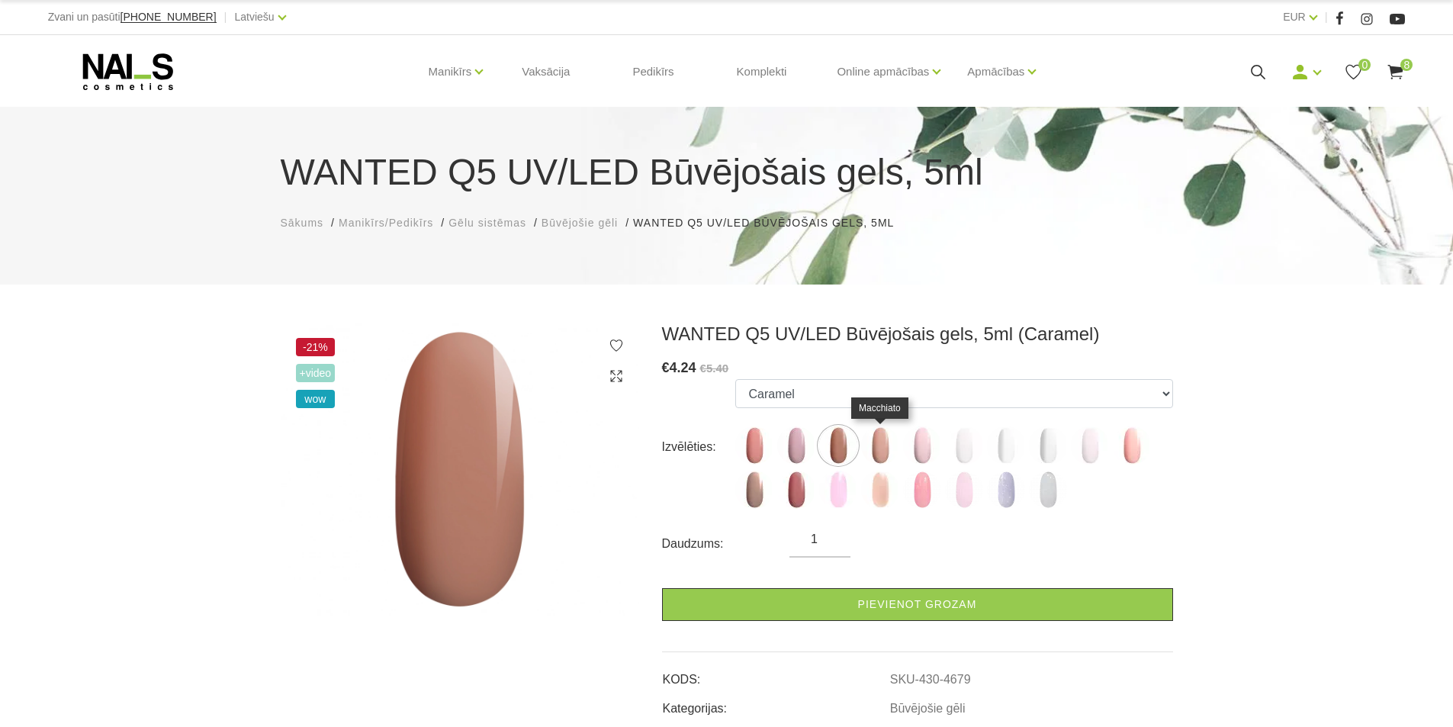
click at [877, 442] on img at bounding box center [880, 445] width 38 height 38
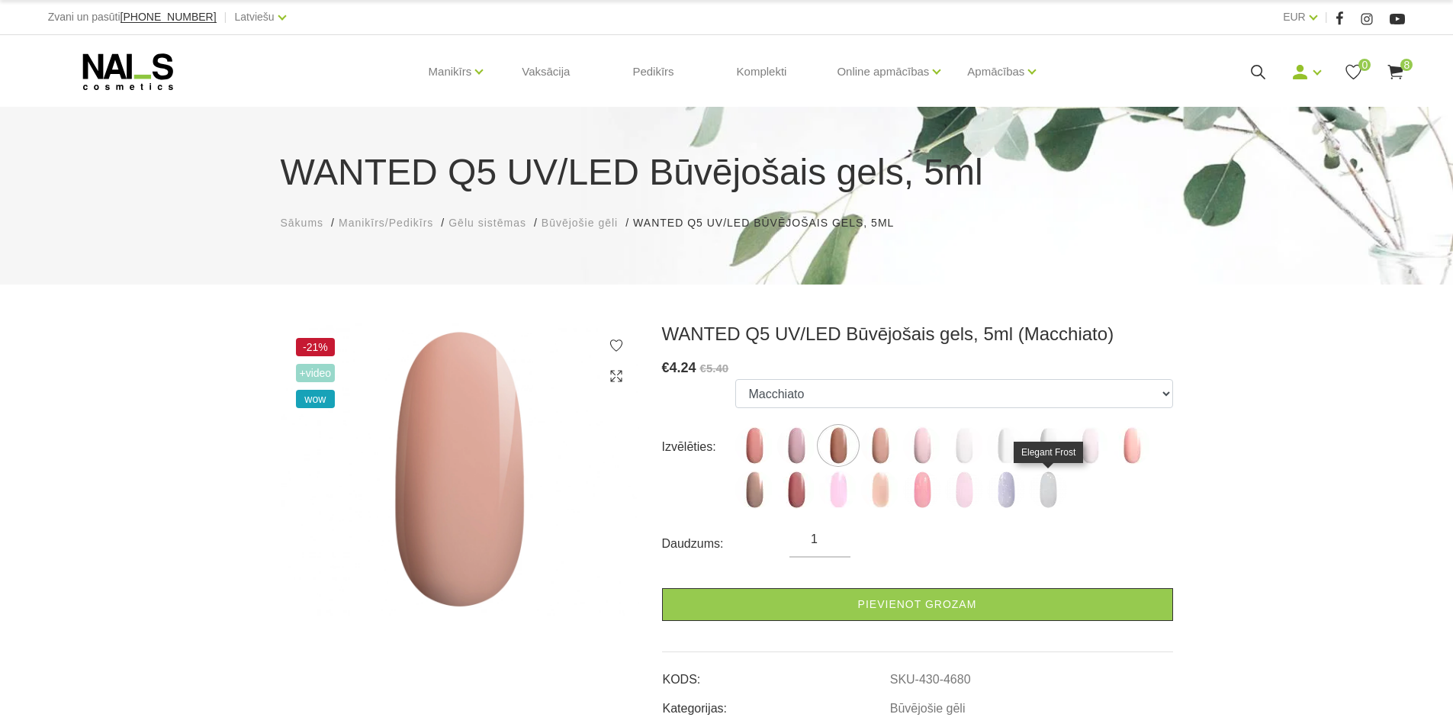
click at [1047, 490] on img at bounding box center [1048, 490] width 38 height 38
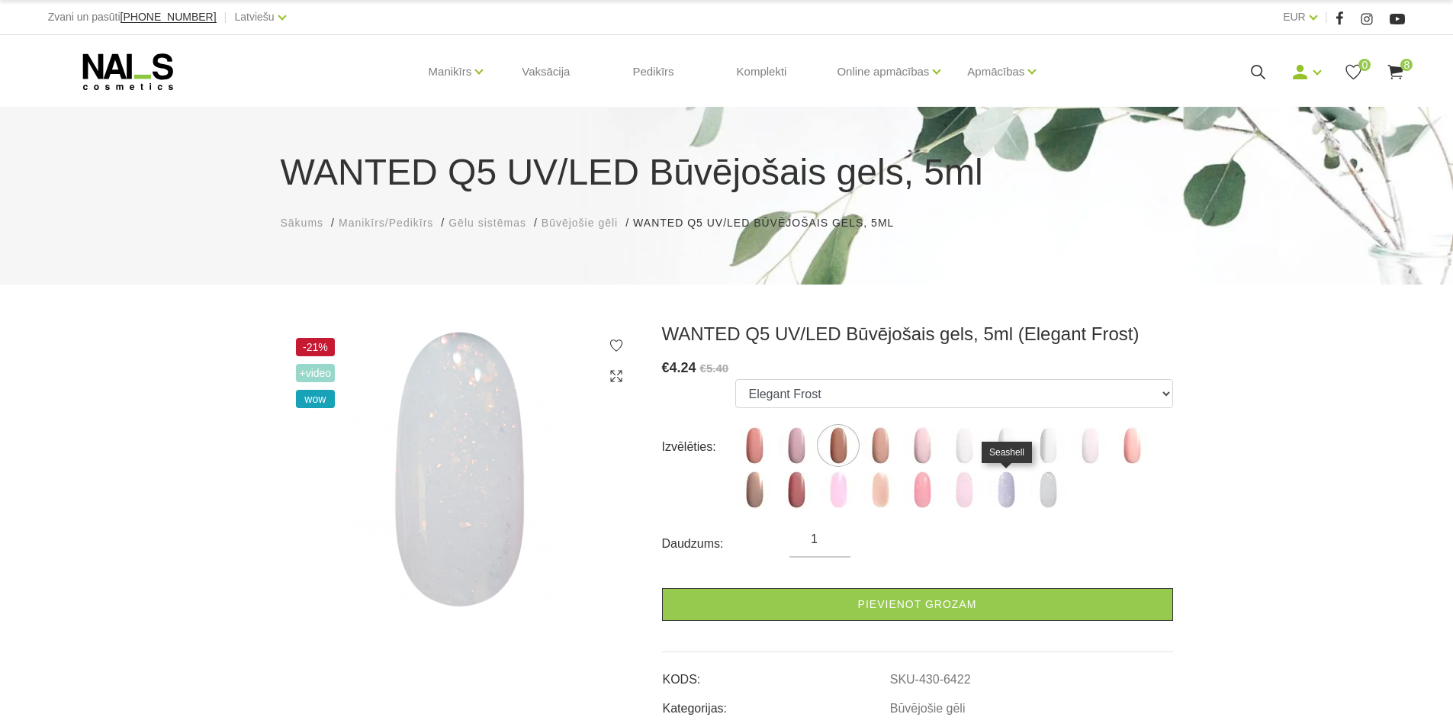
click at [1004, 490] on img at bounding box center [1006, 490] width 38 height 38
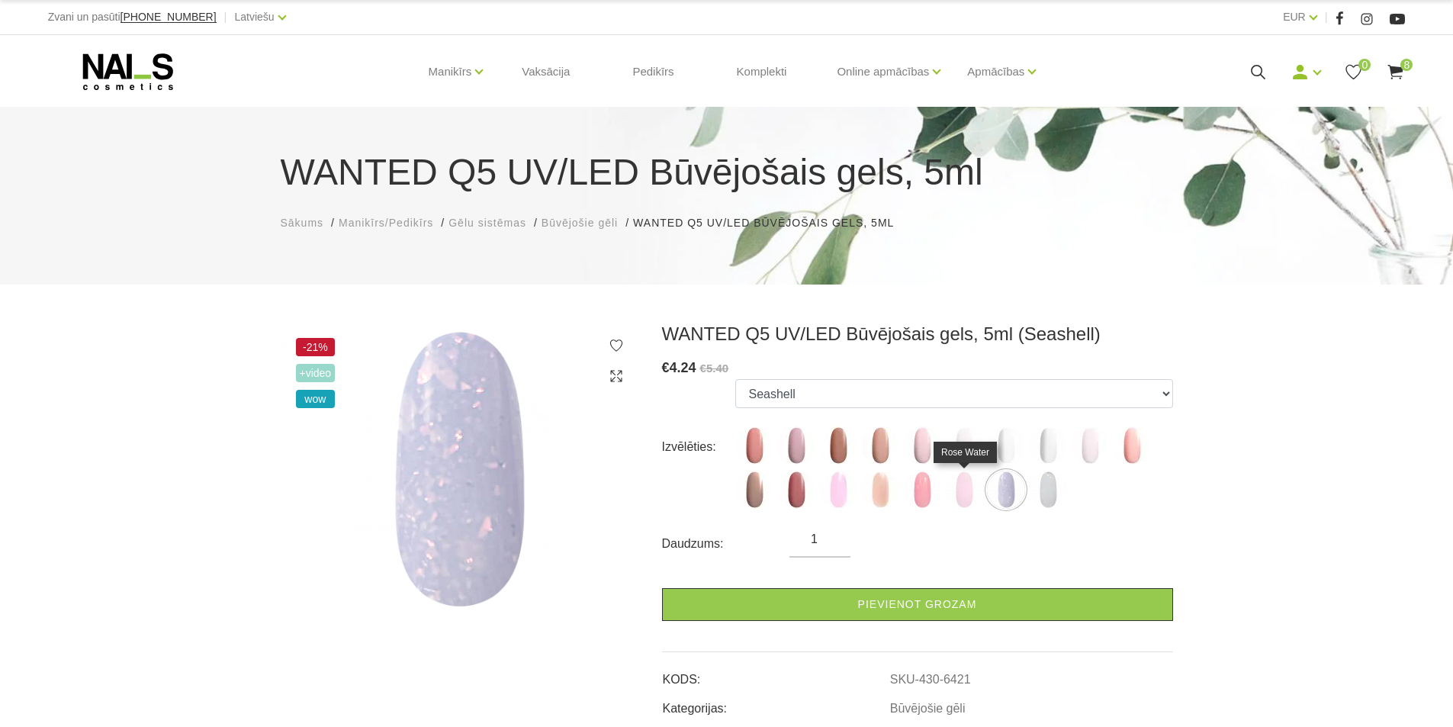
click at [966, 492] on img at bounding box center [964, 490] width 38 height 38
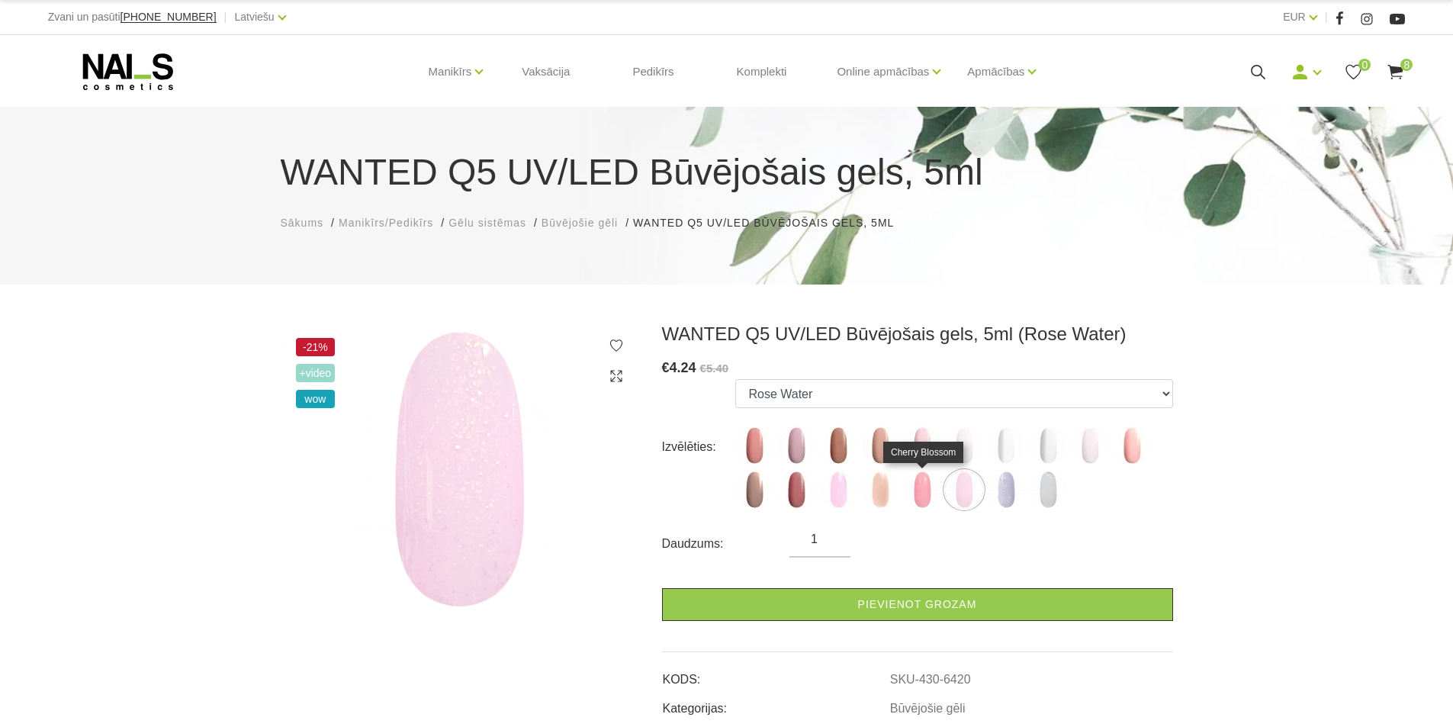
click at [918, 490] on img at bounding box center [922, 490] width 38 height 38
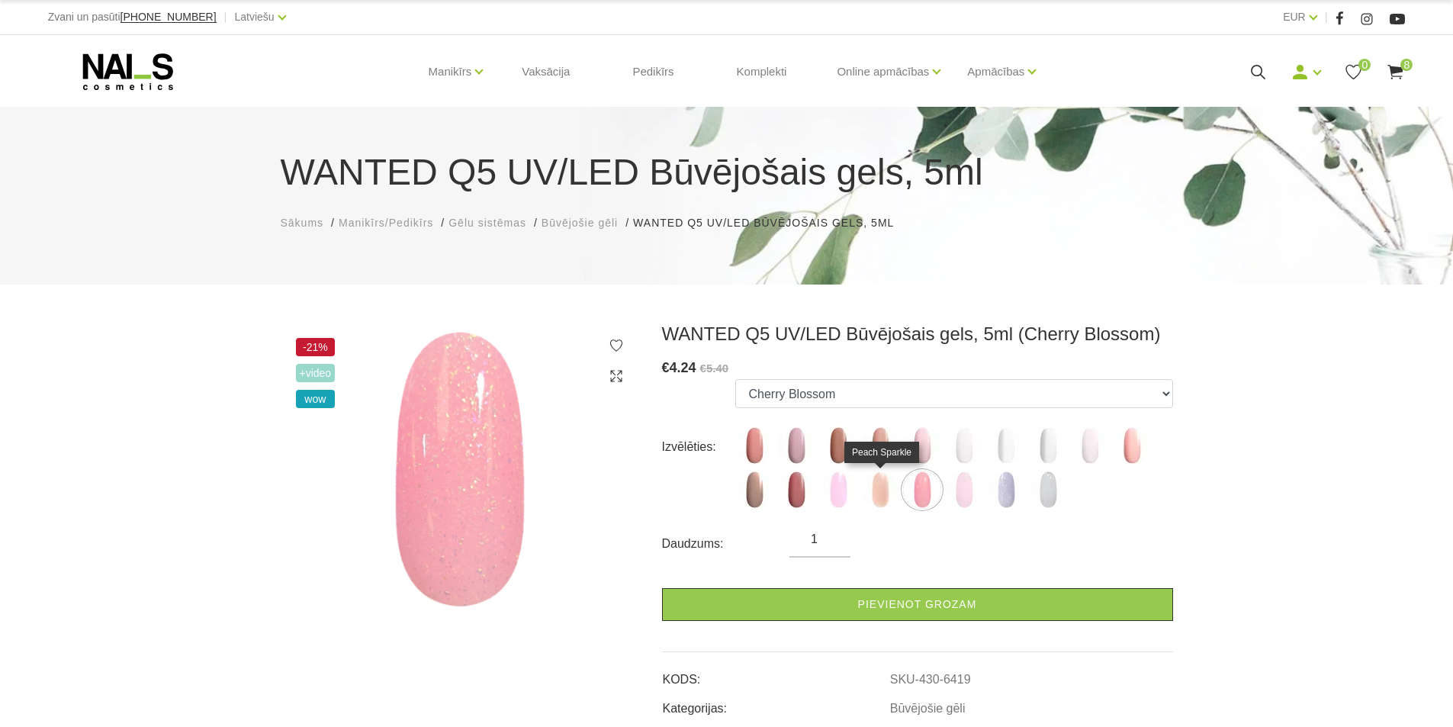
click at [876, 483] on img at bounding box center [880, 490] width 38 height 38
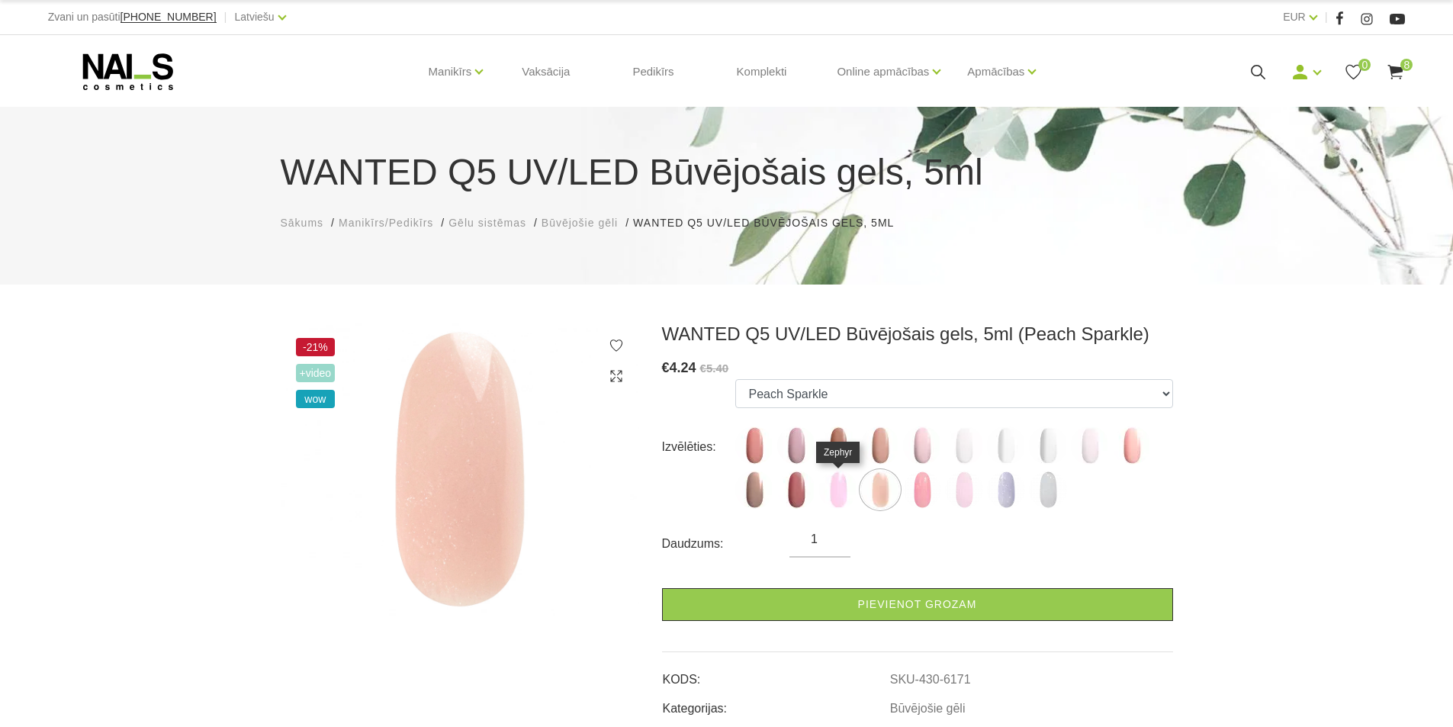
click at [838, 493] on img at bounding box center [838, 490] width 38 height 38
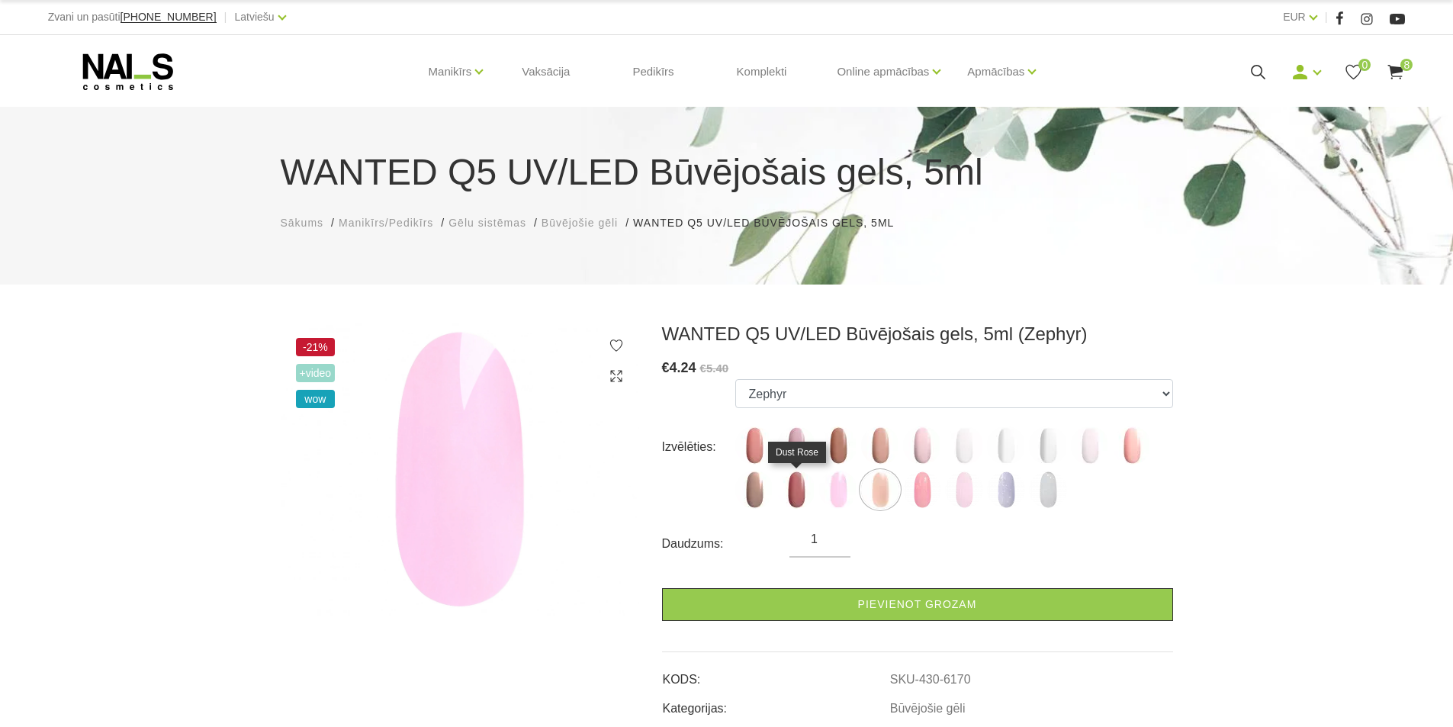
click at [792, 494] on img at bounding box center [796, 490] width 38 height 38
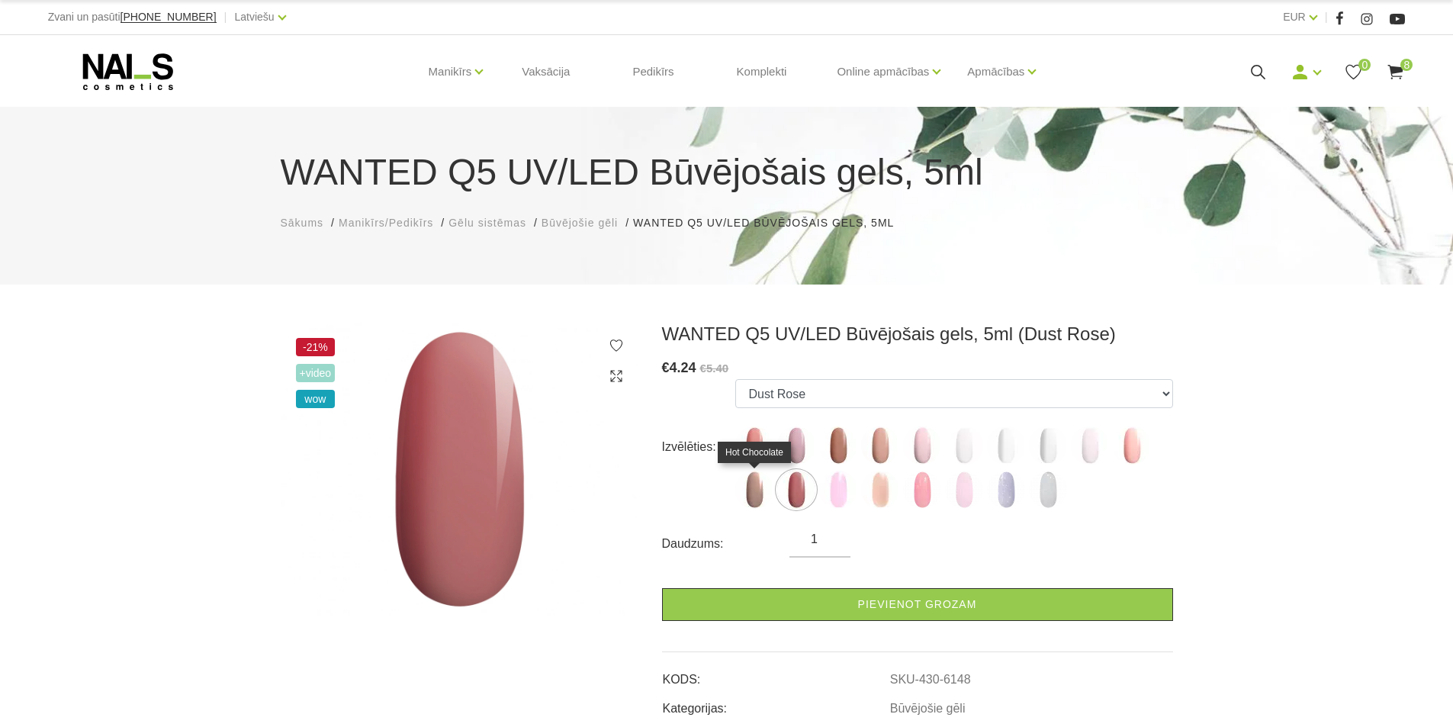
click at [756, 490] on img at bounding box center [754, 490] width 38 height 38
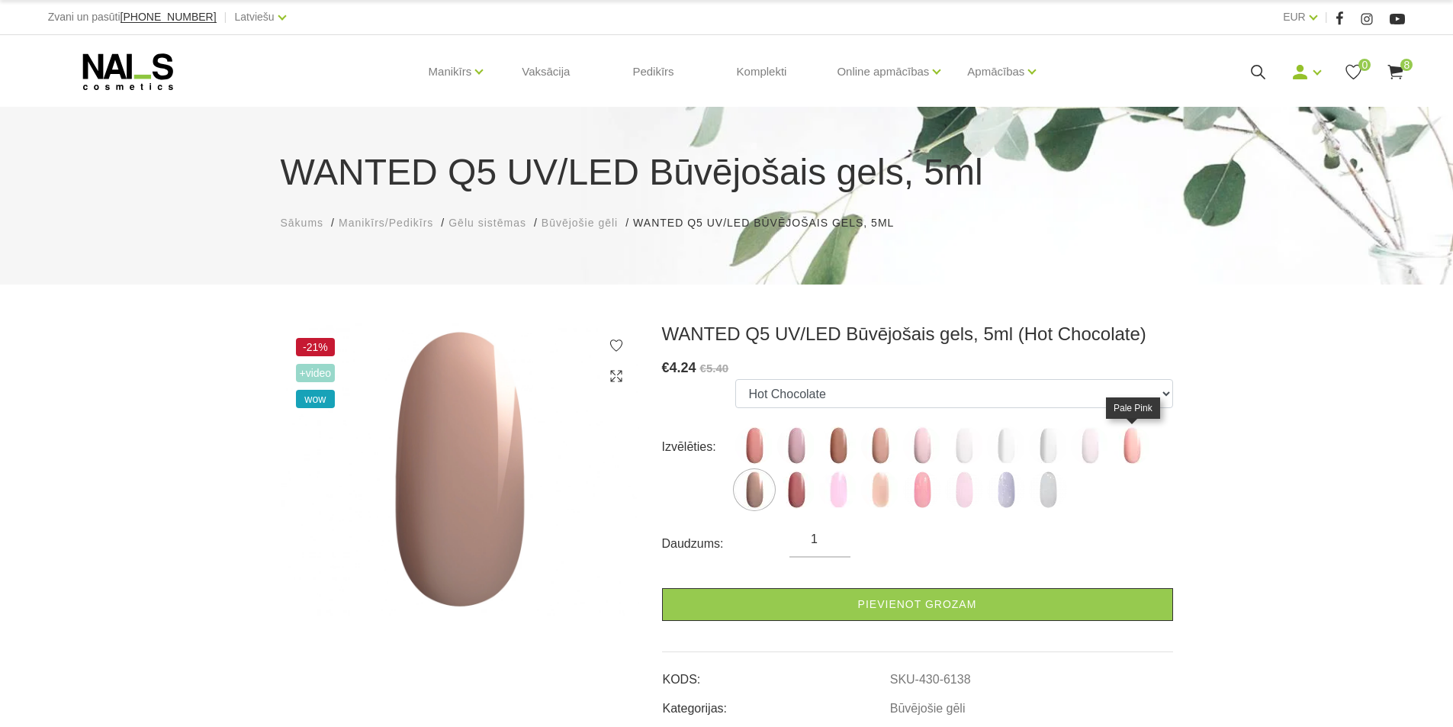
click at [1134, 448] on img at bounding box center [1132, 445] width 38 height 38
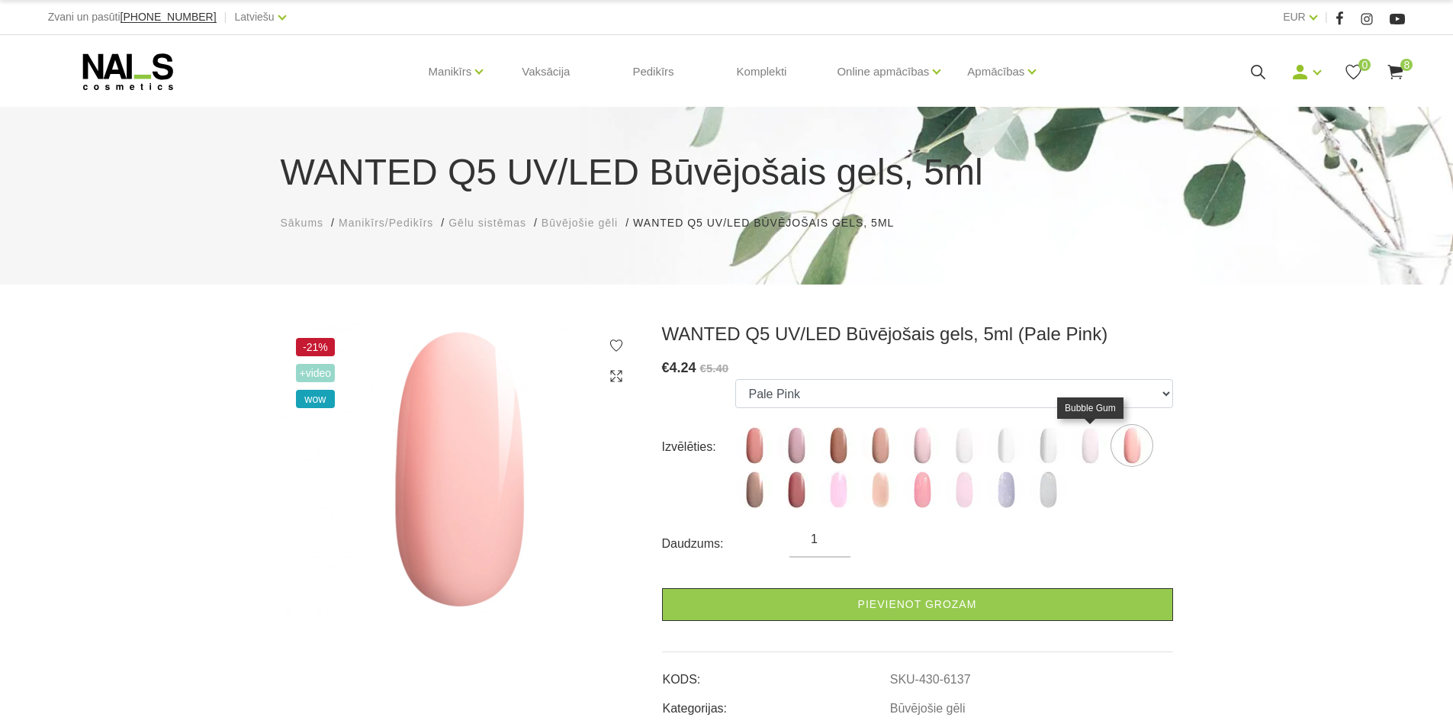
click at [1092, 448] on img at bounding box center [1090, 445] width 38 height 38
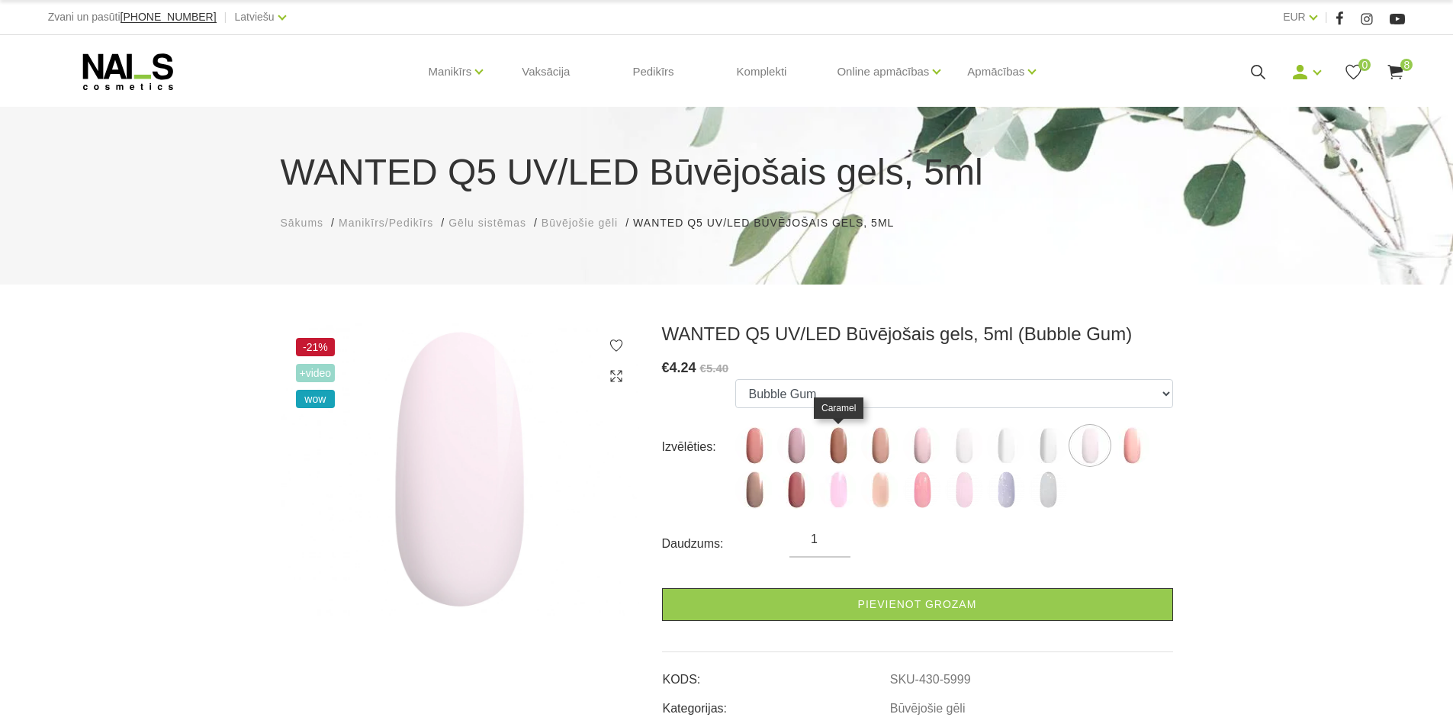
click at [834, 448] on img at bounding box center [838, 445] width 38 height 38
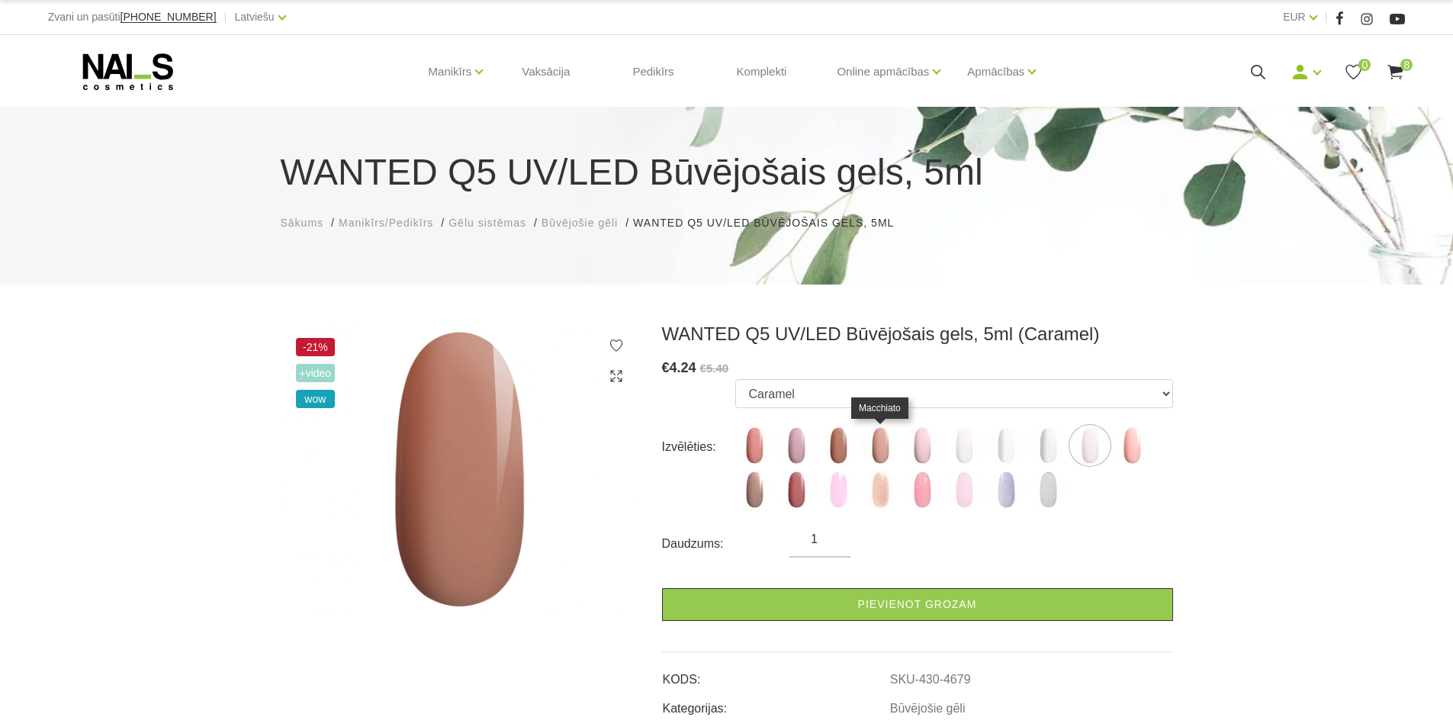
click at [886, 448] on img at bounding box center [880, 445] width 38 height 38
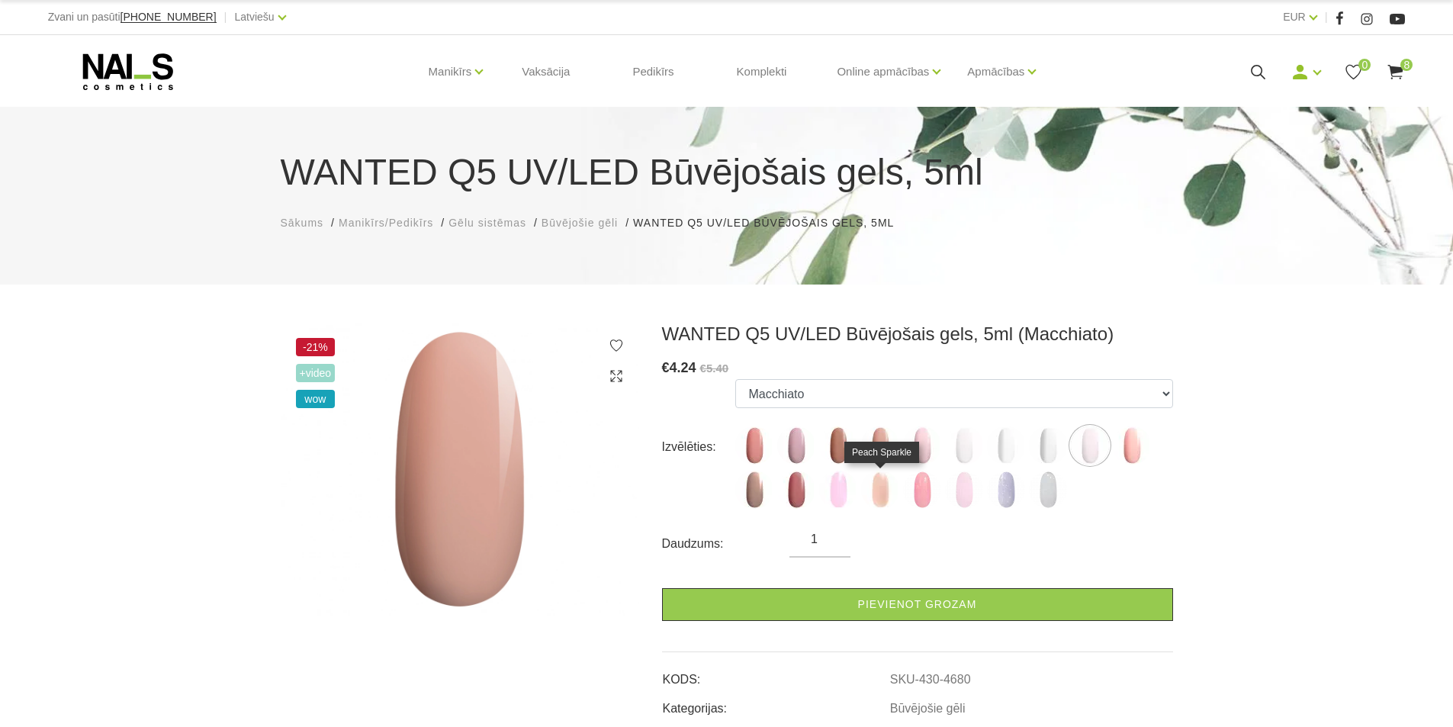
click at [877, 496] on img at bounding box center [880, 490] width 38 height 38
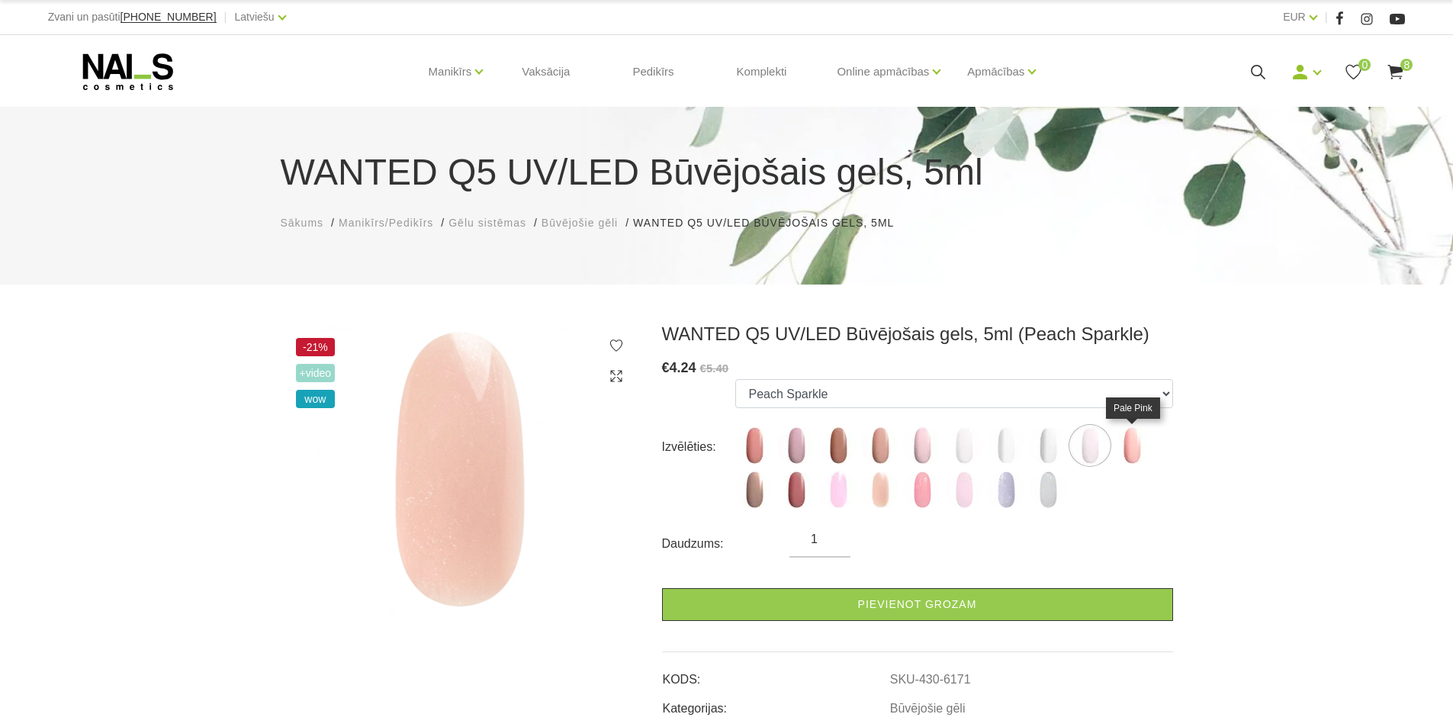
click at [1127, 447] on img at bounding box center [1132, 445] width 38 height 38
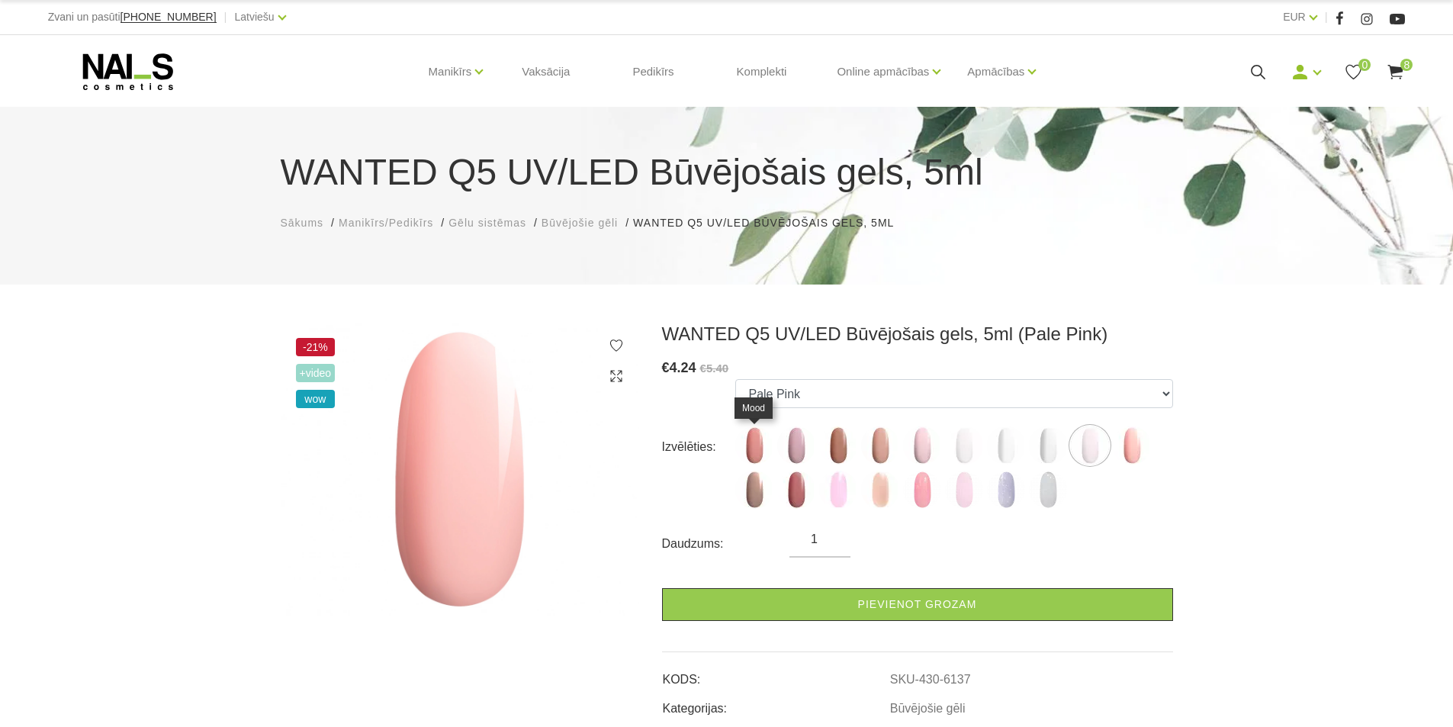
click at [760, 434] on img at bounding box center [754, 445] width 38 height 38
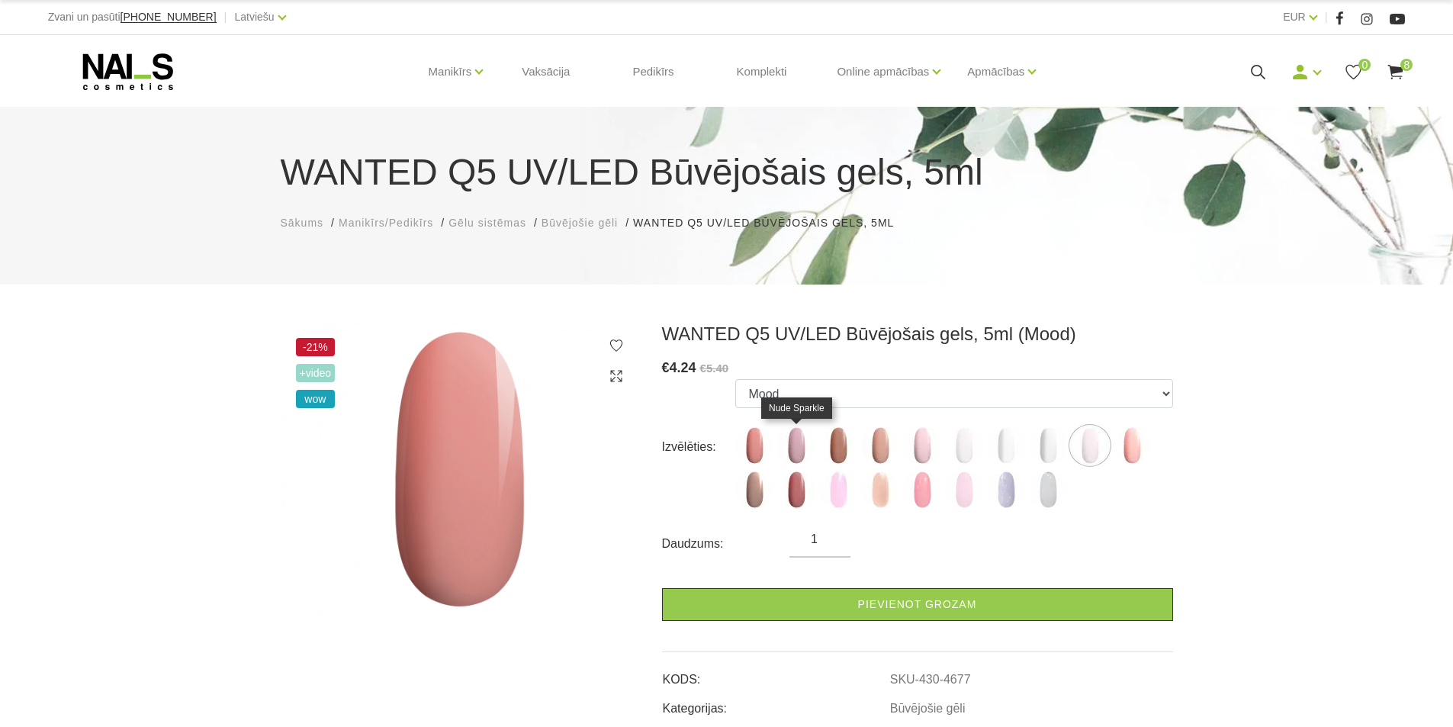
click at [797, 444] on img at bounding box center [796, 445] width 38 height 38
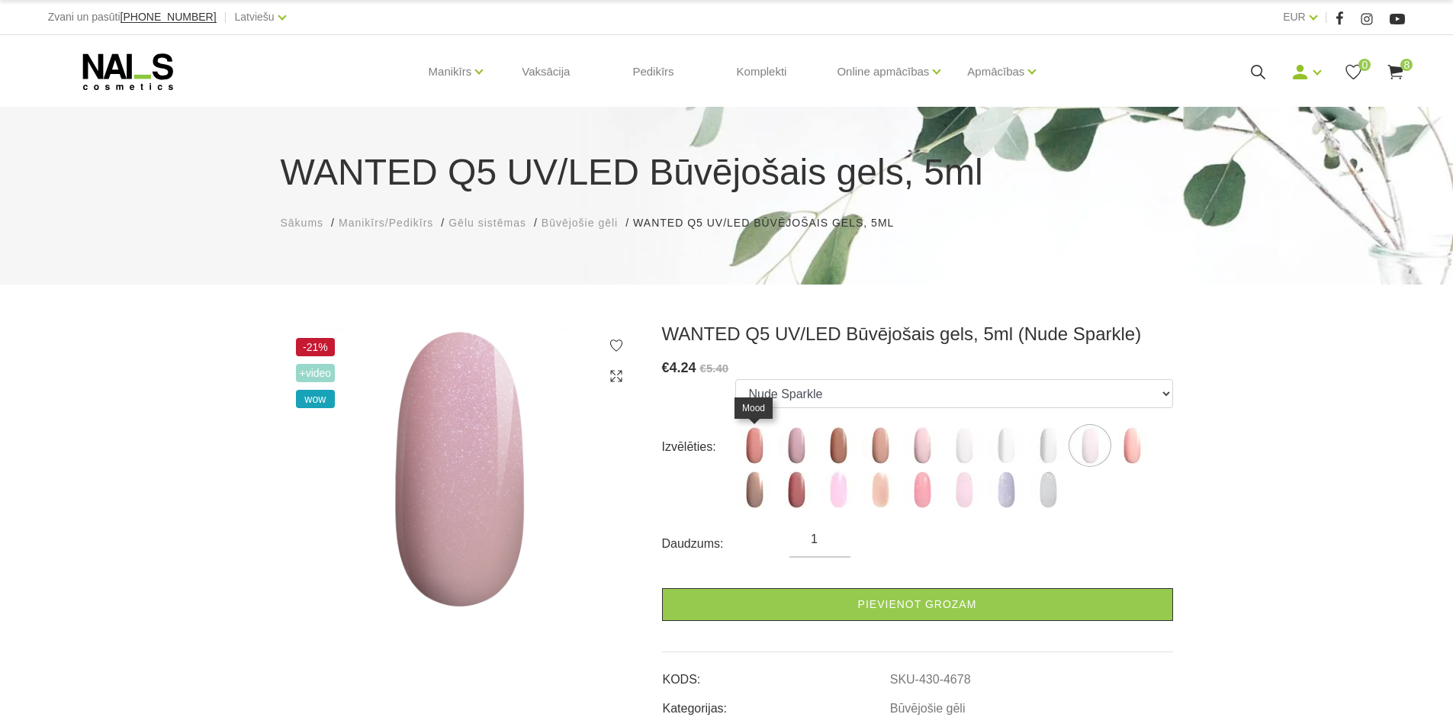
click at [756, 441] on img at bounding box center [754, 445] width 38 height 38
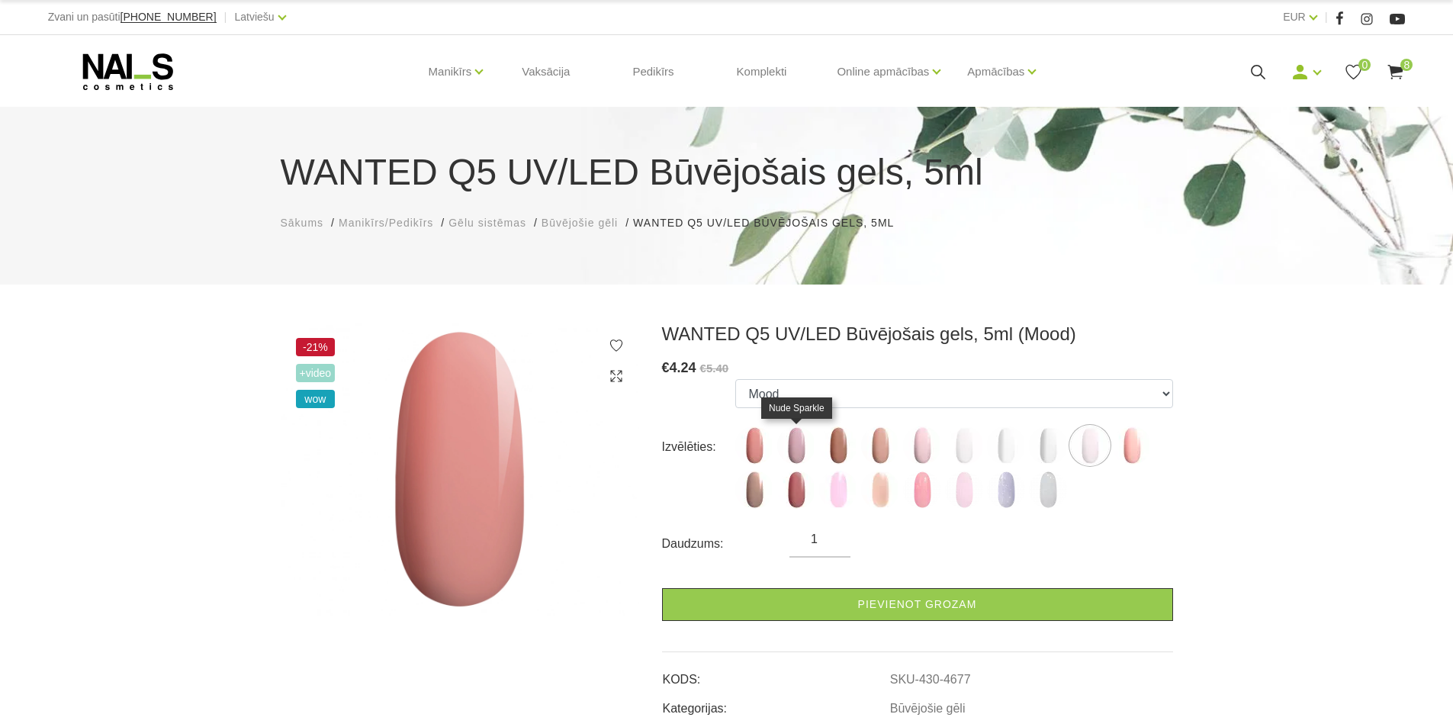
click at [799, 448] on img at bounding box center [796, 445] width 38 height 38
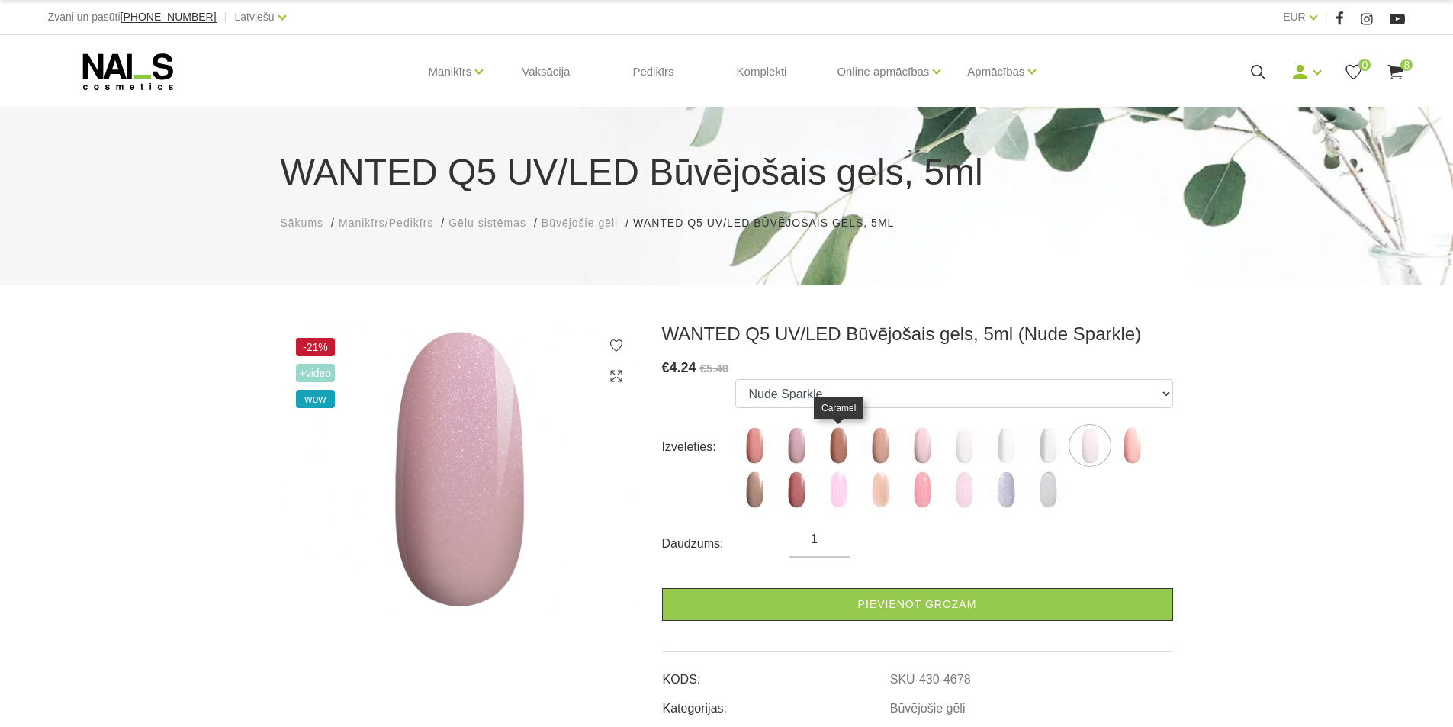
click at [846, 429] on img at bounding box center [838, 445] width 38 height 38
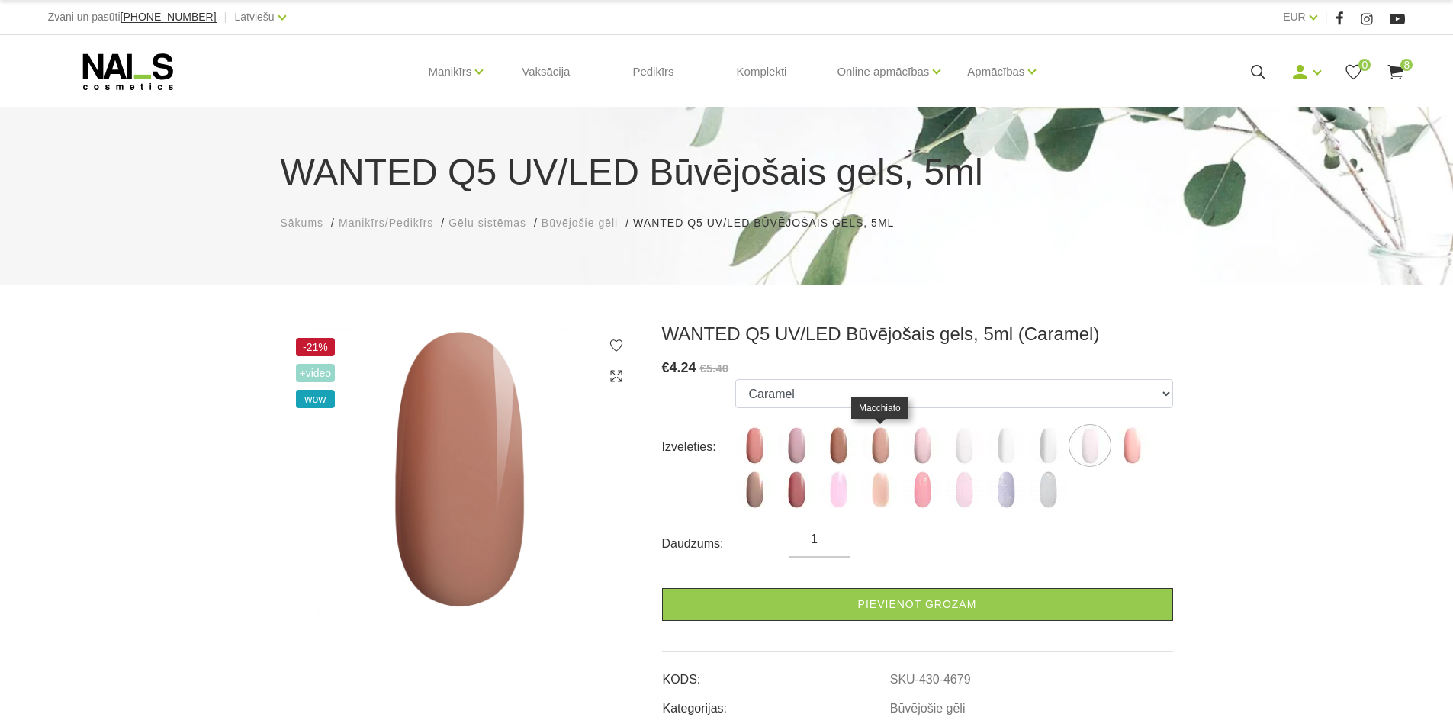
click at [886, 442] on img at bounding box center [880, 445] width 38 height 38
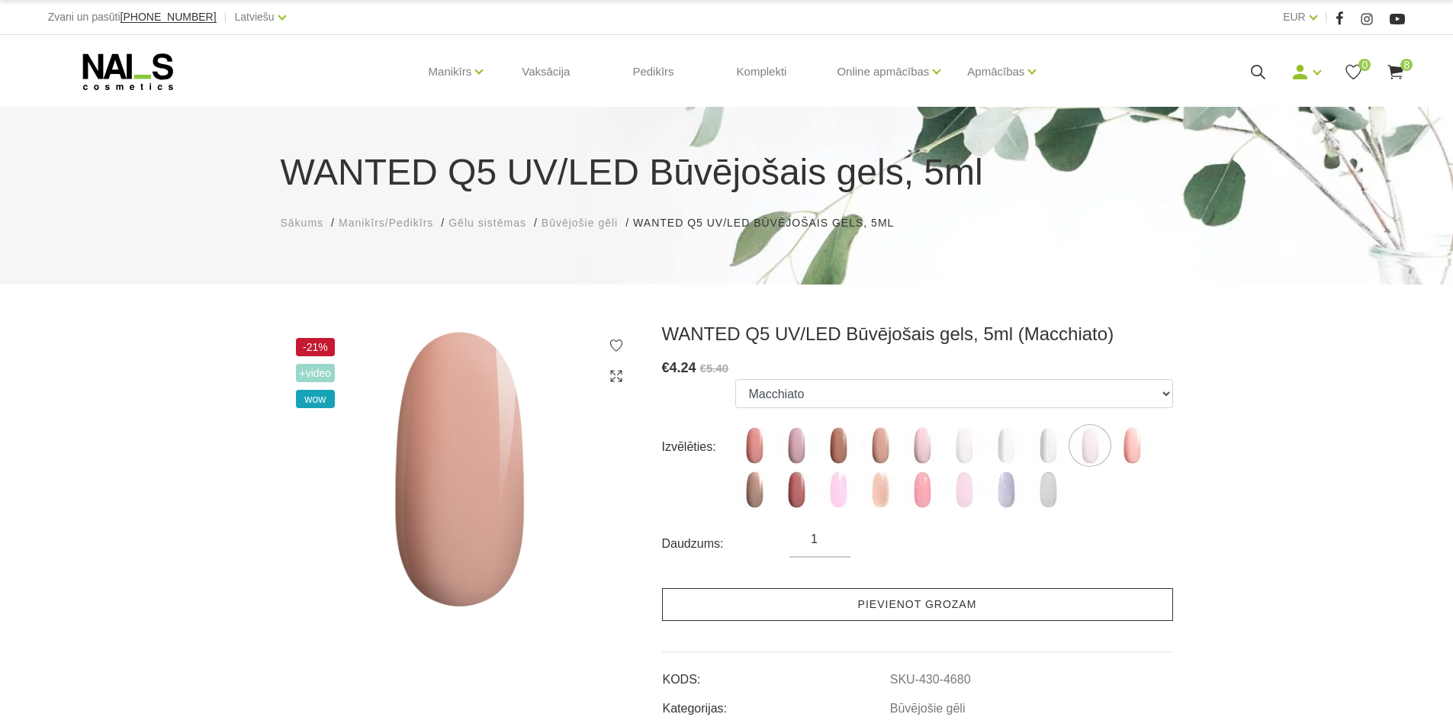
click at [866, 600] on link "Pievienot grozam" at bounding box center [917, 604] width 511 height 33
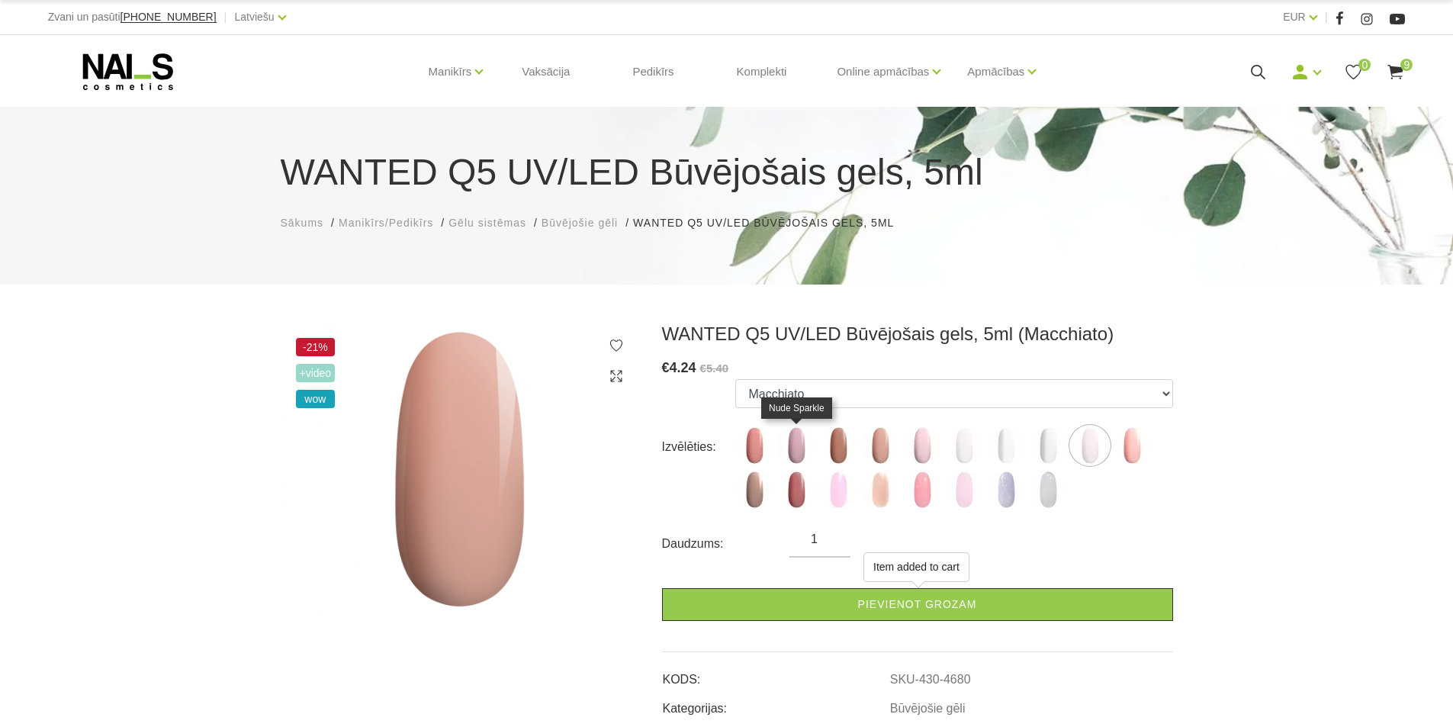
click at [801, 452] on img at bounding box center [796, 445] width 38 height 38
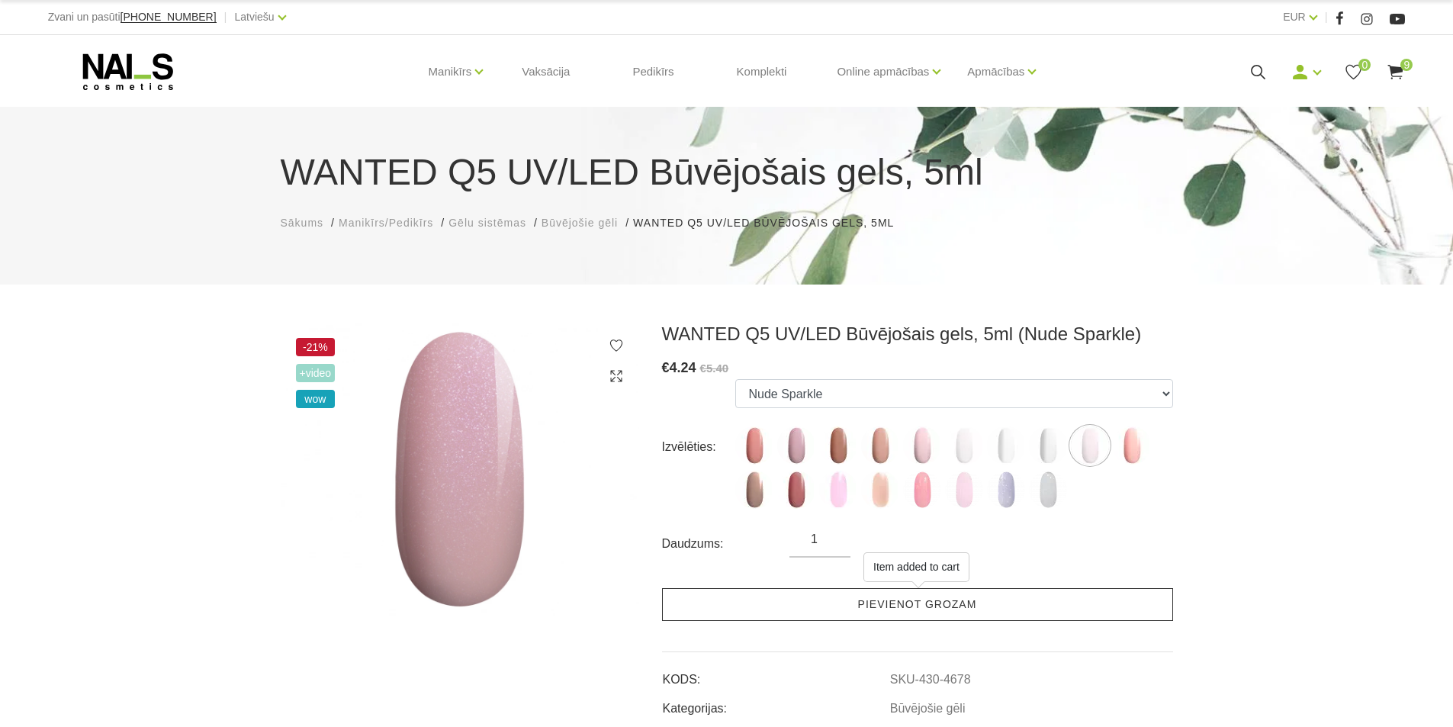
click at [845, 599] on link "Pievienot grozam" at bounding box center [917, 604] width 511 height 33
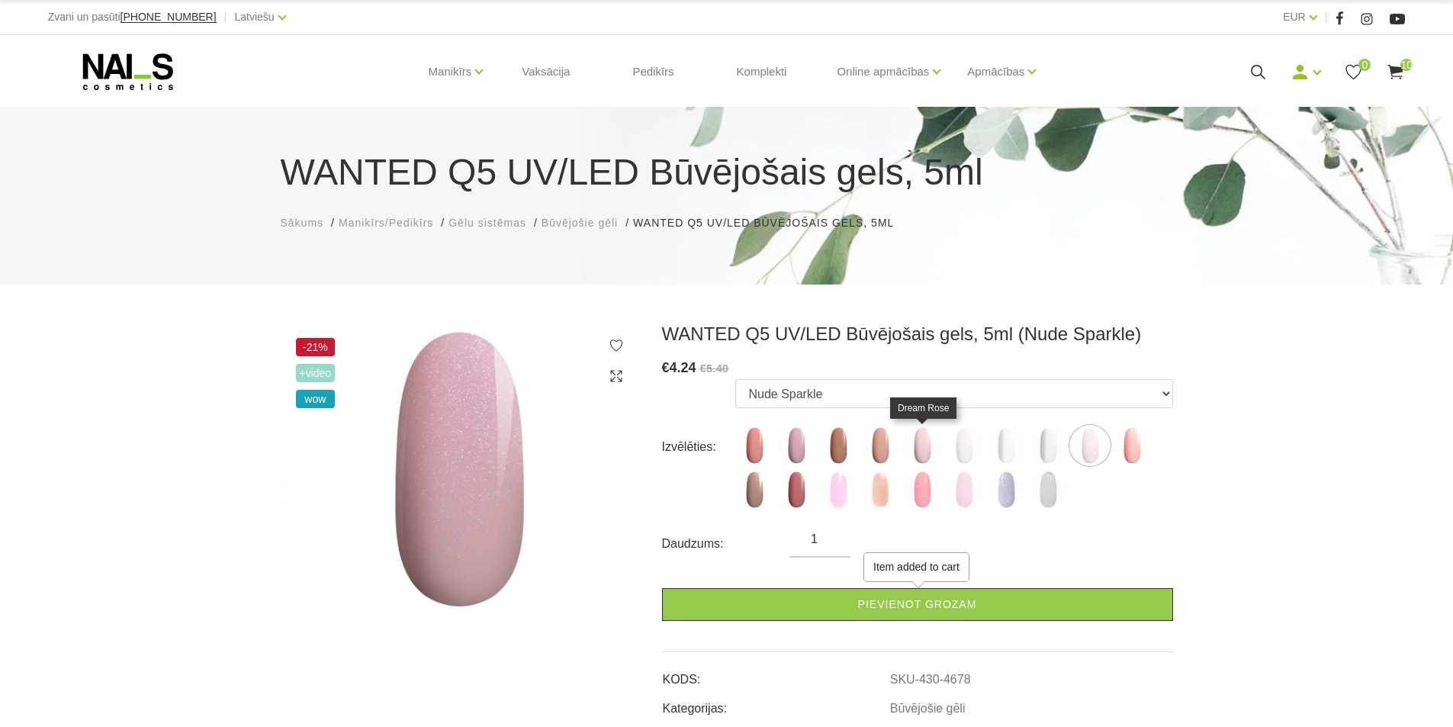
click at [928, 444] on img at bounding box center [922, 445] width 38 height 38
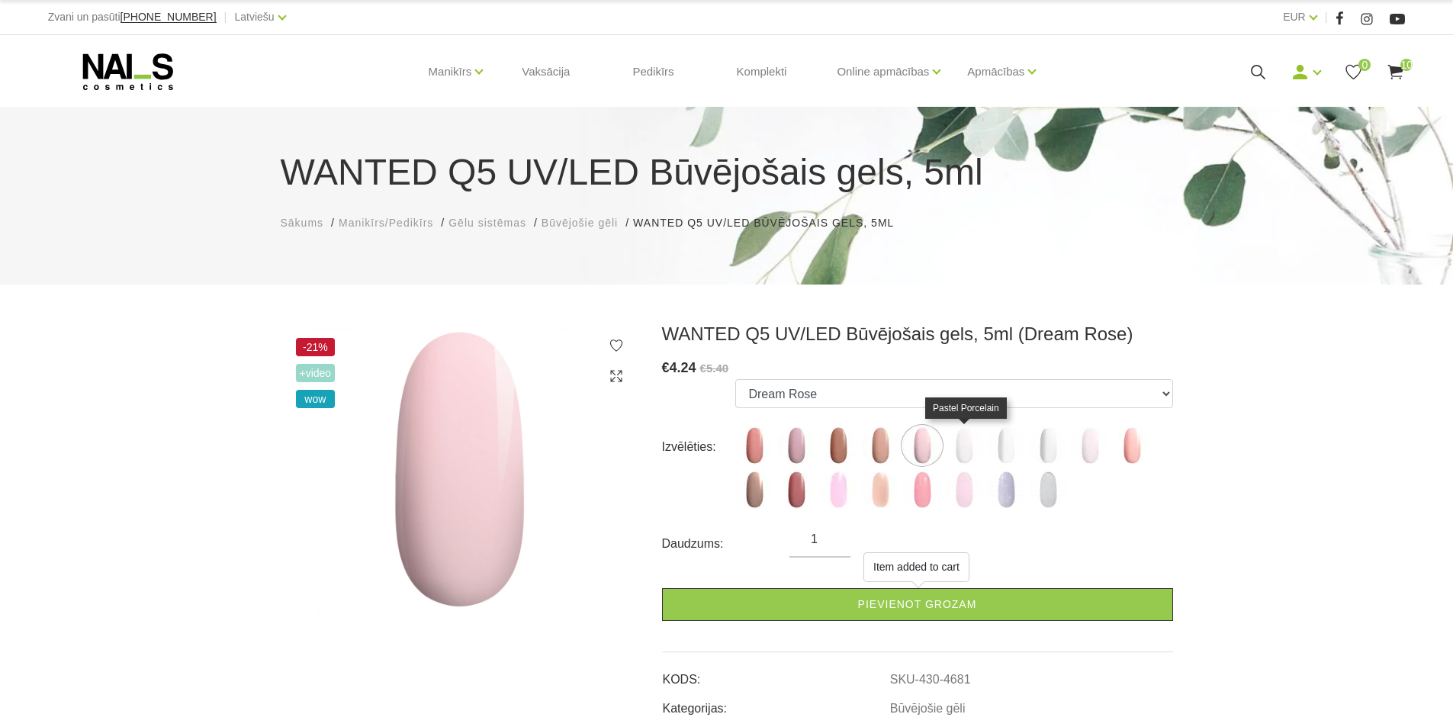
click at [960, 448] on img at bounding box center [964, 445] width 38 height 38
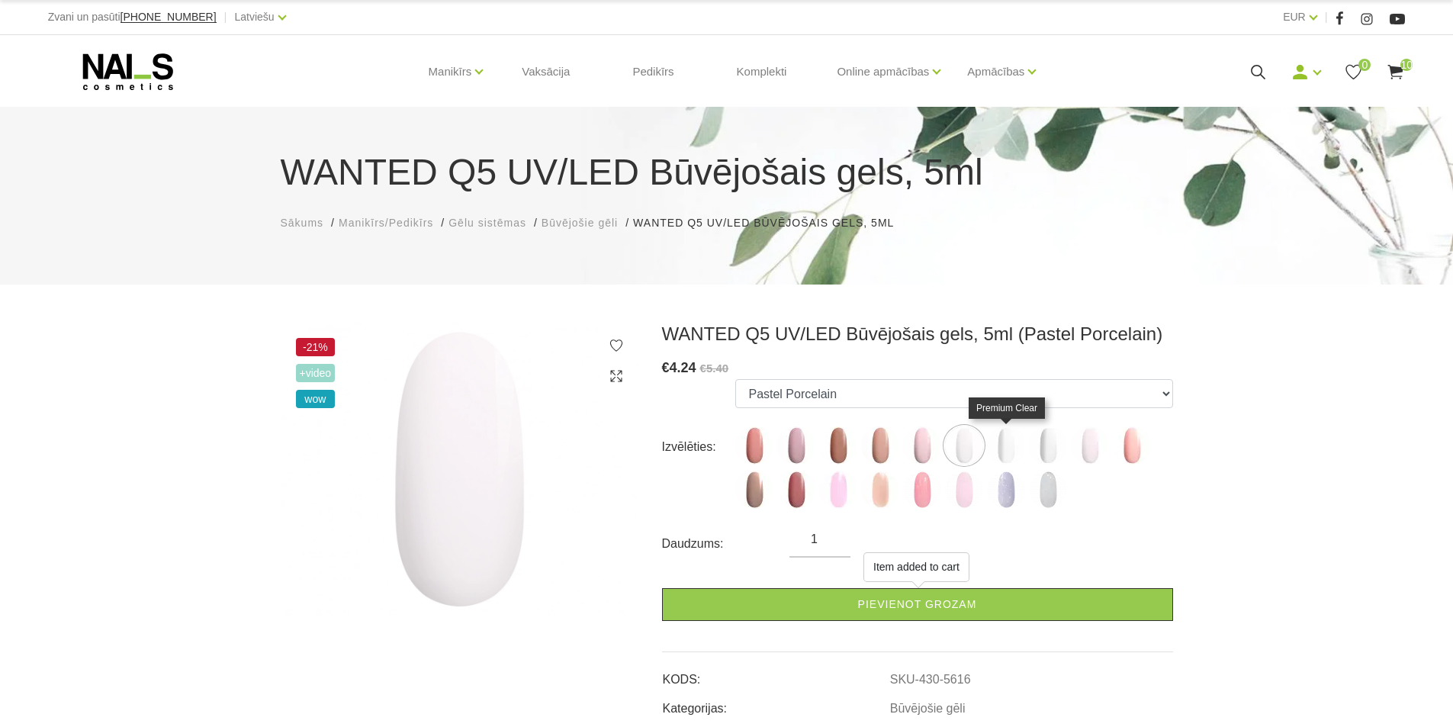
click at [1004, 447] on img at bounding box center [1006, 445] width 38 height 38
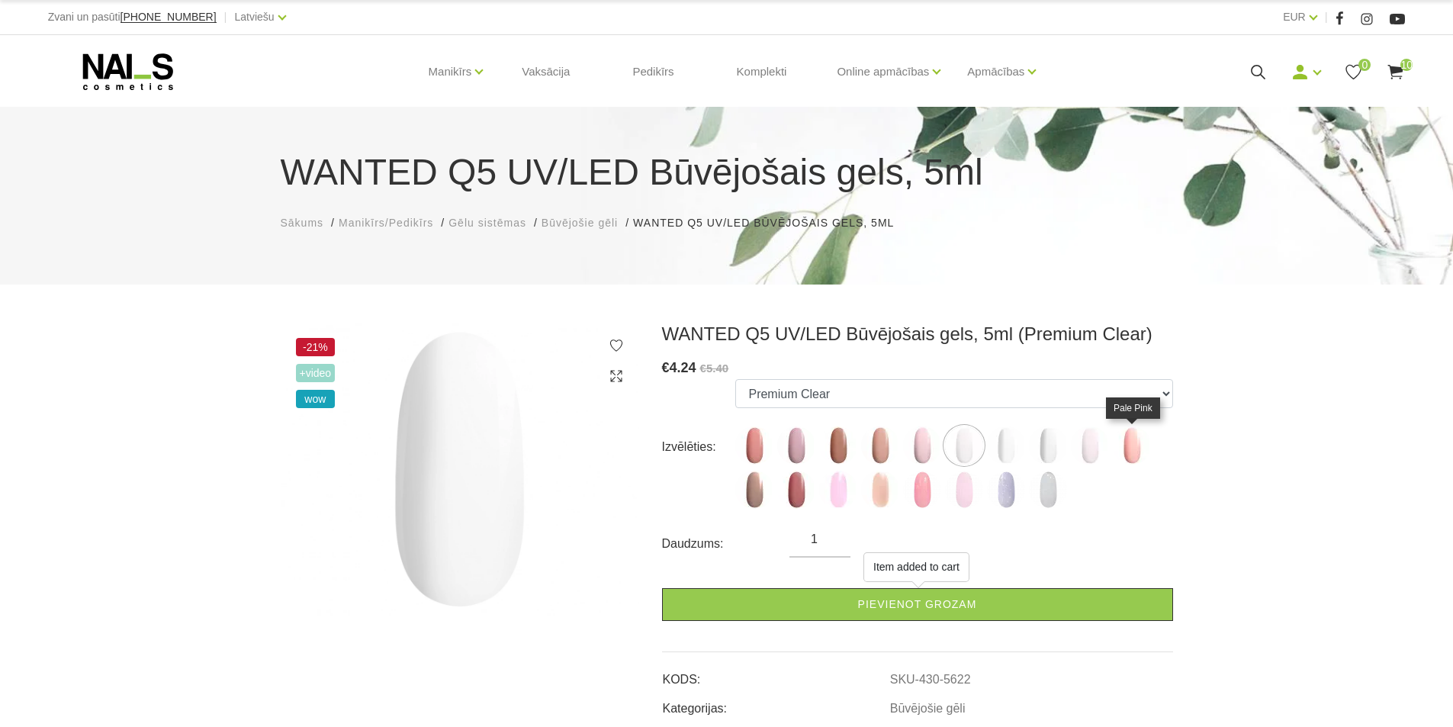
click at [1132, 455] on img at bounding box center [1132, 445] width 38 height 38
select select "6137"
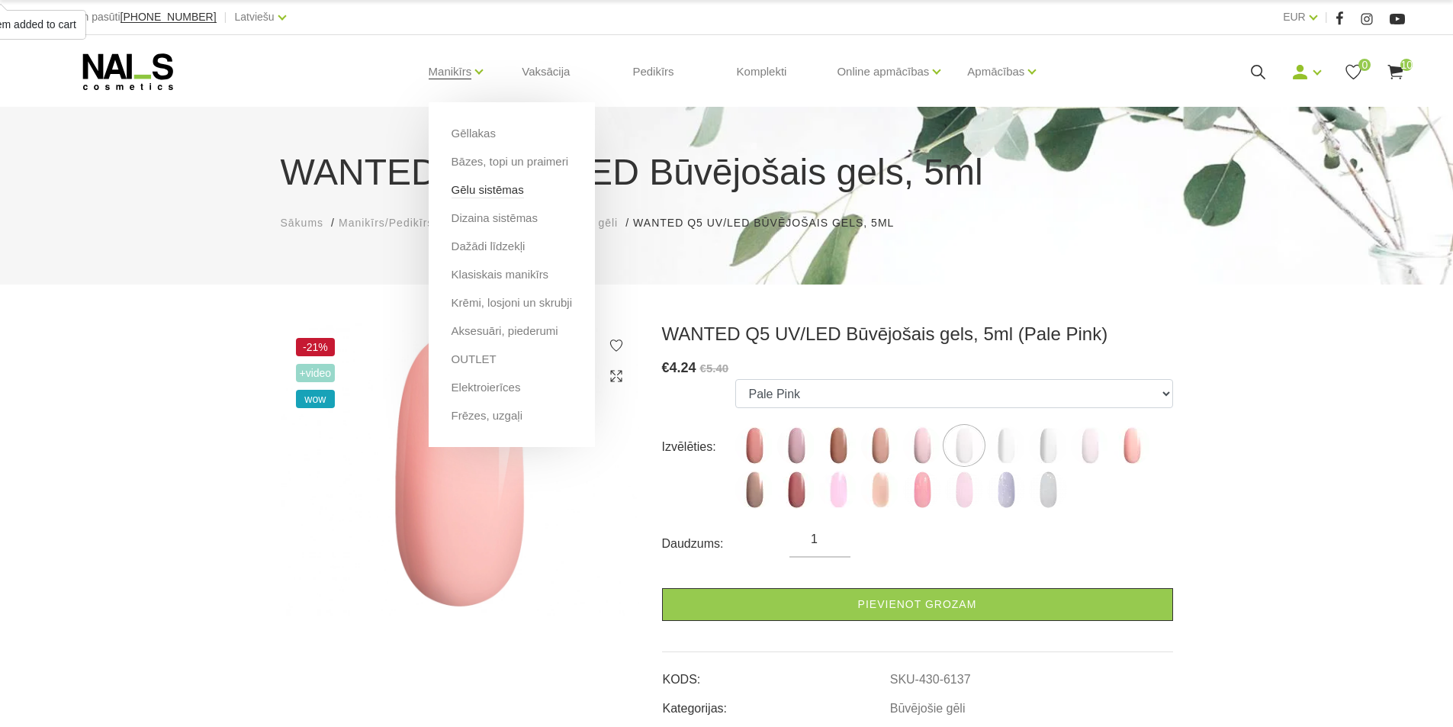
click at [471, 182] on link "Gēlu sistēmas" at bounding box center [488, 190] width 72 height 17
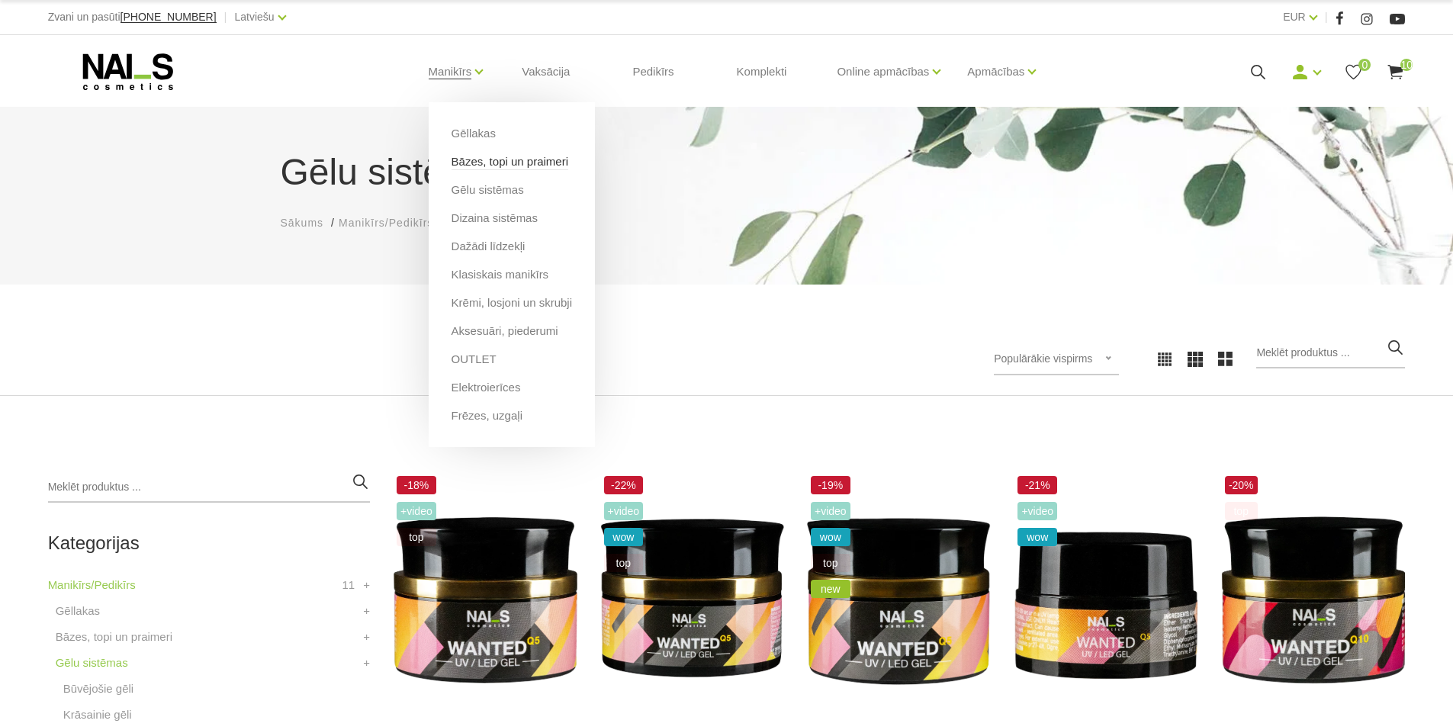
click at [486, 159] on link "Bāzes, topi un praimeri" at bounding box center [510, 161] width 117 height 17
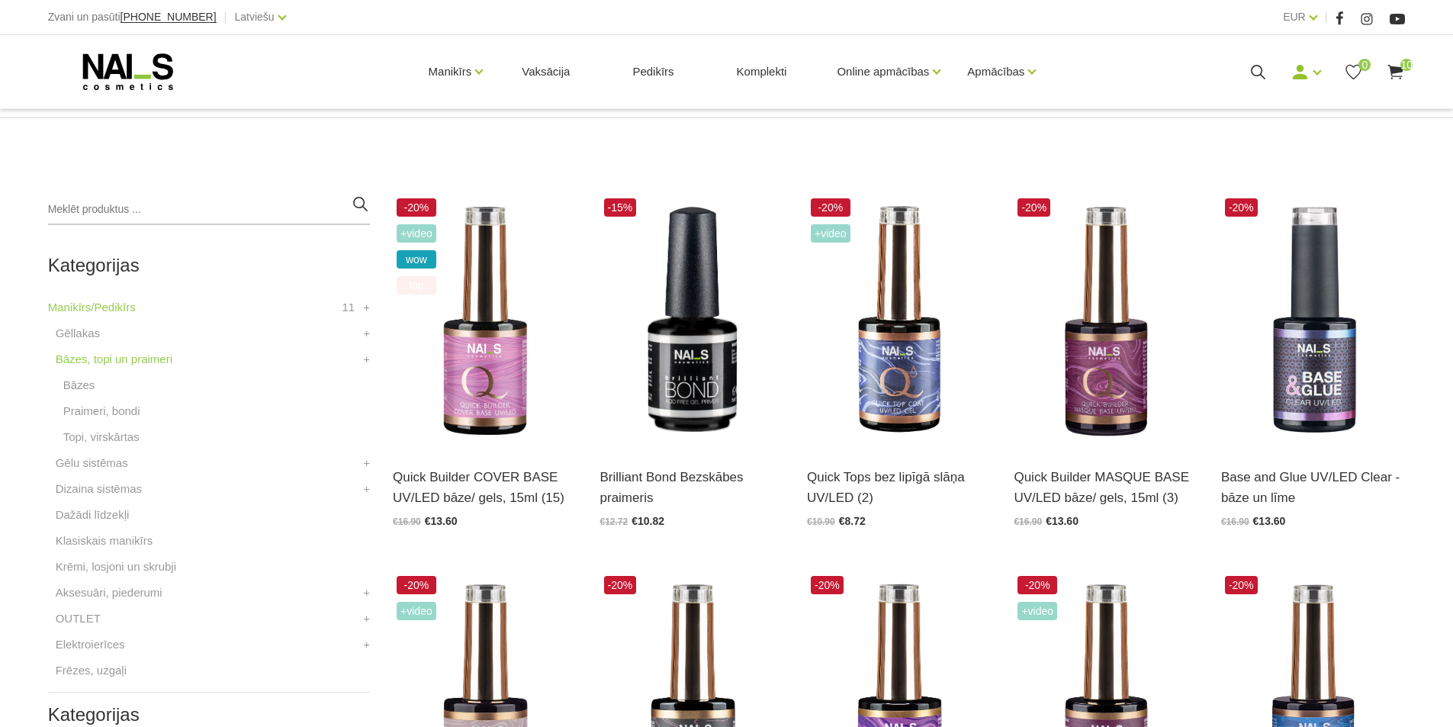
scroll to position [305, 0]
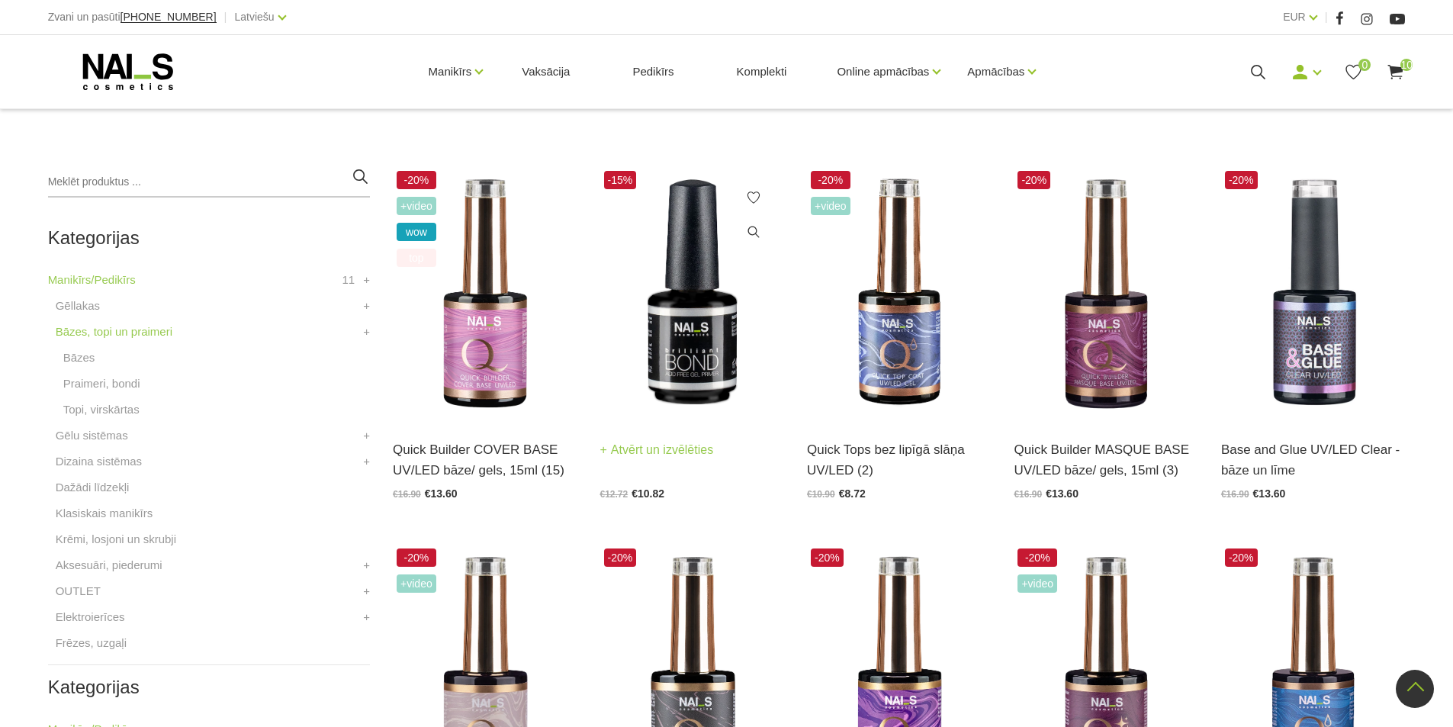
click at [670, 329] on img at bounding box center [692, 293] width 184 height 253
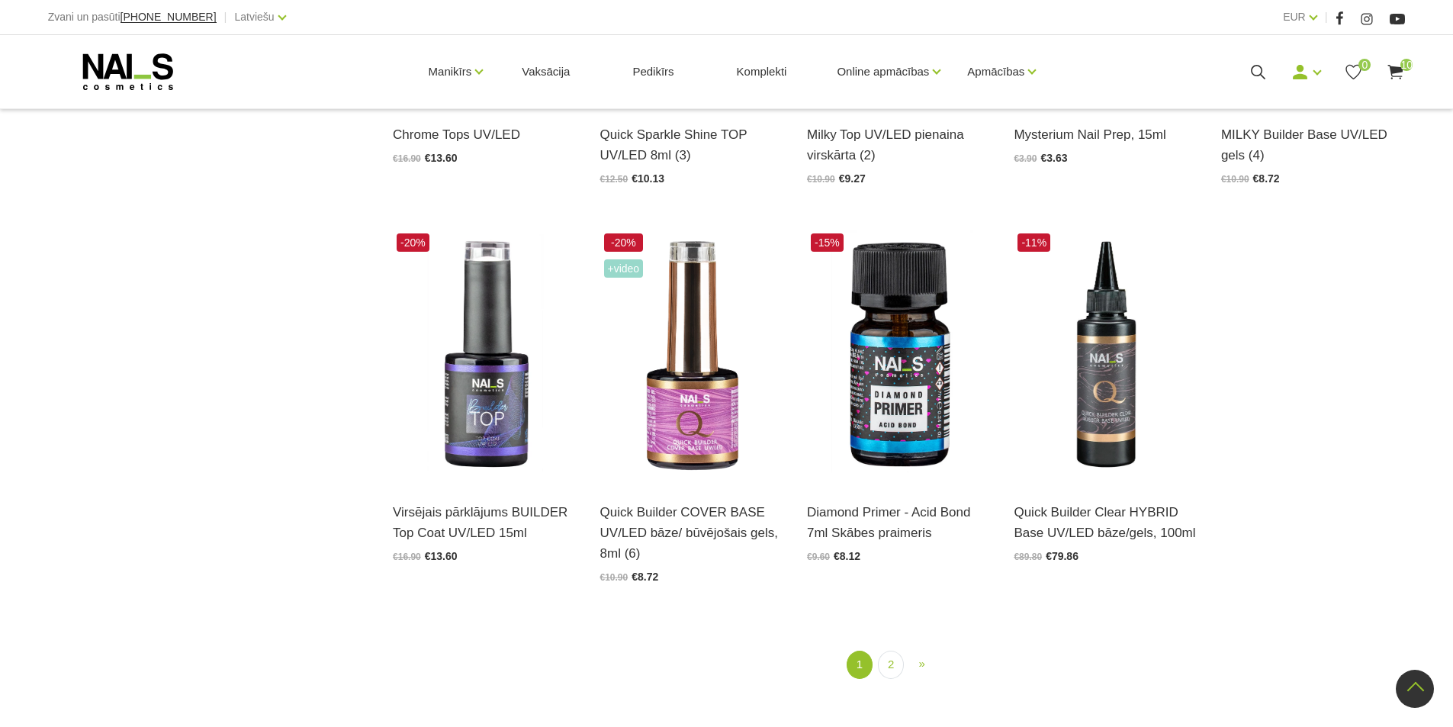
scroll to position [2049, 0]
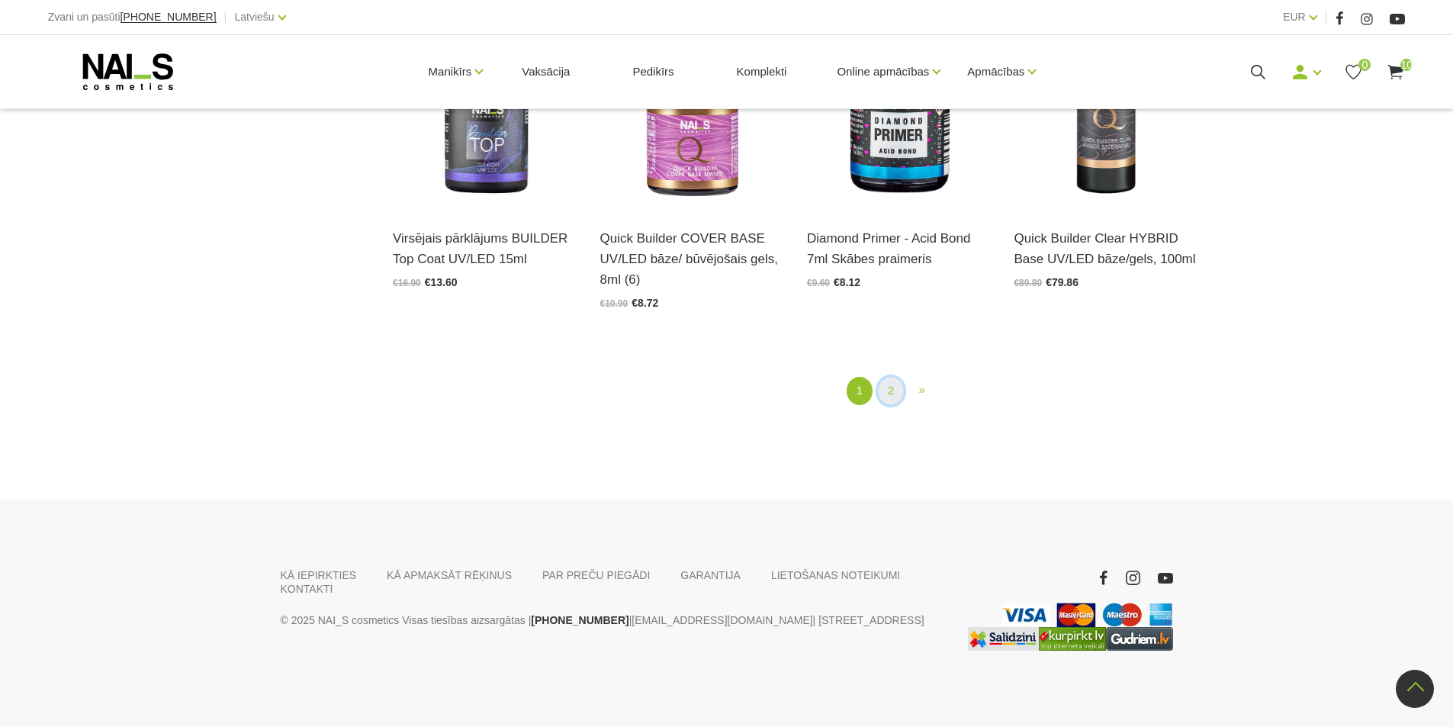
click at [890, 388] on link "2" at bounding box center [891, 391] width 26 height 28
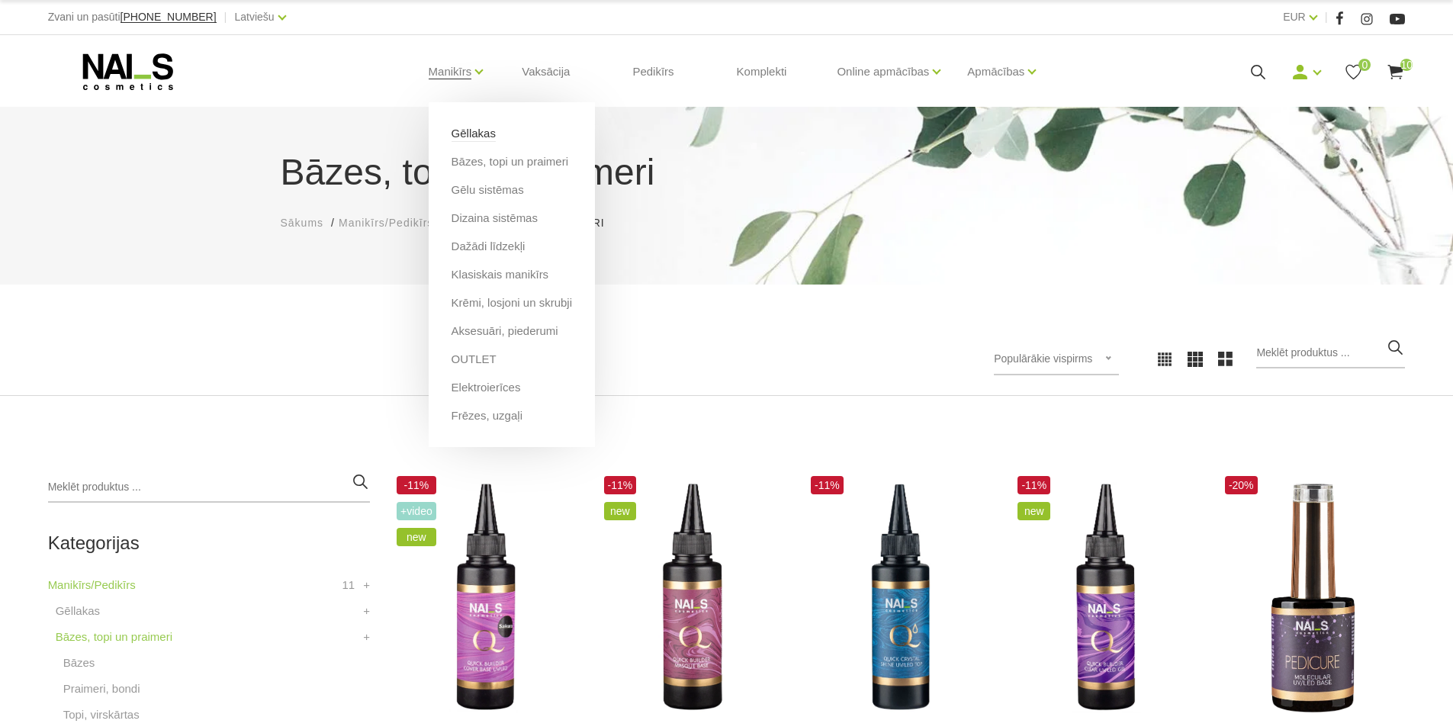
click at [464, 133] on link "Gēllakas" at bounding box center [474, 133] width 44 height 17
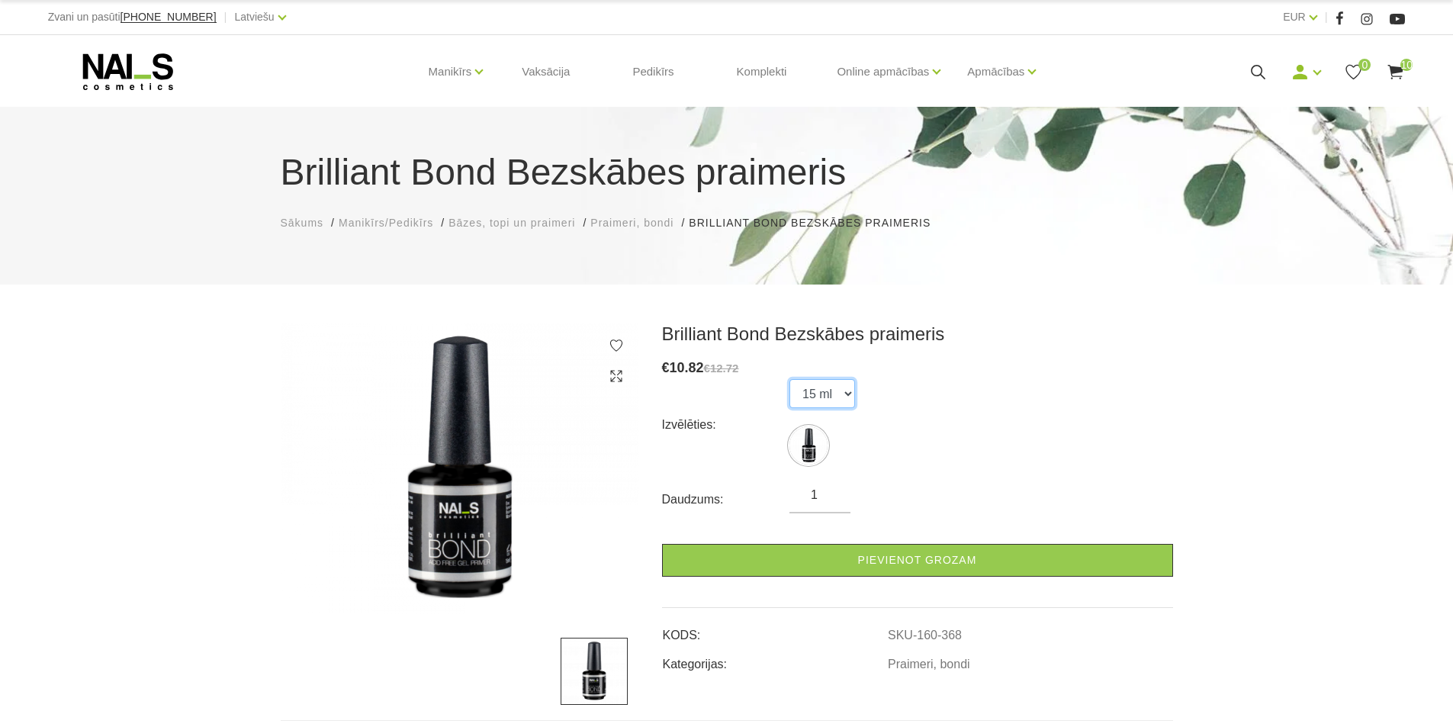
click at [850, 393] on select "15 ml" at bounding box center [822, 393] width 66 height 29
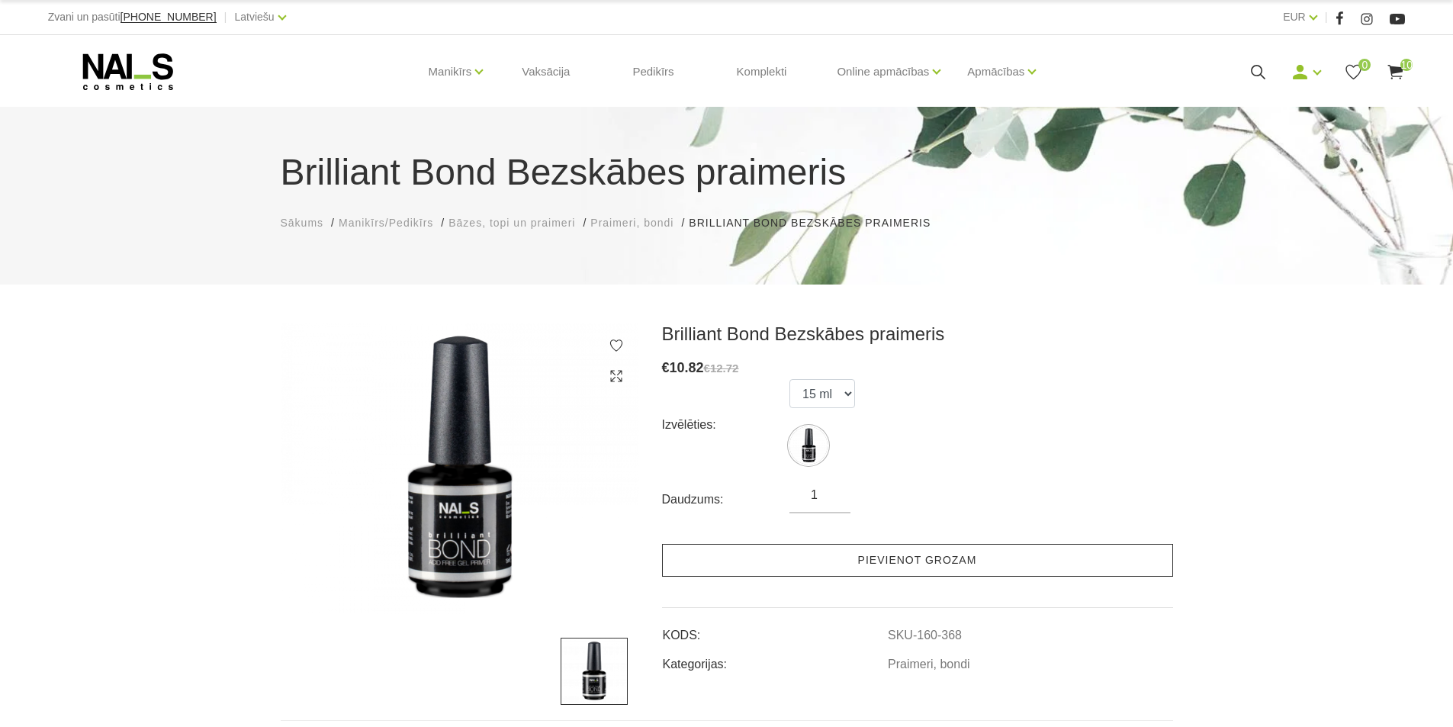
click at [883, 556] on link "Pievienot grozam" at bounding box center [917, 560] width 511 height 33
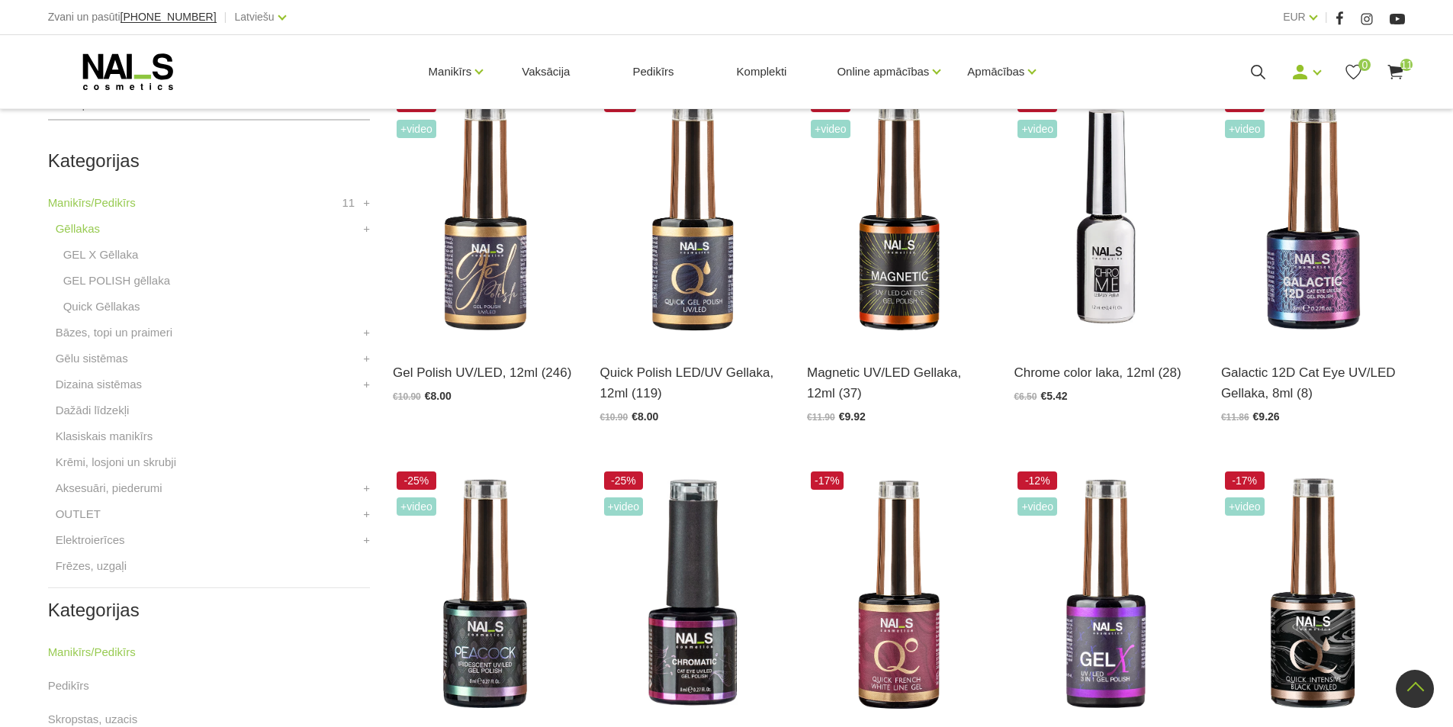
scroll to position [381, 0]
click at [483, 260] on img at bounding box center [485, 217] width 184 height 253
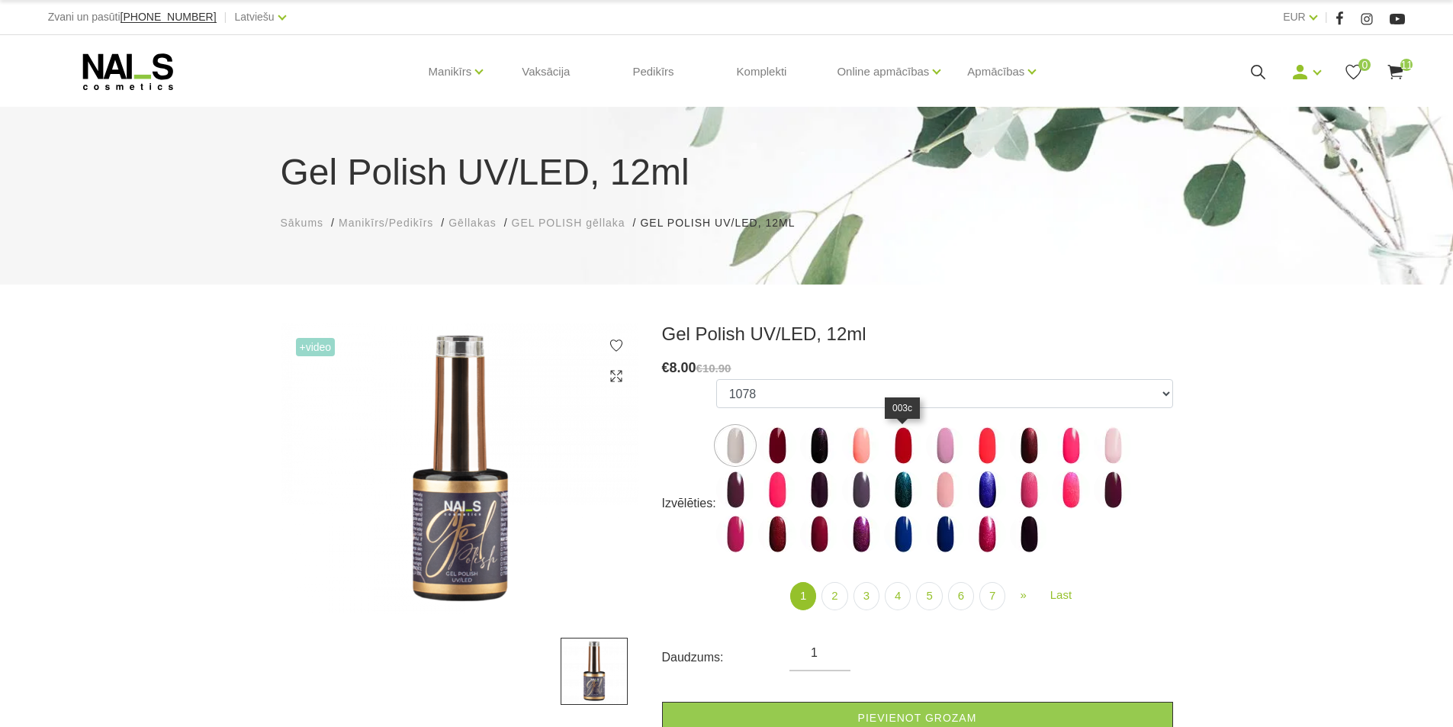
click at [901, 440] on img at bounding box center [903, 445] width 38 height 38
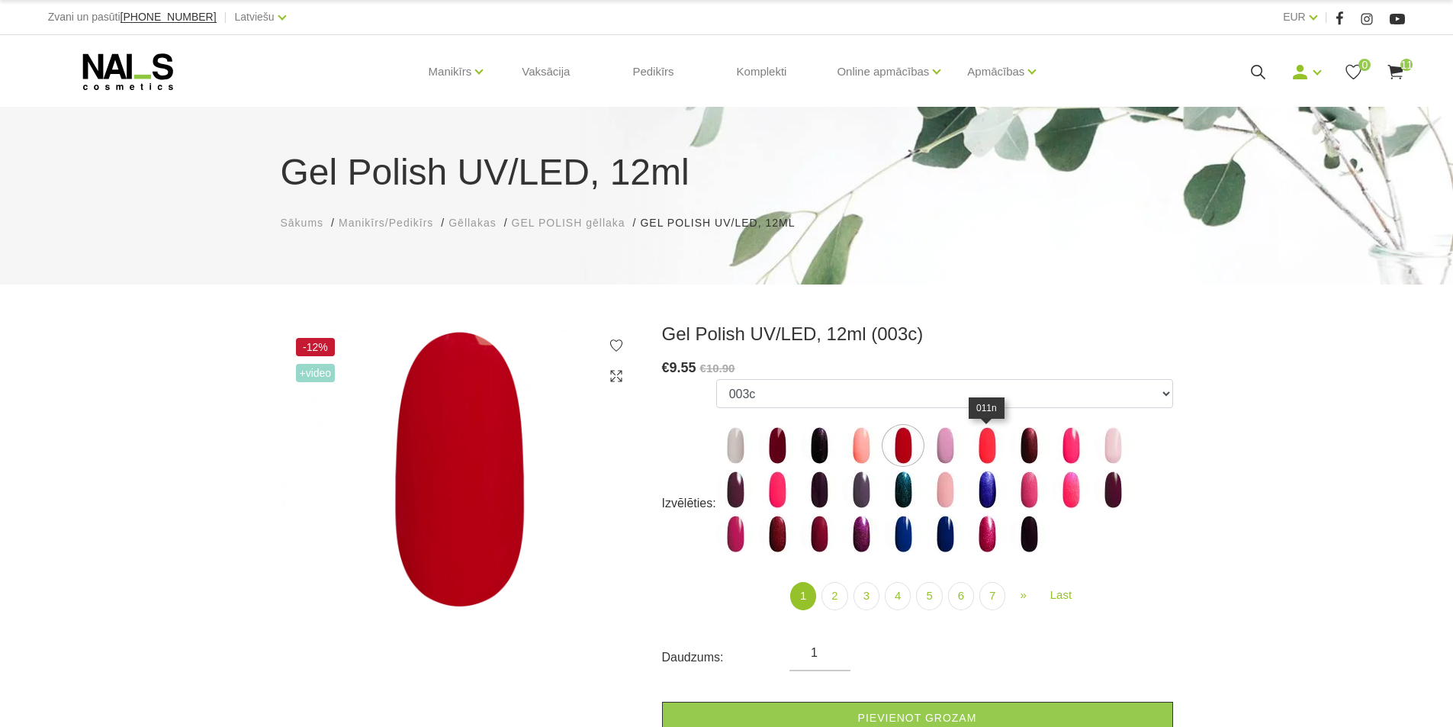
click at [982, 438] on img at bounding box center [987, 445] width 38 height 38
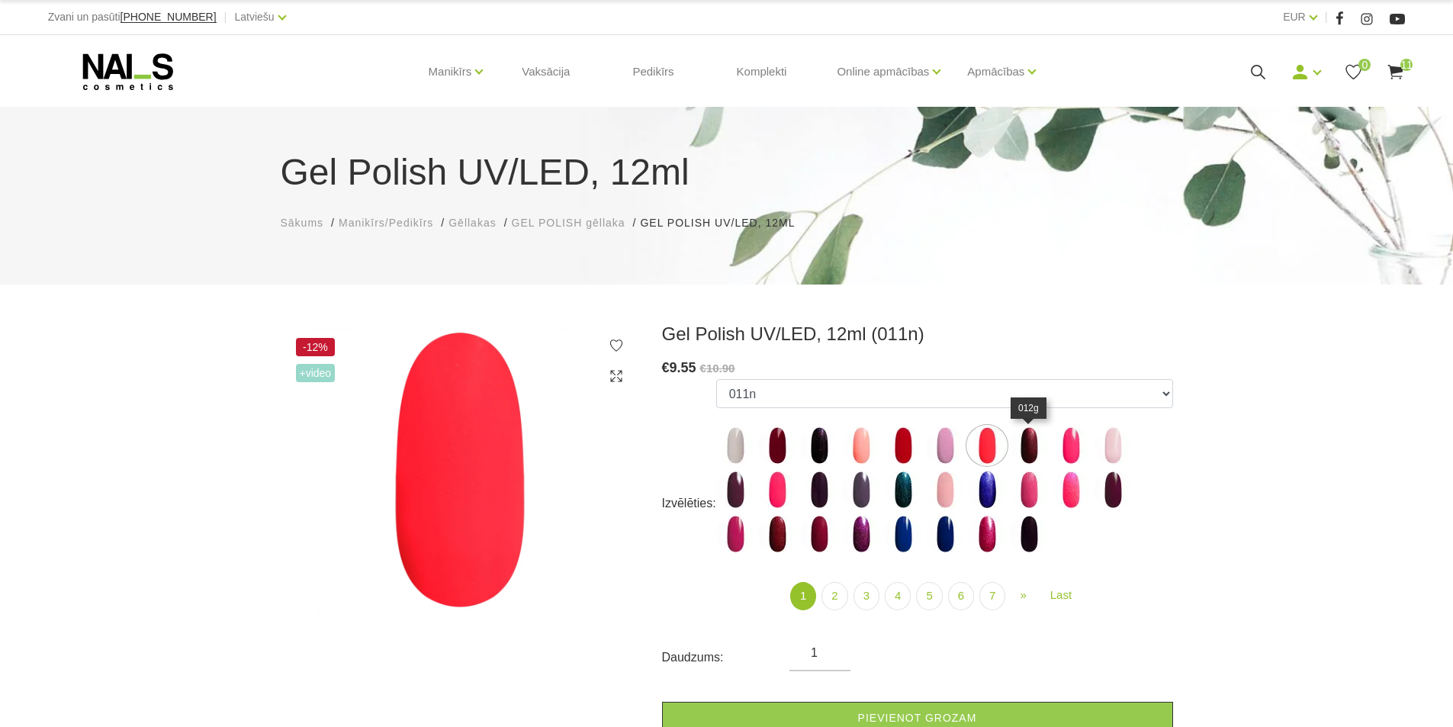
click at [1030, 436] on img at bounding box center [1029, 445] width 38 height 38
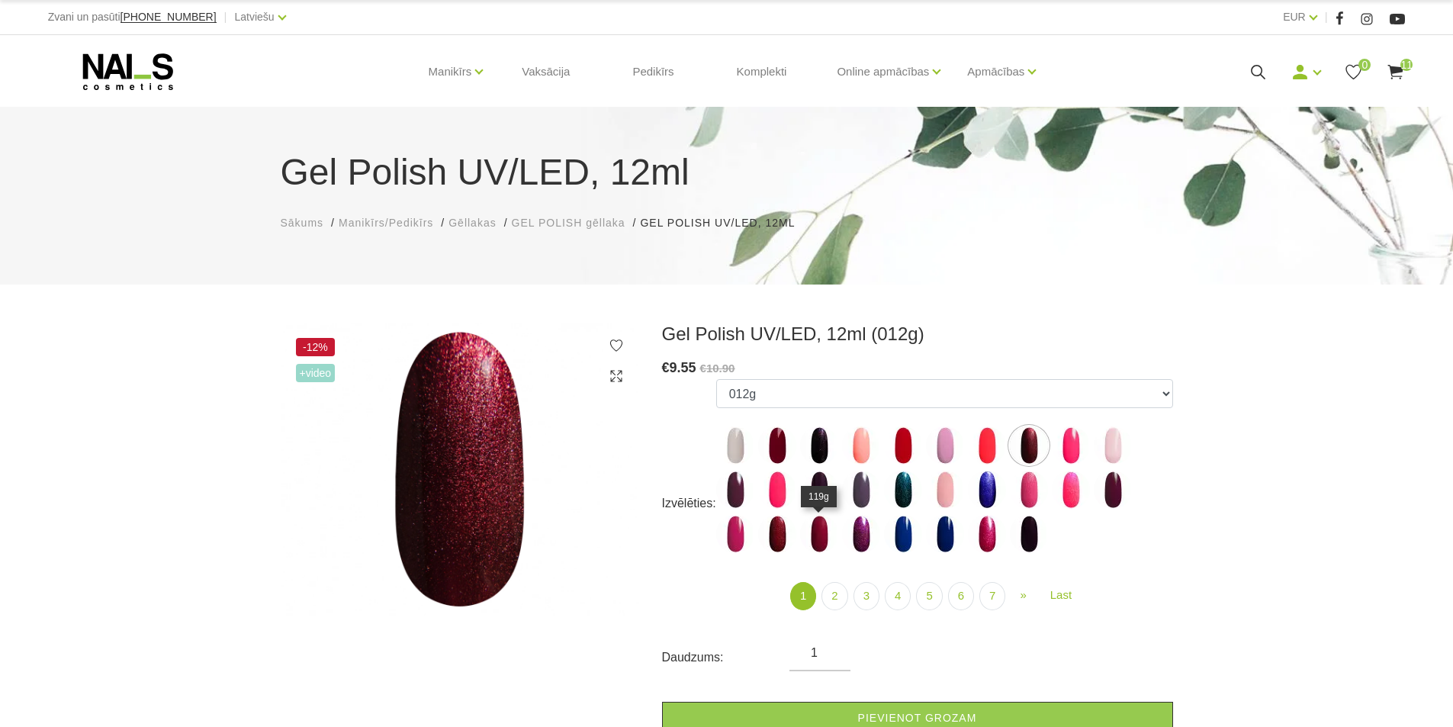
click at [812, 536] on img at bounding box center [819, 534] width 38 height 38
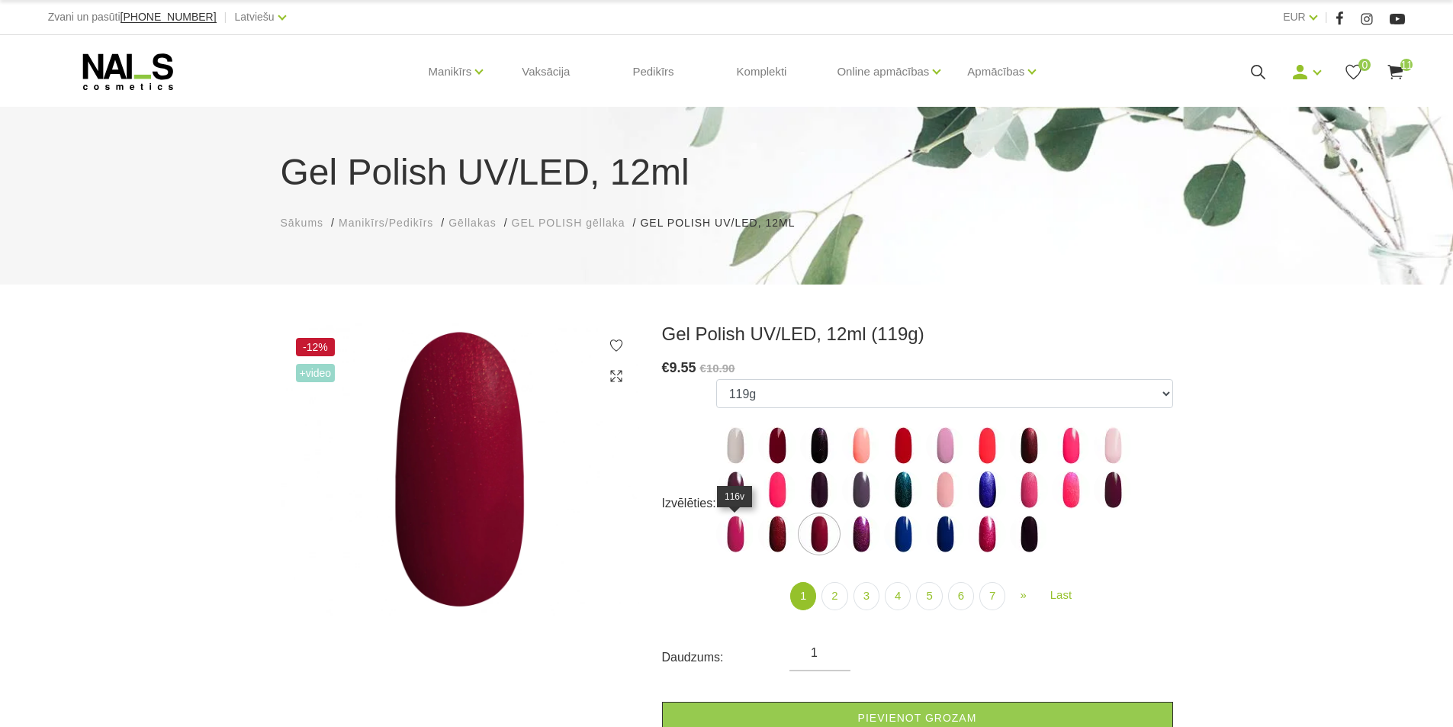
click at [733, 533] on img at bounding box center [735, 534] width 38 height 38
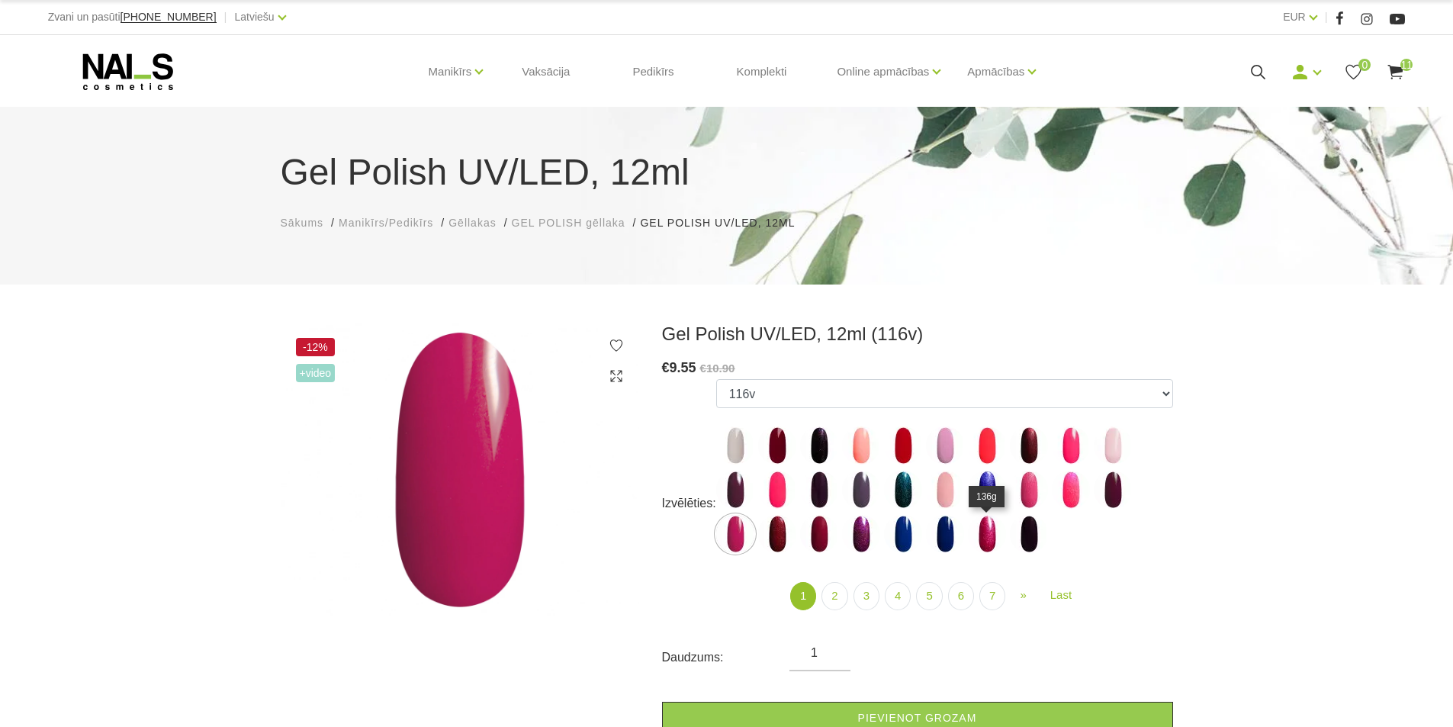
click at [979, 532] on img at bounding box center [987, 534] width 38 height 38
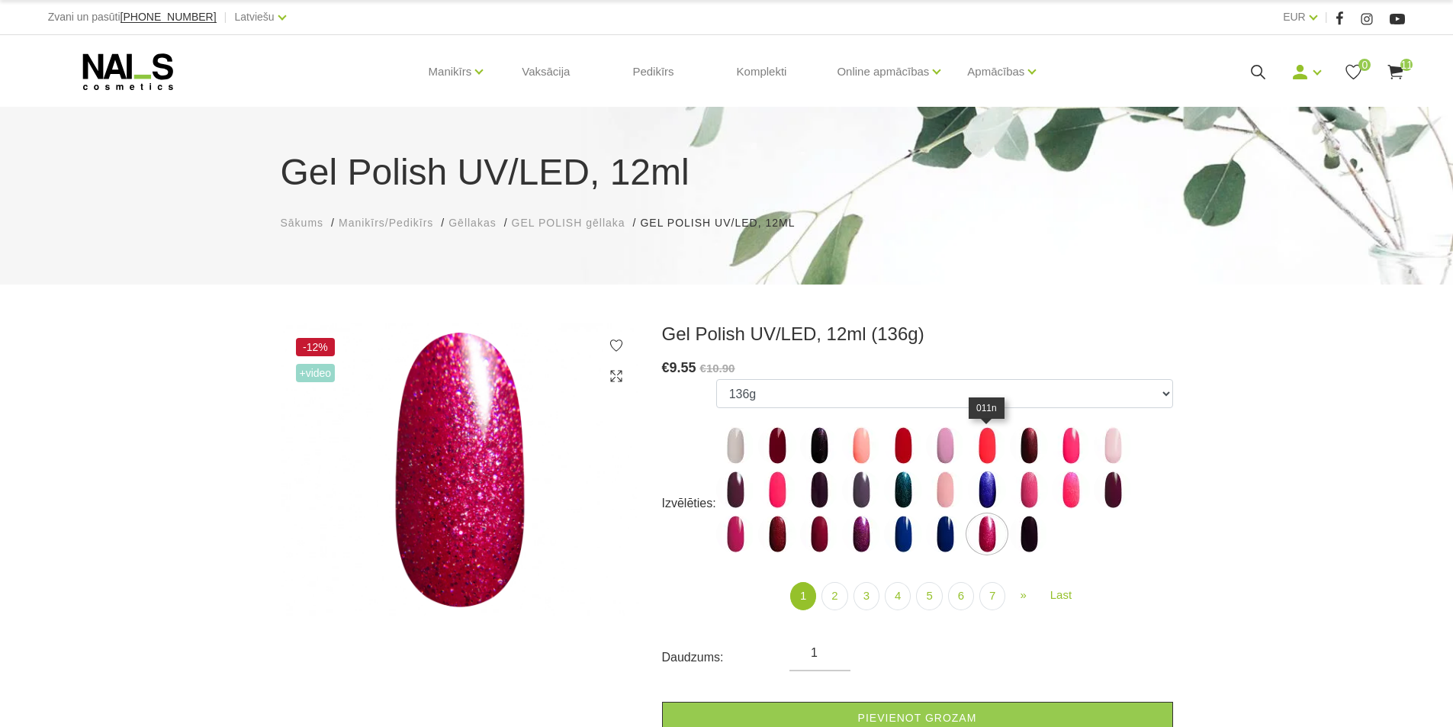
click at [990, 446] on img at bounding box center [987, 445] width 38 height 38
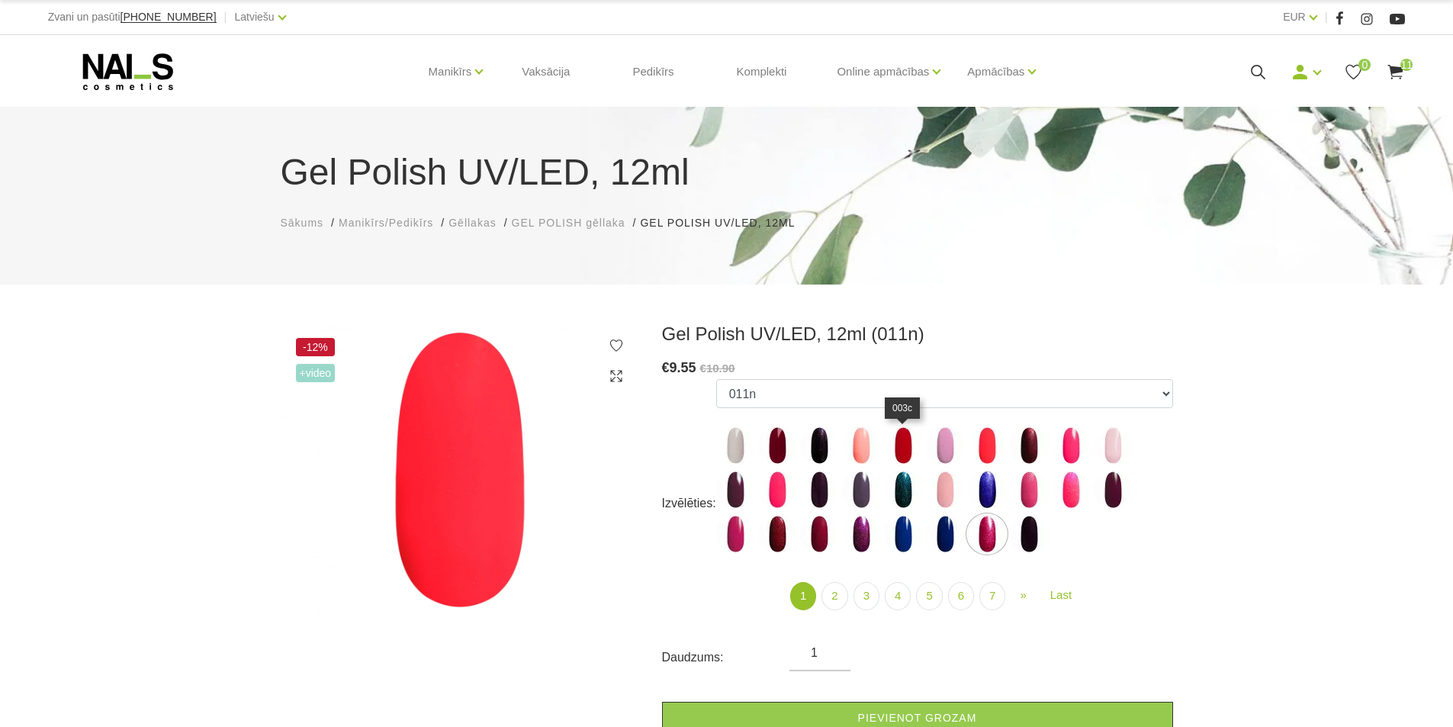
click at [899, 450] on img at bounding box center [903, 445] width 38 height 38
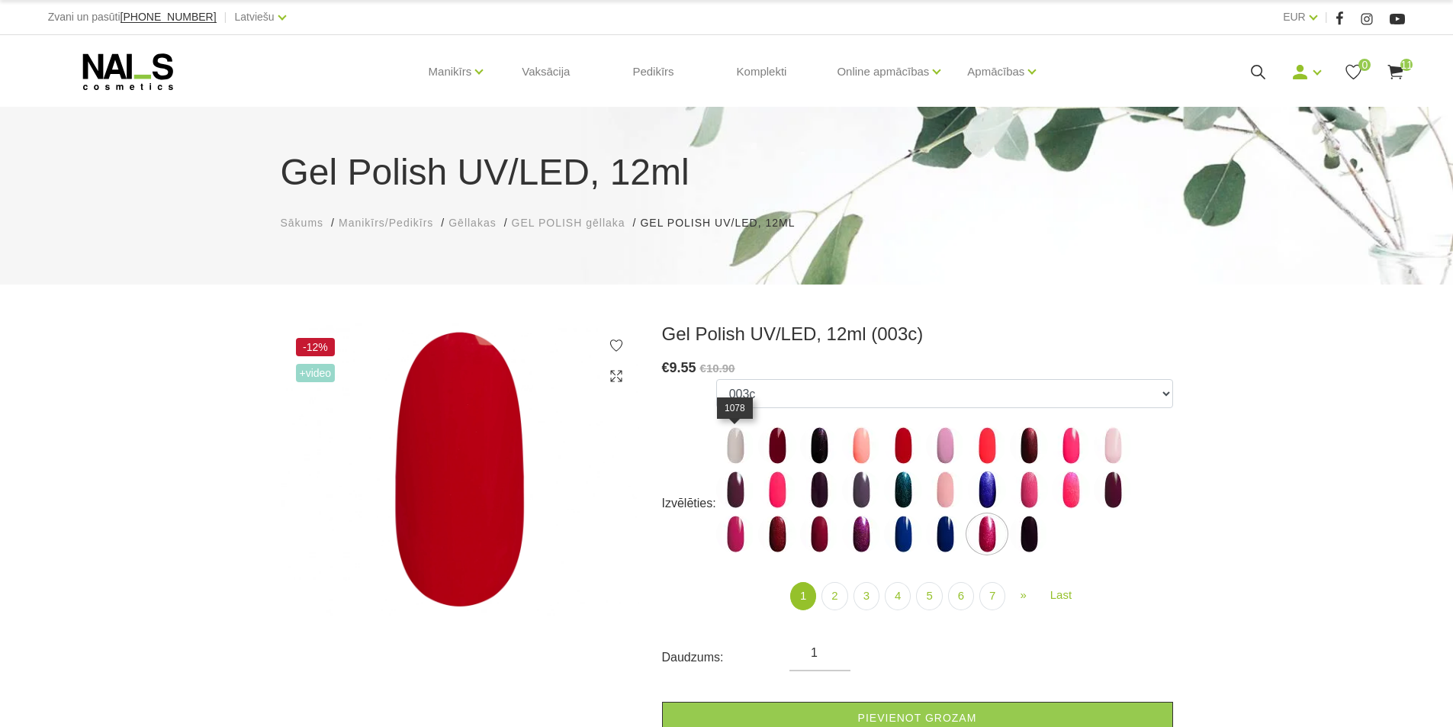
click at [736, 447] on img at bounding box center [735, 445] width 38 height 38
select select "5891"
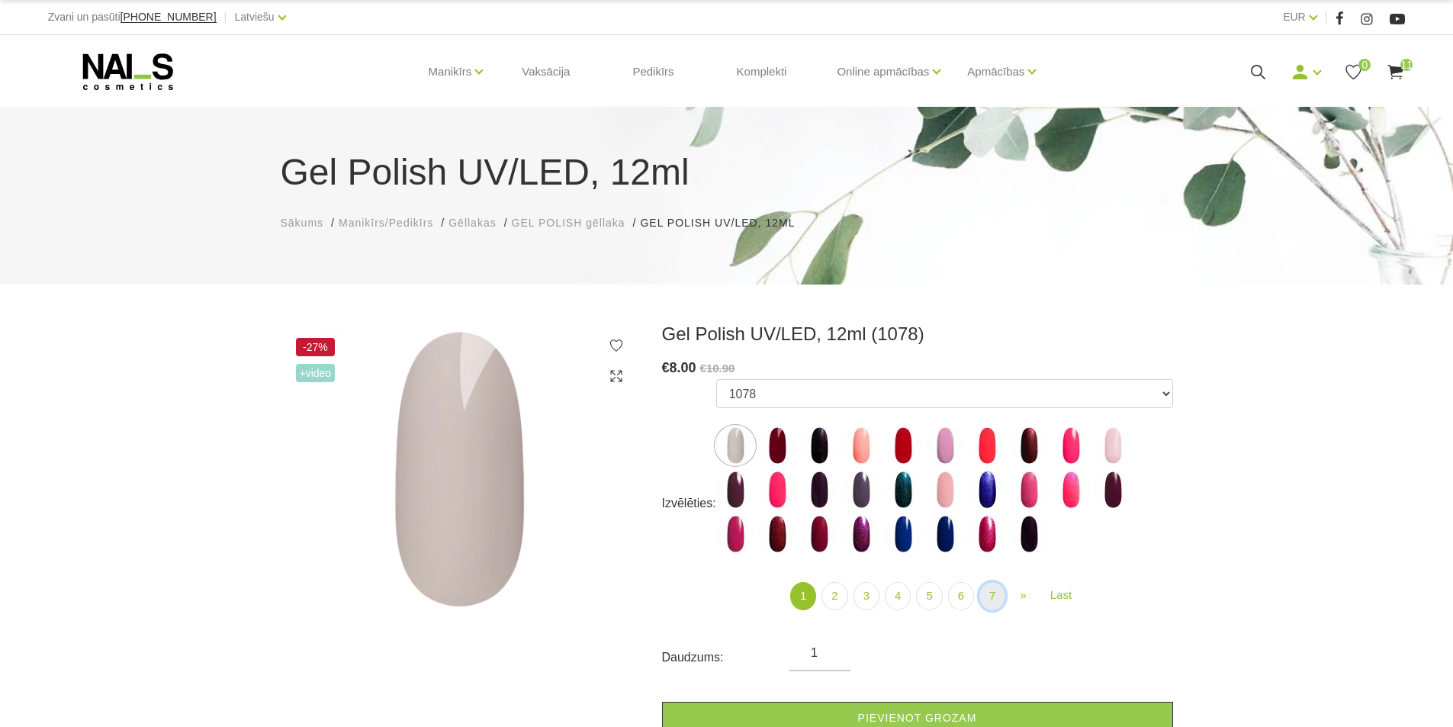
click at [991, 598] on link "7" at bounding box center [992, 596] width 26 height 28
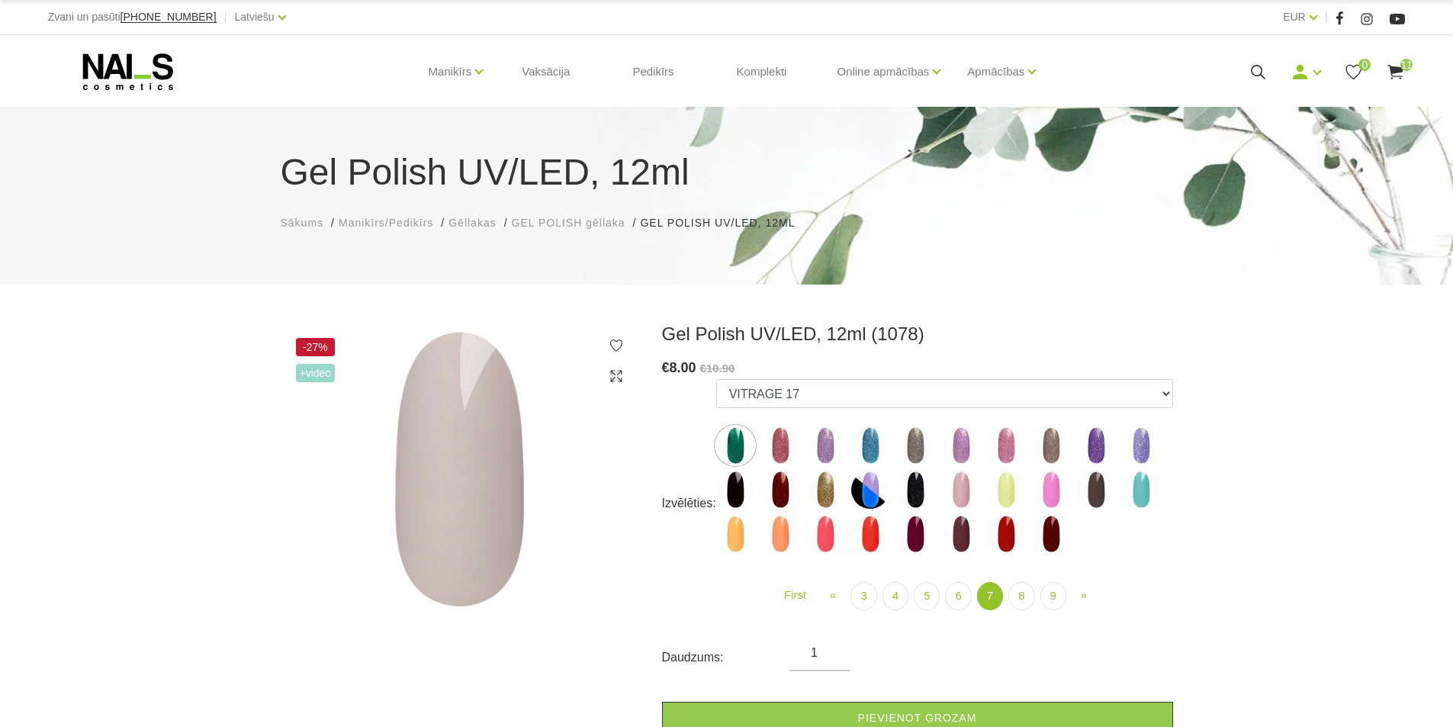
click at [1007, 530] on img at bounding box center [1006, 534] width 38 height 38
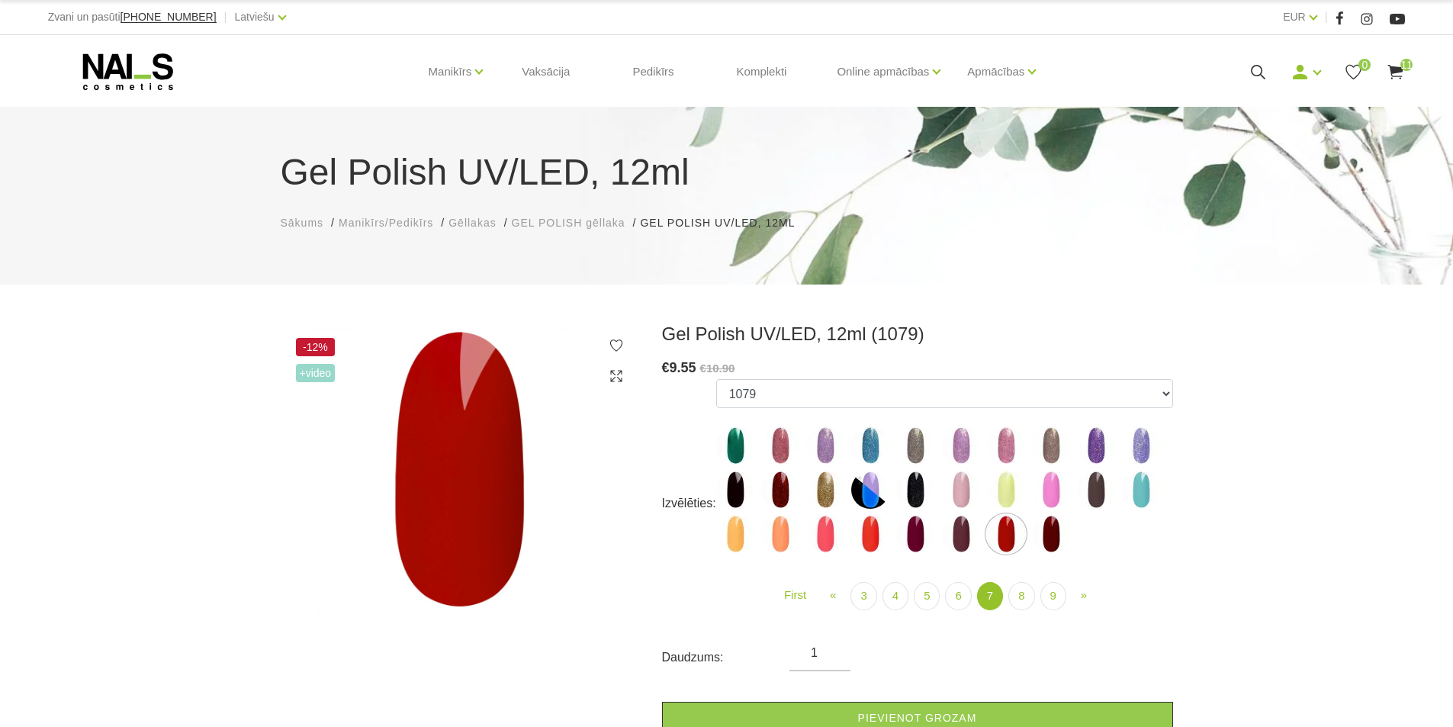
click at [869, 522] on img at bounding box center [870, 534] width 38 height 38
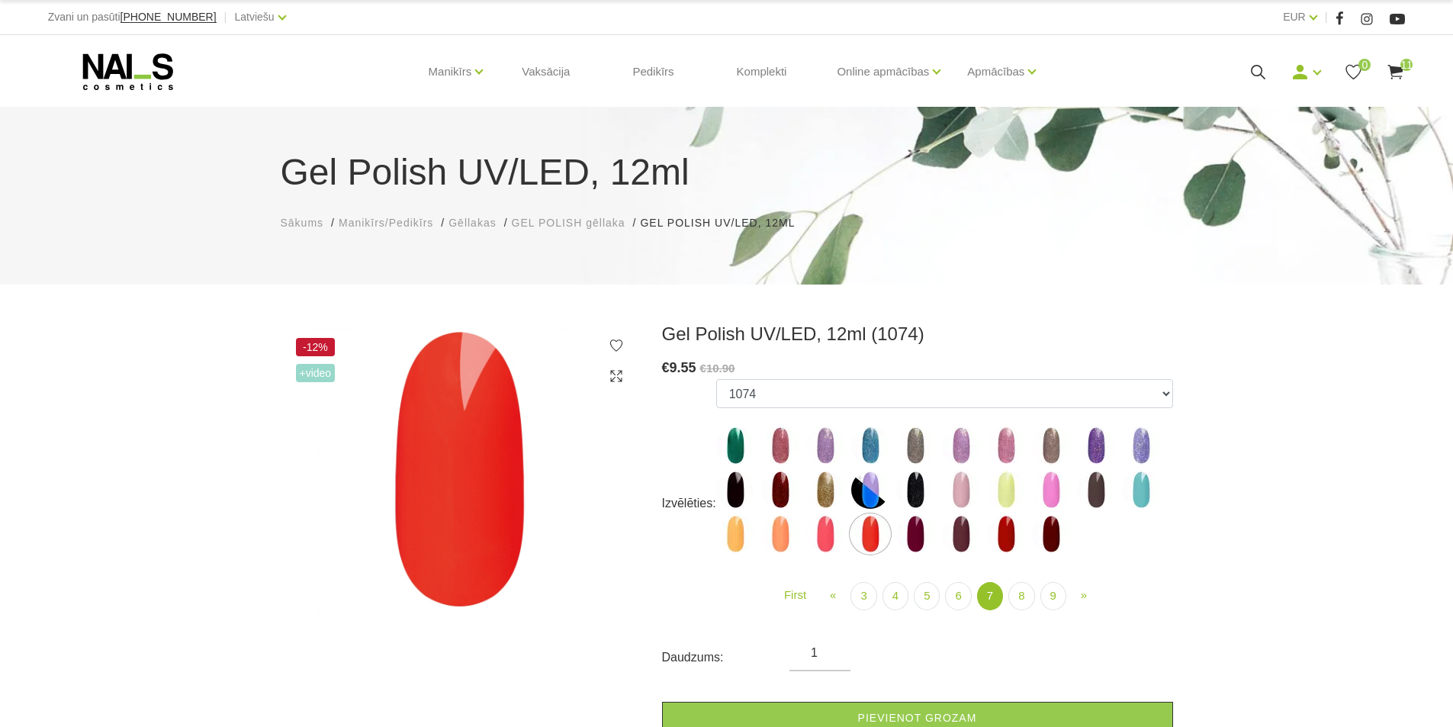
click at [774, 492] on img at bounding box center [780, 490] width 38 height 38
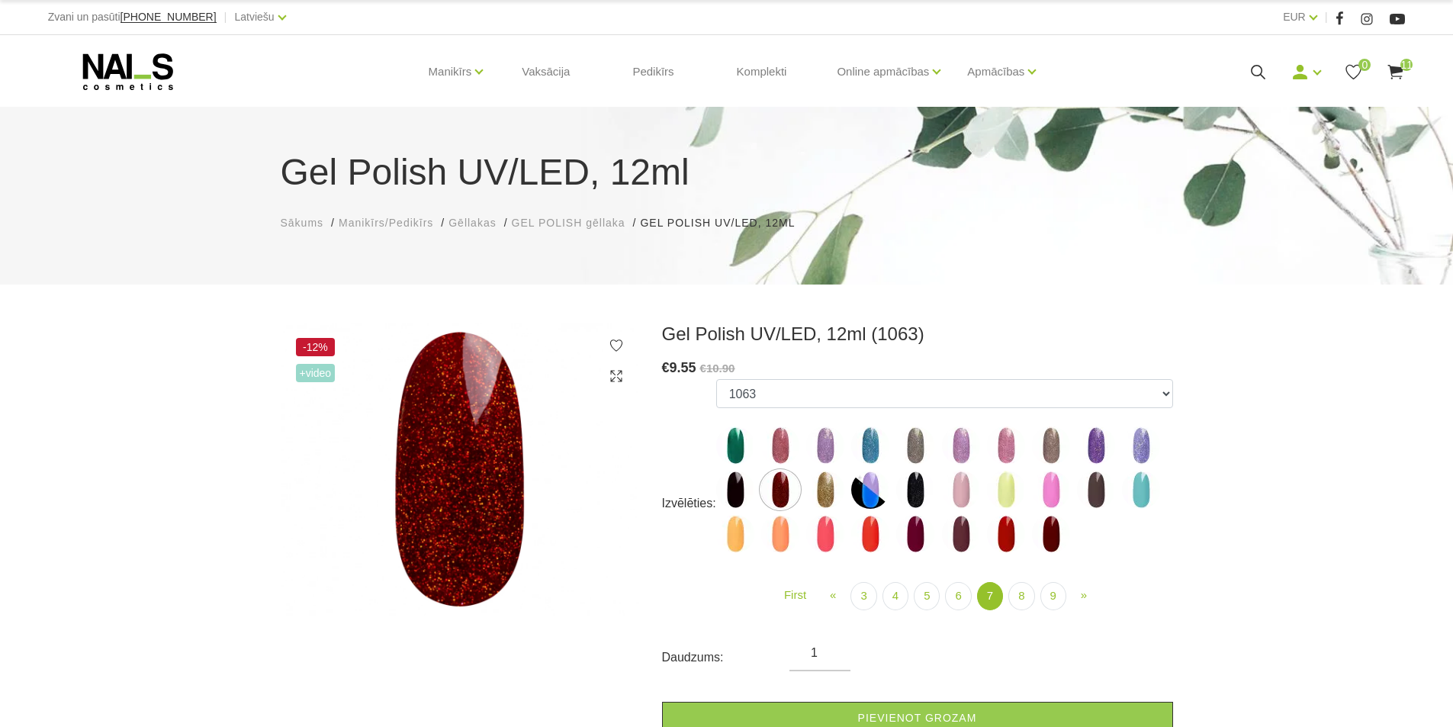
click at [963, 447] on img at bounding box center [961, 445] width 38 height 38
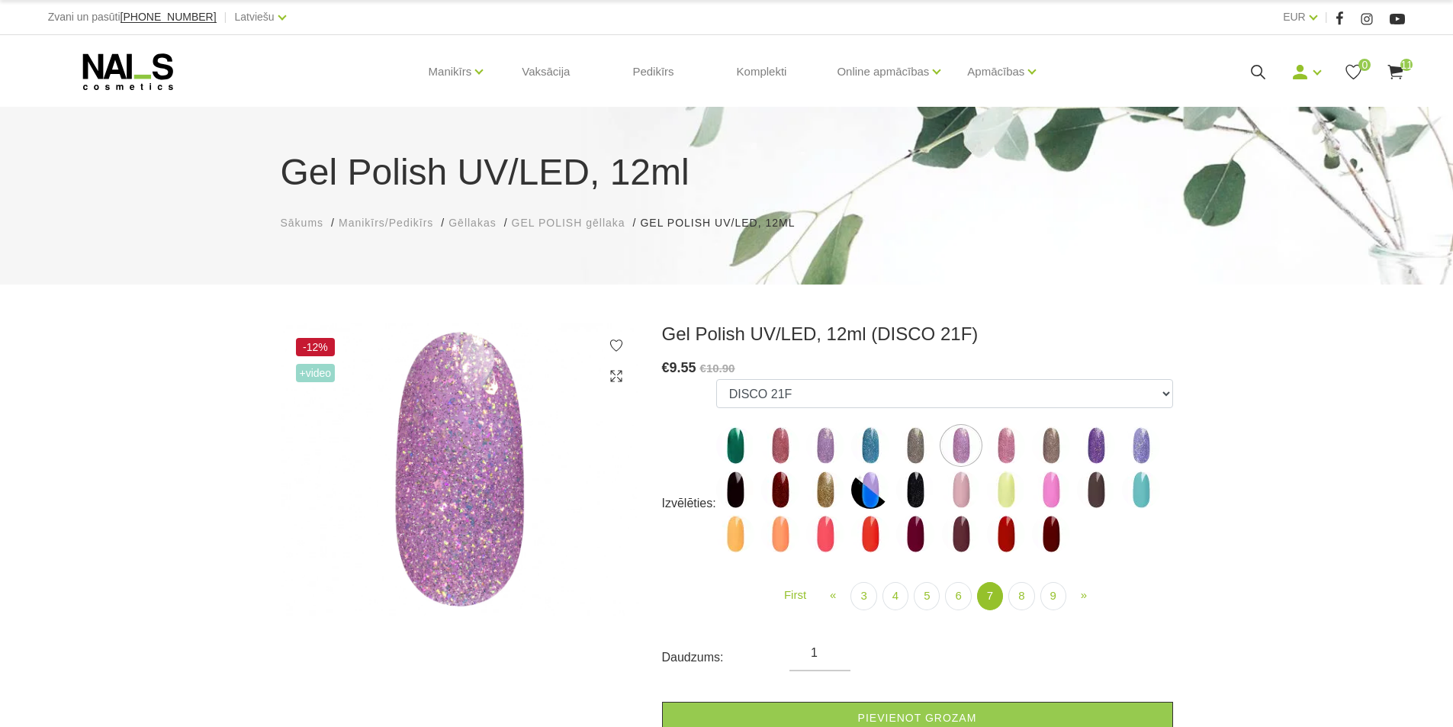
click at [870, 442] on img at bounding box center [870, 445] width 38 height 38
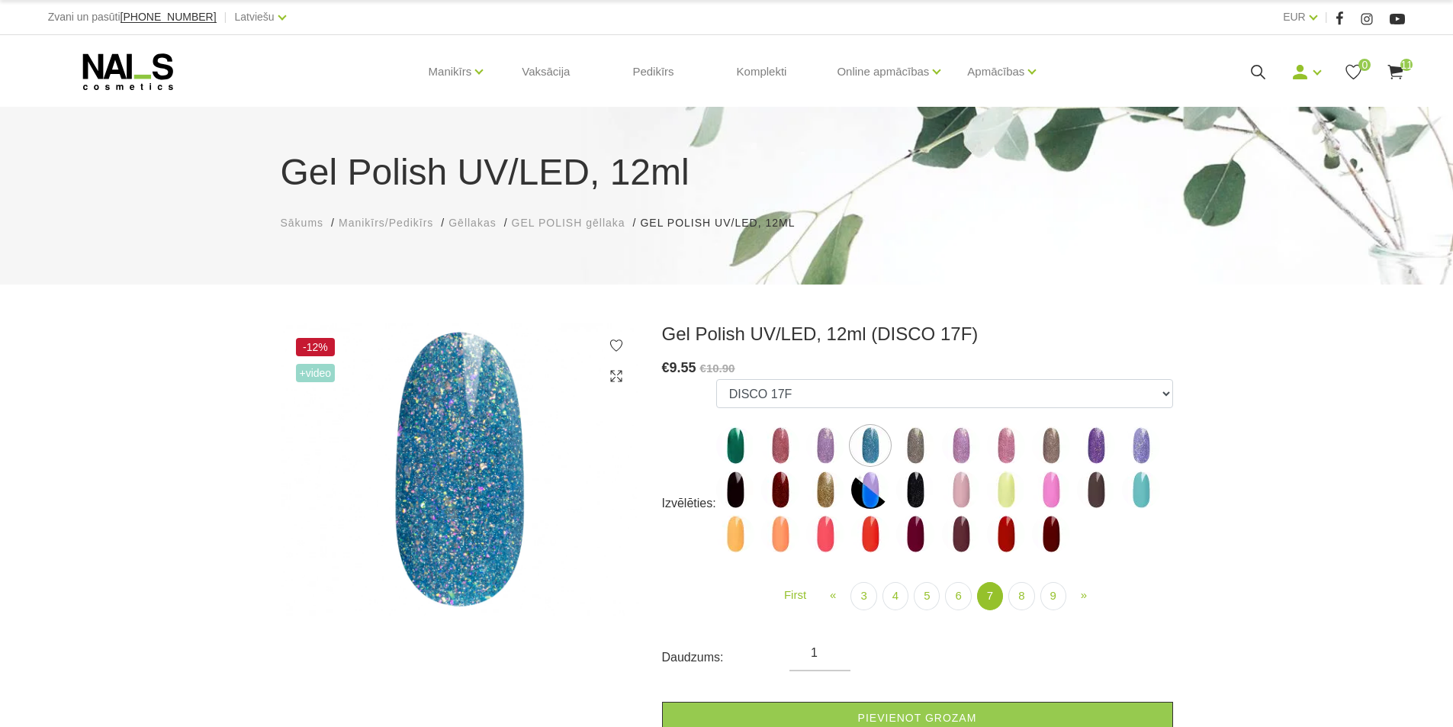
click at [728, 447] on img at bounding box center [735, 445] width 38 height 38
select select "5420"
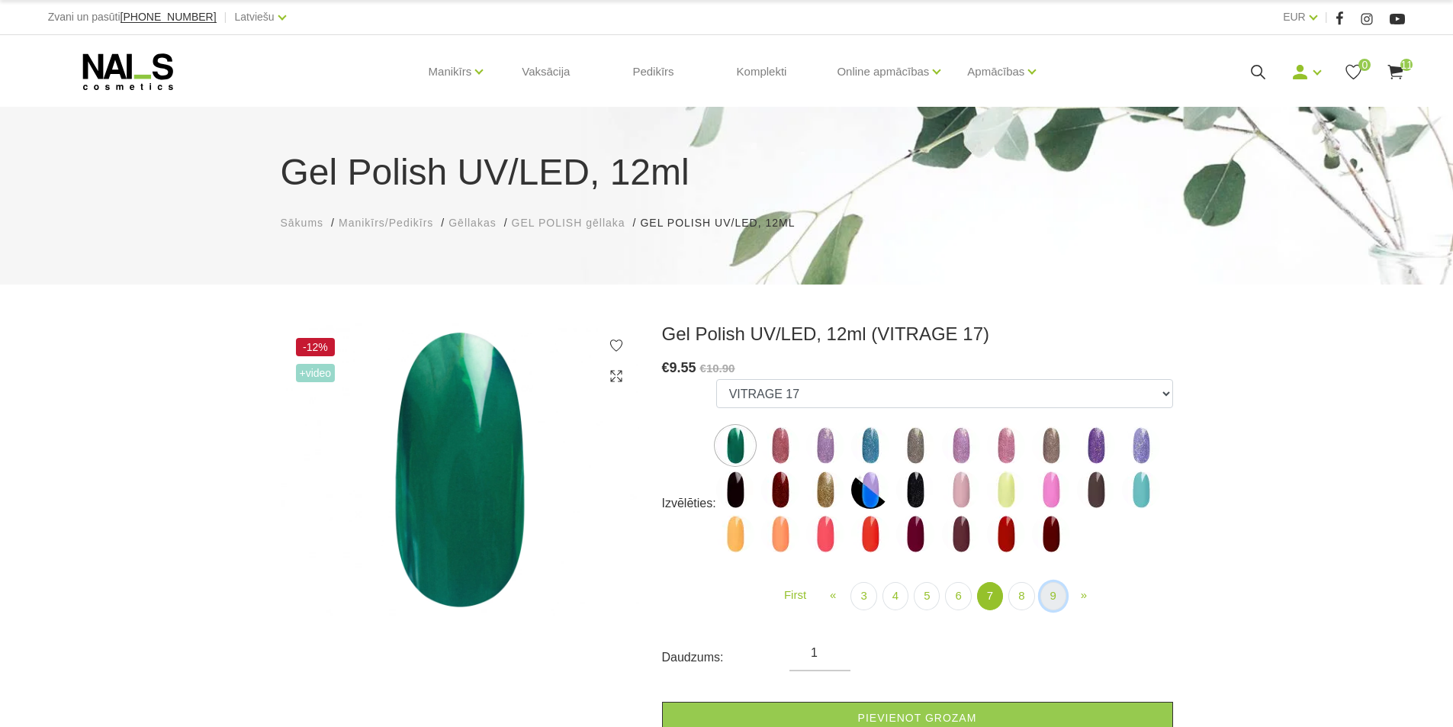
click at [1050, 596] on link "9" at bounding box center [1053, 596] width 26 height 28
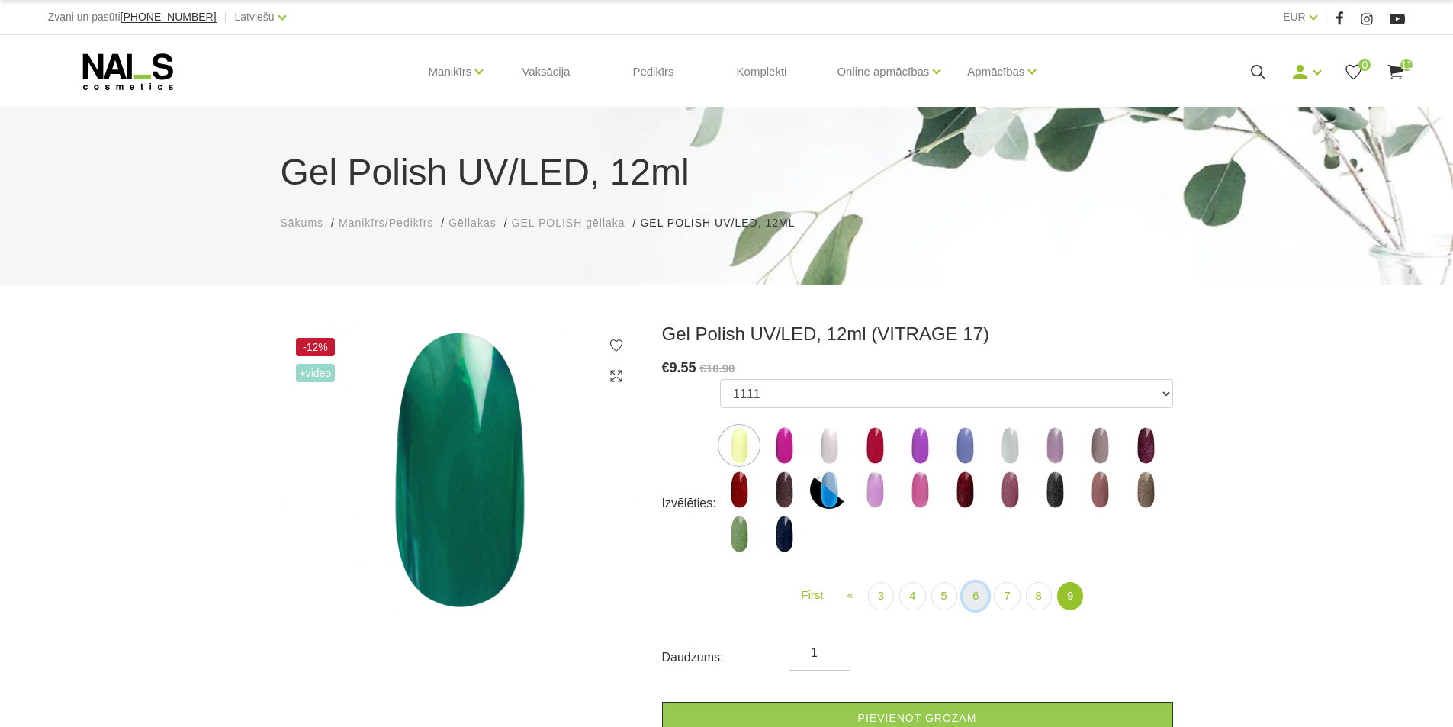
click at [978, 590] on link "6" at bounding box center [976, 596] width 26 height 28
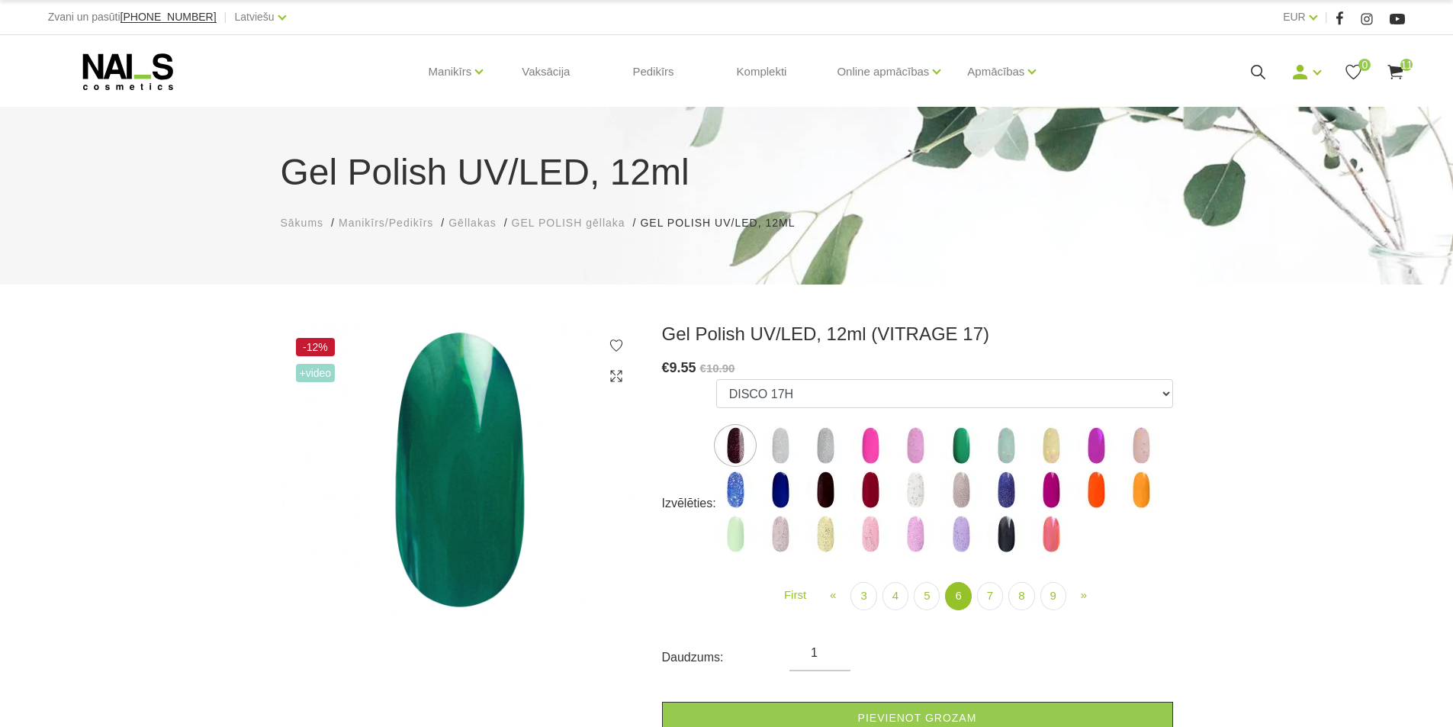
click at [918, 535] on img at bounding box center [915, 534] width 38 height 38
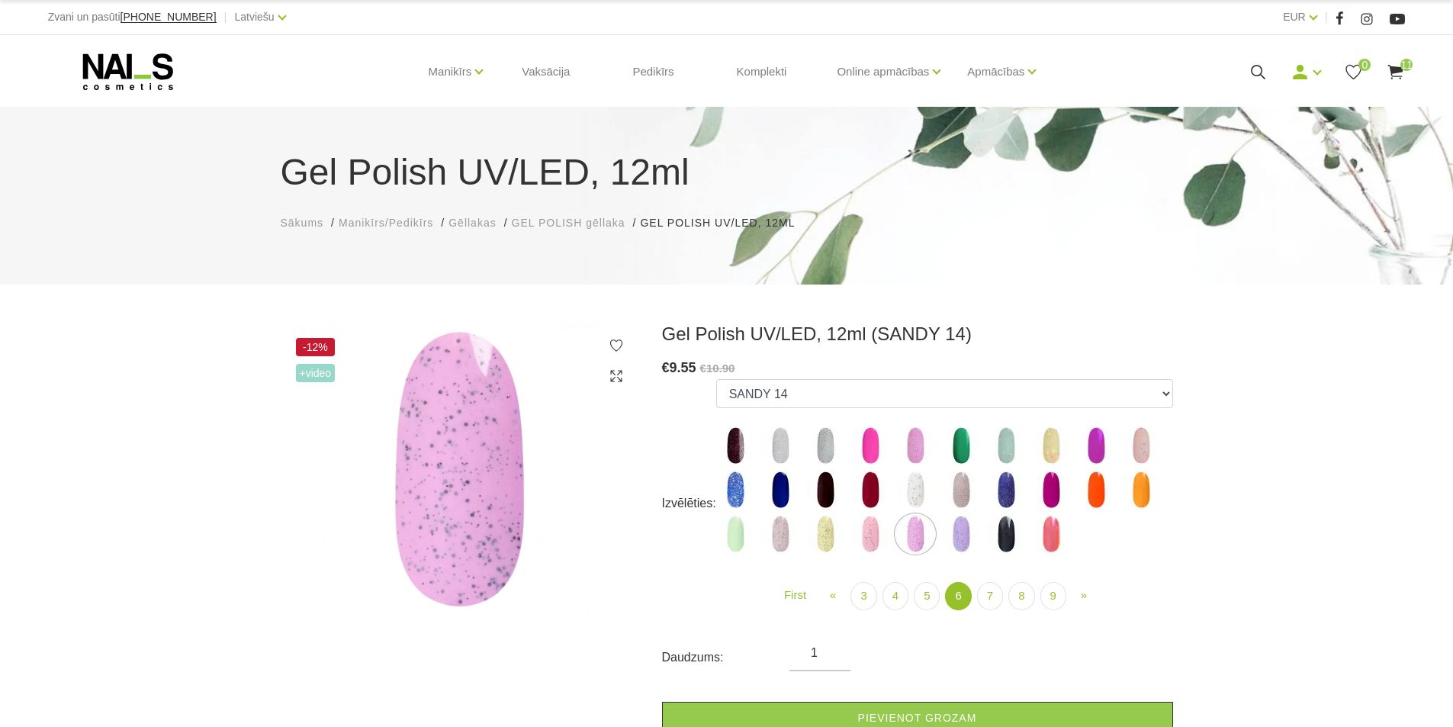
click at [961, 536] on img at bounding box center [961, 534] width 38 height 38
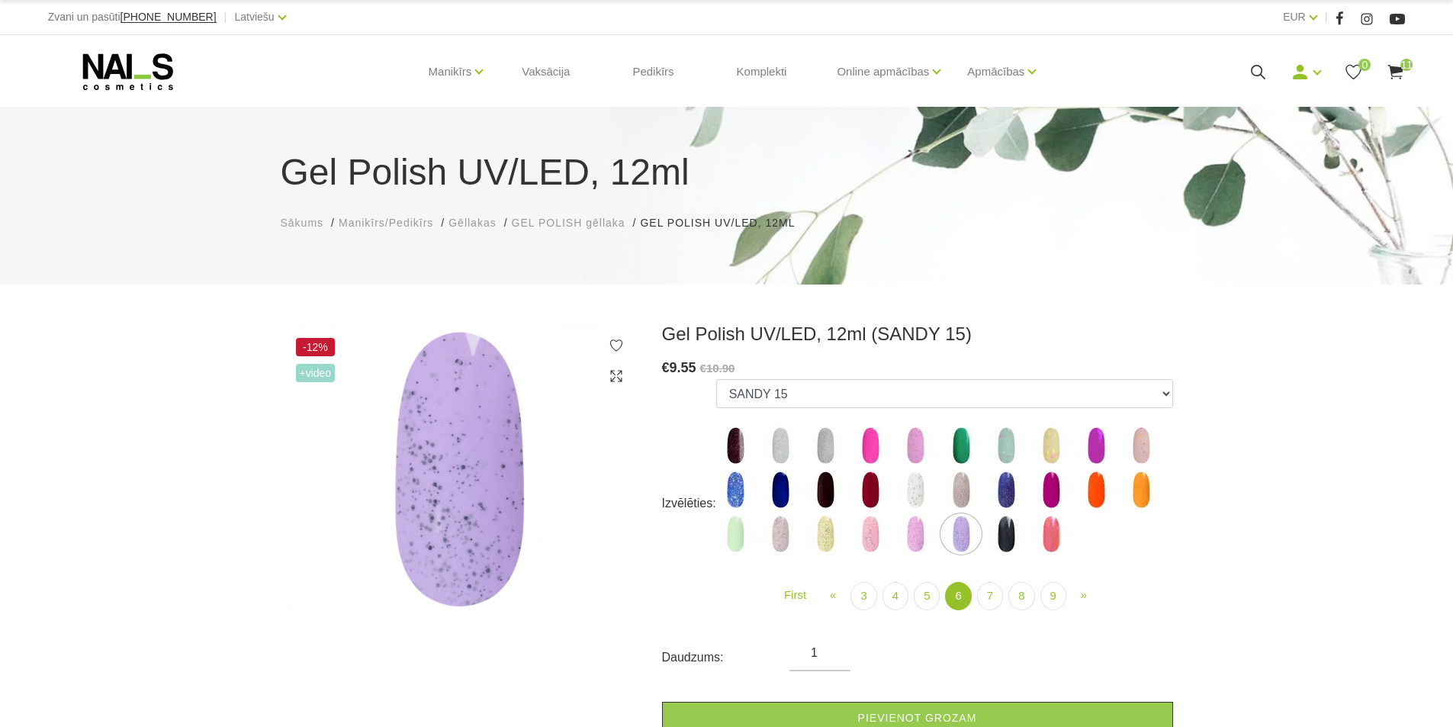
click at [821, 535] on img at bounding box center [825, 534] width 38 height 38
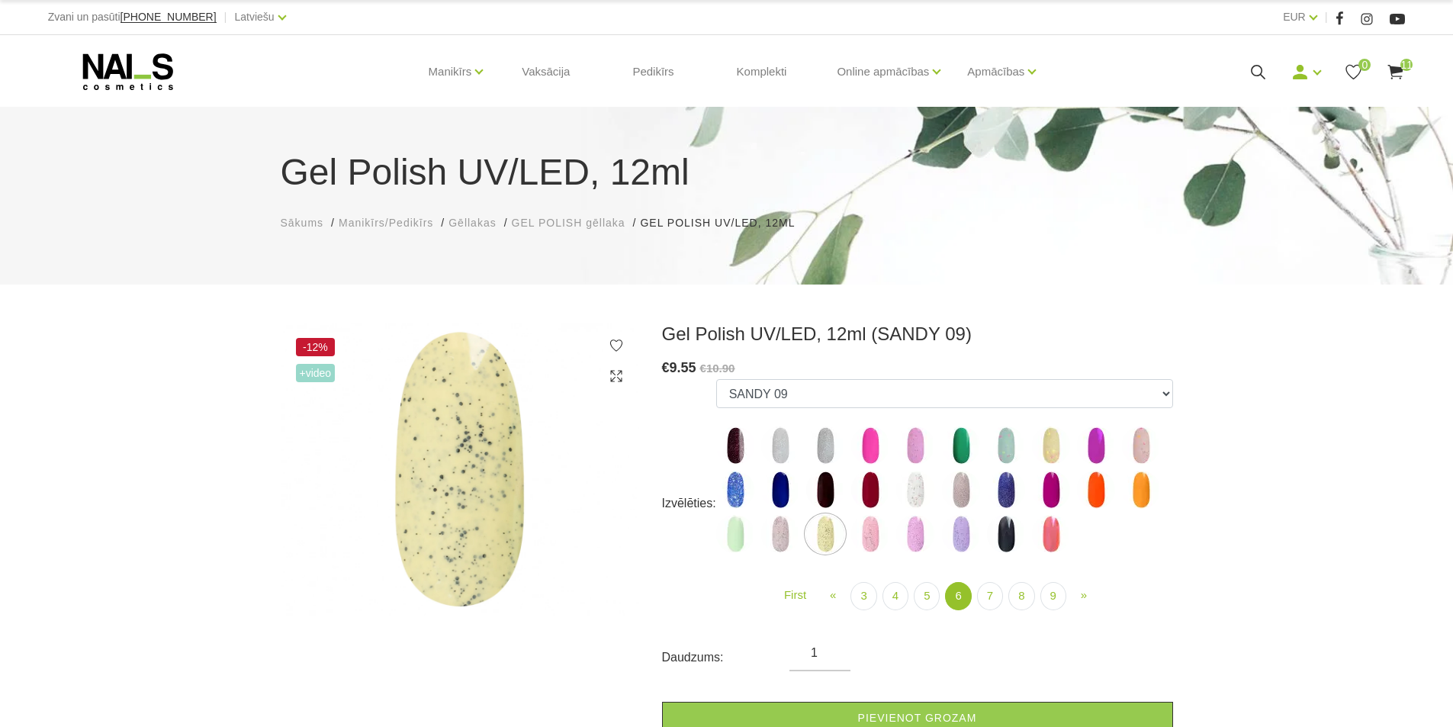
click at [779, 537] on img at bounding box center [780, 534] width 38 height 38
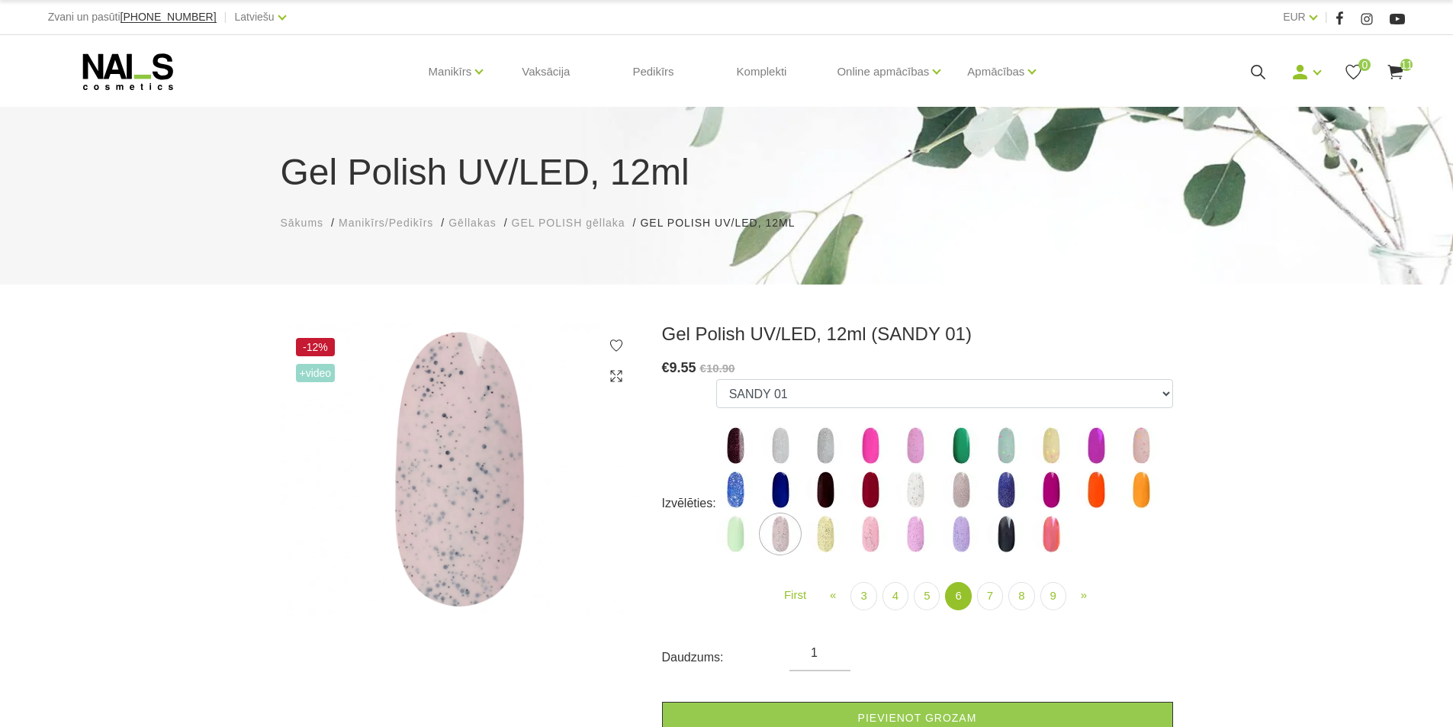
click at [876, 536] on img at bounding box center [870, 534] width 38 height 38
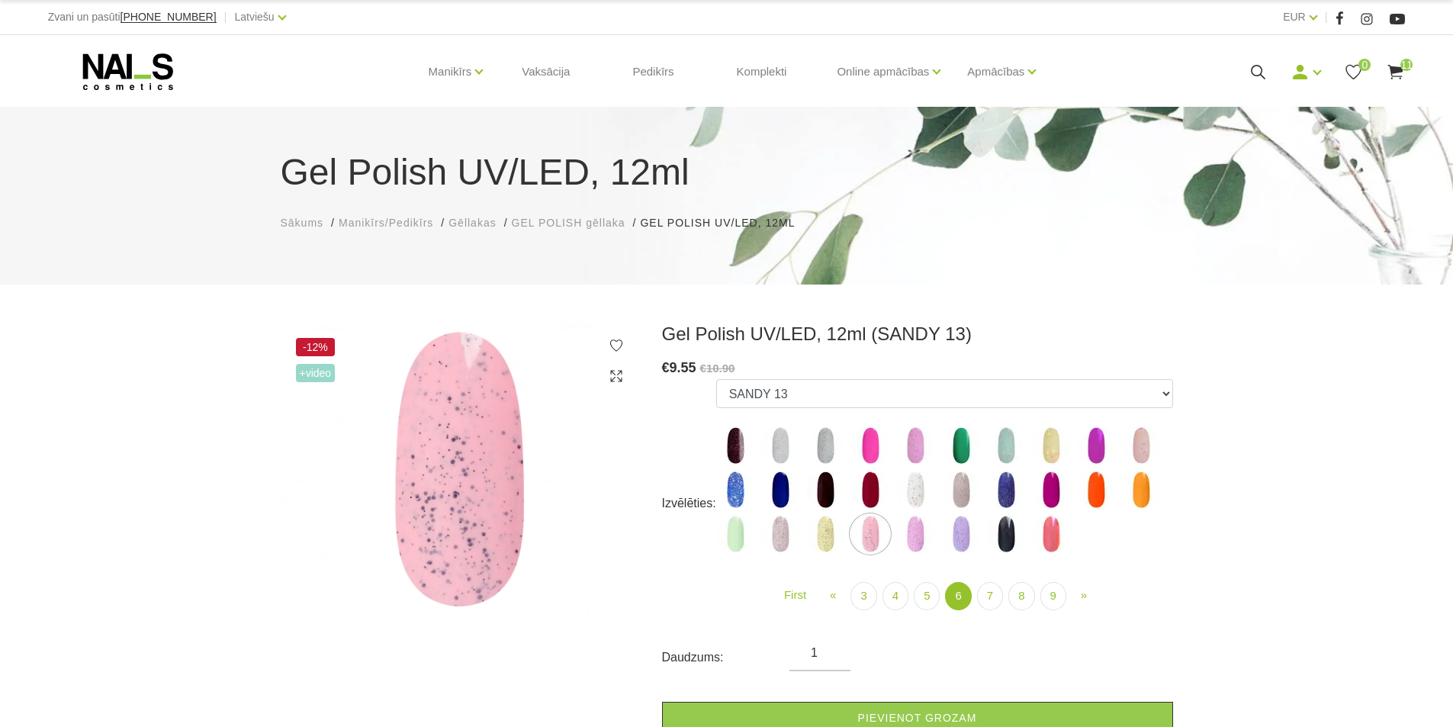
click at [921, 487] on img at bounding box center [915, 490] width 38 height 38
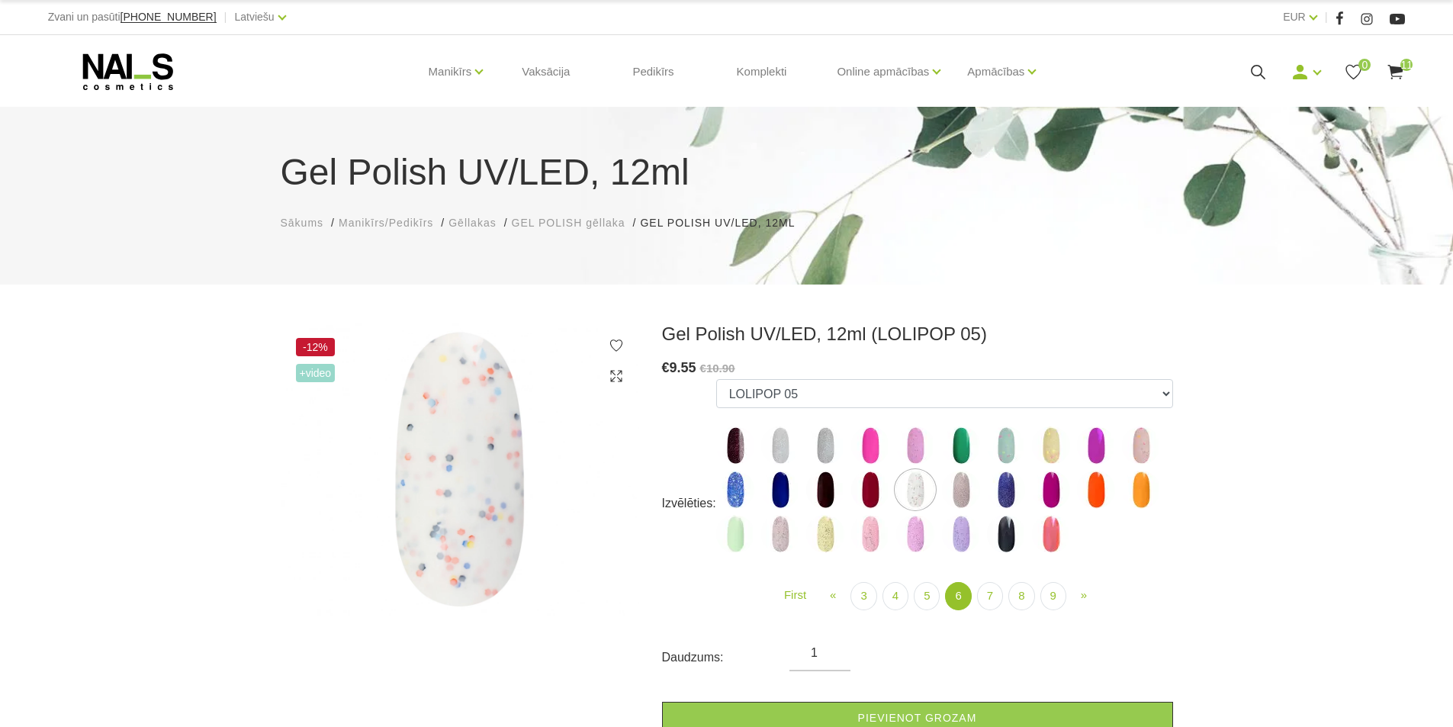
click at [956, 490] on img at bounding box center [961, 490] width 38 height 38
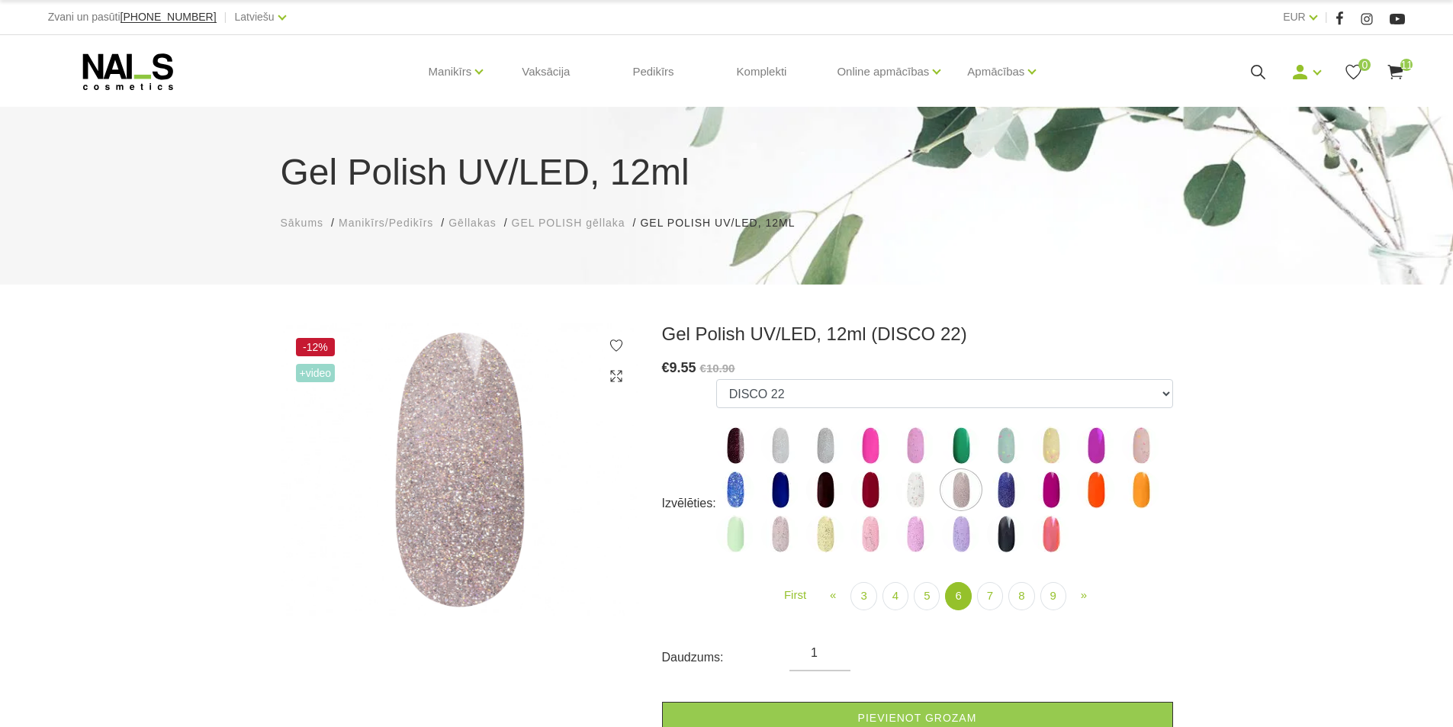
click at [818, 444] on img at bounding box center [825, 445] width 38 height 38
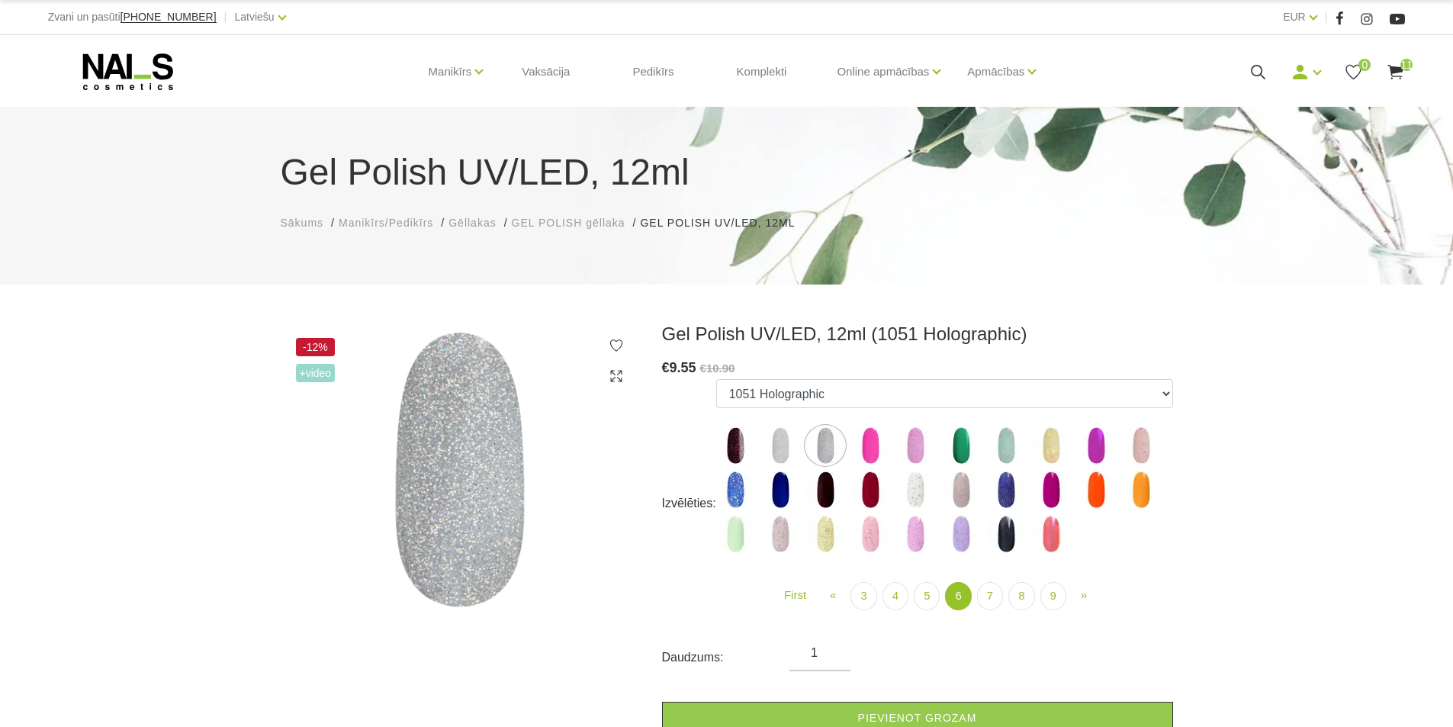
click at [911, 532] on img at bounding box center [915, 534] width 38 height 38
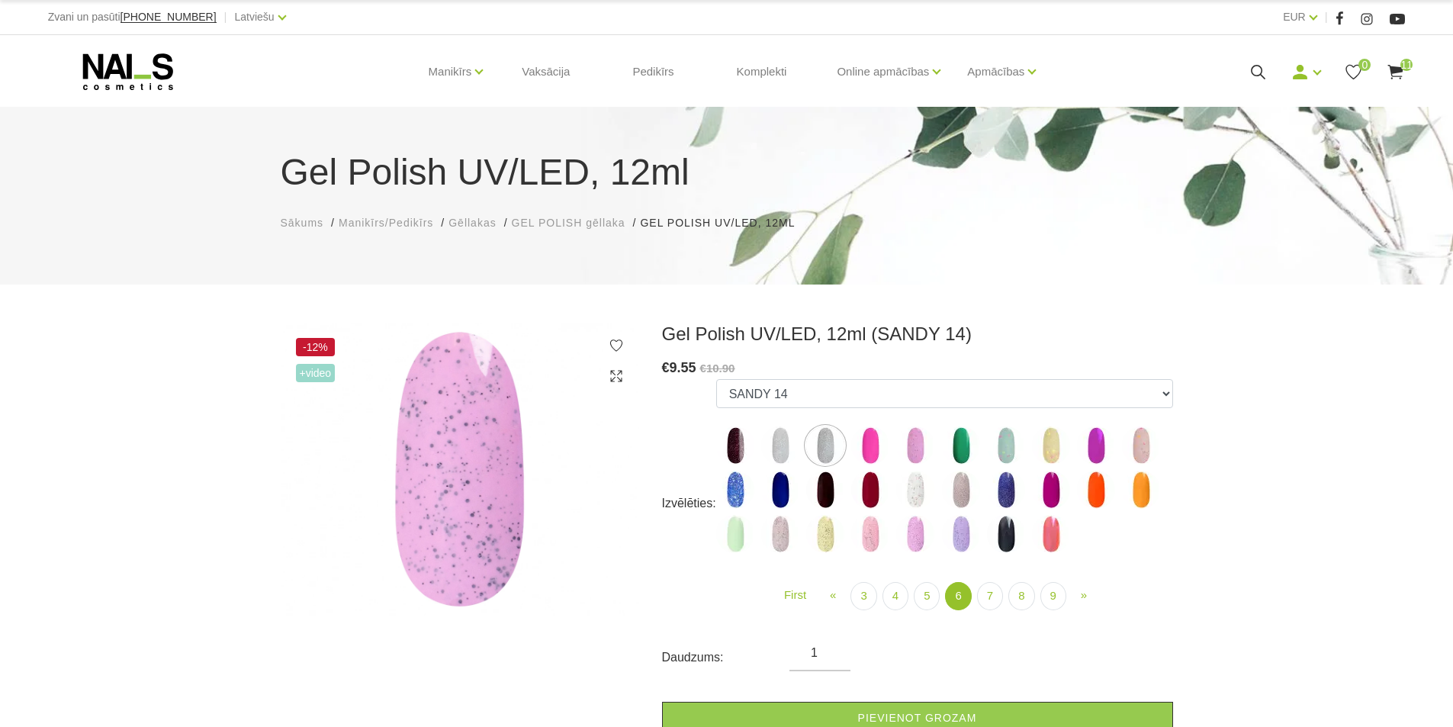
click at [959, 531] on img at bounding box center [961, 534] width 38 height 38
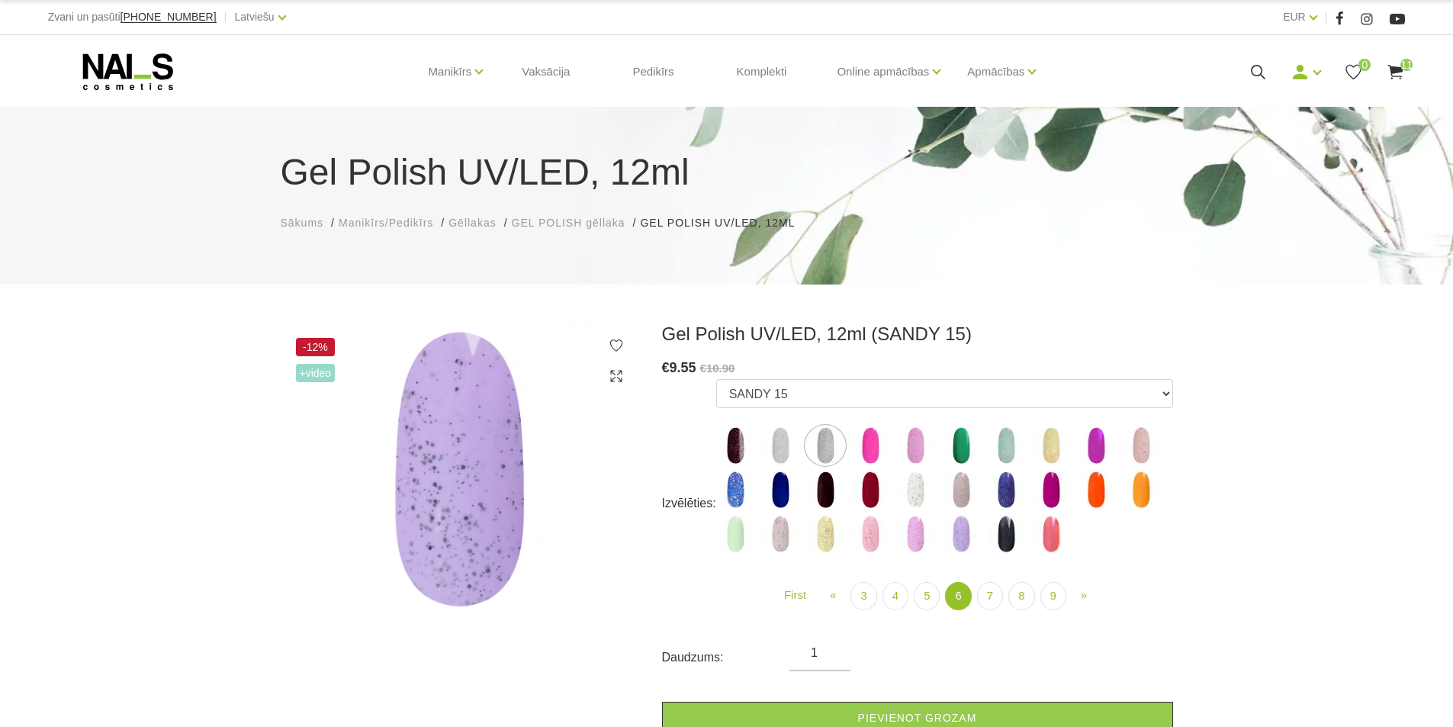
click at [1136, 446] on img at bounding box center [1141, 445] width 38 height 38
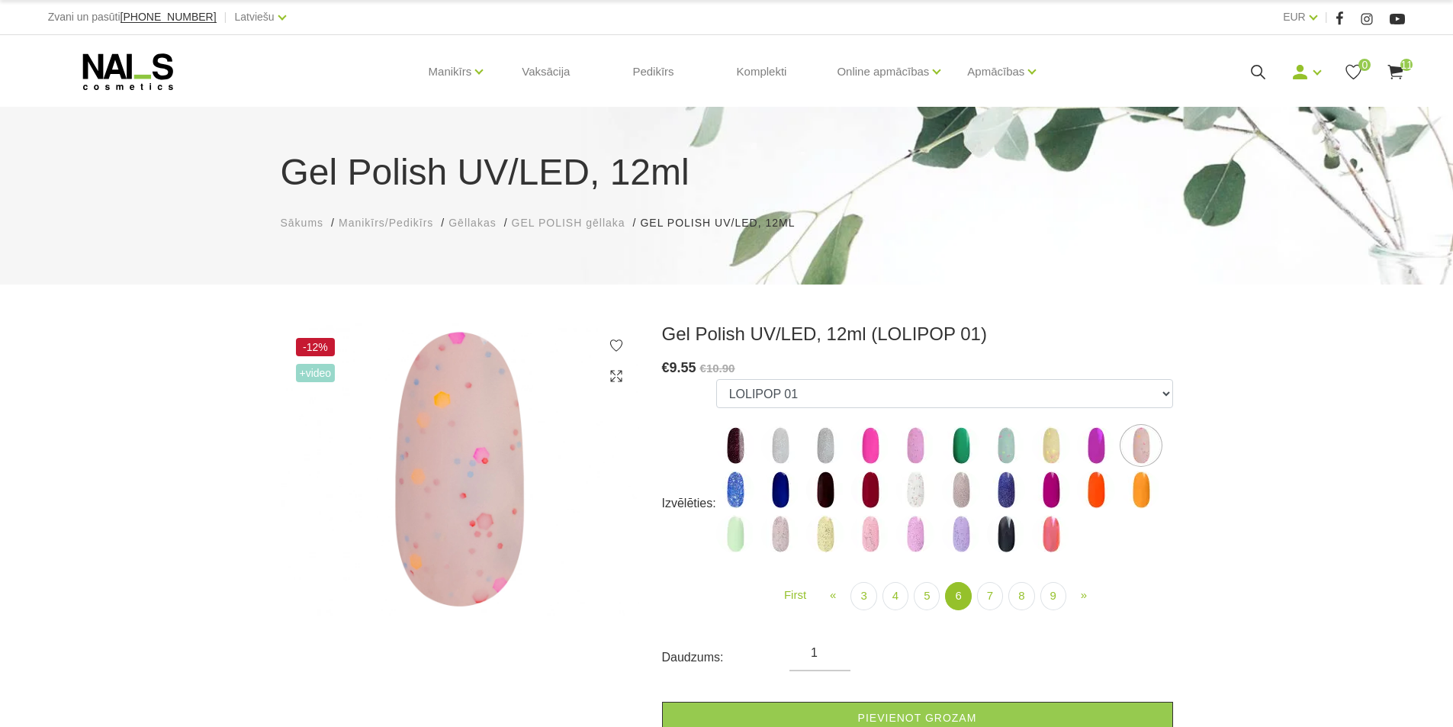
click at [730, 534] on img at bounding box center [735, 534] width 38 height 38
select select "5305"
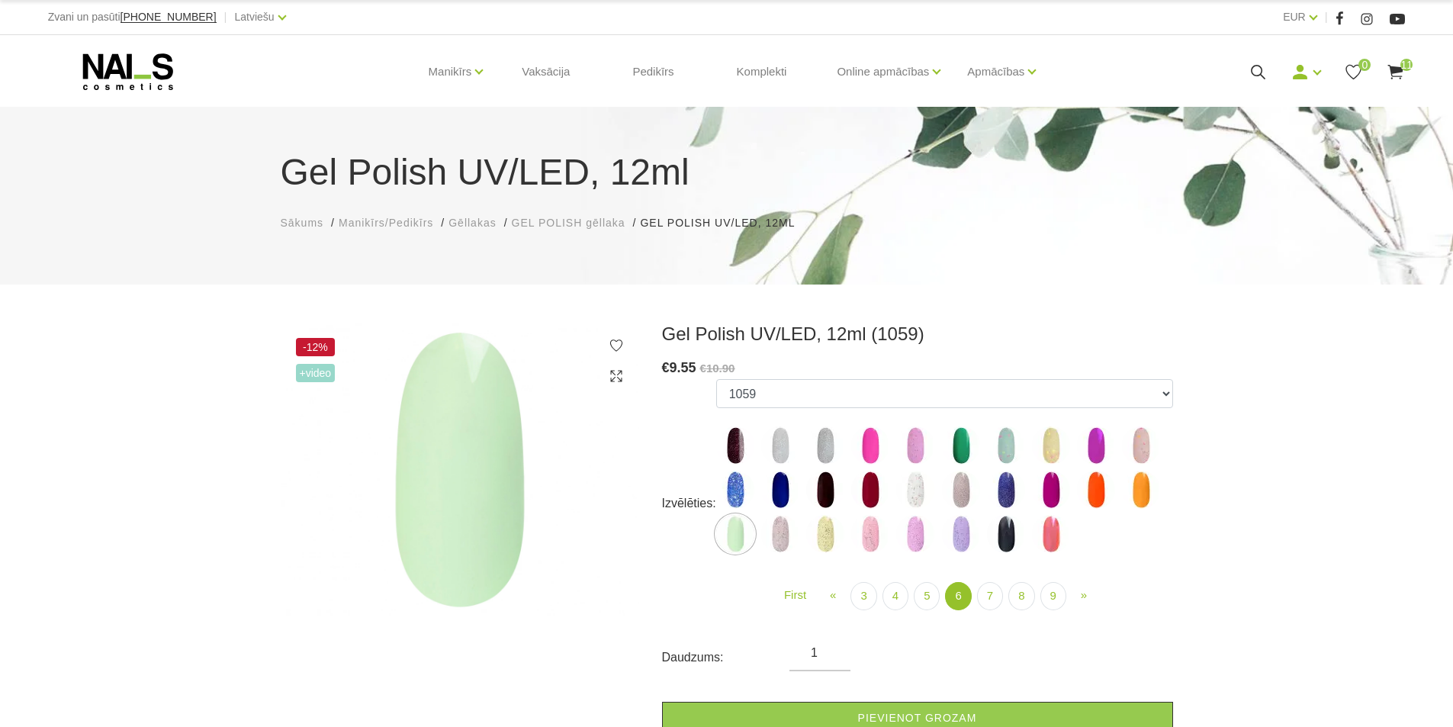
click at [1401, 74] on icon at bounding box center [1395, 72] width 19 height 19
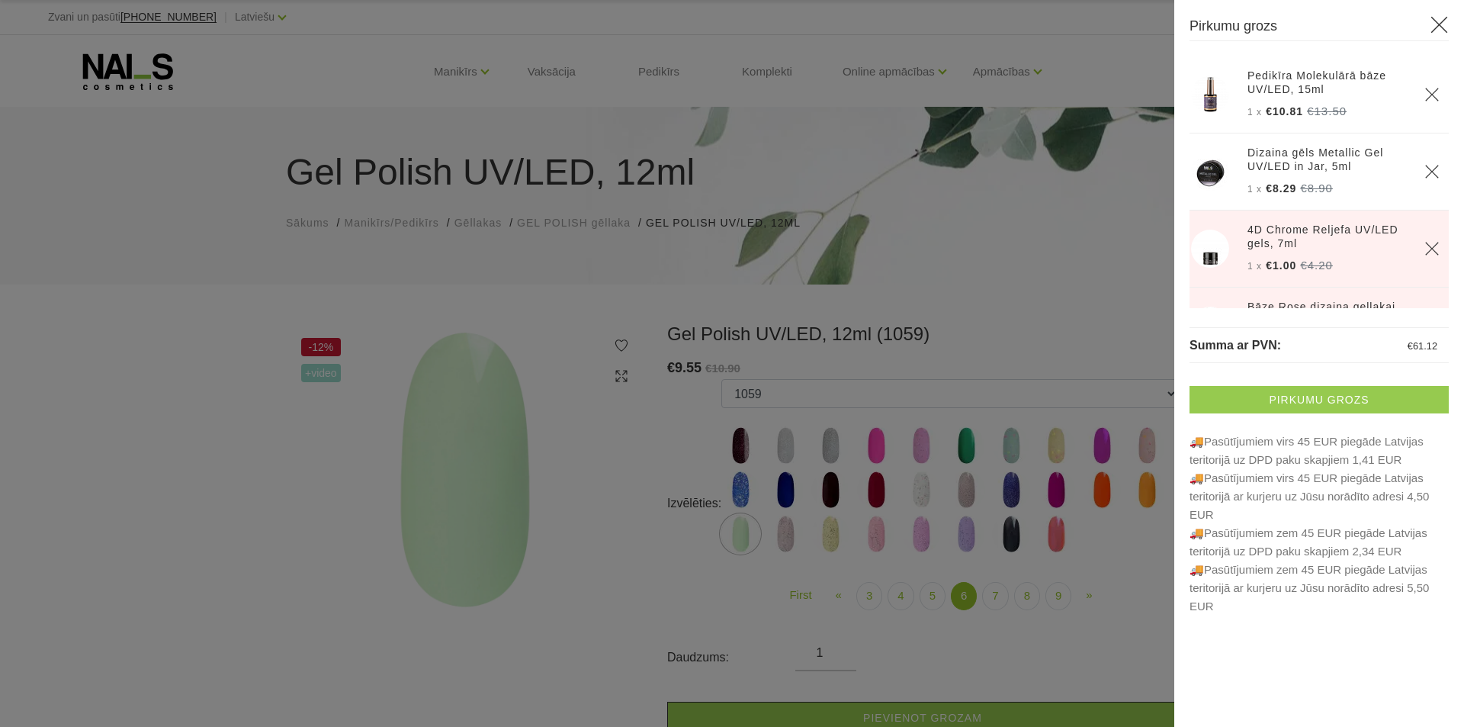
click at [1291, 399] on link "Pirkumu grozs" at bounding box center [1319, 399] width 259 height 27
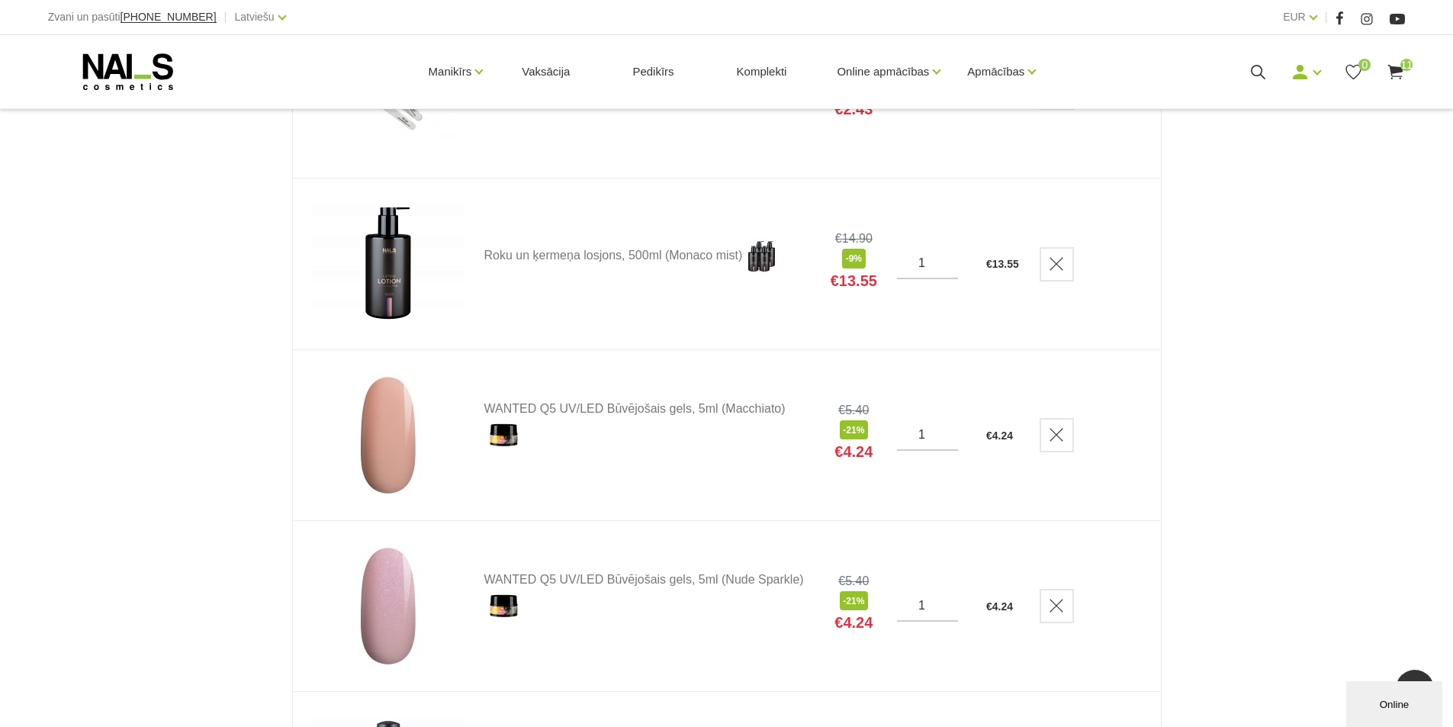
scroll to position [1449, 0]
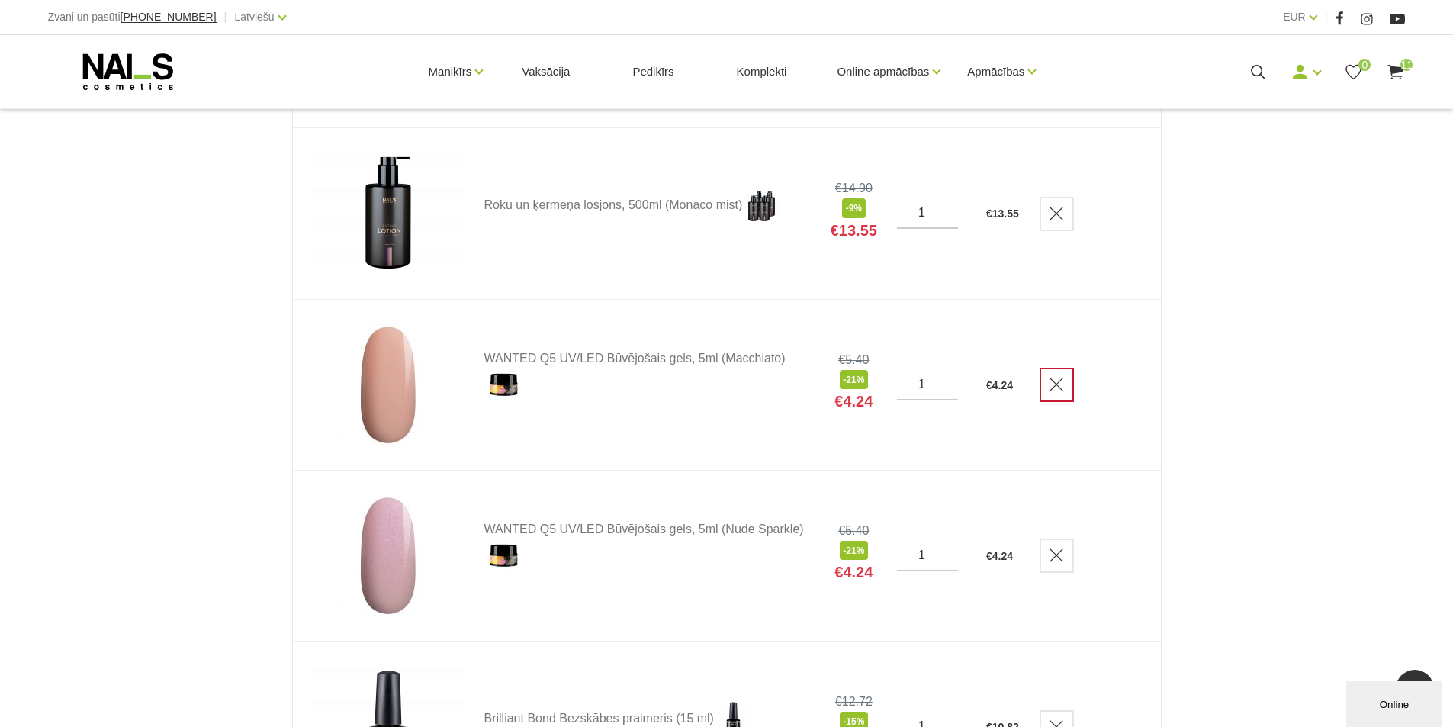
click at [1059, 388] on icon "Delete" at bounding box center [1056, 384] width 15 height 15
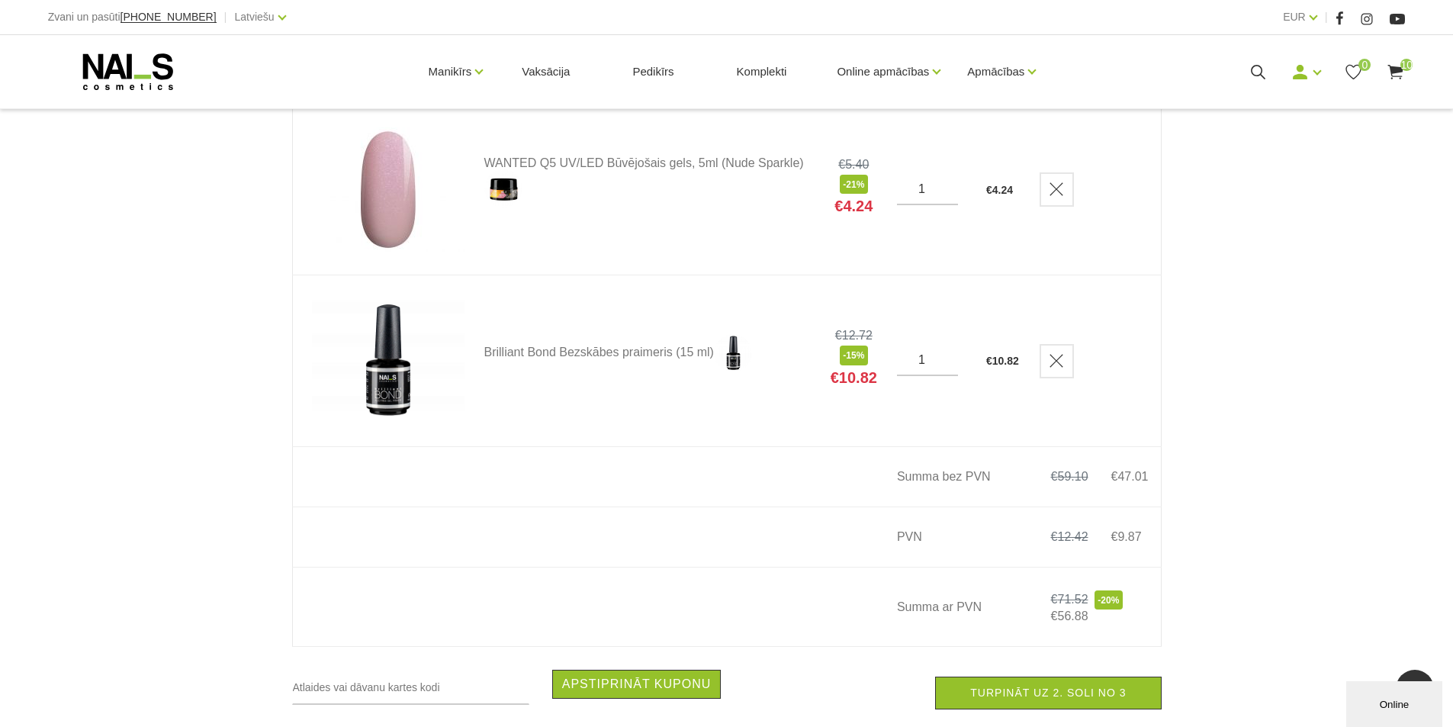
scroll to position [1602, 0]
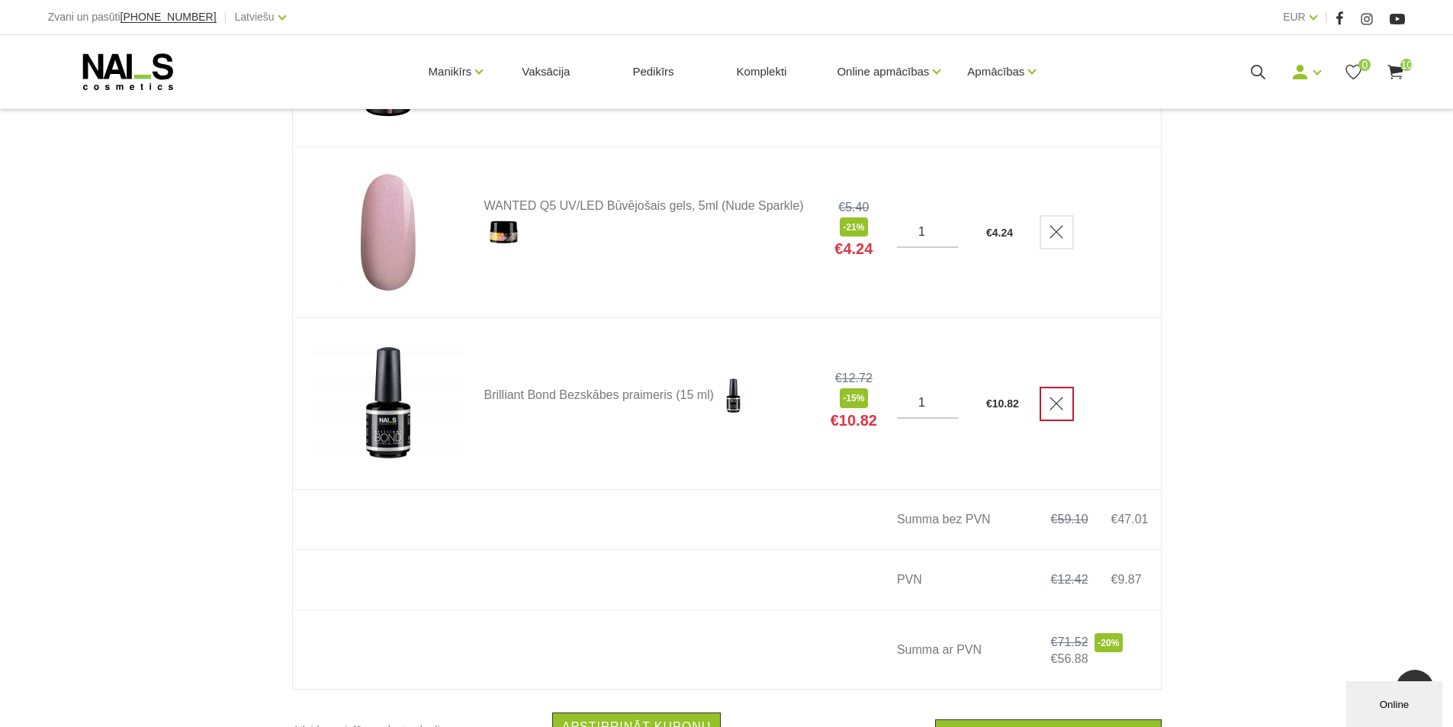
click at [1062, 411] on icon "Delete" at bounding box center [1056, 403] width 15 height 15
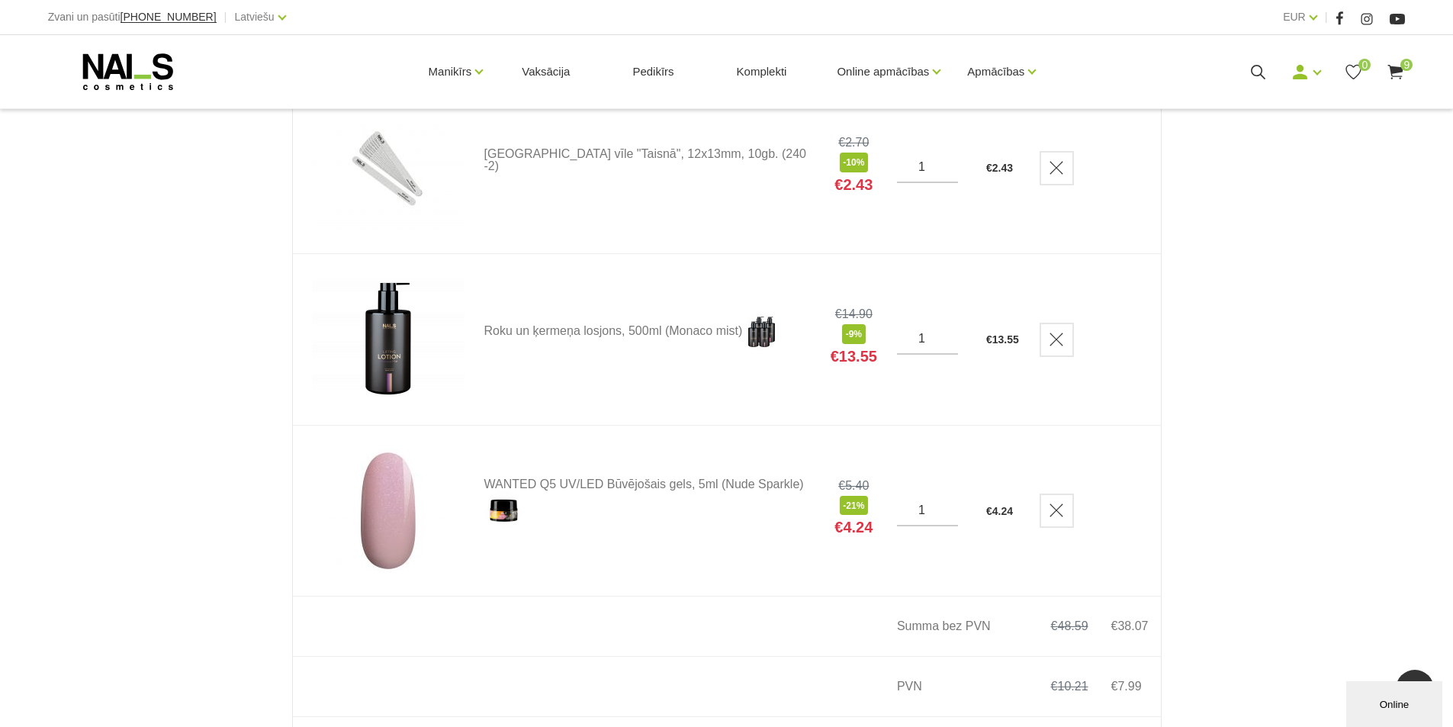
scroll to position [1525, 0]
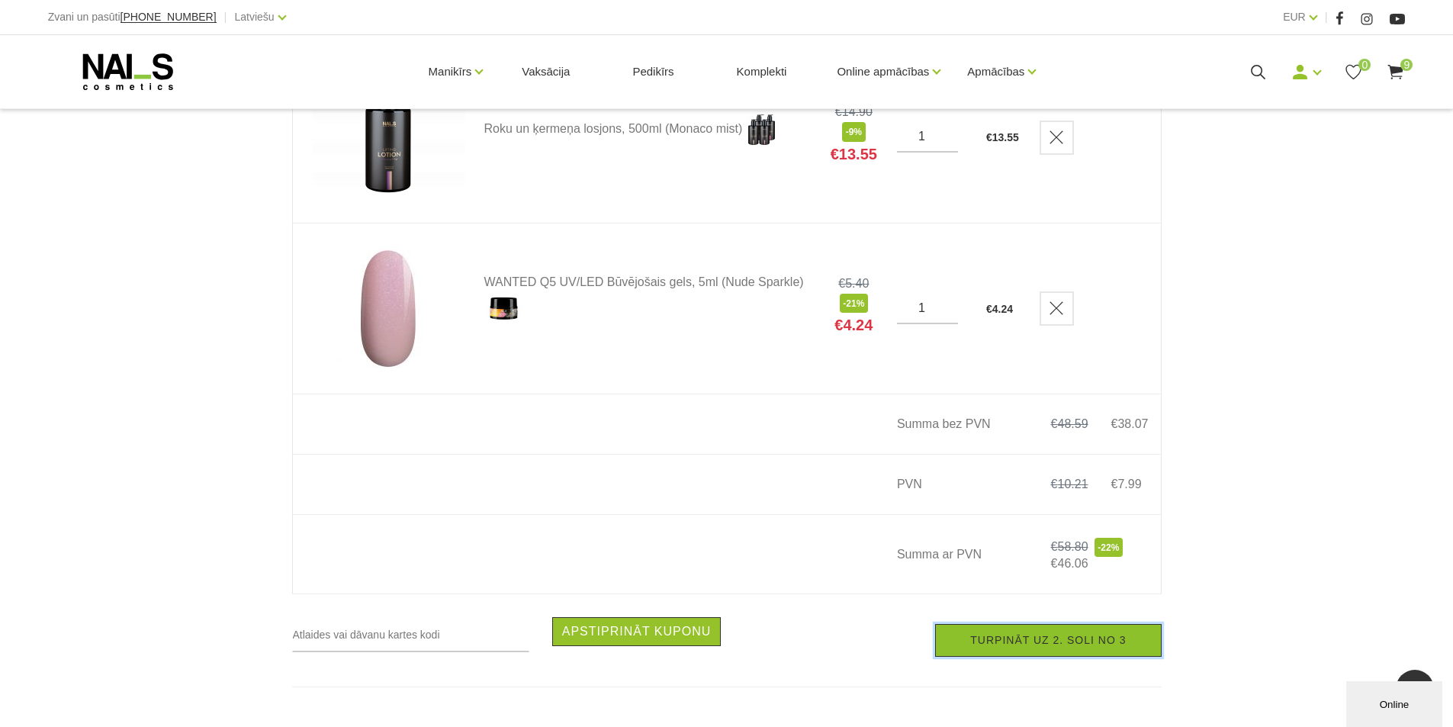
click at [1068, 657] on link "Turpināt uz 2. soli no 3" at bounding box center [1048, 640] width 226 height 33
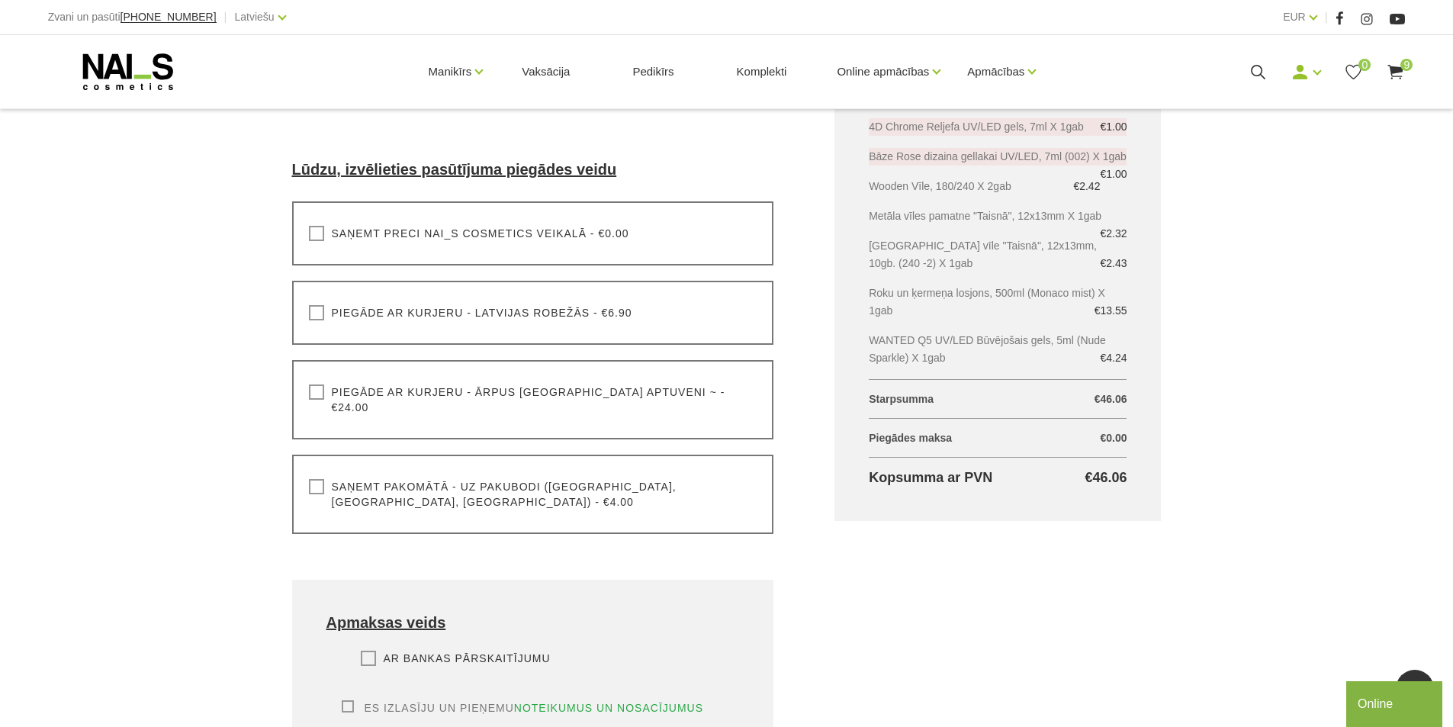
scroll to position [229, 0]
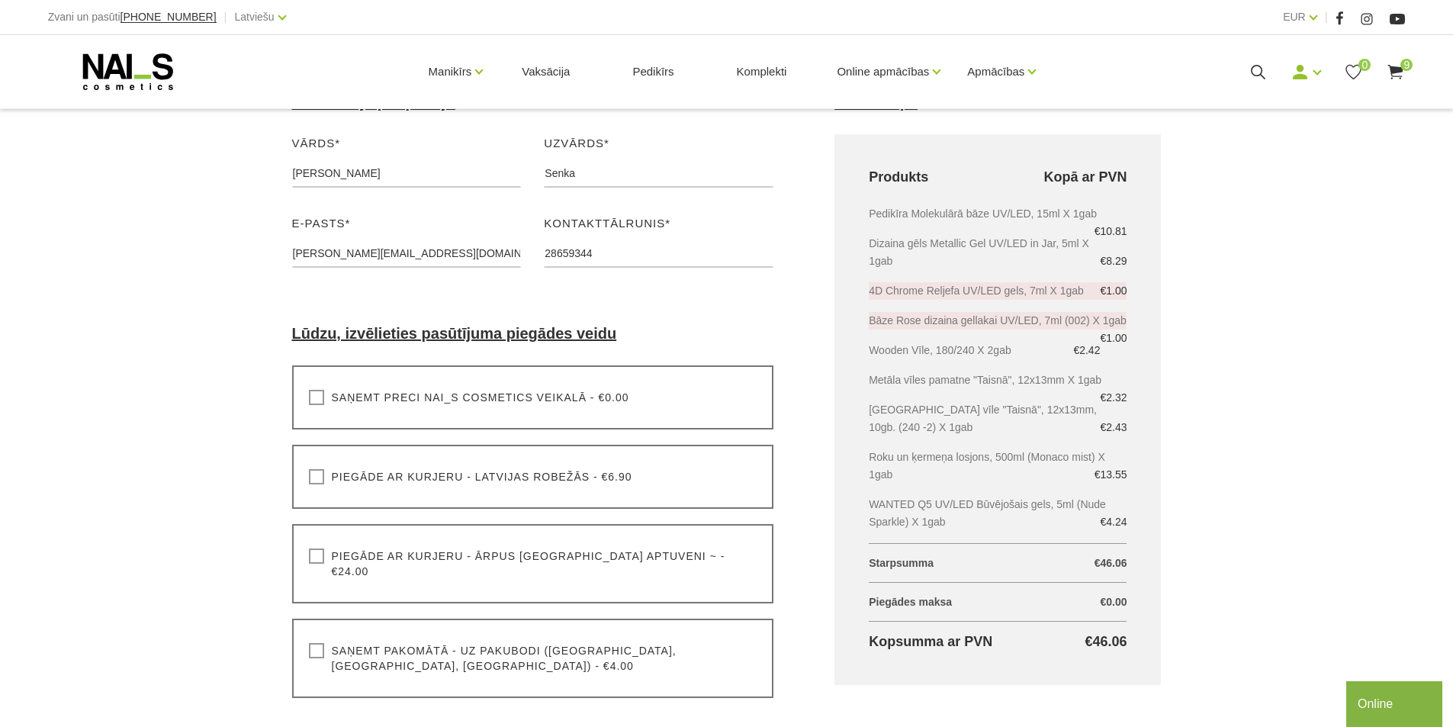
click at [320, 481] on label "Piegāde ar kurjeru - Latvijas robežās - €6.90" at bounding box center [470, 476] width 323 height 15
click at [0, 0] on input "Piegāde ar kurjeru - Latvijas robežās - €6.90" at bounding box center [0, 0] width 0 height 0
click at [311, 643] on label "Saņemt pakomātā - uz pakubodi (Latvija, Lietuva, Igaunija) - €4.00" at bounding box center [533, 658] width 448 height 31
click at [0, 0] on input "Saņemt pakomātā - uz pakubodi (Latvija, Lietuva, Igaunija) - €4.00" at bounding box center [0, 0] width 0 height 0
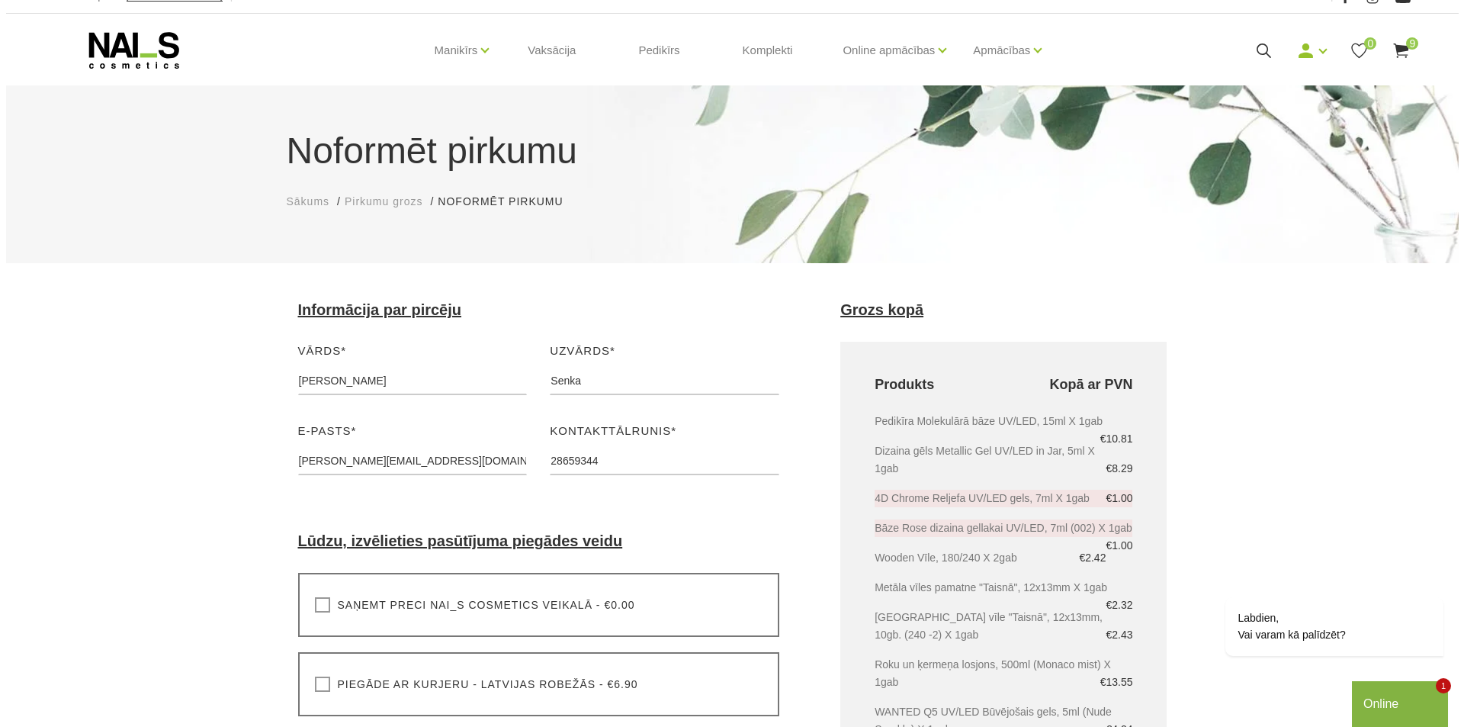
scroll to position [0, 0]
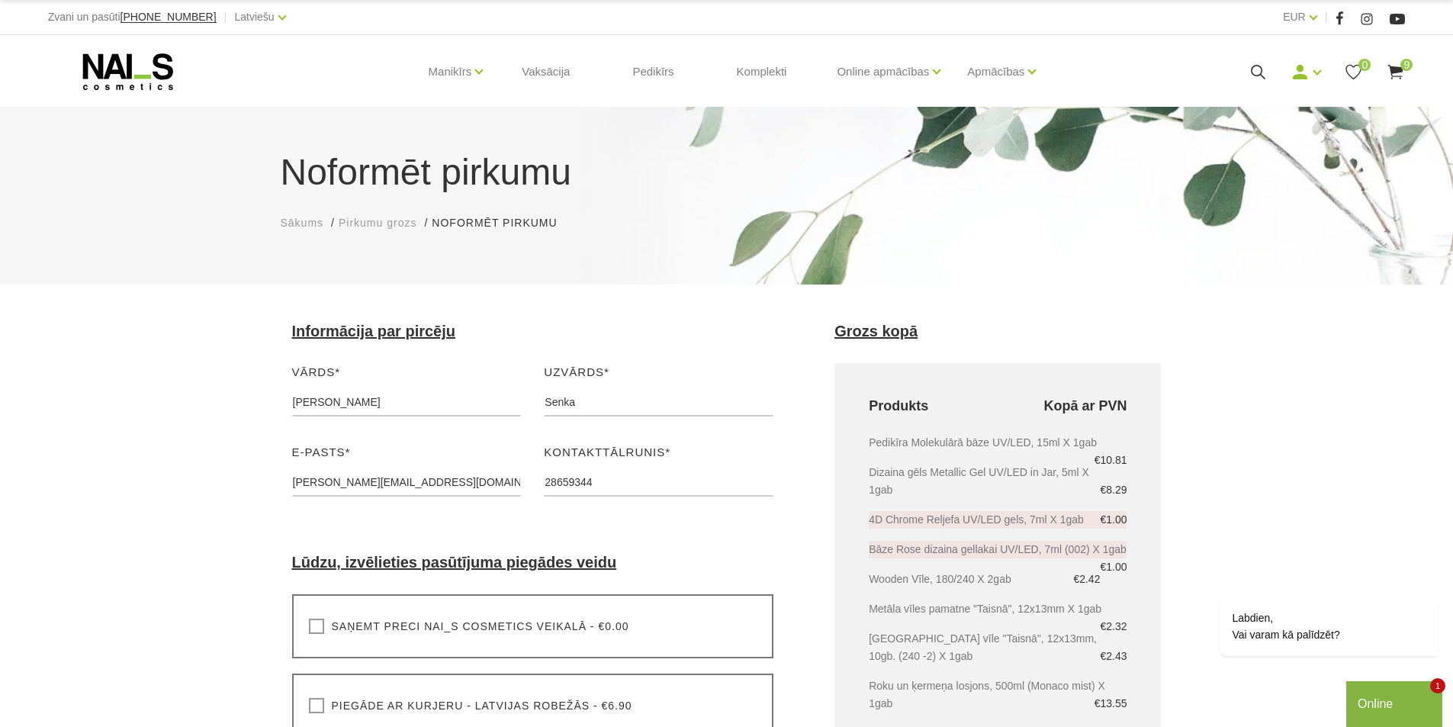
click at [1402, 69] on span "9" at bounding box center [1406, 65] width 12 height 12
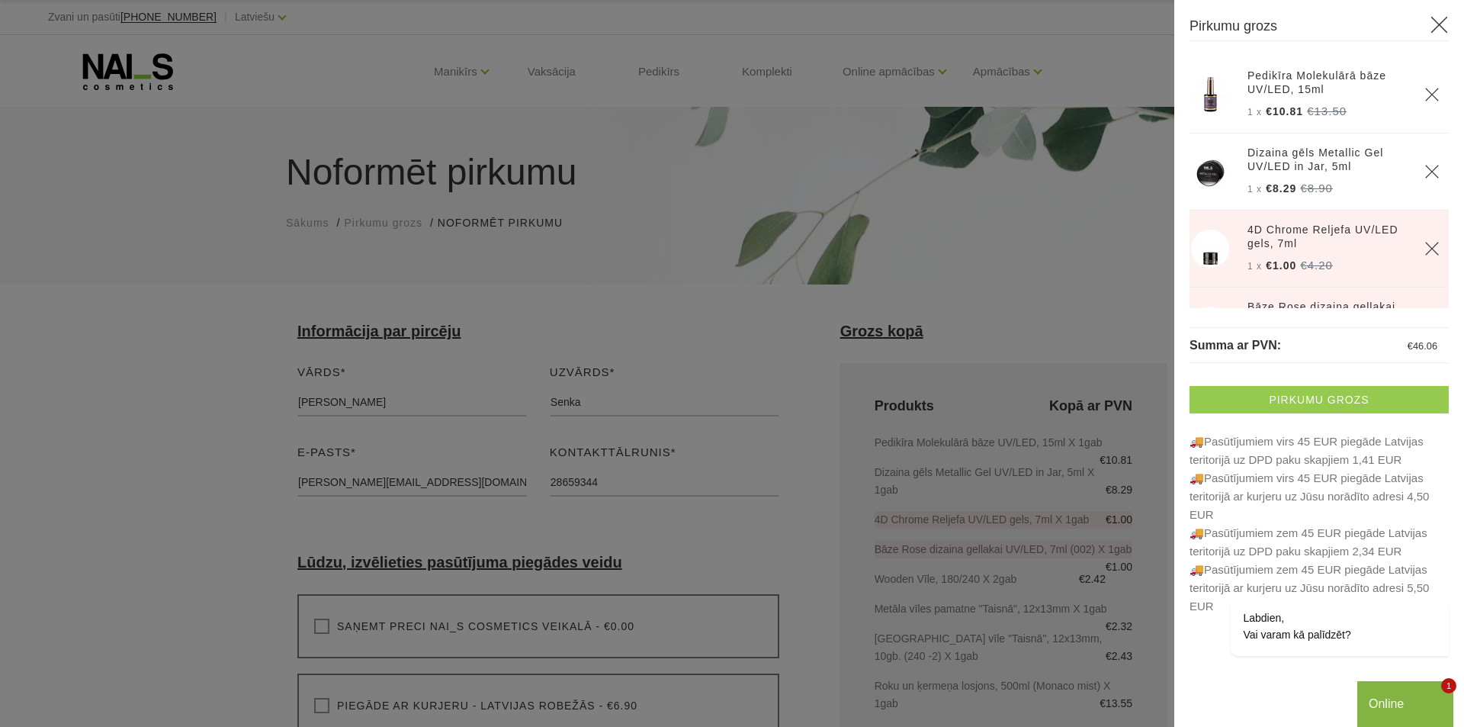
click at [1295, 408] on link "Pirkumu grozs" at bounding box center [1319, 399] width 259 height 27
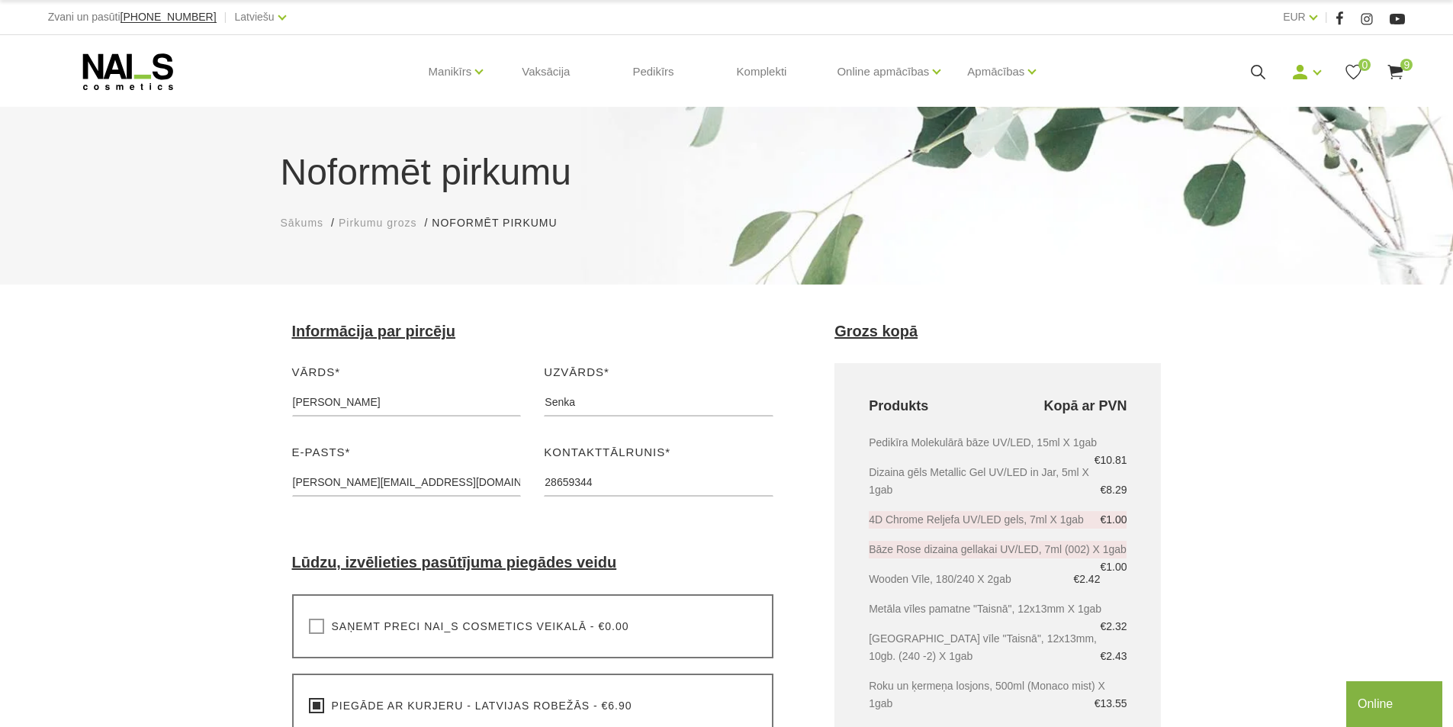
click at [117, 68] on icon at bounding box center [128, 72] width 160 height 38
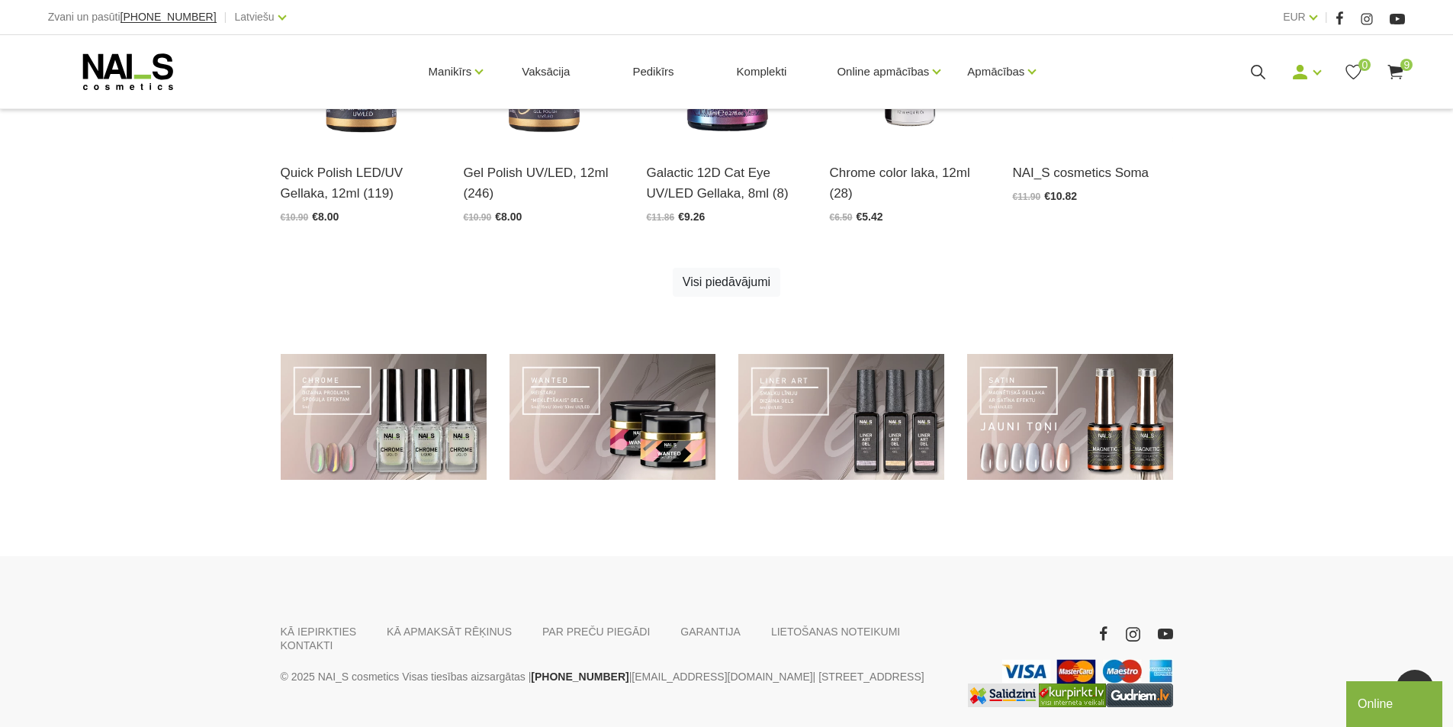
scroll to position [1030, 0]
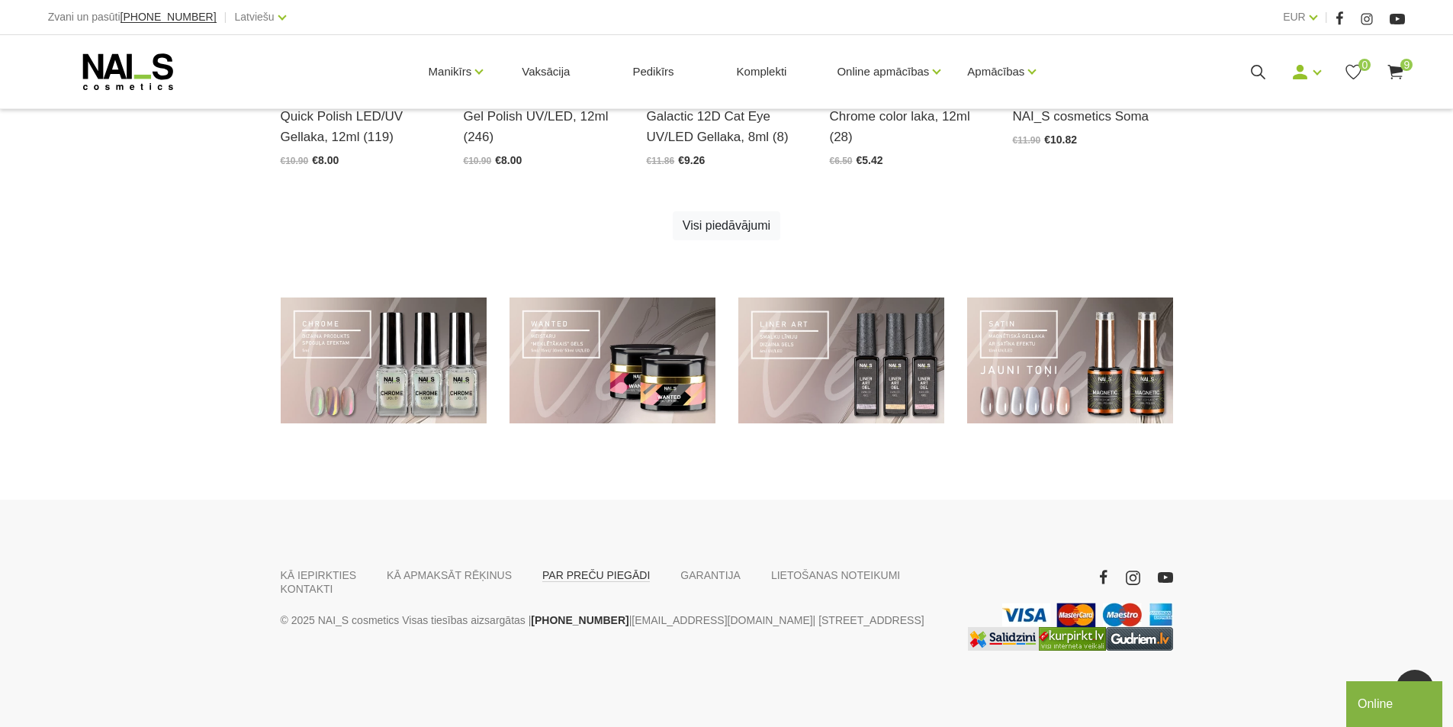
click at [564, 579] on link "PAR PREČU PIEGĀDI" at bounding box center [596, 575] width 108 height 14
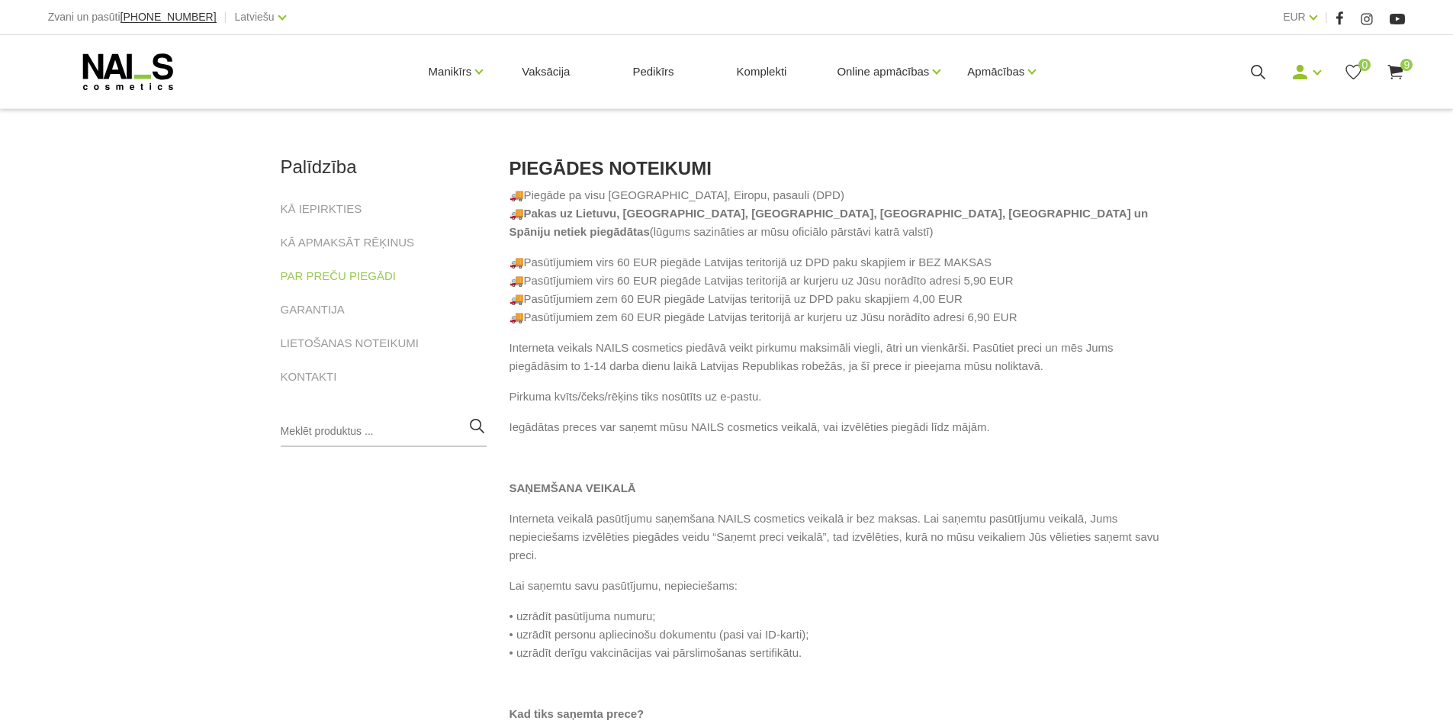
scroll to position [229, 0]
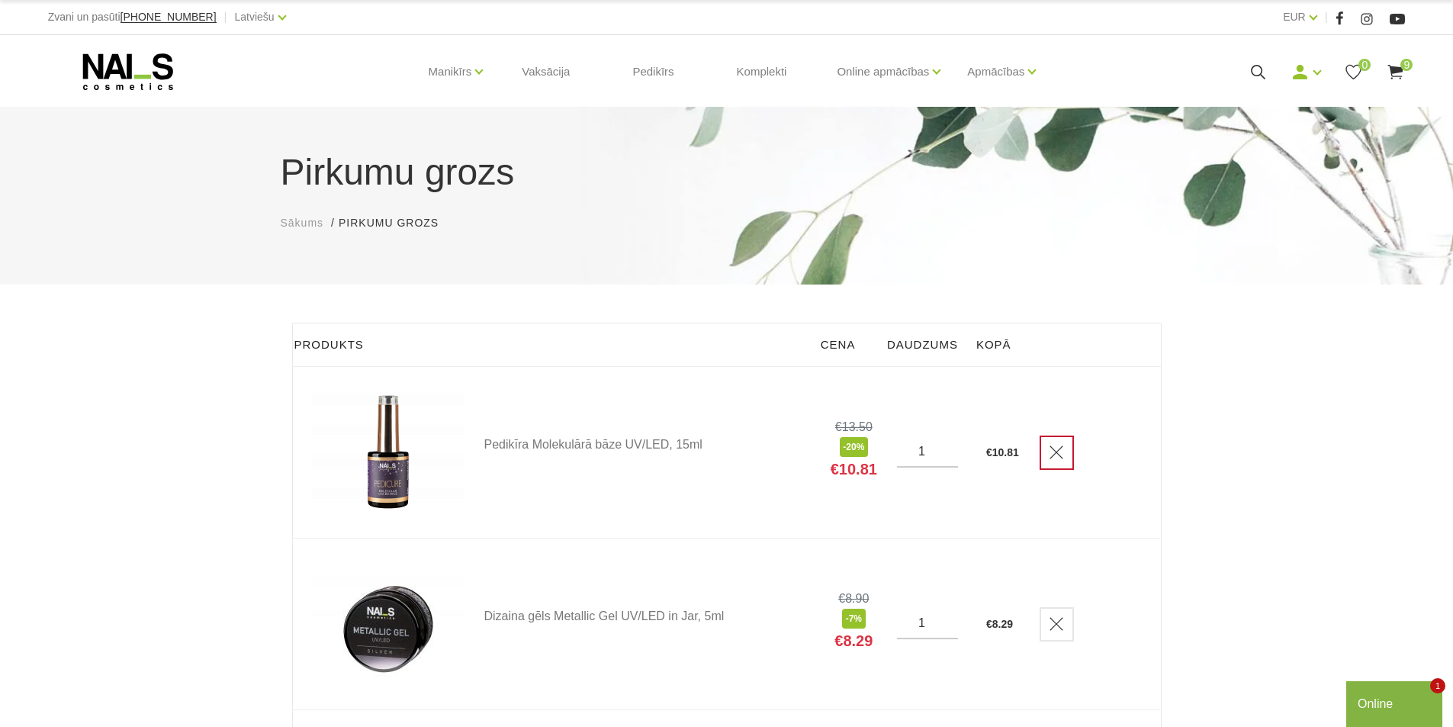
click at [1057, 448] on icon "Delete" at bounding box center [1056, 452] width 15 height 15
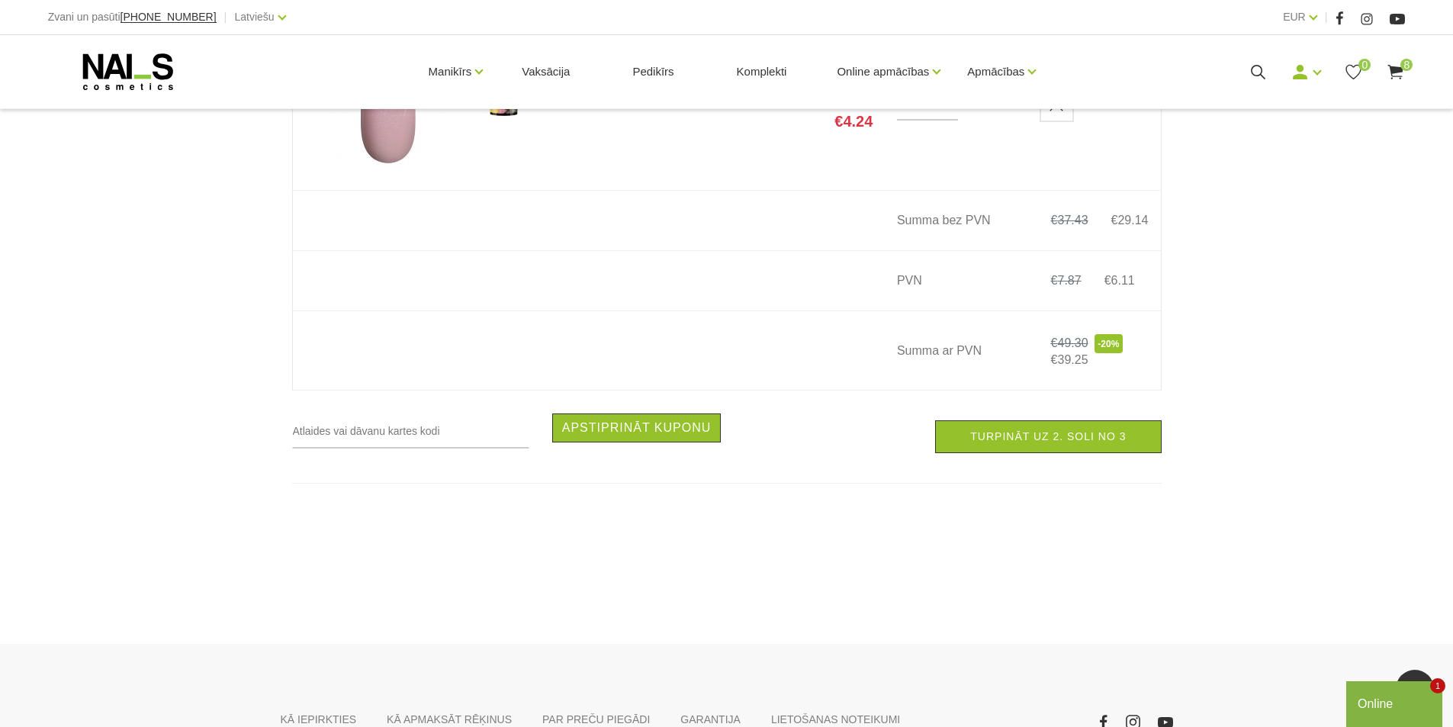
scroll to position [1602, 0]
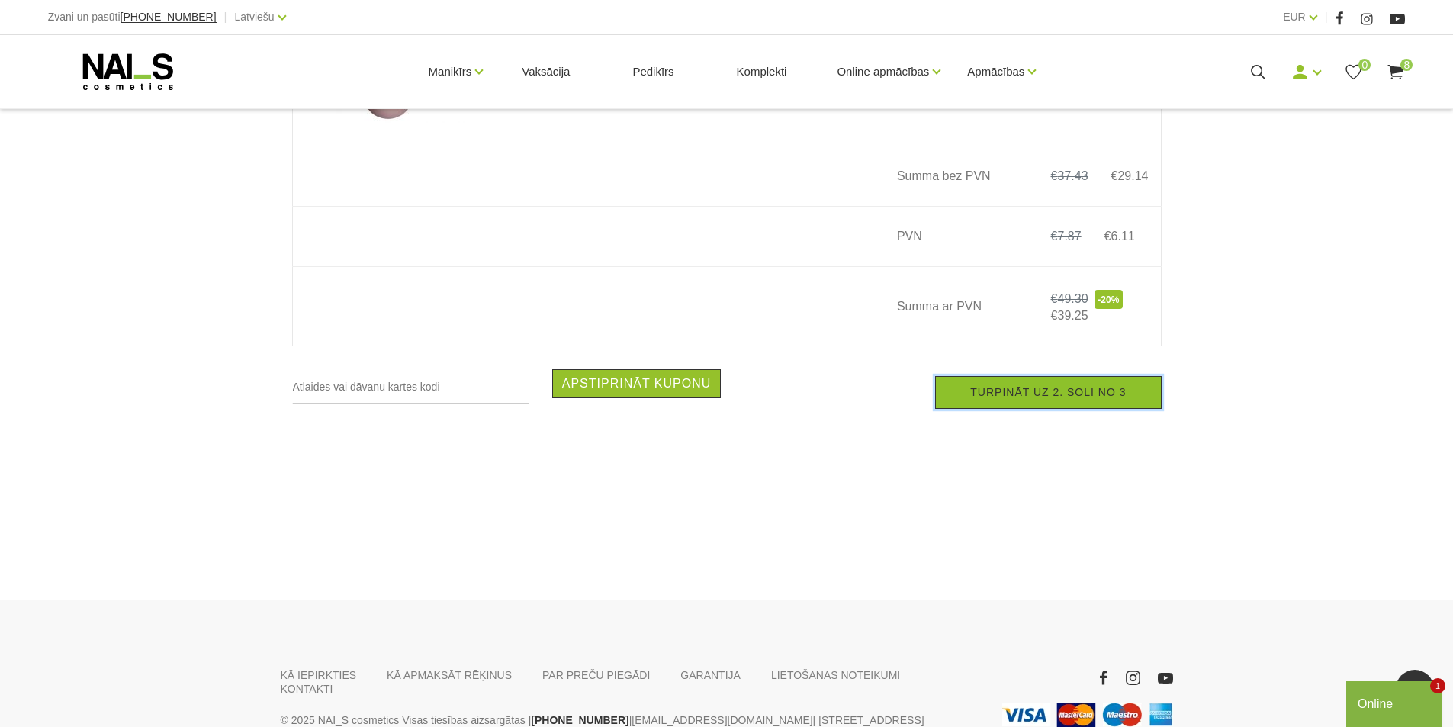
click at [1081, 407] on link "Turpināt uz 2. soli no 3" at bounding box center [1048, 392] width 226 height 33
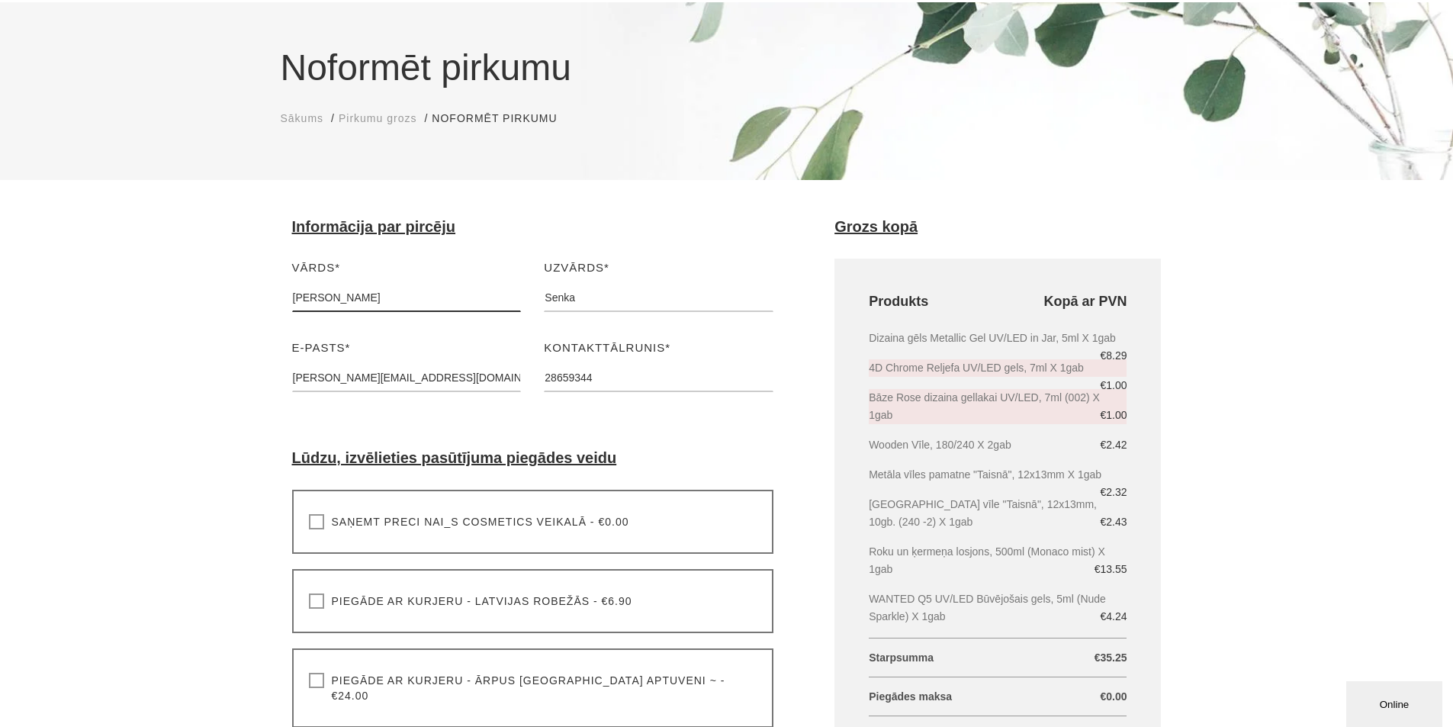
scroll to position [381, 0]
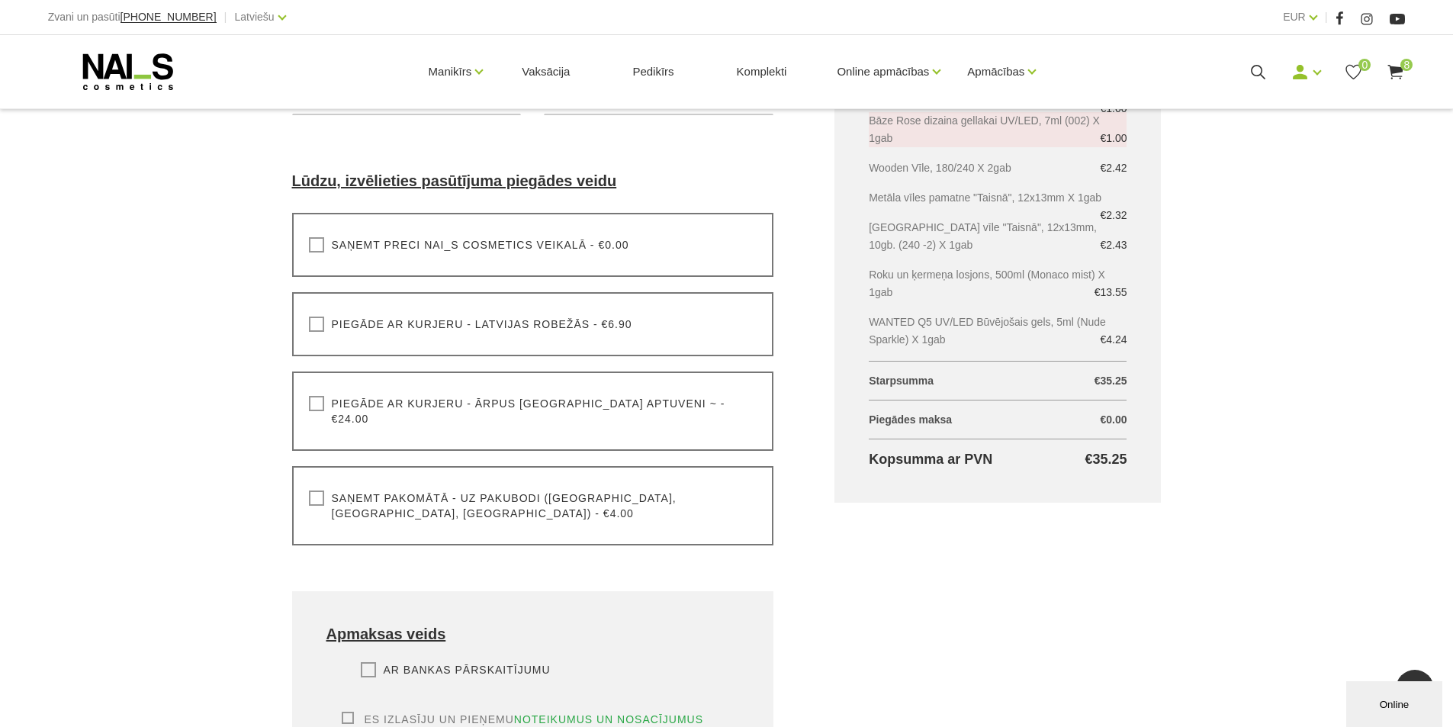
drag, startPoint x: 320, startPoint y: 481, endPoint x: 333, endPoint y: 494, distance: 18.3
click at [320, 490] on label "Saņemt pakomātā - uz pakubodi (Latvija, Lietuva, Igaunija) - €4.00" at bounding box center [533, 505] width 448 height 31
click at [317, 490] on label "Saņemt pakomātā - uz pakubodi (Latvija, Lietuva, Igaunija) - €4.00" at bounding box center [533, 505] width 448 height 31
click at [0, 0] on input "Saņemt pakomātā - uz pakubodi (Latvija, Lietuva, Igaunija) - €4.00" at bounding box center [0, 0] width 0 height 0
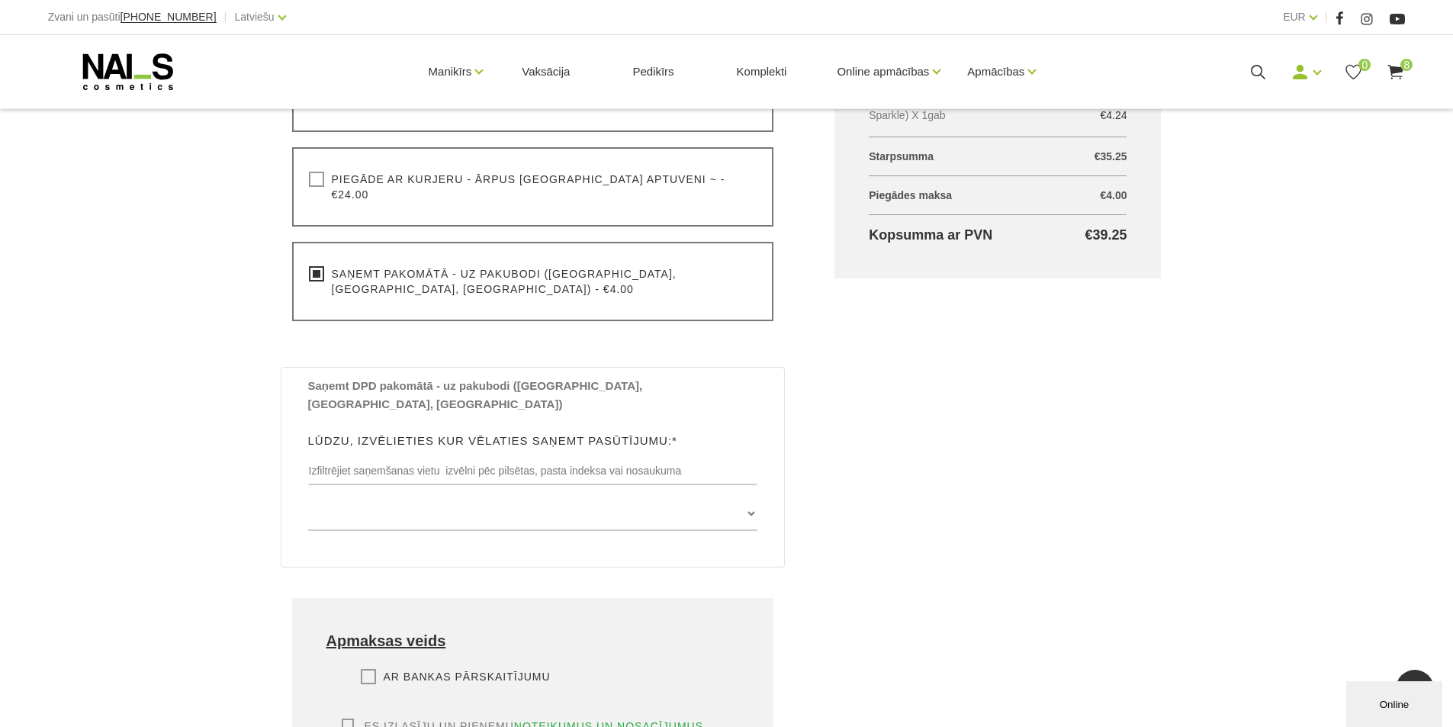
scroll to position [610, 0]
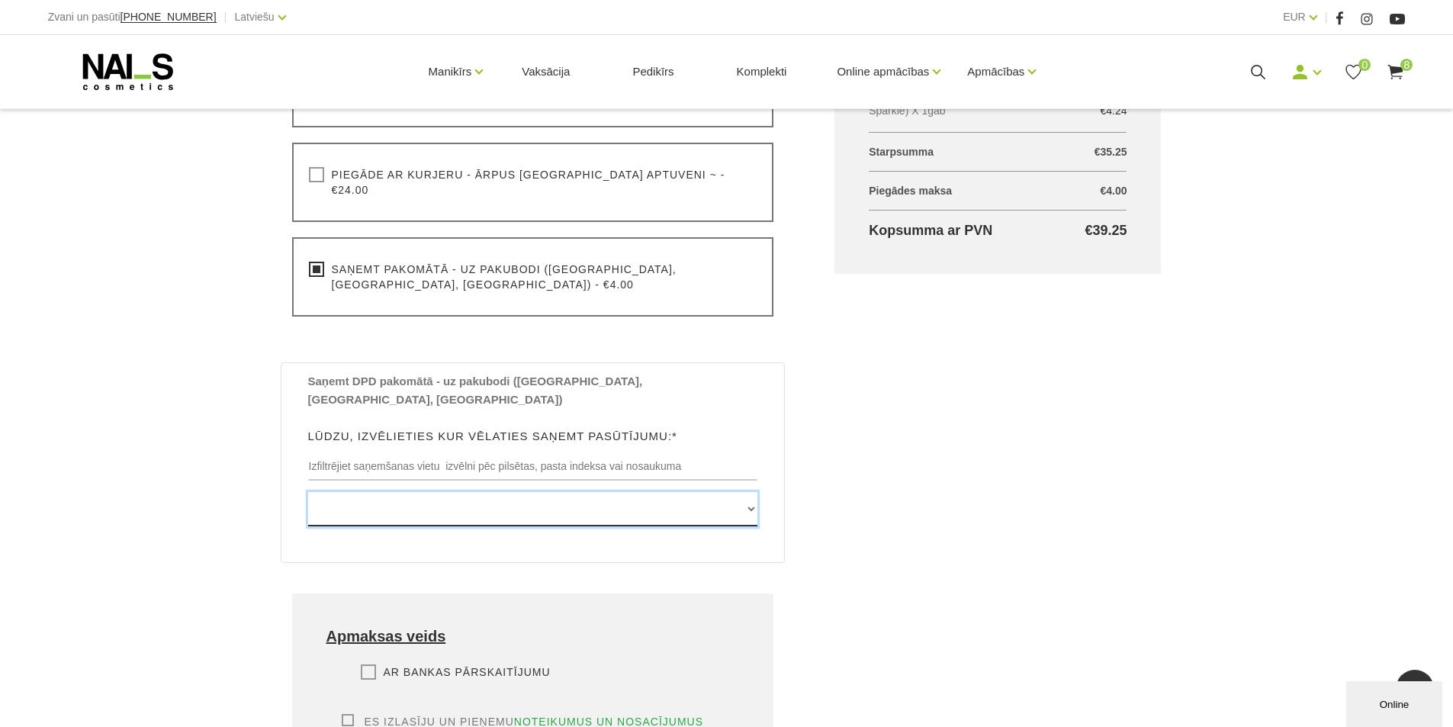
click at [619, 492] on select "Edvarta Virzas iela 2 , IECAVA, LV3913, (Paku Skapis TOP Iecava) Rīgas iela 27 …" at bounding box center [533, 509] width 450 height 34
select select "[STREET_ADDRESS], (Paku Skapis Ēbelmuiža)"
click at [308, 492] on select "Edvarta Virzas iela 2 , IECAVA, LV3913, (Paku Skapis TOP Iecava) Rīgas iela 27 …" at bounding box center [533, 509] width 450 height 34
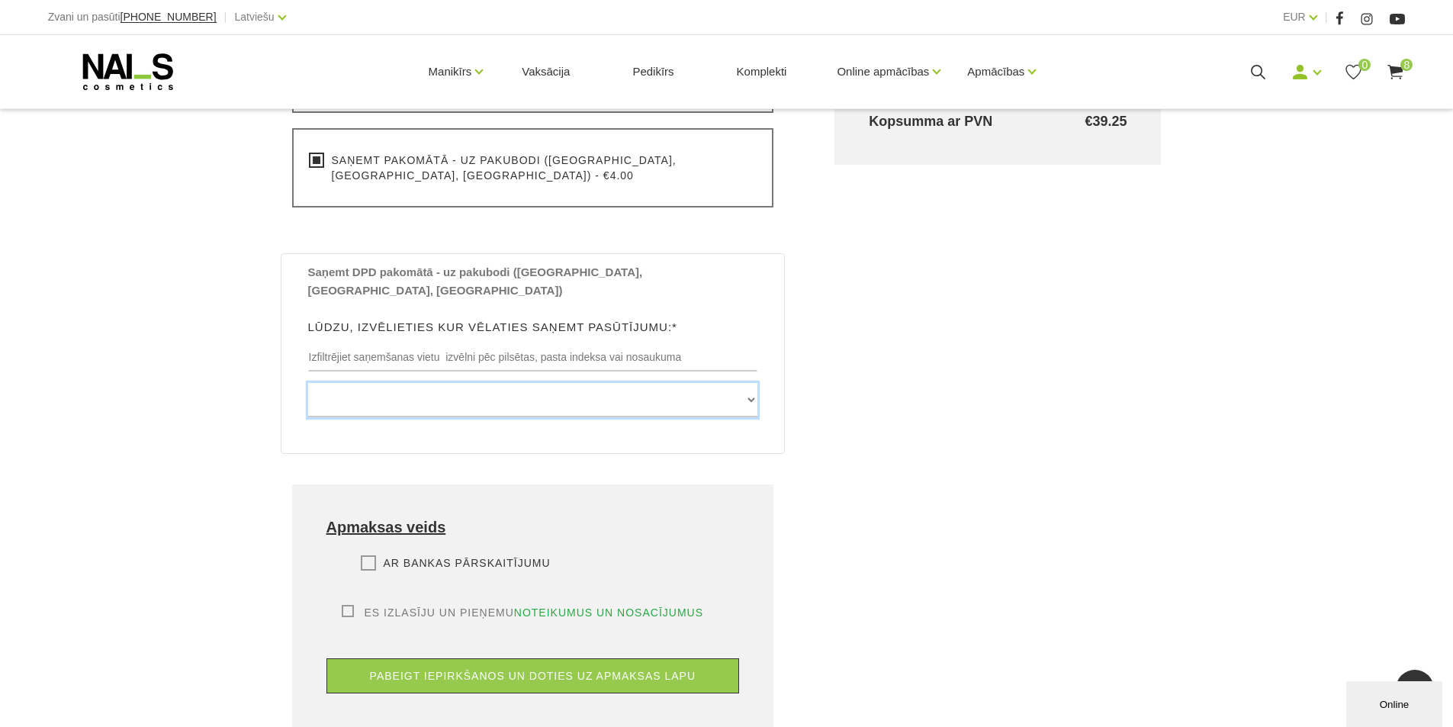
scroll to position [763, 0]
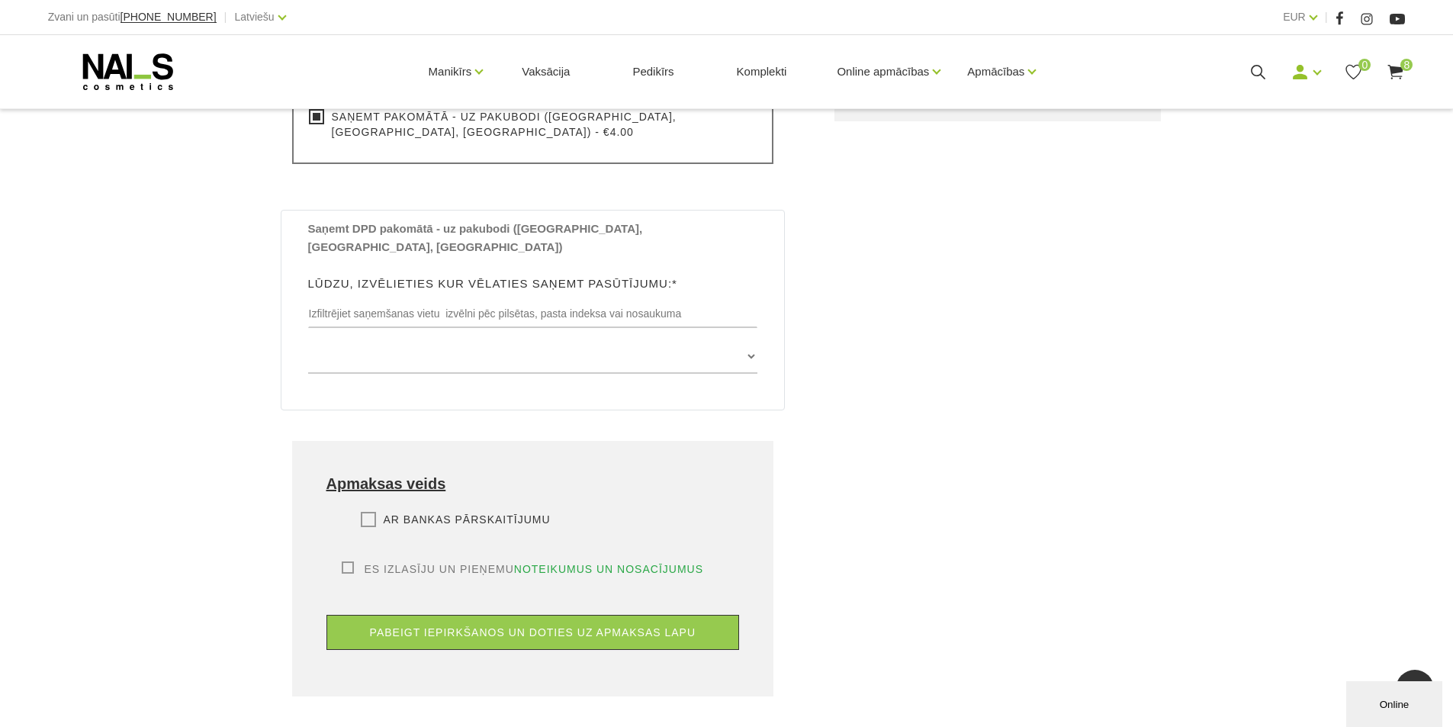
click at [370, 512] on label "Ar bankas pārskaitījumu" at bounding box center [456, 519] width 190 height 15
click at [0, 0] on input "Ar bankas pārskaitījumu" at bounding box center [0, 0] width 0 height 0
click at [349, 561] on label "Es izlasīju un pieņemu noteikumus un nosacījumus" at bounding box center [523, 568] width 362 height 15
click at [0, 0] on input "Es izlasīju un pieņemu noteikumus un nosacījumus" at bounding box center [0, 0] width 0 height 0
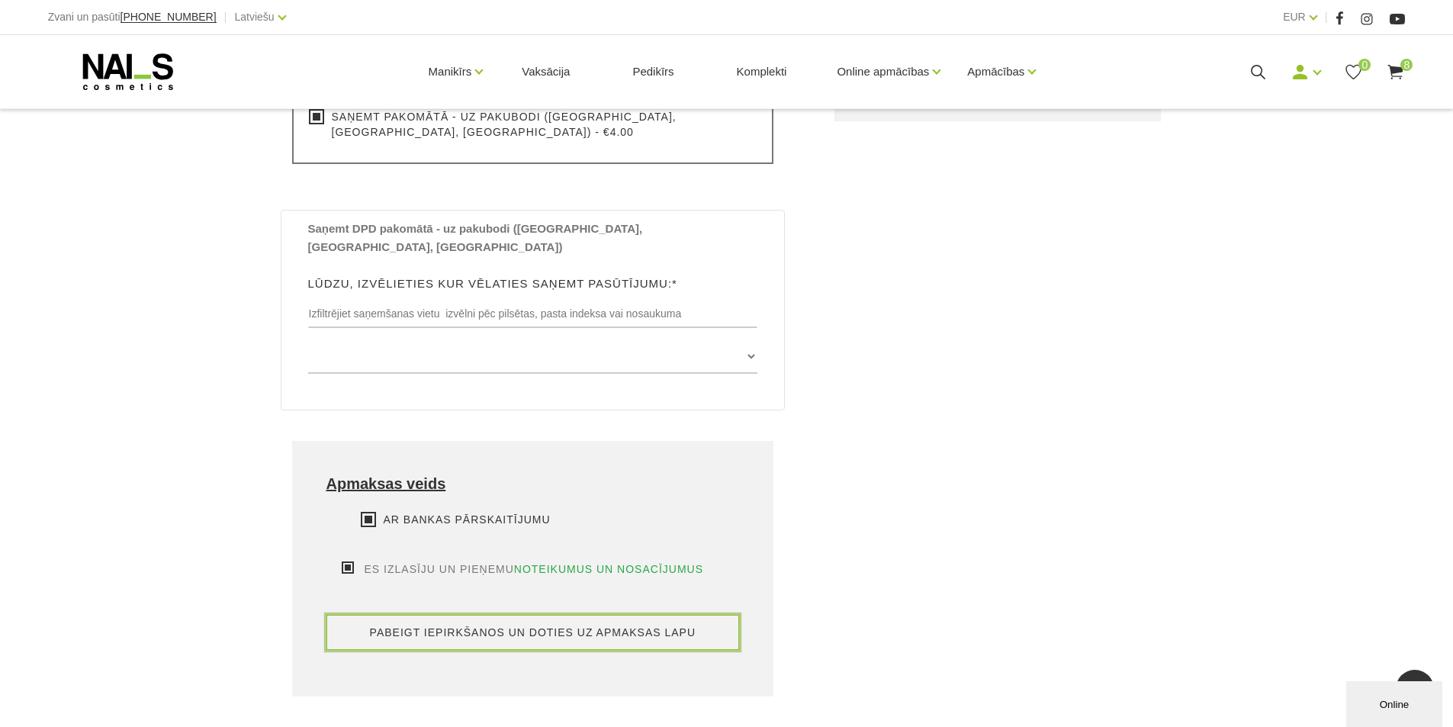
click at [401, 615] on button "pabeigt iepirkšanos un doties uz apmaksas lapu" at bounding box center [532, 632] width 413 height 35
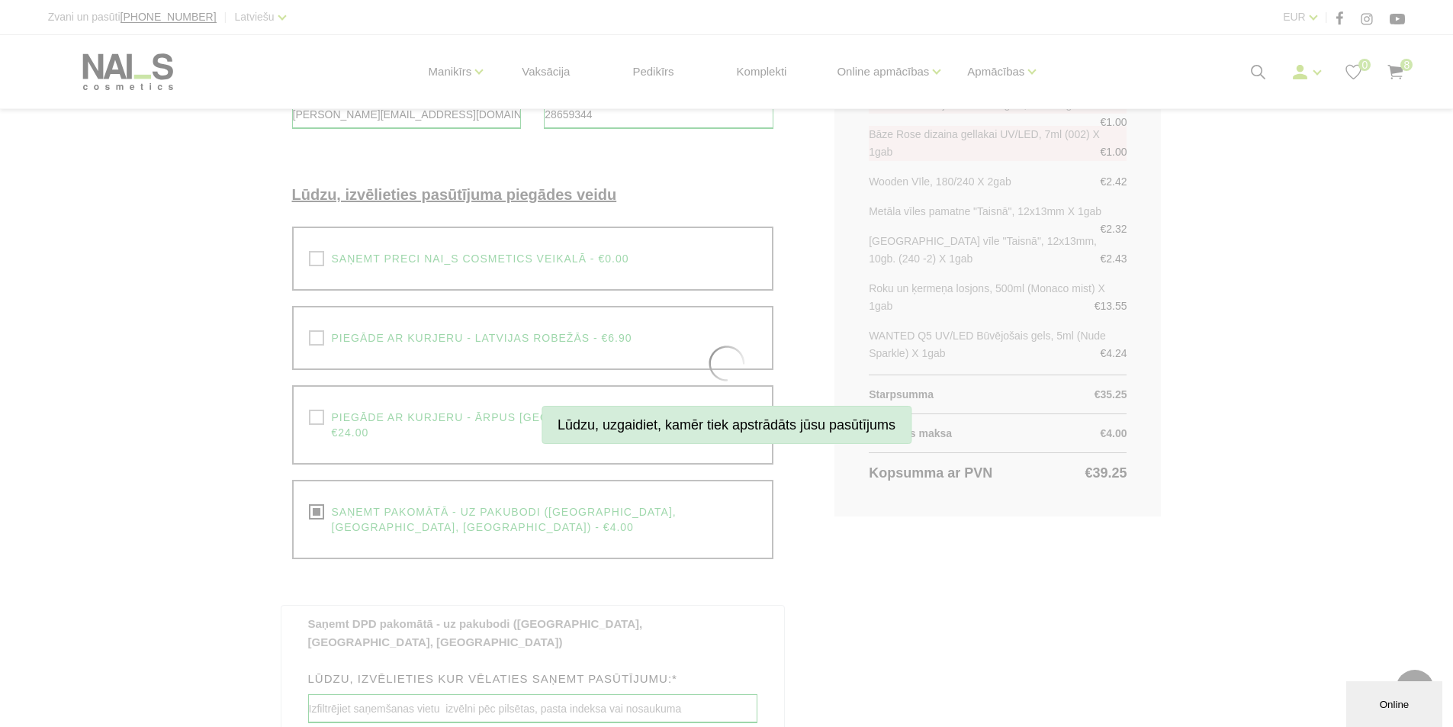
scroll to position [153, 0]
